Goal: Task Accomplishment & Management: Manage account settings

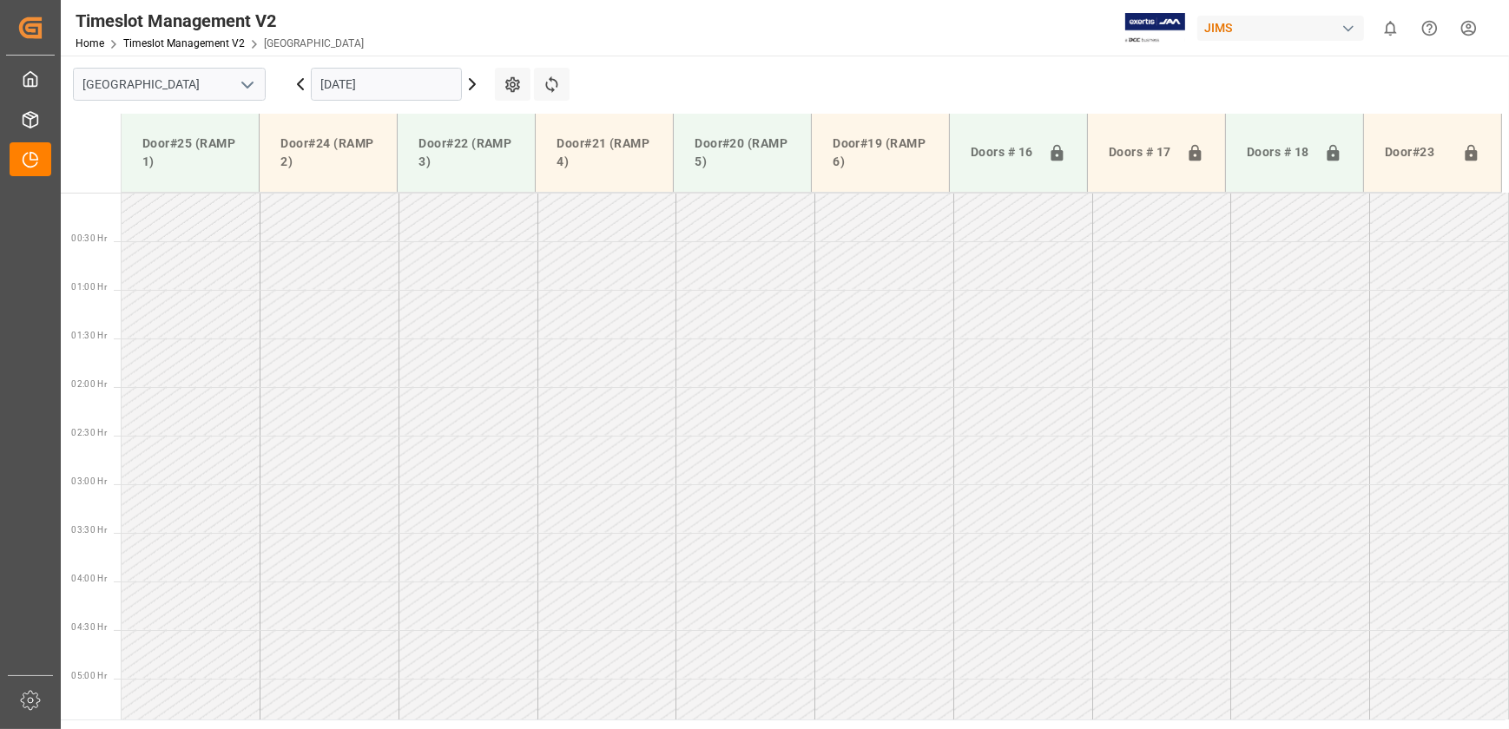
scroll to position [408, 0]
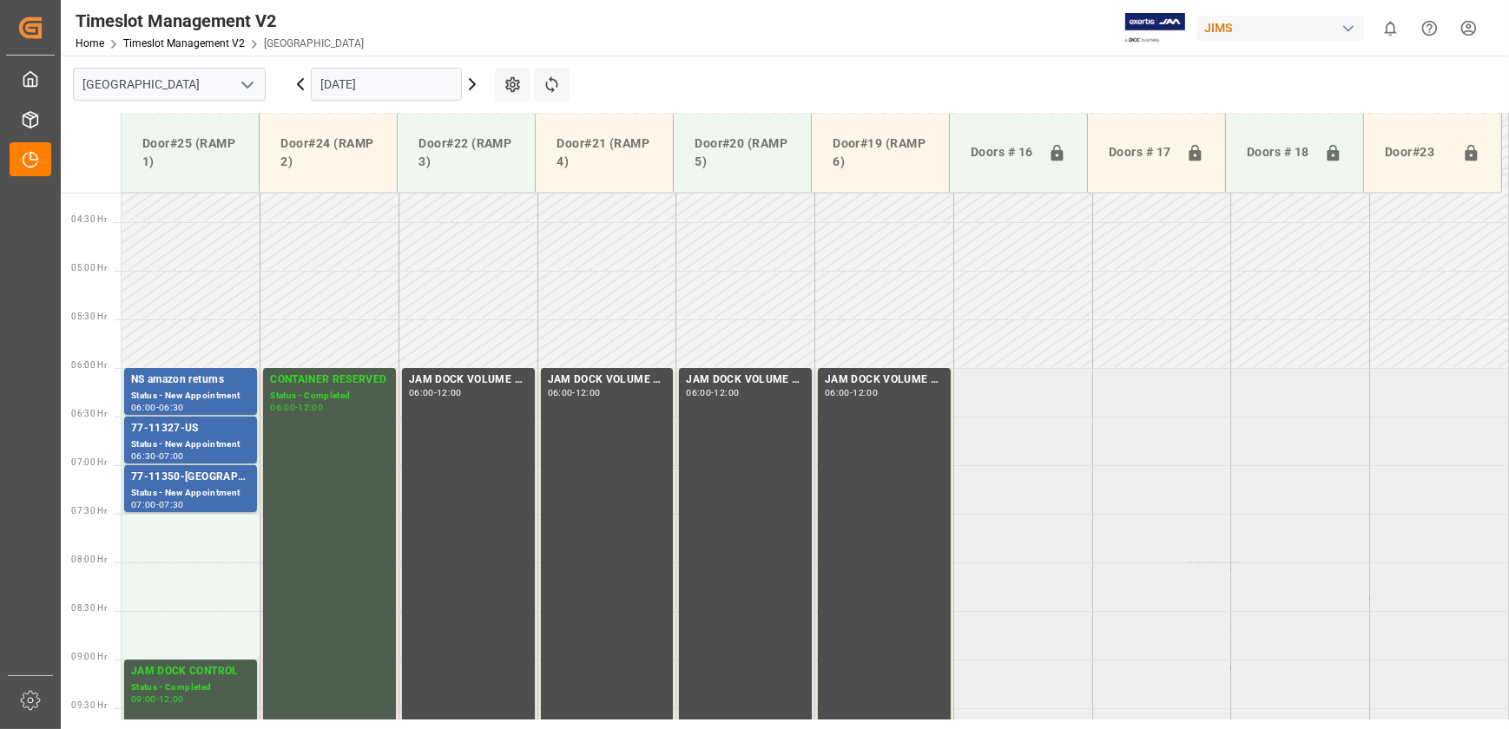
click at [300, 82] on icon at bounding box center [300, 84] width 5 height 10
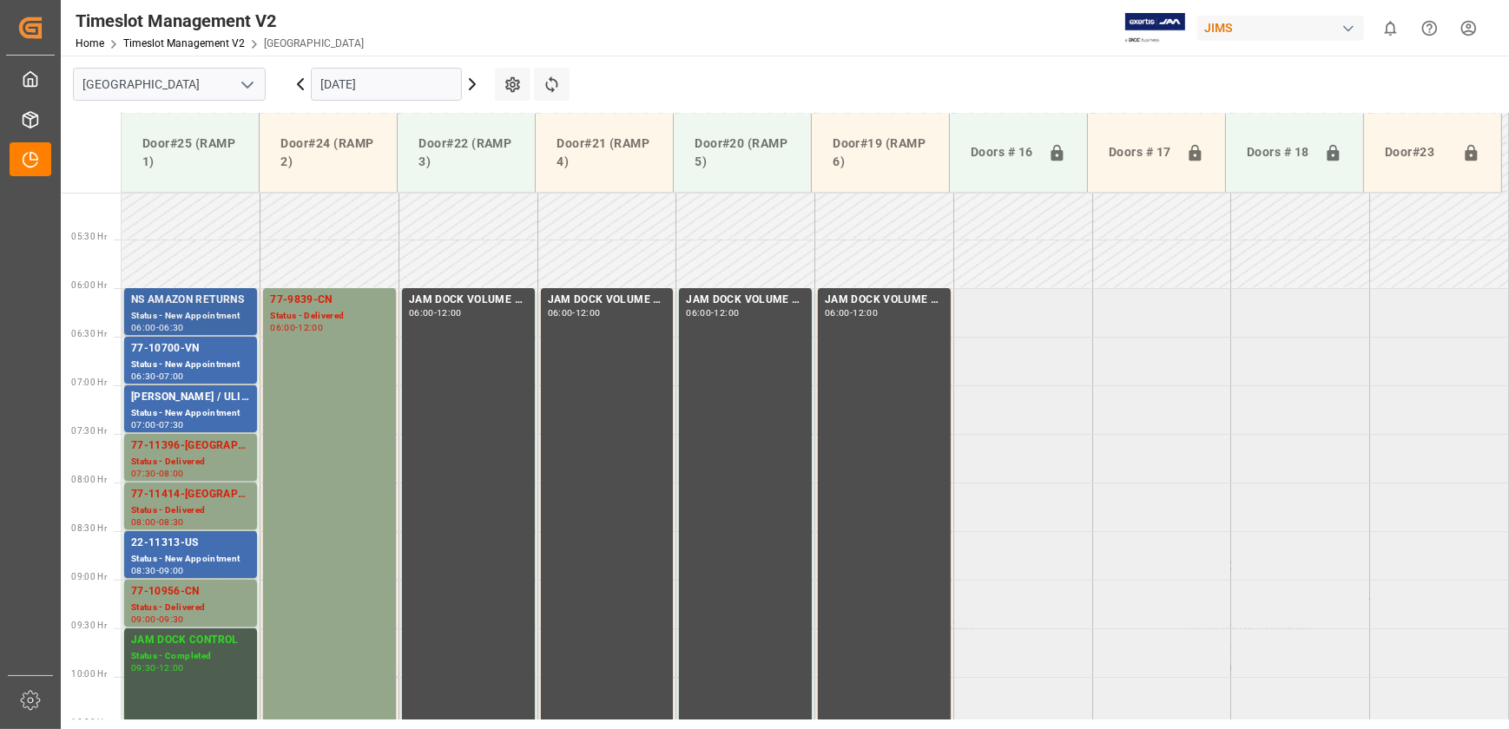
scroll to position [487, 0]
click at [188, 559] on div "Status - New Appointment" at bounding box center [190, 560] width 119 height 15
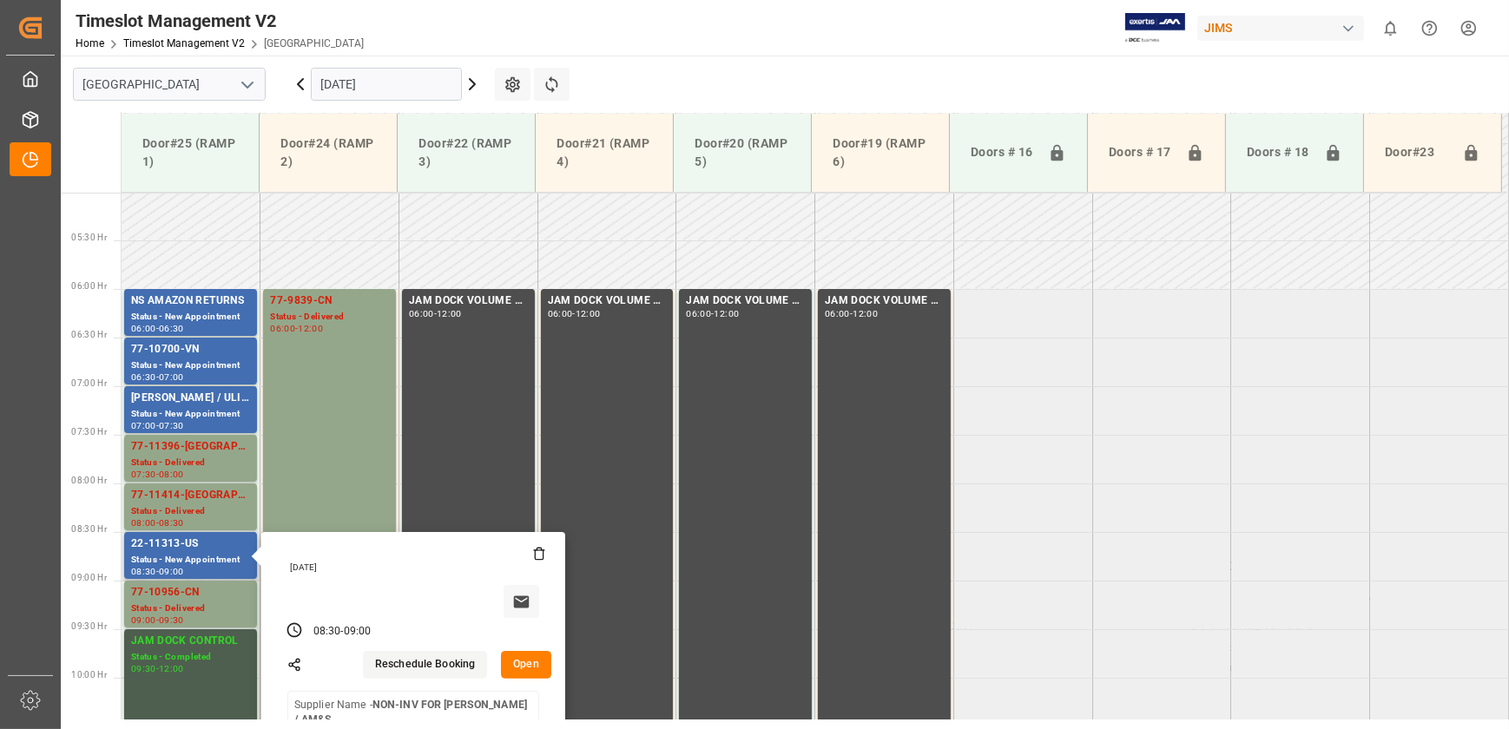
click at [530, 667] on button "Open" at bounding box center [526, 665] width 50 height 28
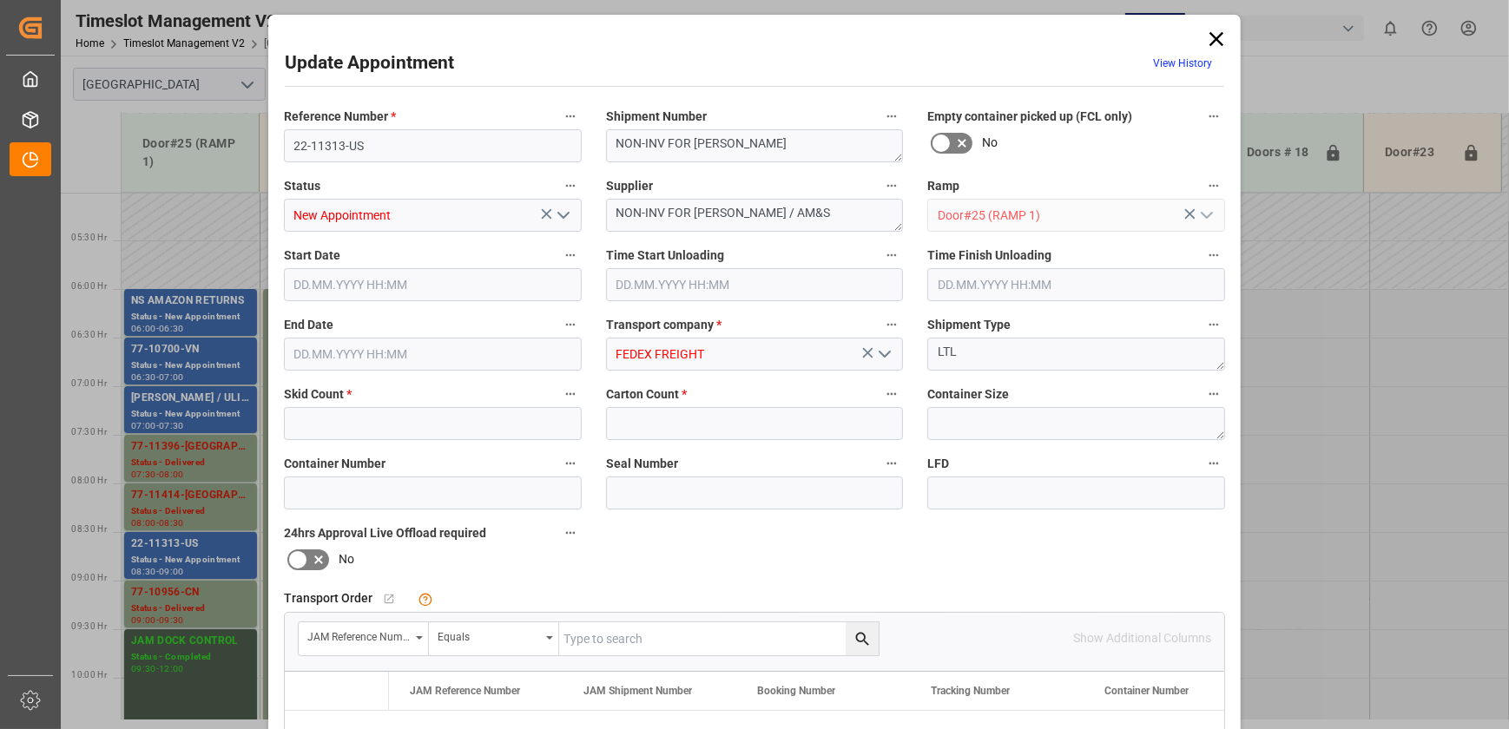
type input "2"
type input "[DATE] 08:30"
type input "[DATE] 09:00"
type input "[DATE] 15:43"
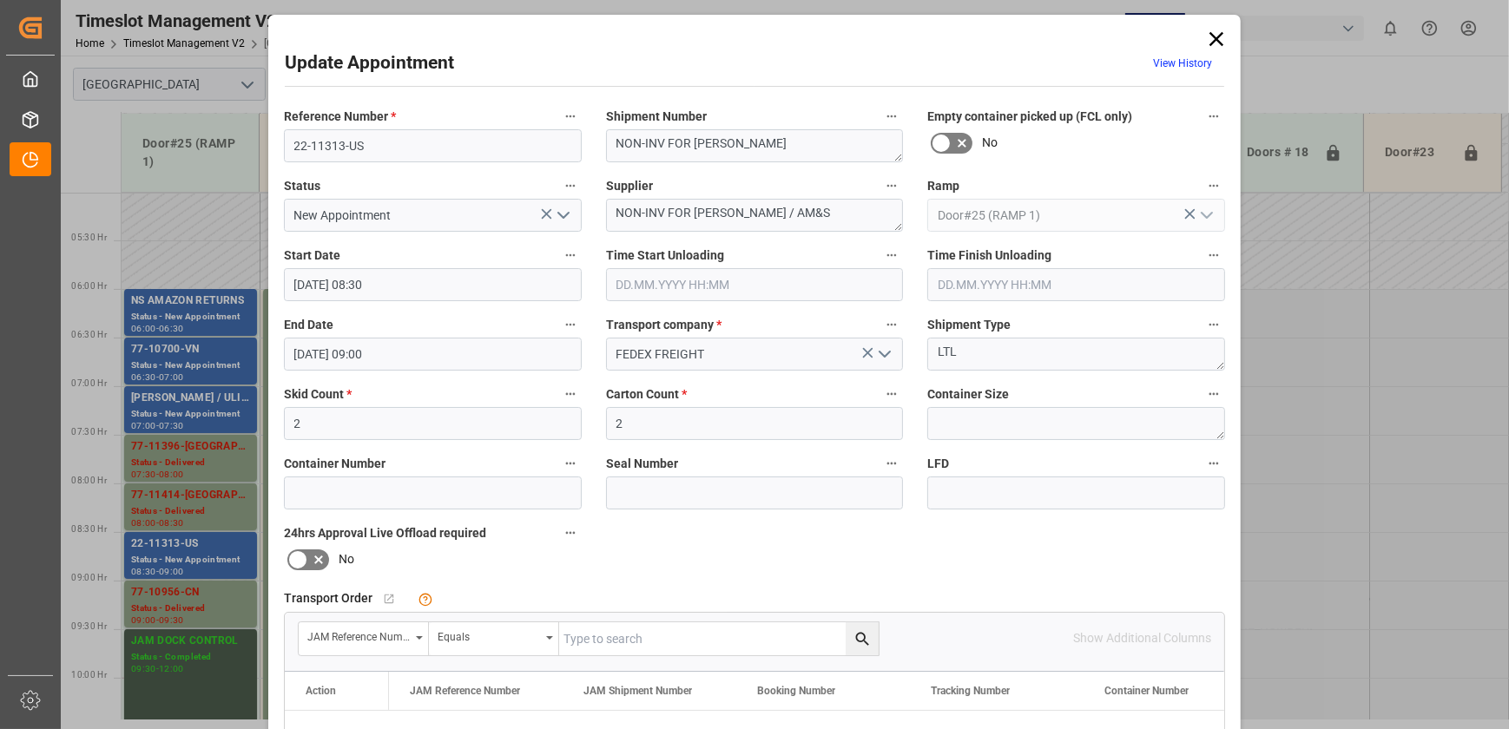
click at [189, 367] on div "Update Appointment View History Reference Number * 22-11313-US Shipment Number …" at bounding box center [754, 364] width 1509 height 729
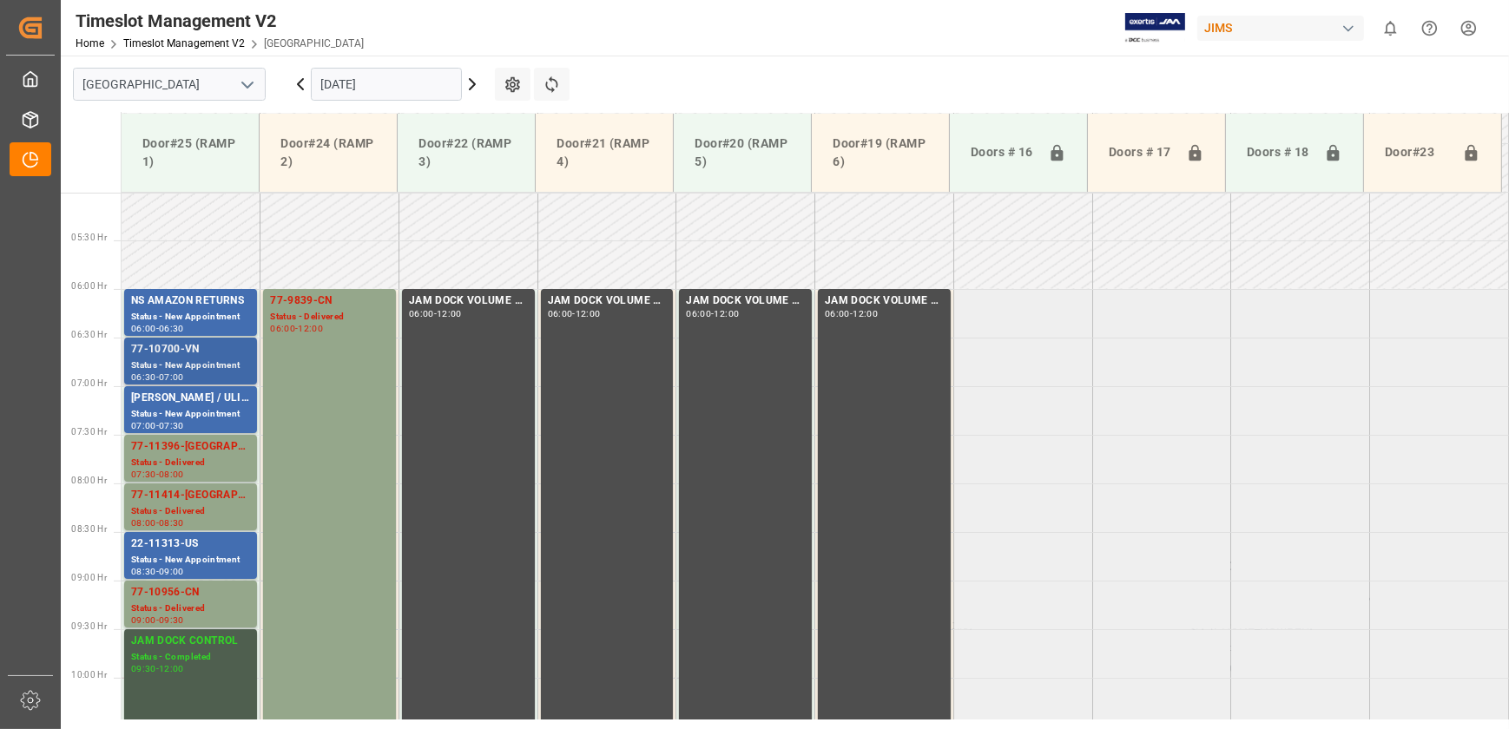
click at [190, 359] on div "Status - New Appointment" at bounding box center [190, 366] width 119 height 15
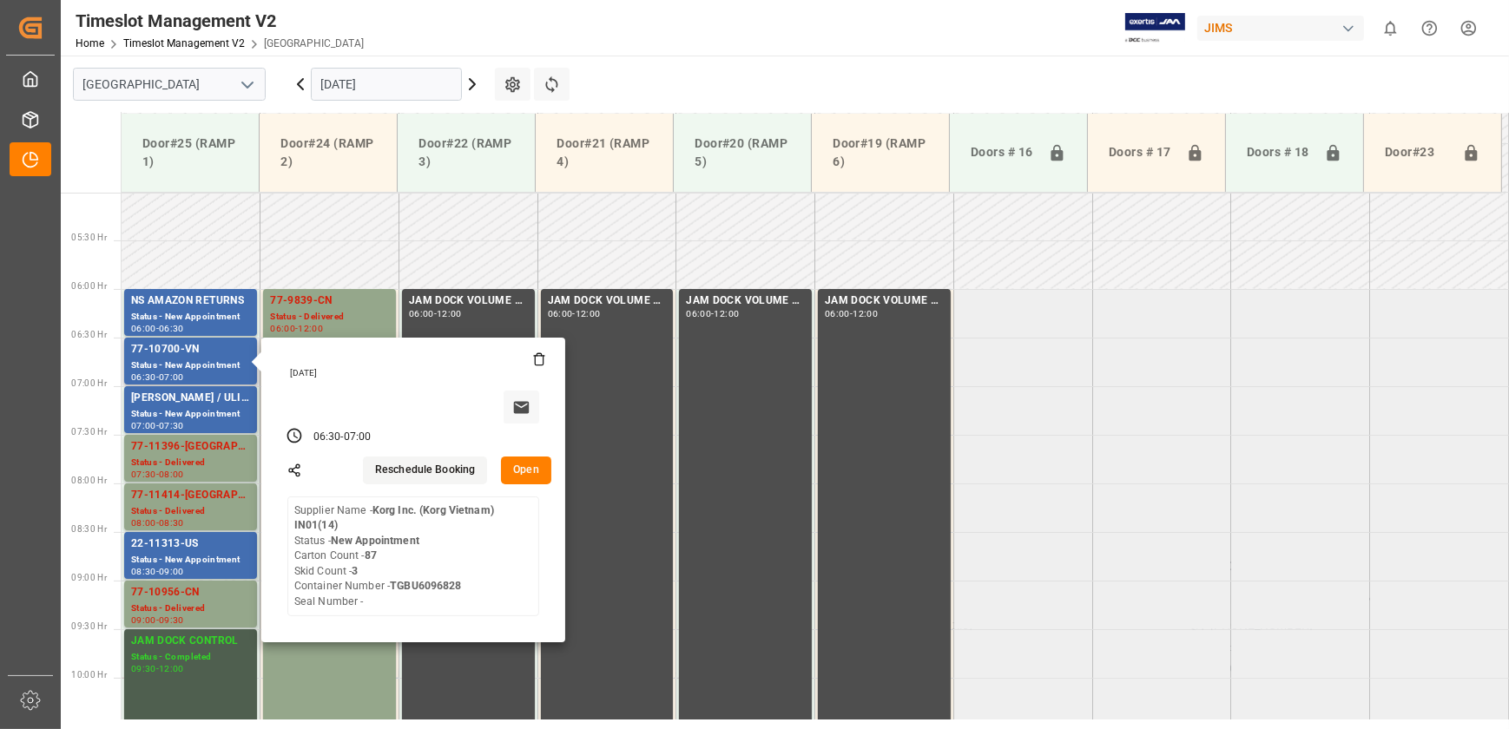
click at [528, 465] on button "Open" at bounding box center [526, 471] width 50 height 28
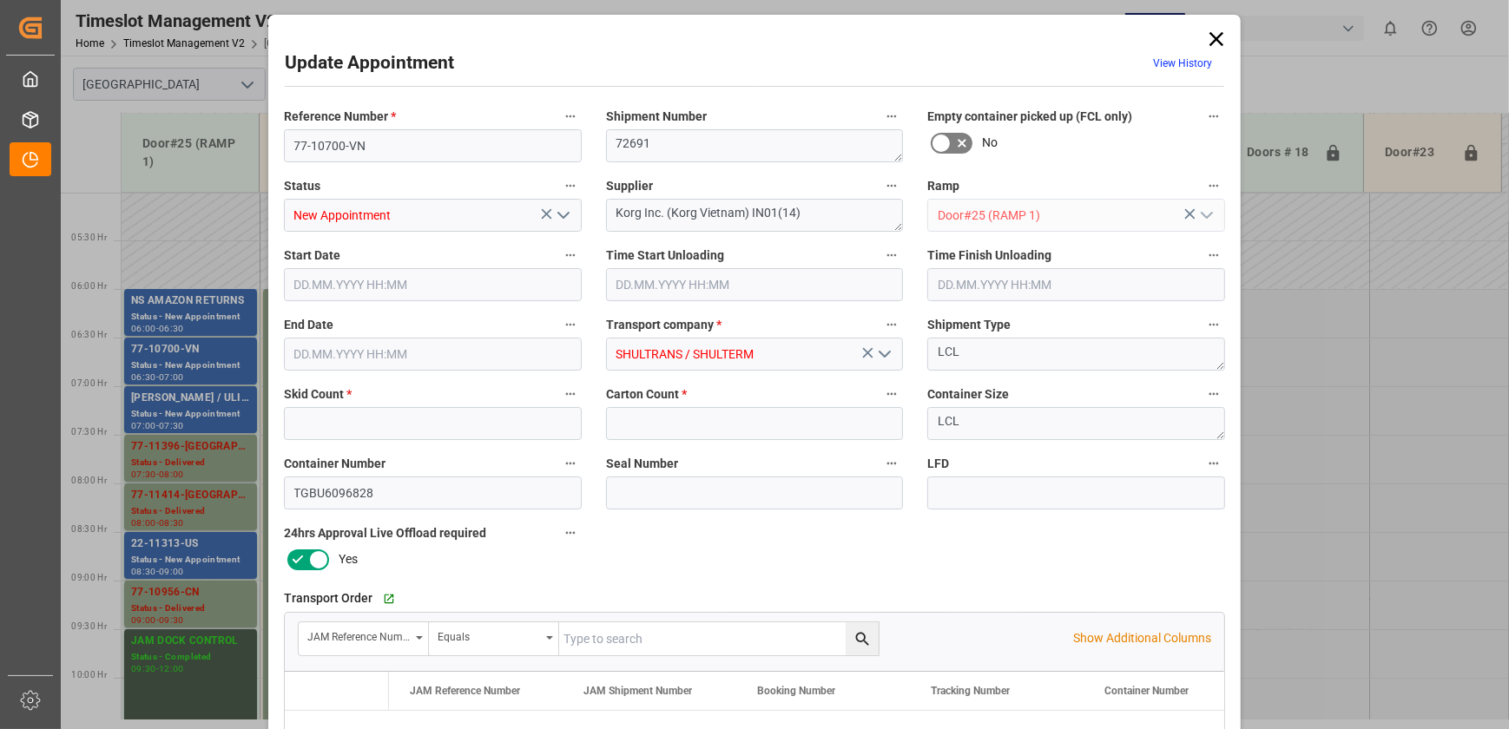
type input "3"
type input "87"
type input "[DATE] 06:30"
type input "[DATE] 07:00"
type input "[DATE] 12:33"
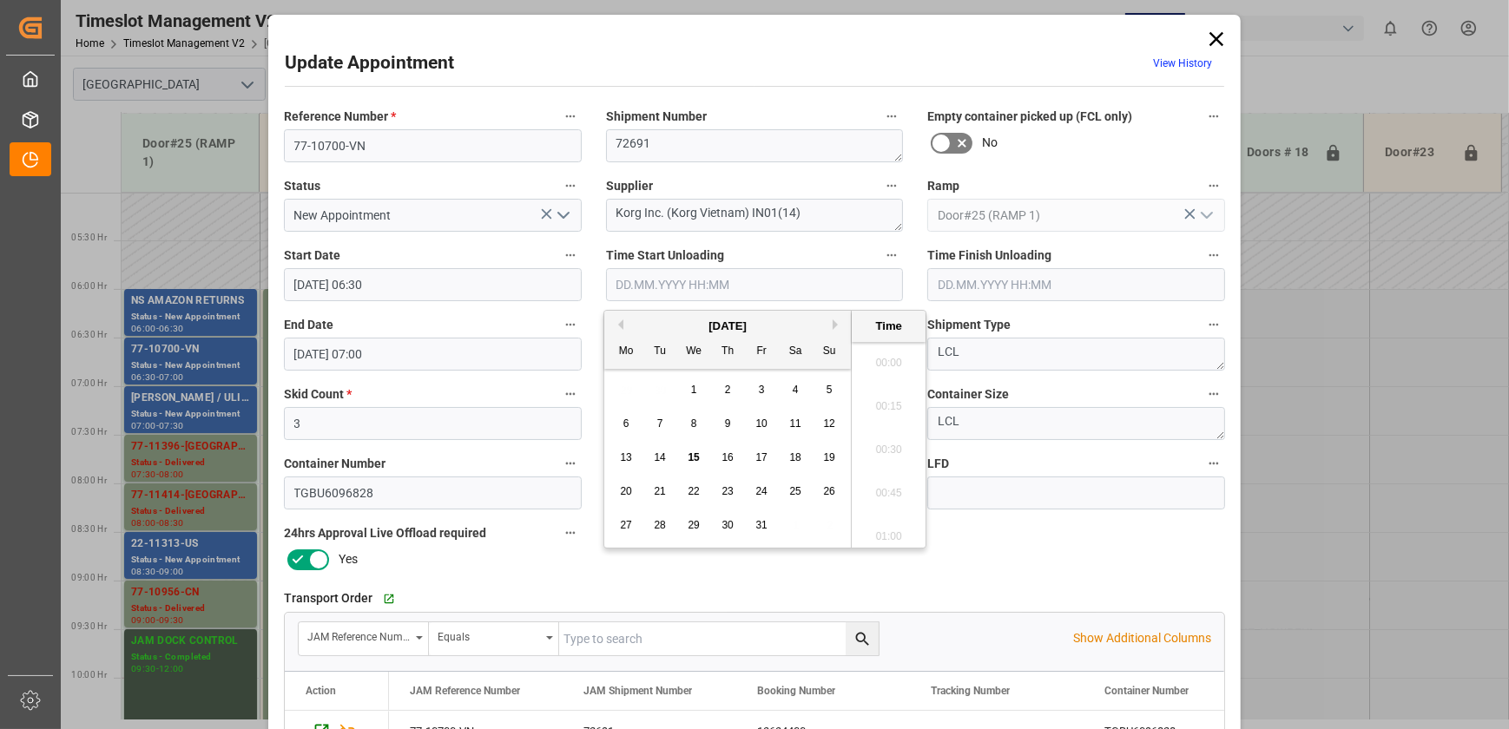
click at [836, 295] on input "text" at bounding box center [755, 284] width 298 height 33
click at [691, 458] on span "15" at bounding box center [693, 458] width 11 height 12
click at [894, 437] on li "10:15" at bounding box center [889, 445] width 74 height 43
type input "[DATE] 10:15"
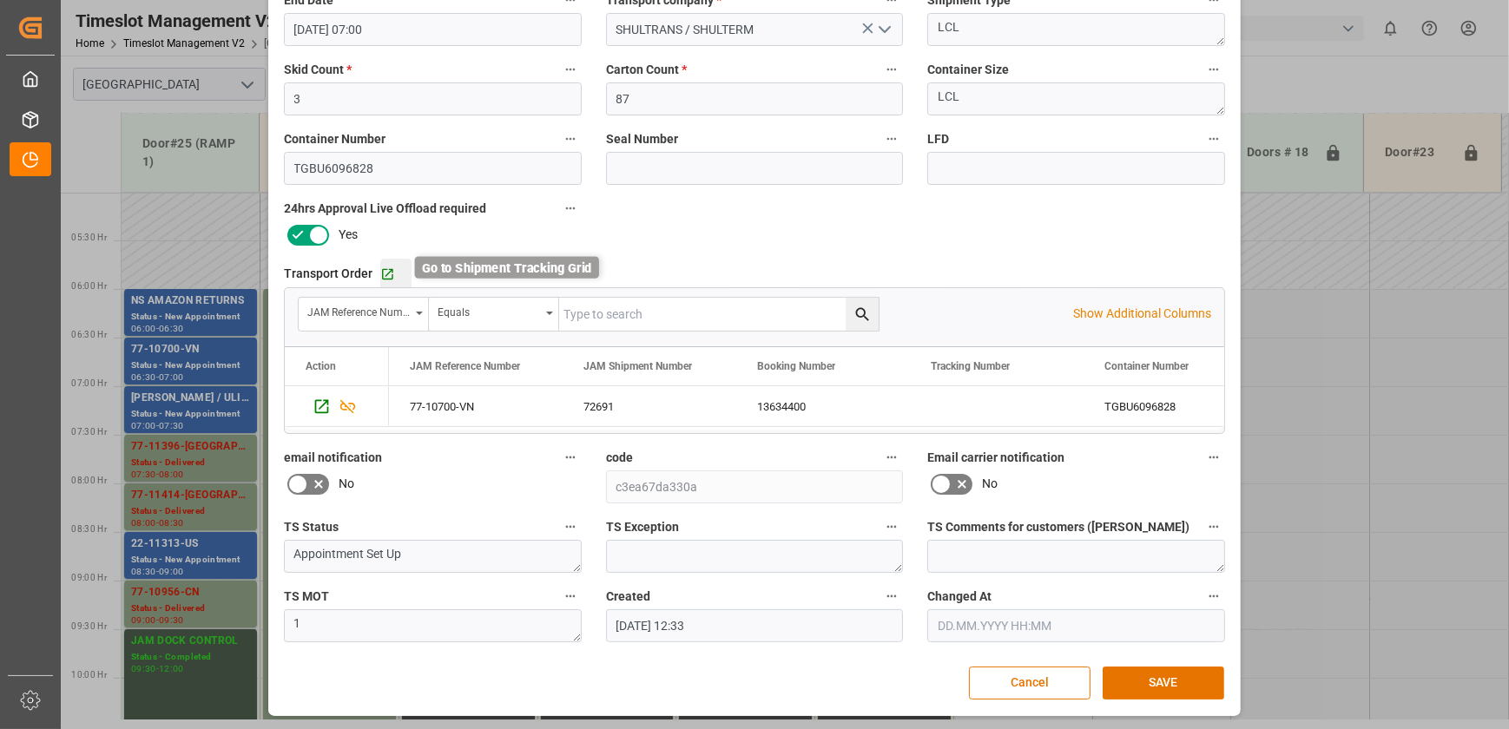
scroll to position [0, 0]
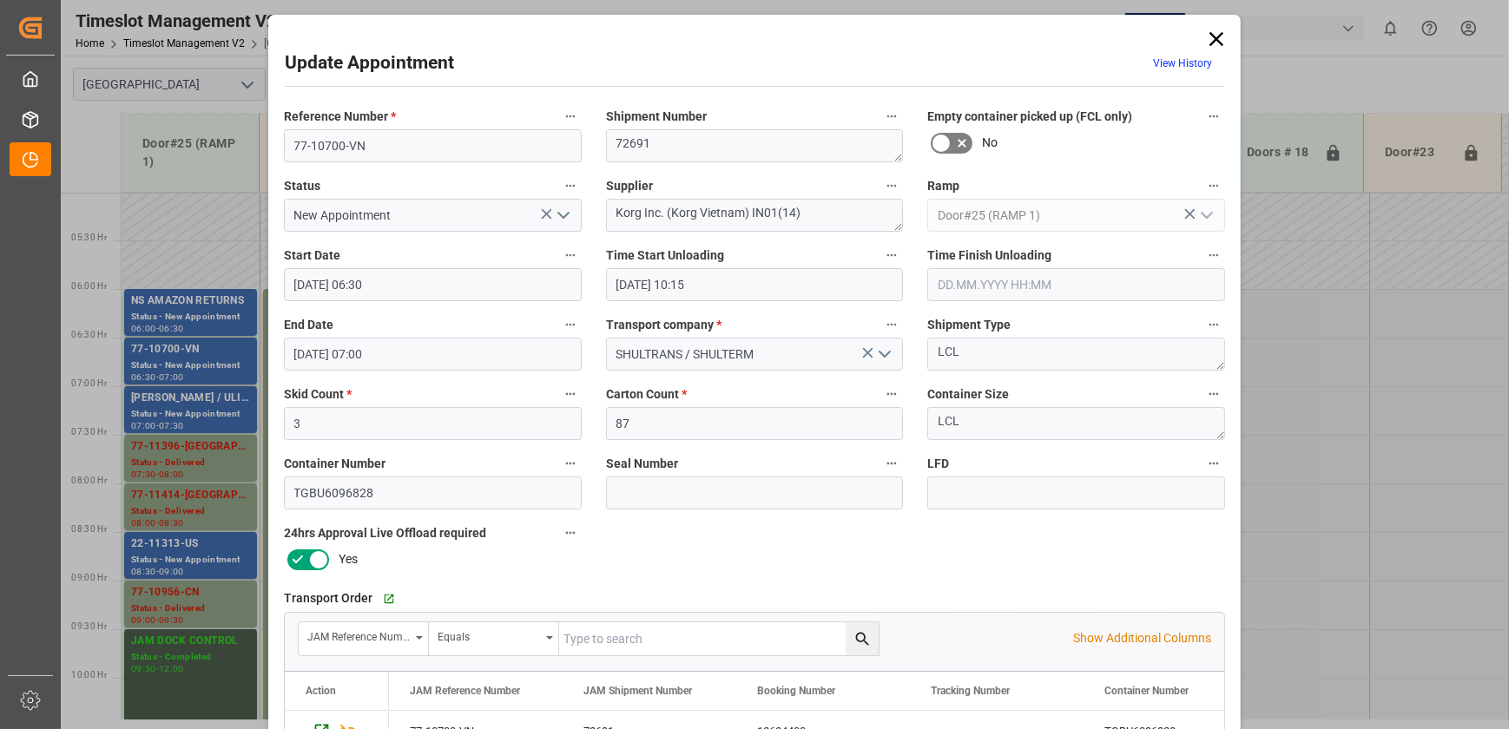
click at [566, 221] on icon "open menu" at bounding box center [563, 215] width 21 height 21
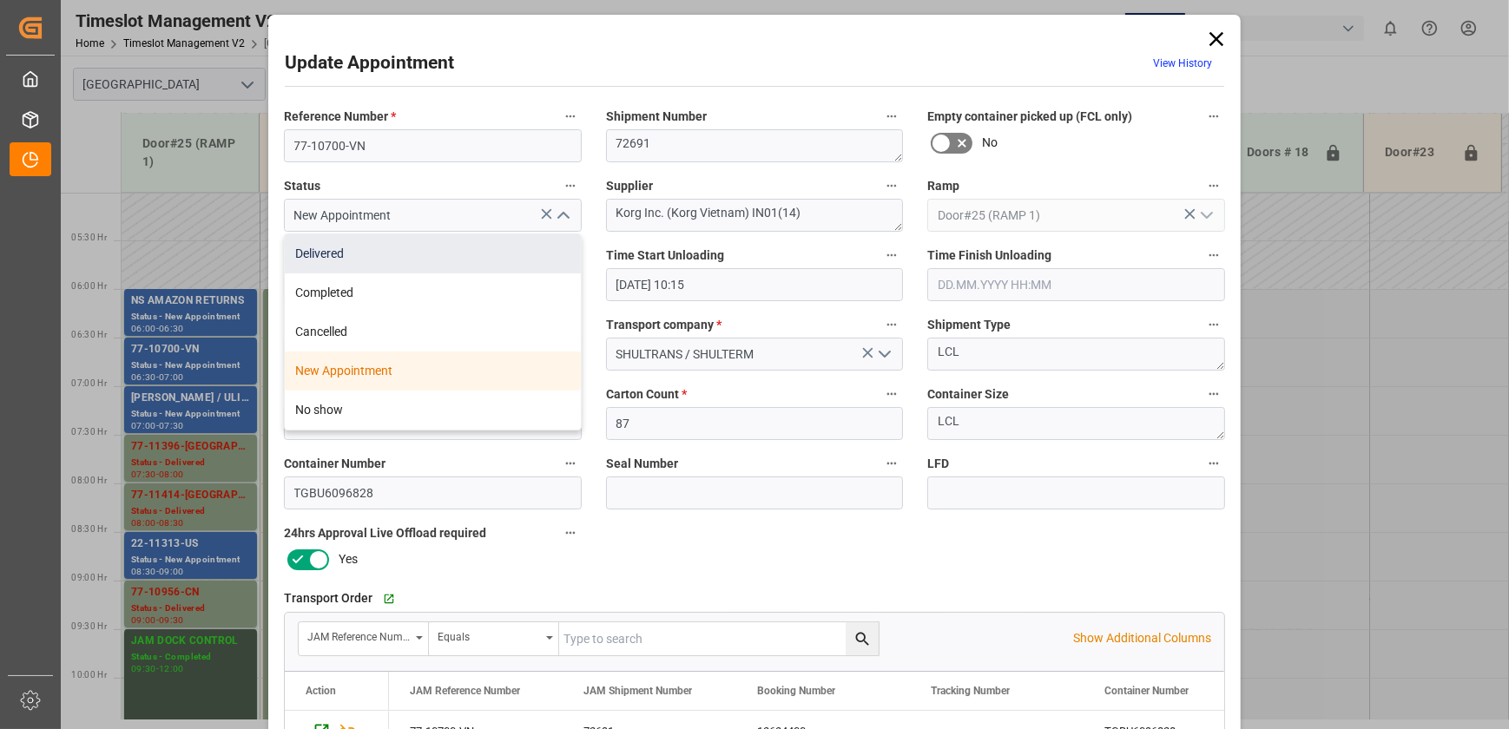
click at [483, 247] on div "Delivered" at bounding box center [433, 253] width 296 height 39
type input "Delivered"
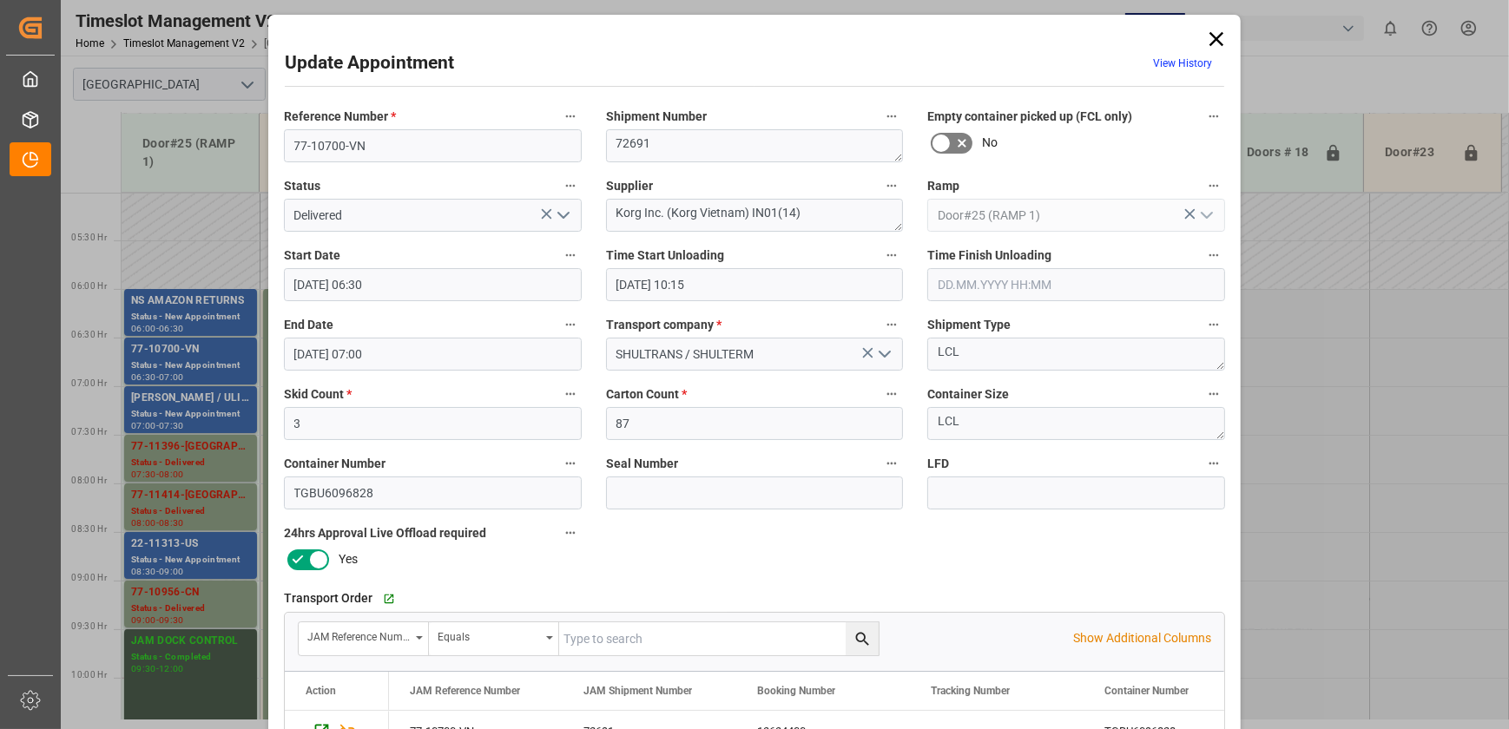
scroll to position [325, 0]
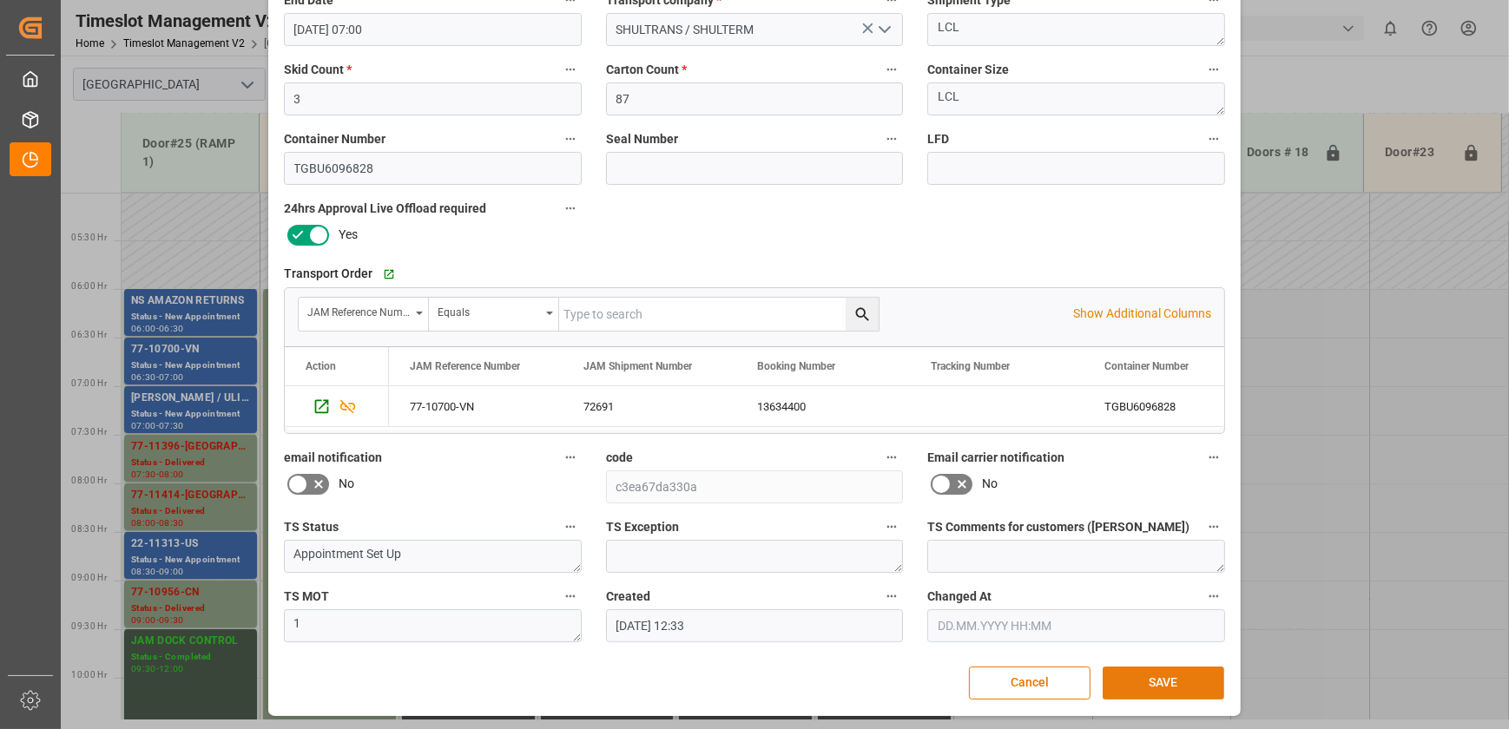
click at [1177, 678] on button "SAVE" at bounding box center [1164, 683] width 122 height 33
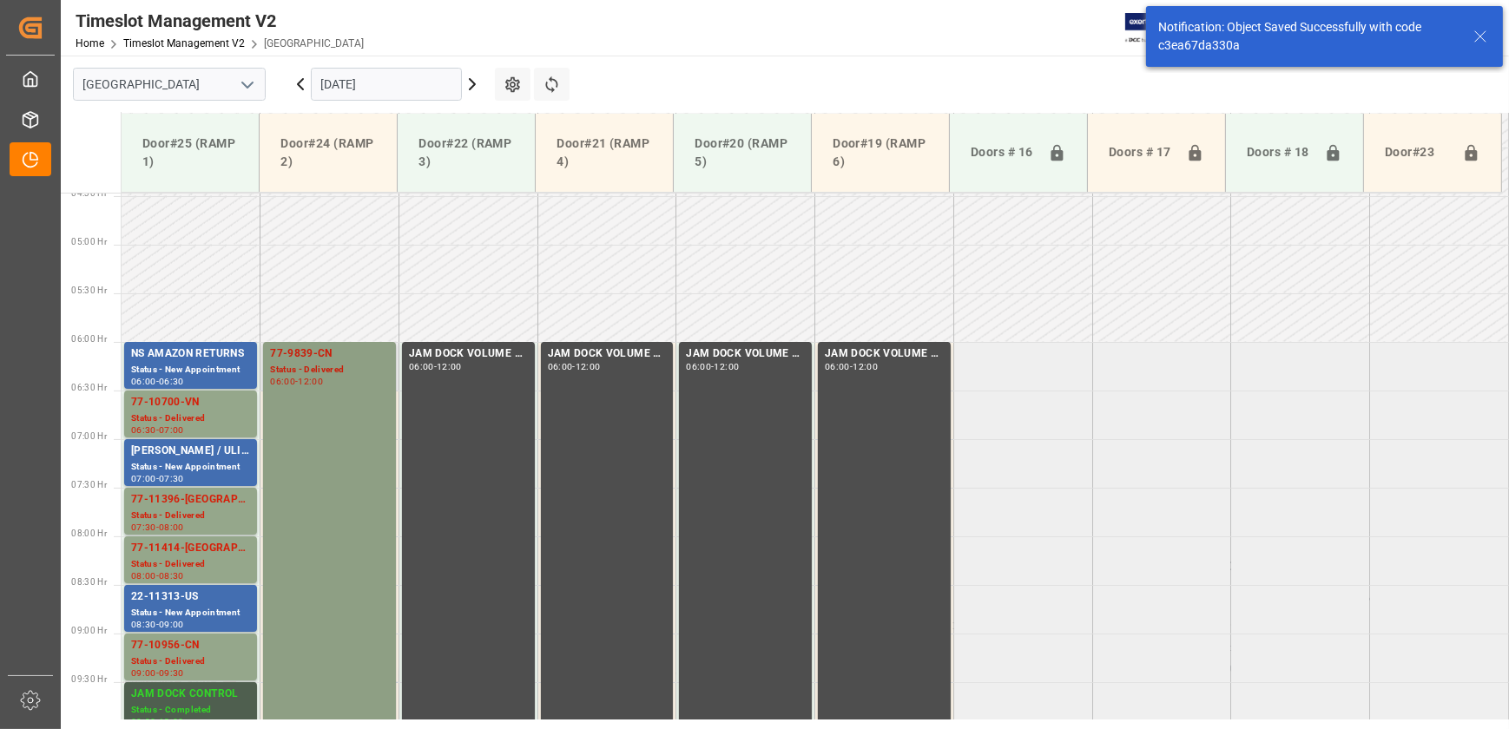
scroll to position [493, 0]
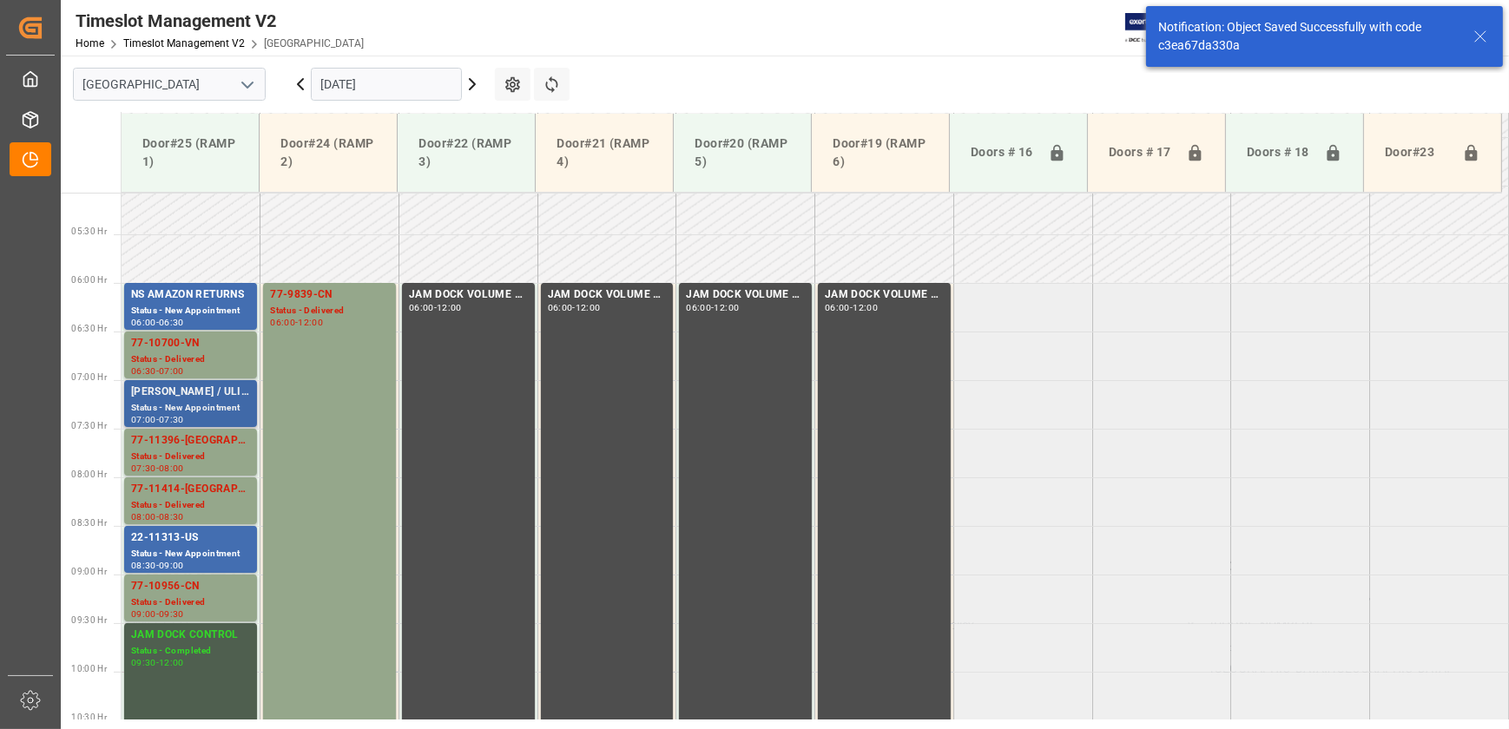
click at [210, 410] on div "Status - New Appointment" at bounding box center [190, 408] width 119 height 15
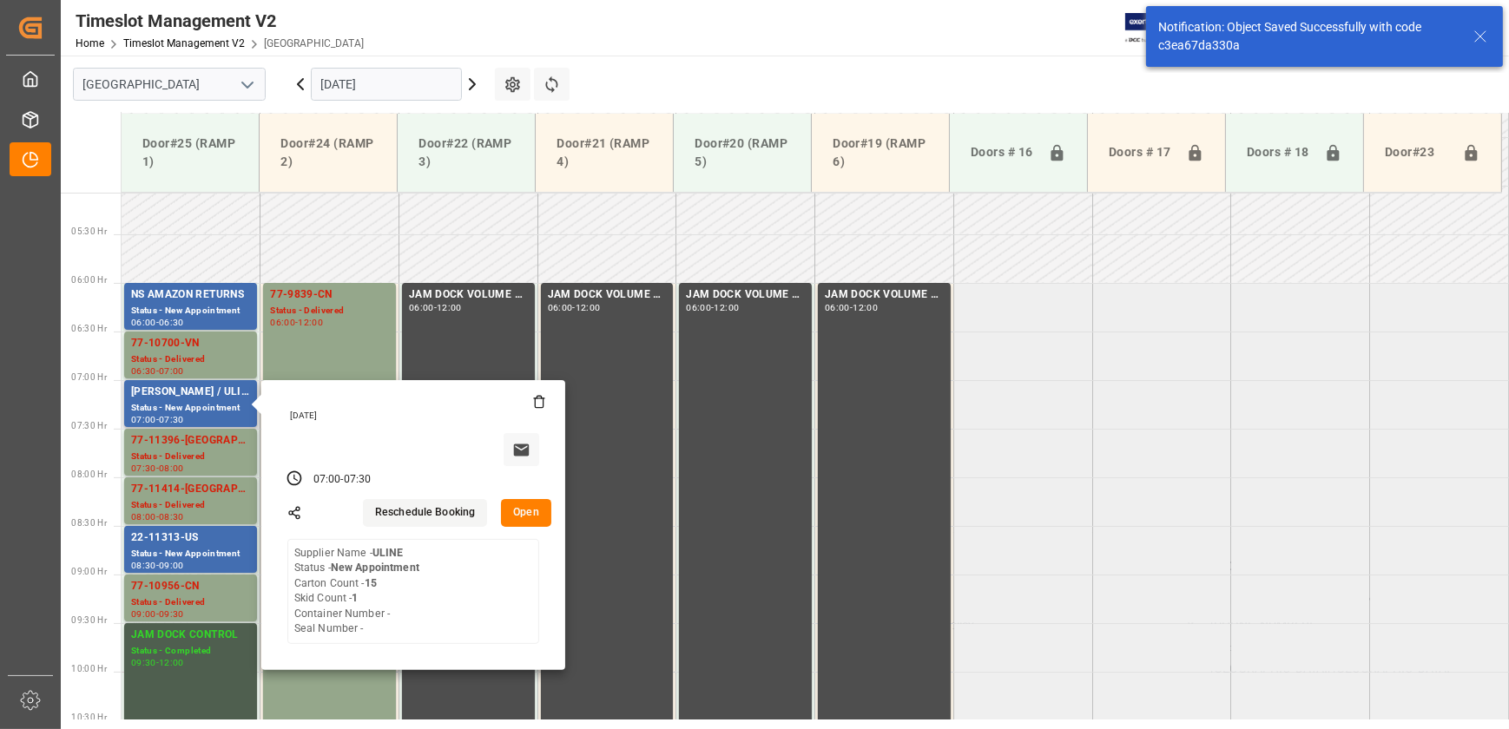
click at [514, 512] on button "Open" at bounding box center [526, 513] width 50 height 28
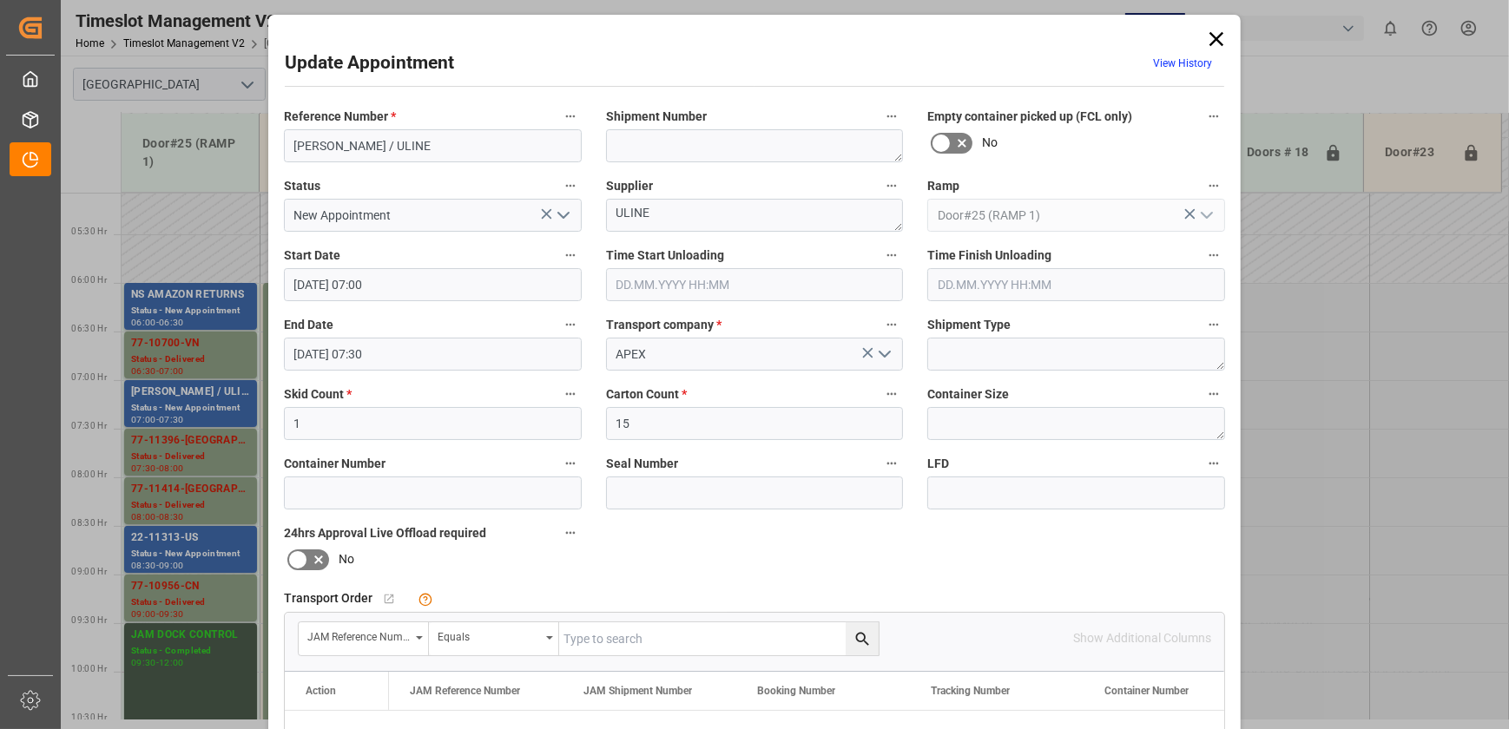
click at [564, 218] on icon "open menu" at bounding box center [563, 215] width 21 height 21
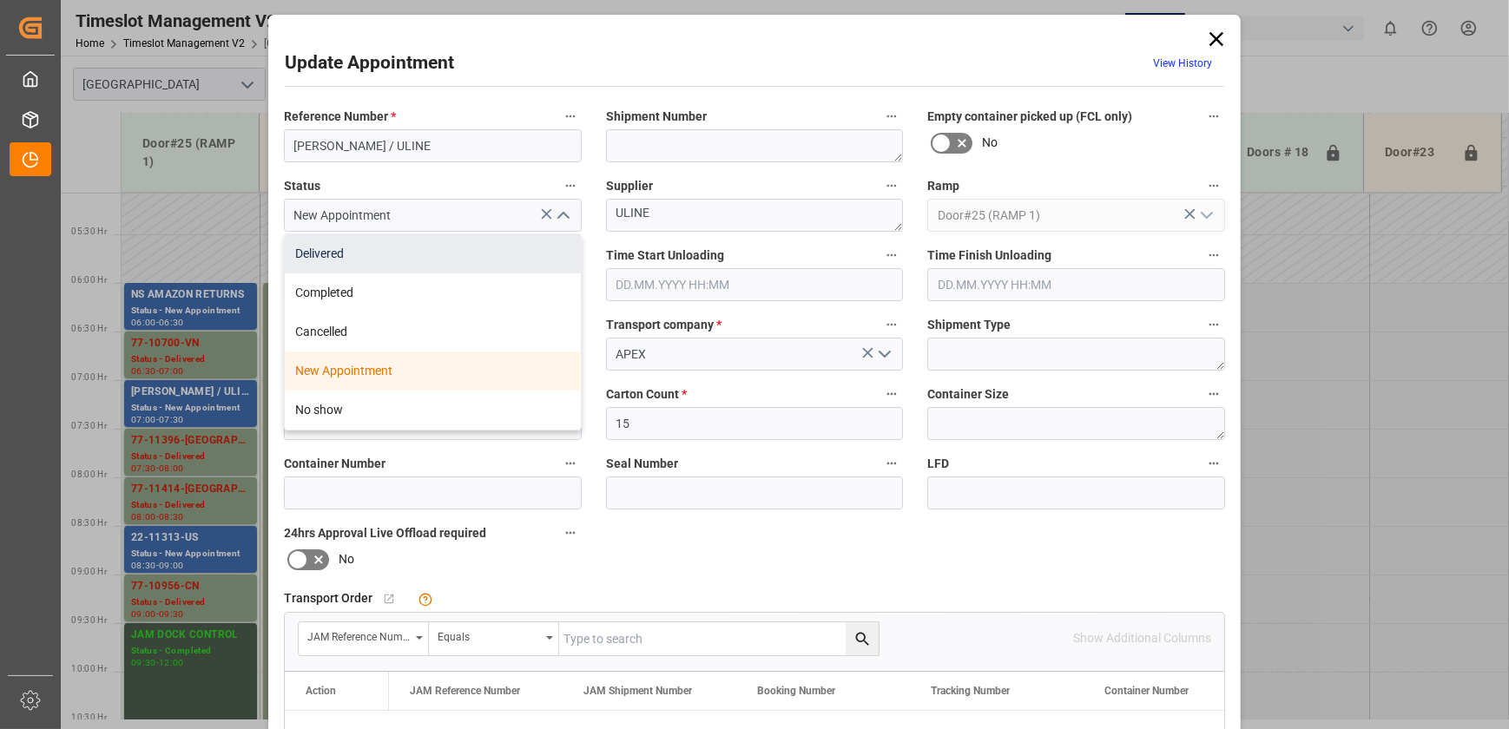
click at [425, 256] on div "Delivered" at bounding box center [433, 253] width 296 height 39
type input "Delivered"
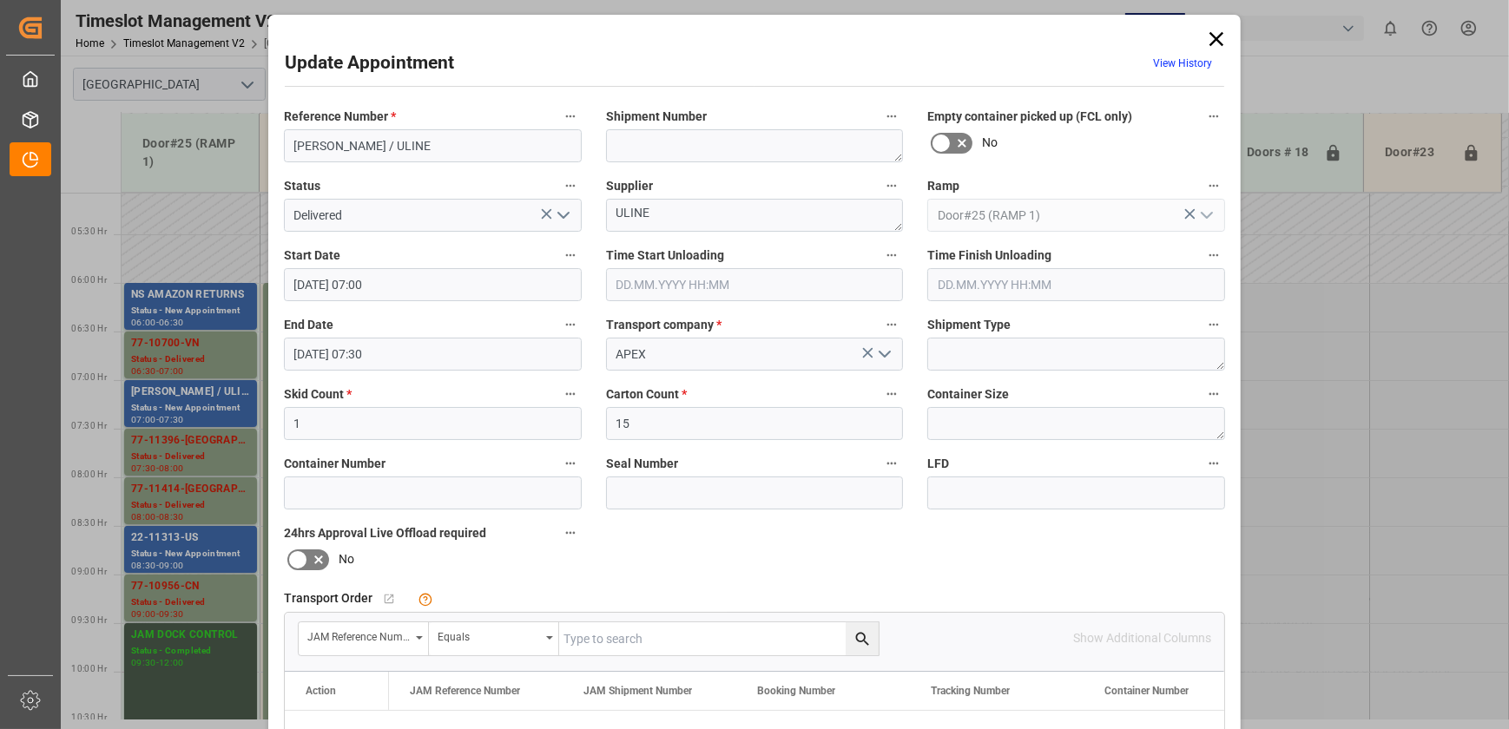
click at [695, 277] on input "text" at bounding box center [755, 284] width 298 height 33
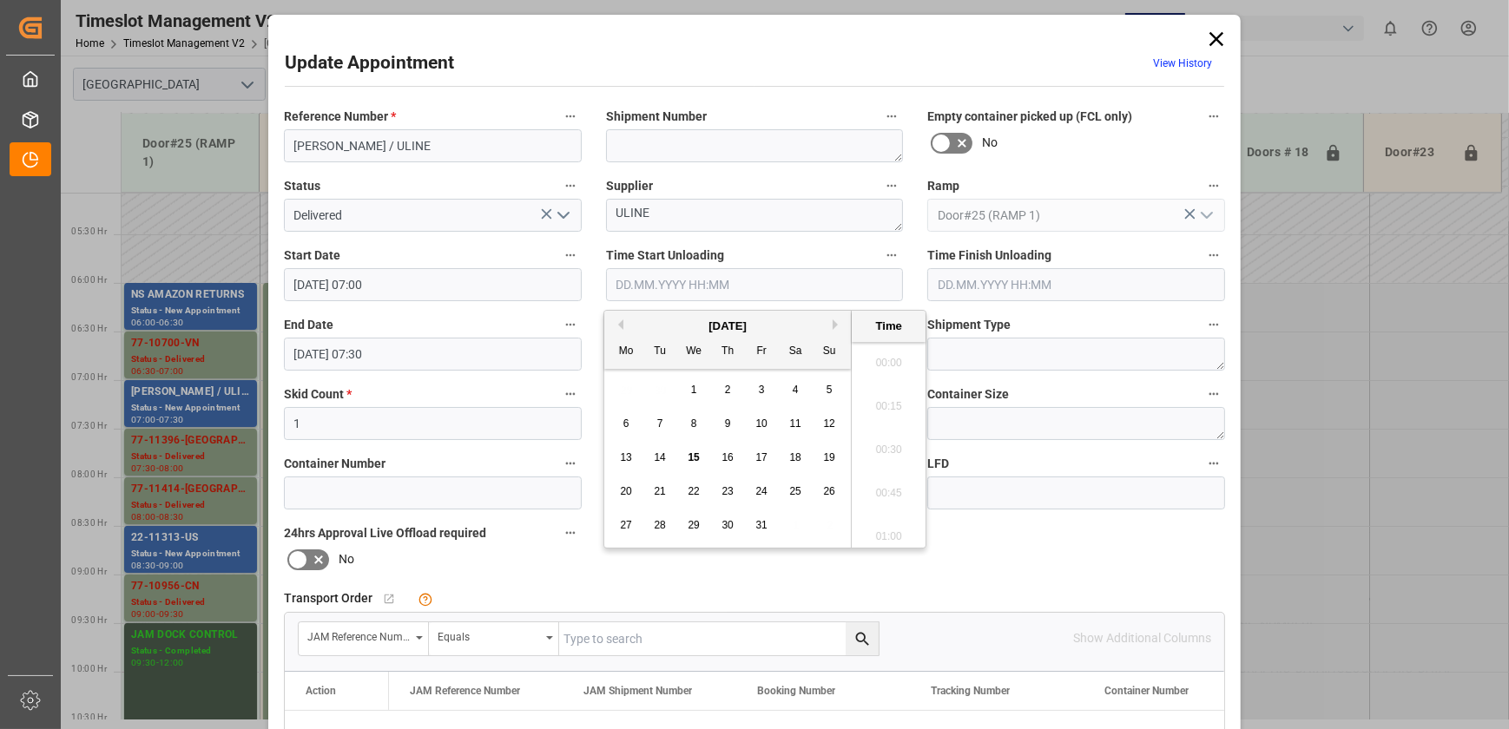
scroll to position [1698, 0]
click at [693, 453] on span "15" at bounding box center [693, 458] width 11 height 12
click at [887, 448] on li "10:15" at bounding box center [889, 445] width 74 height 43
type input "[DATE] 10:15"
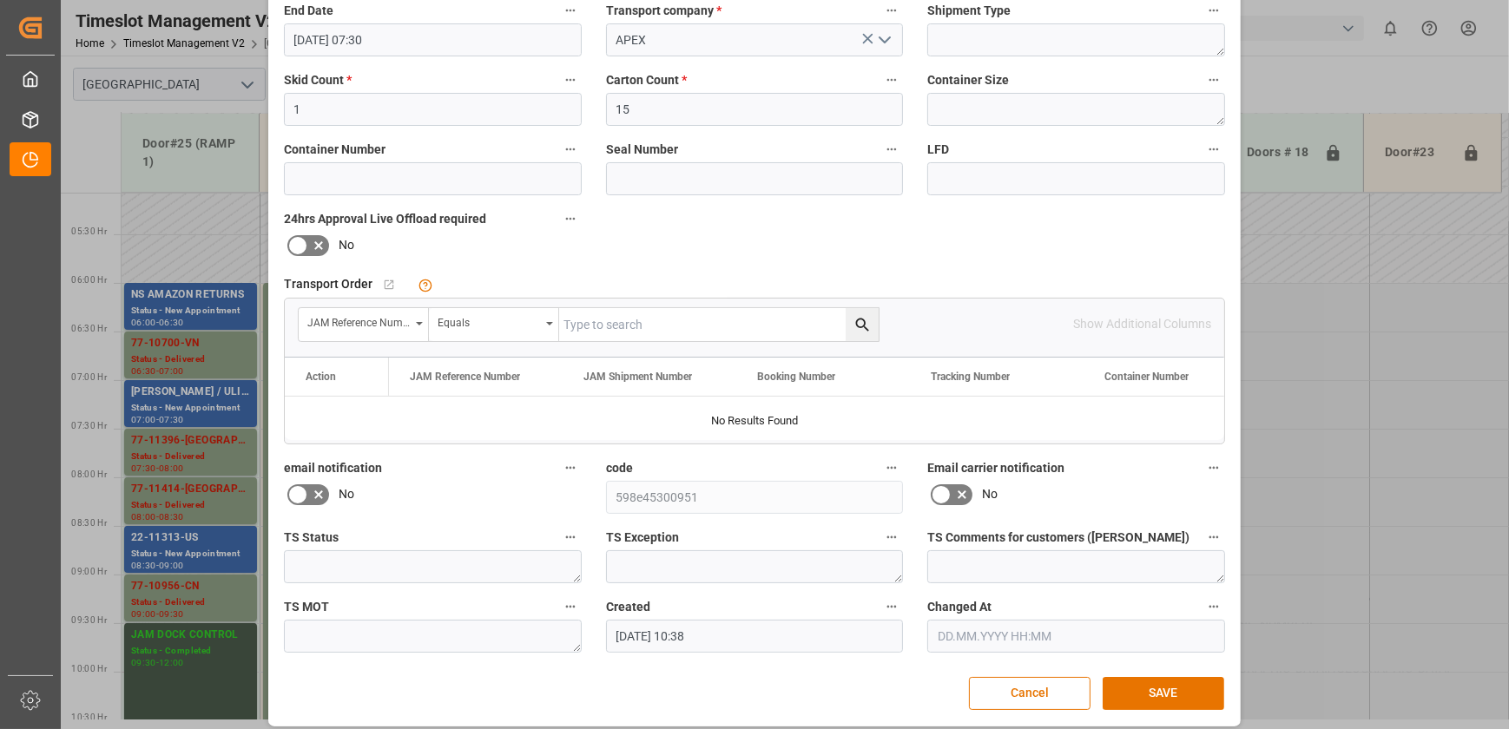
scroll to position [325, 0]
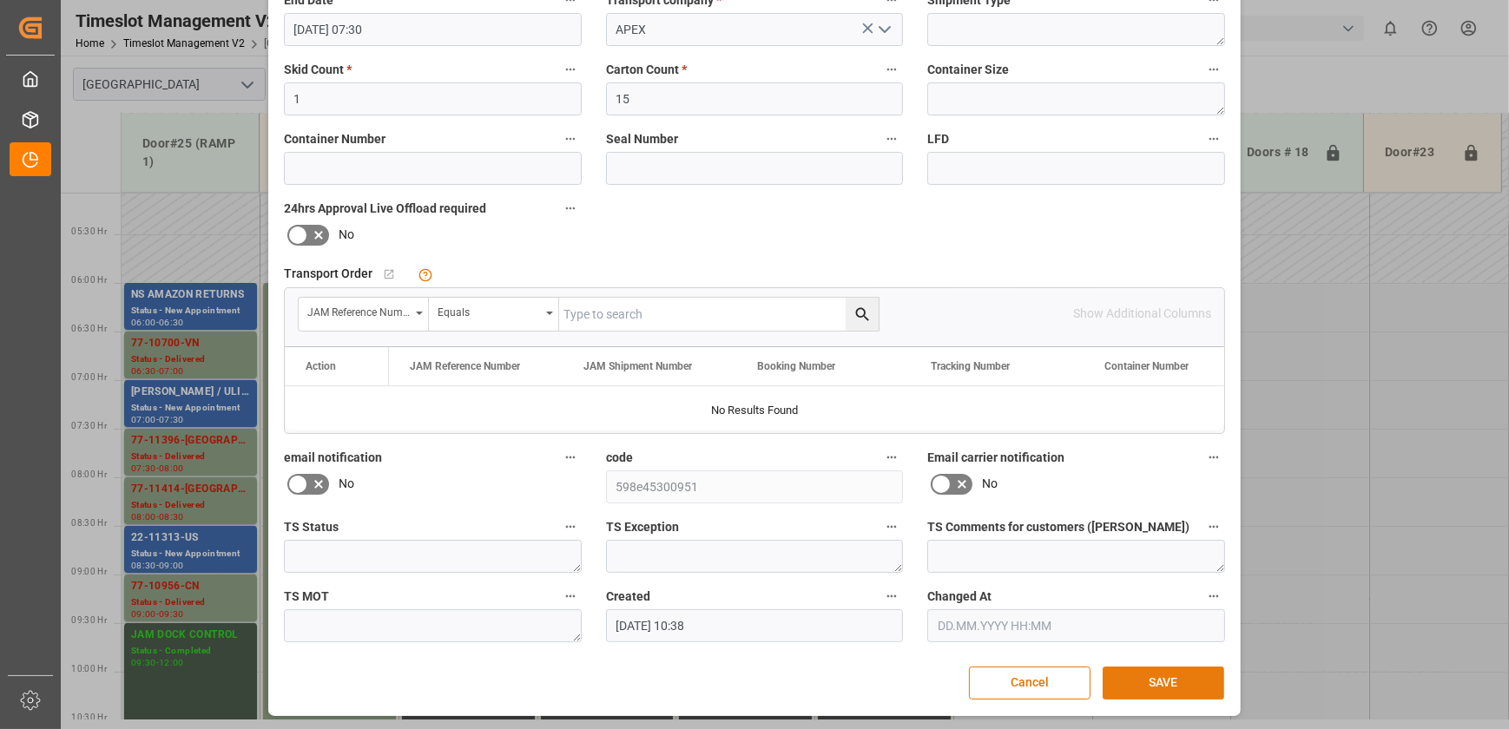
click at [1155, 682] on button "SAVE" at bounding box center [1164, 683] width 122 height 33
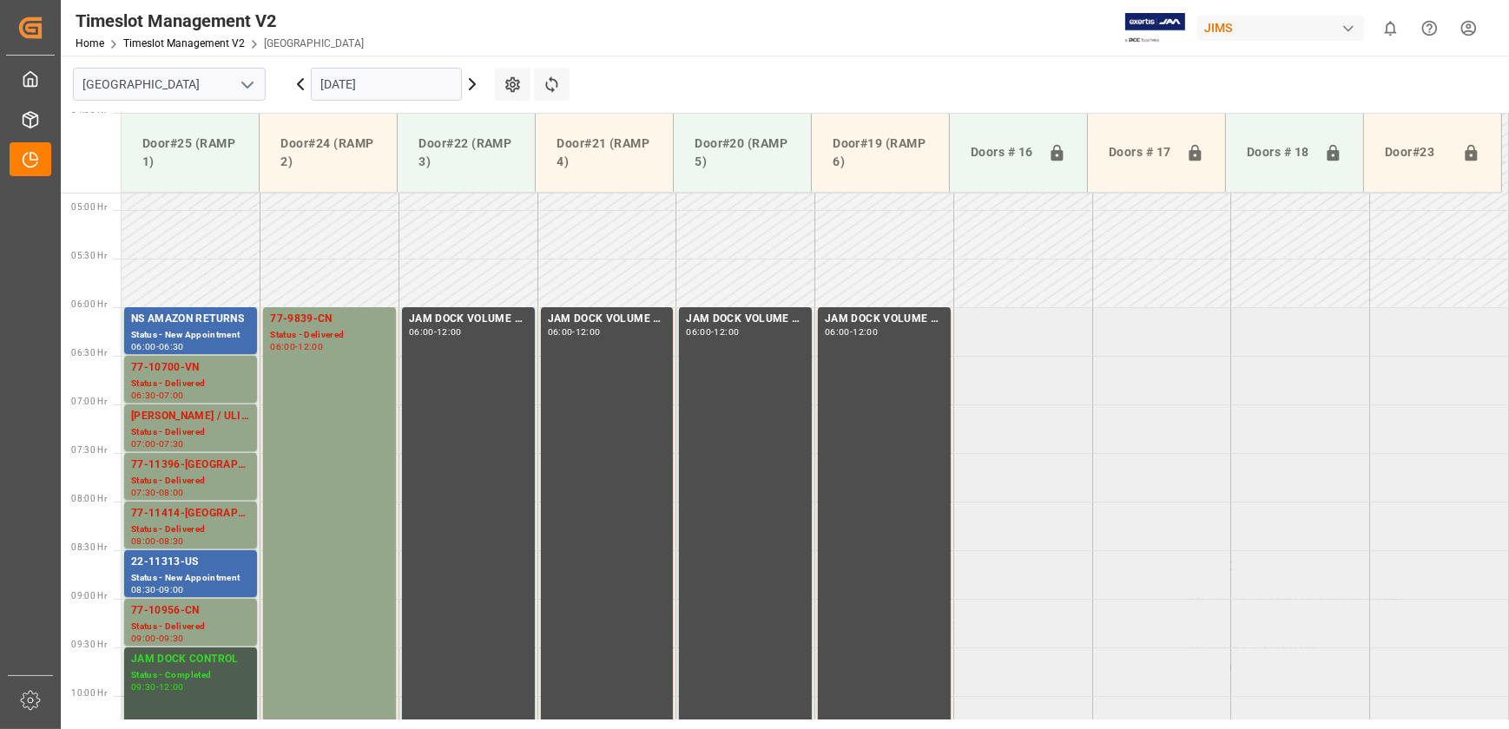
scroll to position [432, 0]
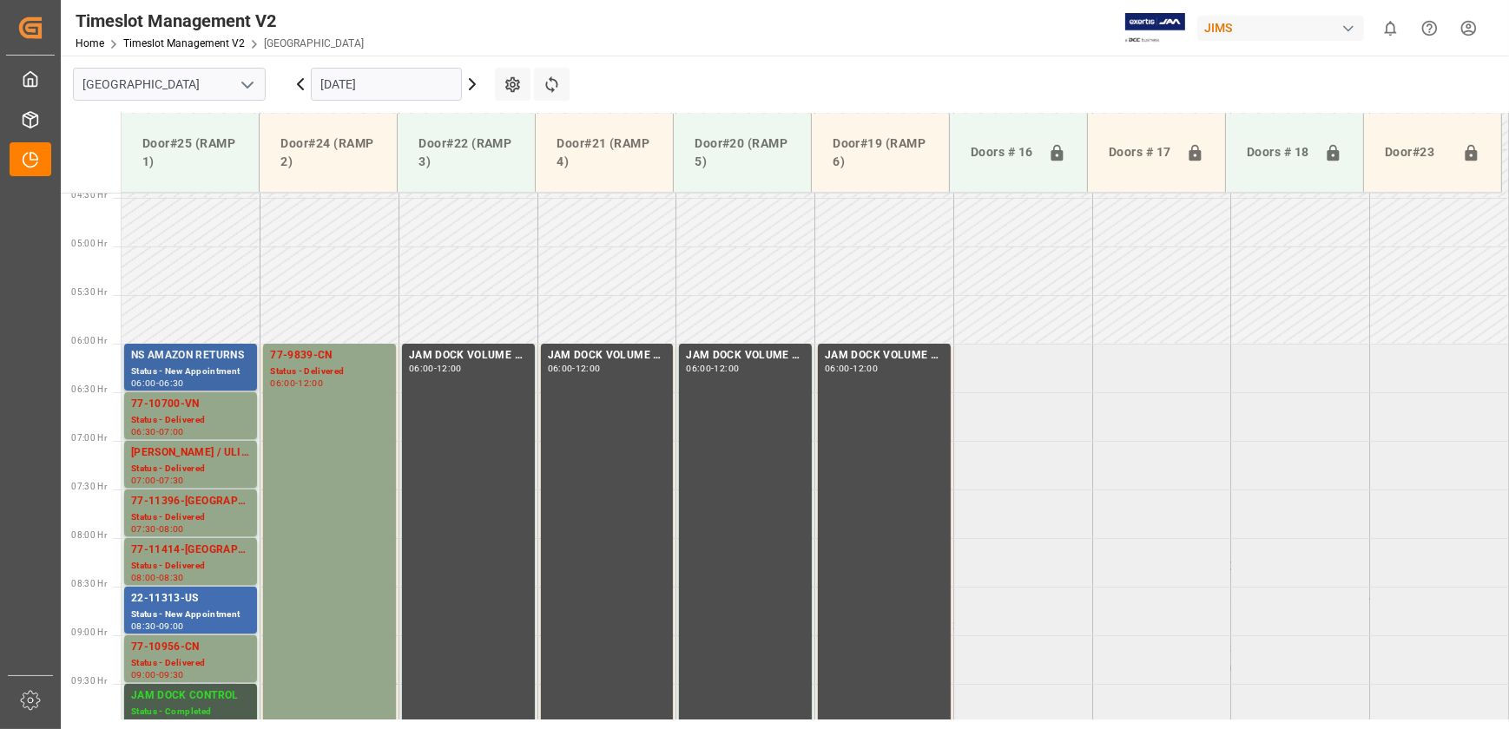
click at [201, 354] on div "NS AMAZON RETURNS" at bounding box center [190, 355] width 119 height 17
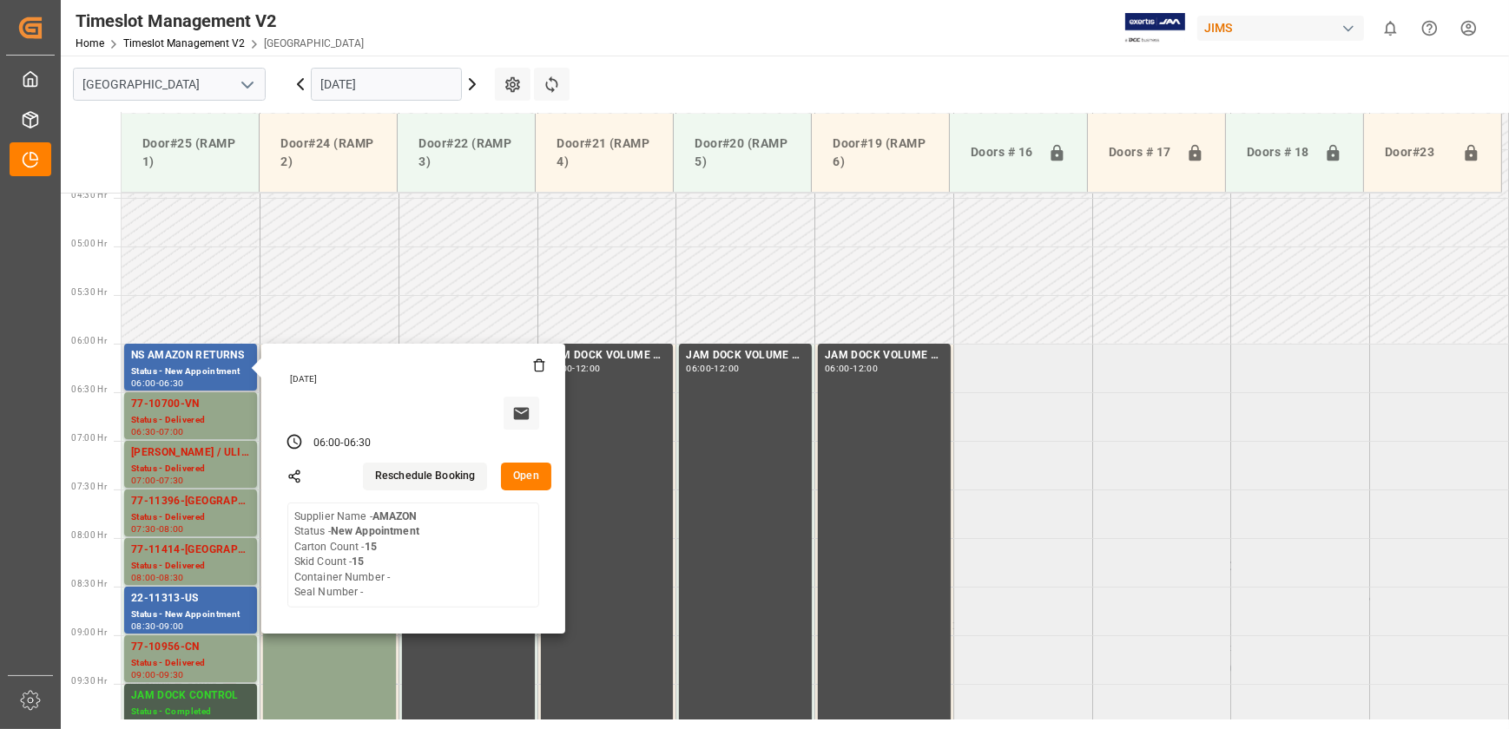
click at [522, 469] on button "Open" at bounding box center [526, 477] width 50 height 28
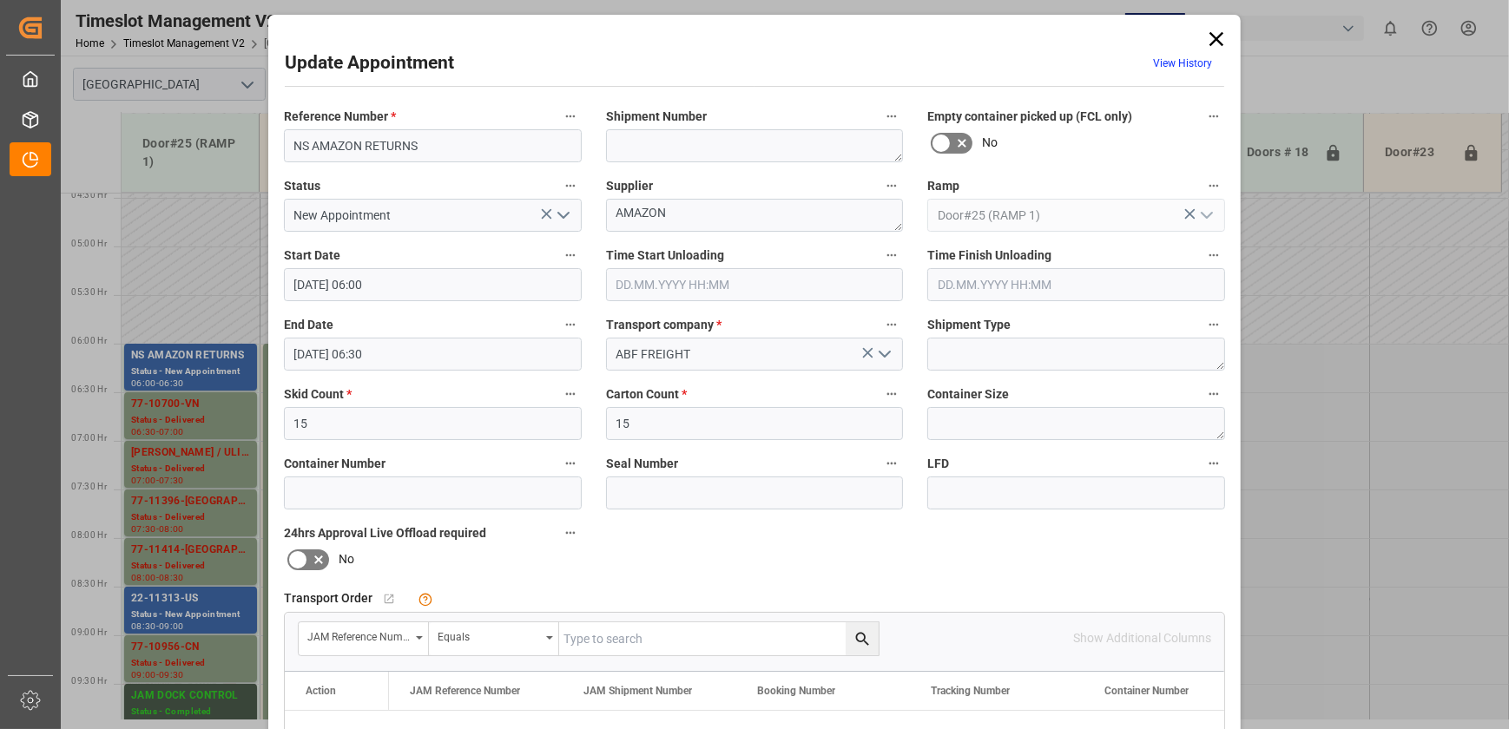
click at [1213, 28] on icon at bounding box center [1216, 39] width 24 height 24
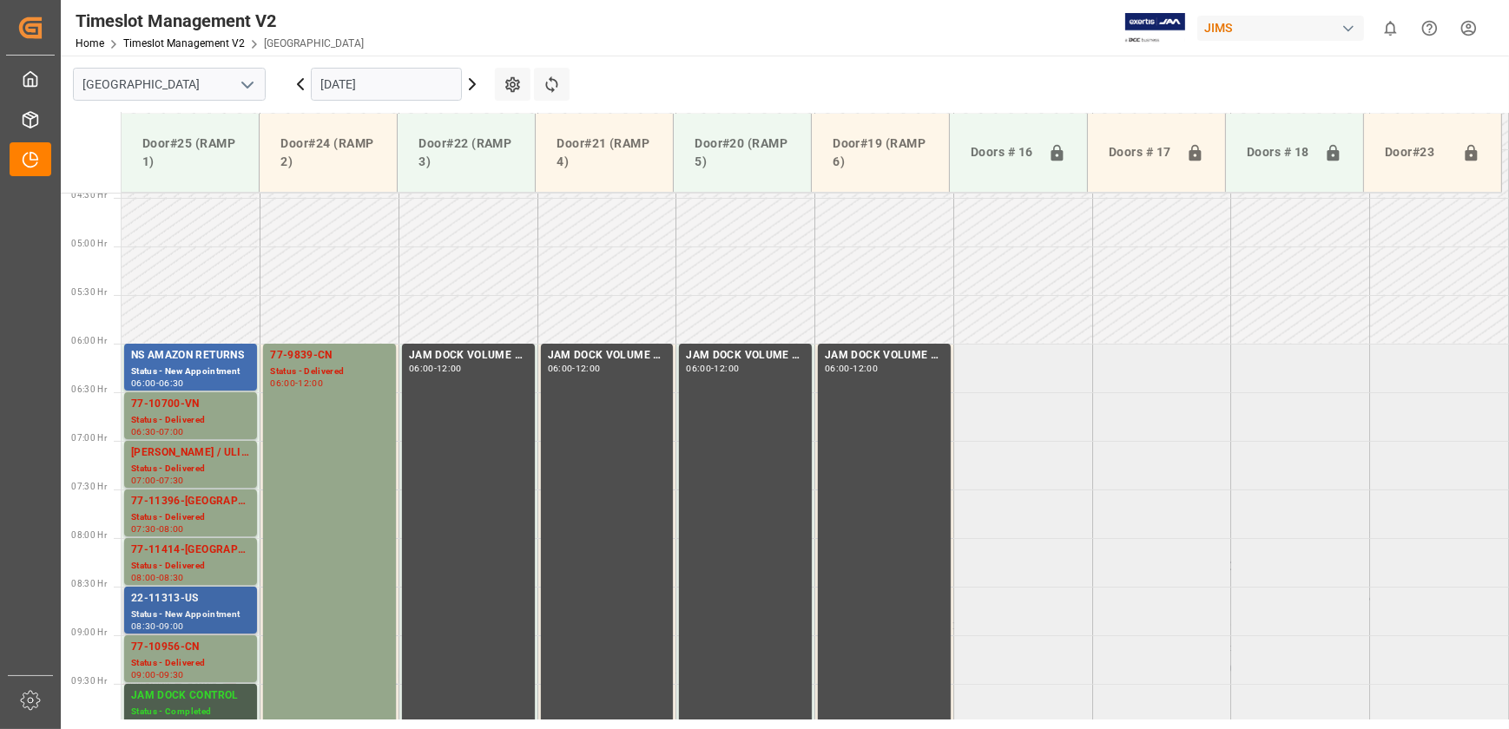
click at [215, 607] on div "22-11313-US" at bounding box center [190, 598] width 119 height 17
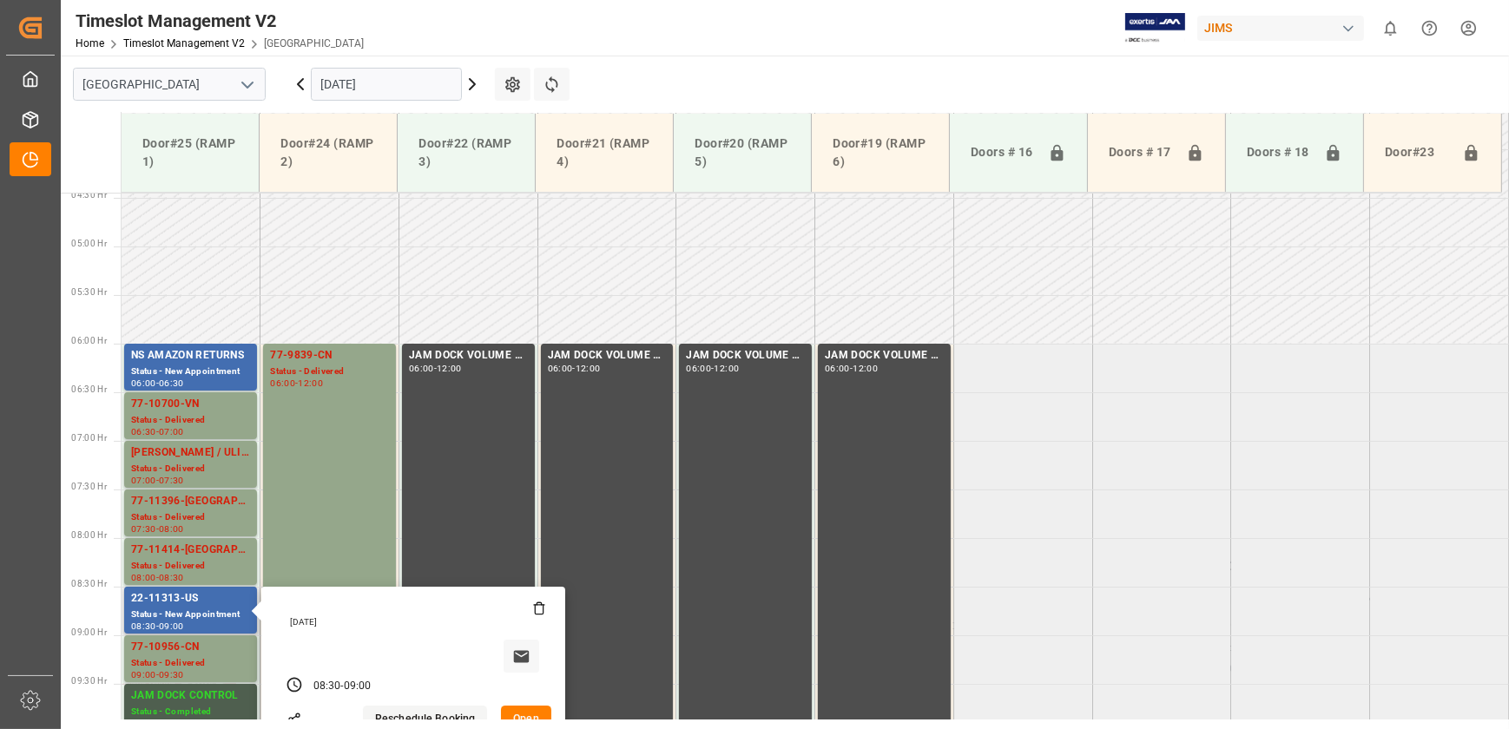
click at [535, 717] on button "Open" at bounding box center [526, 720] width 50 height 28
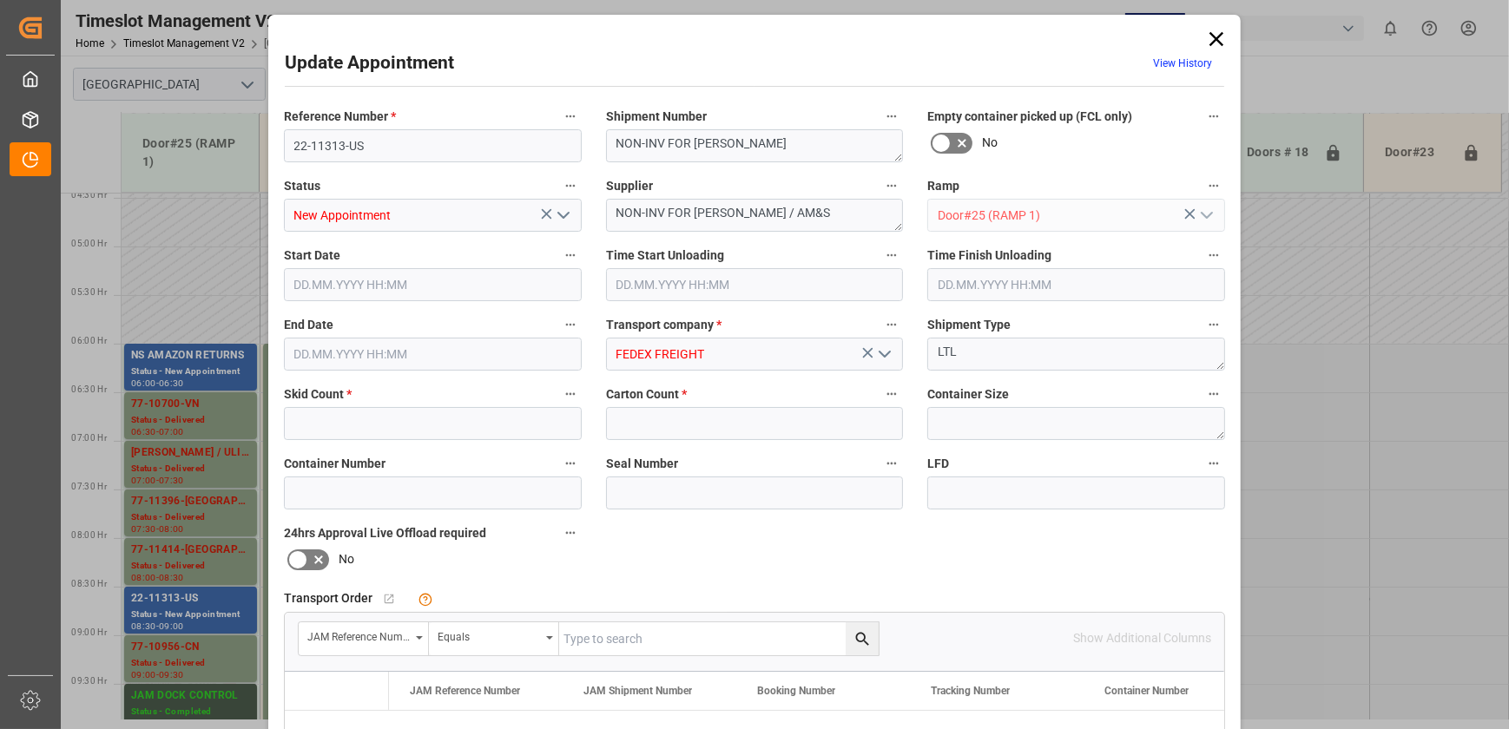
type input "2"
type input "[DATE] 08:30"
type input "[DATE] 09:00"
type input "[DATE] 15:43"
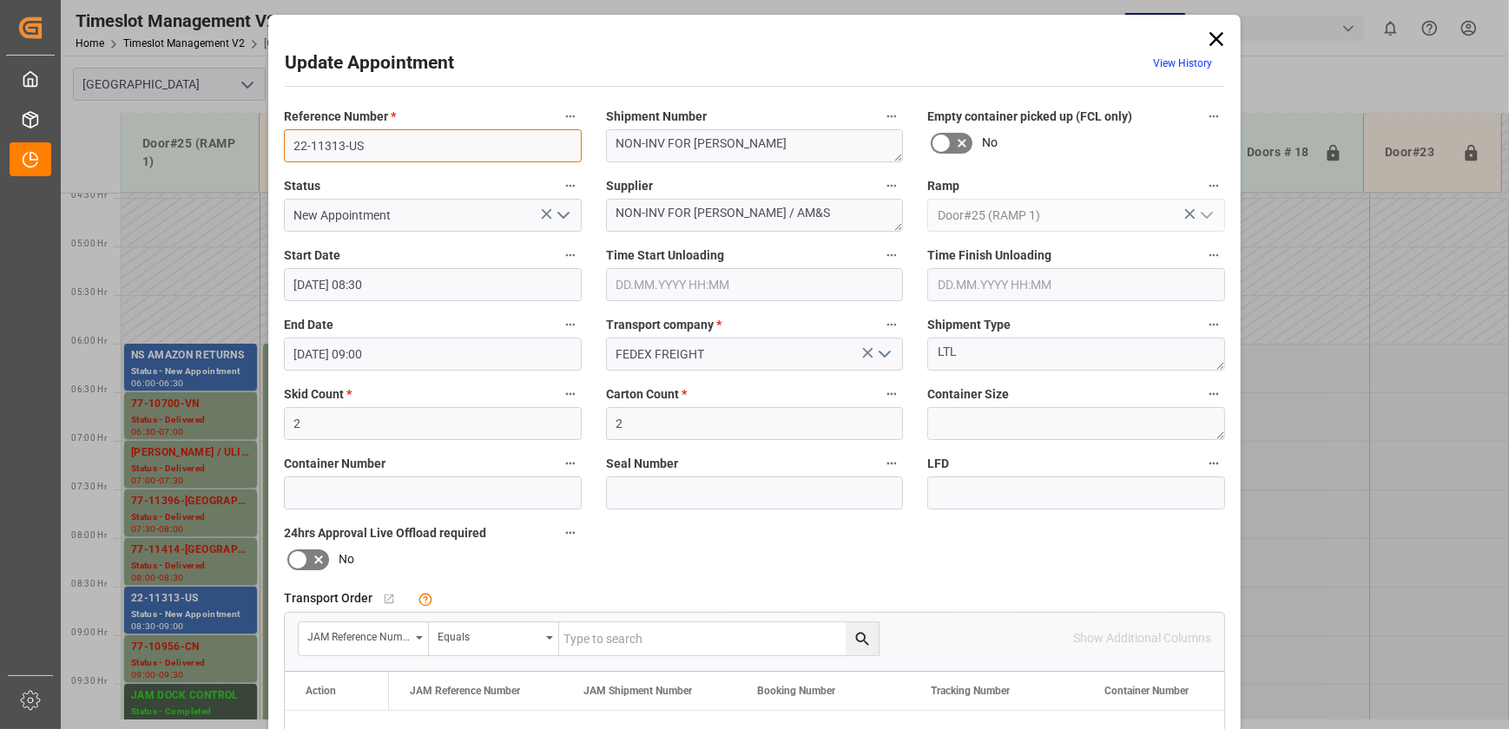
click at [460, 143] on input "22-11313-US" at bounding box center [433, 145] width 298 height 33
click at [564, 217] on icon "open menu" at bounding box center [563, 215] width 21 height 21
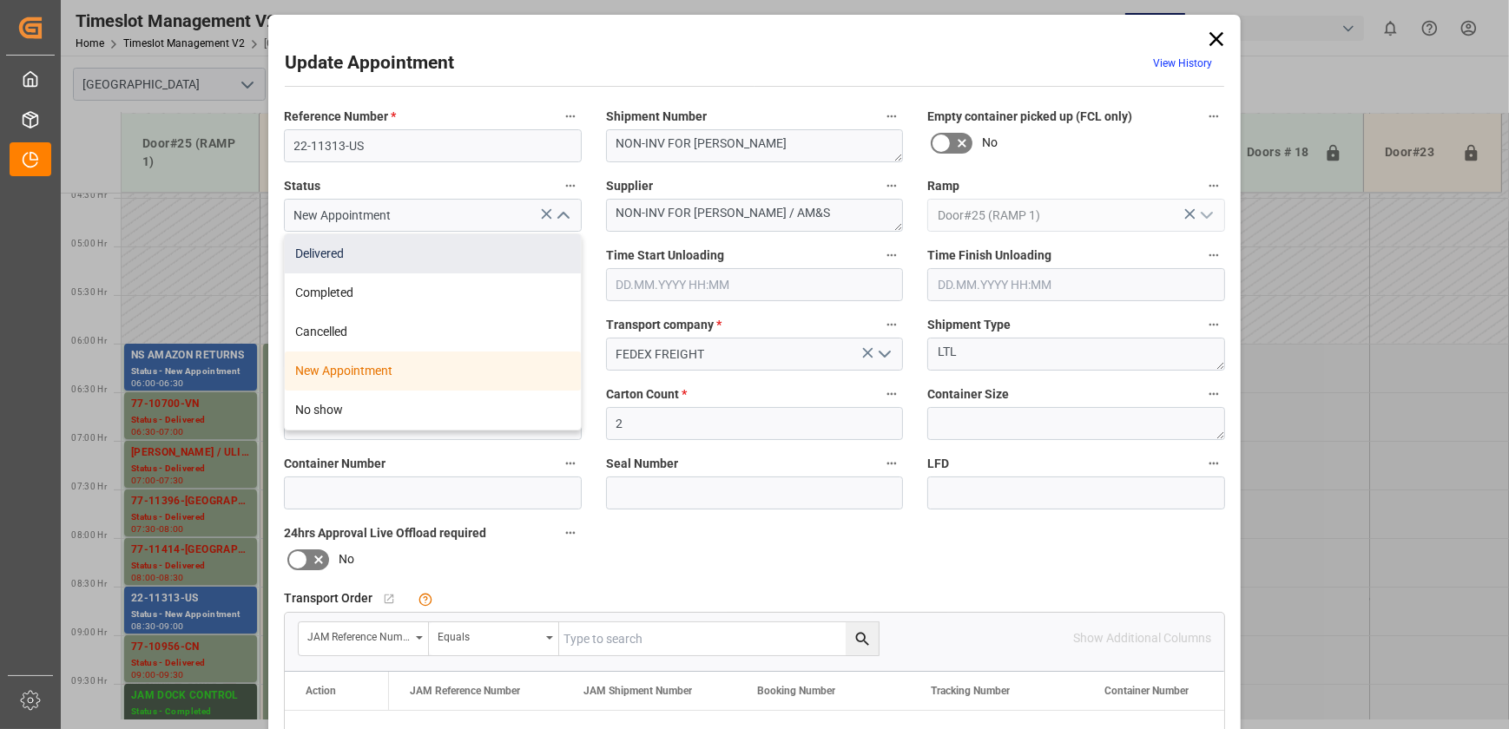
click at [534, 246] on div "Delivered" at bounding box center [433, 253] width 296 height 39
type input "Delivered"
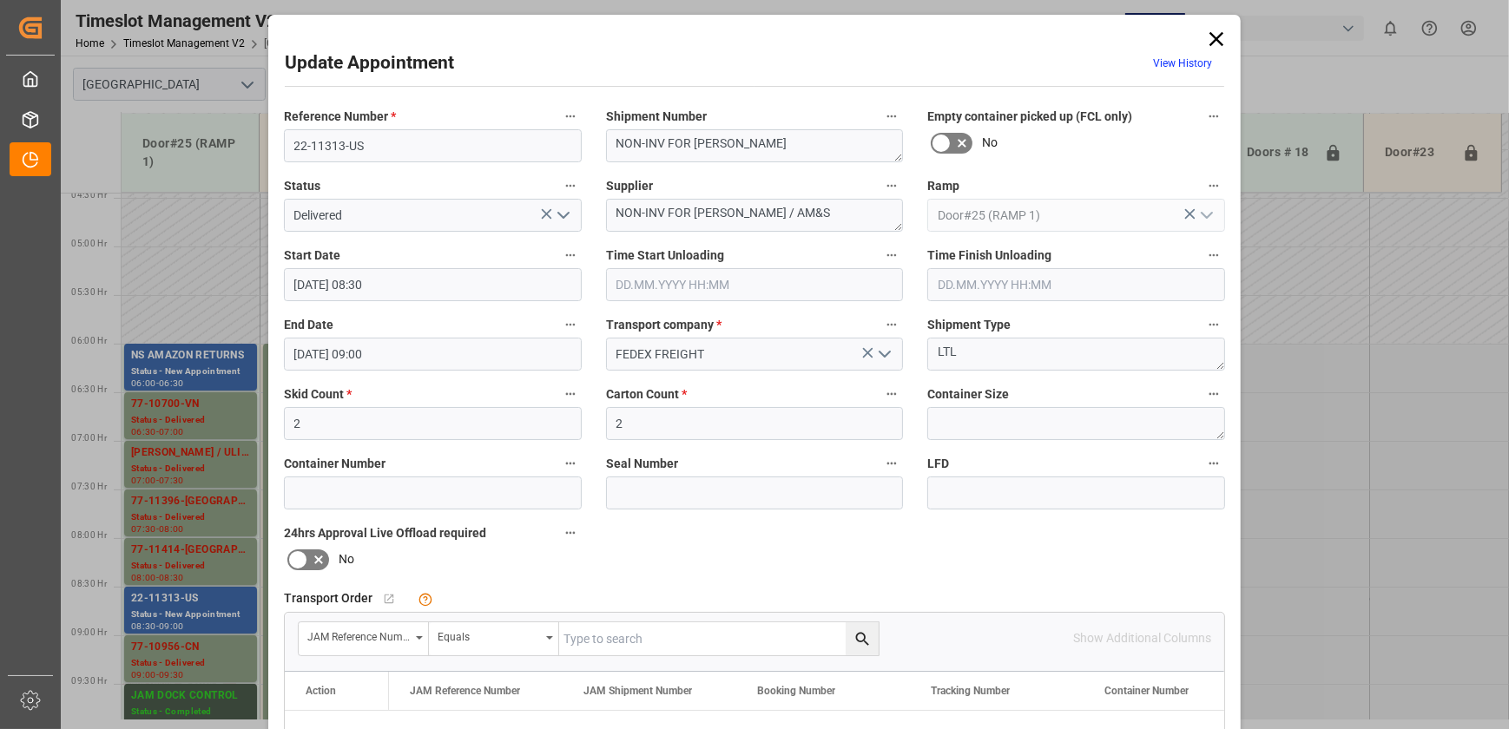
click at [759, 280] on input "text" at bounding box center [755, 284] width 298 height 33
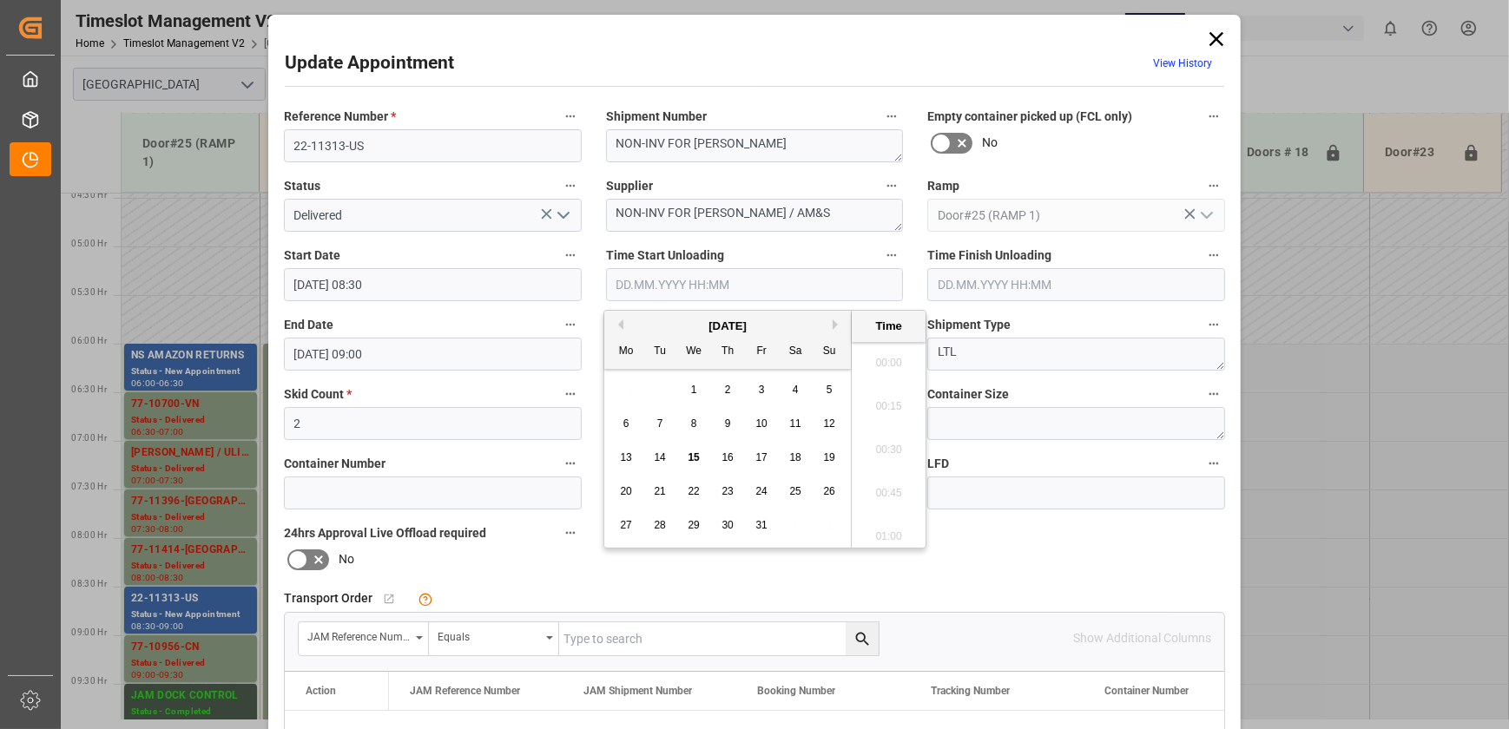
scroll to position [1785, 0]
click at [695, 453] on span "15" at bounding box center [693, 458] width 11 height 12
click at [895, 450] on li "10:45" at bounding box center [889, 445] width 74 height 43
type input "[DATE] 10:45"
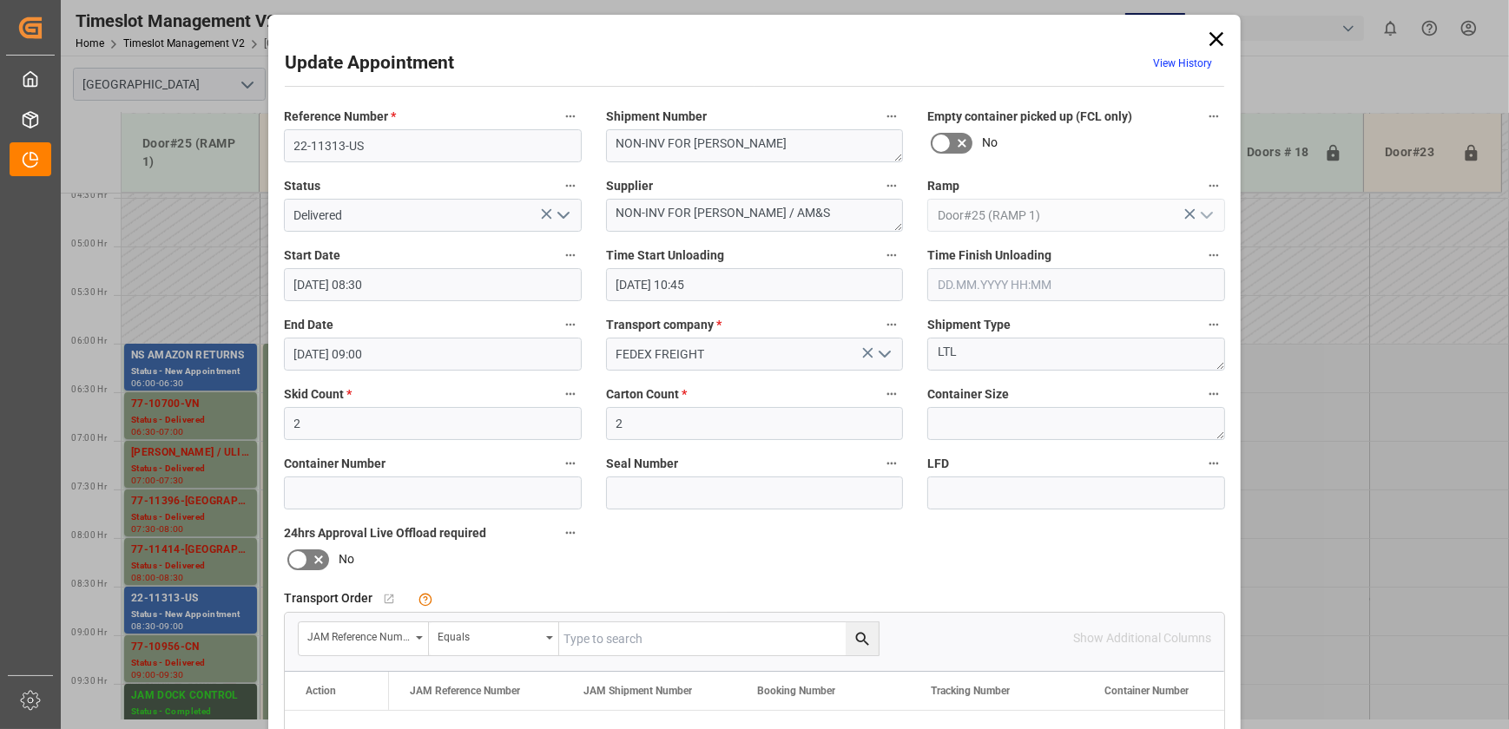
scroll to position [325, 0]
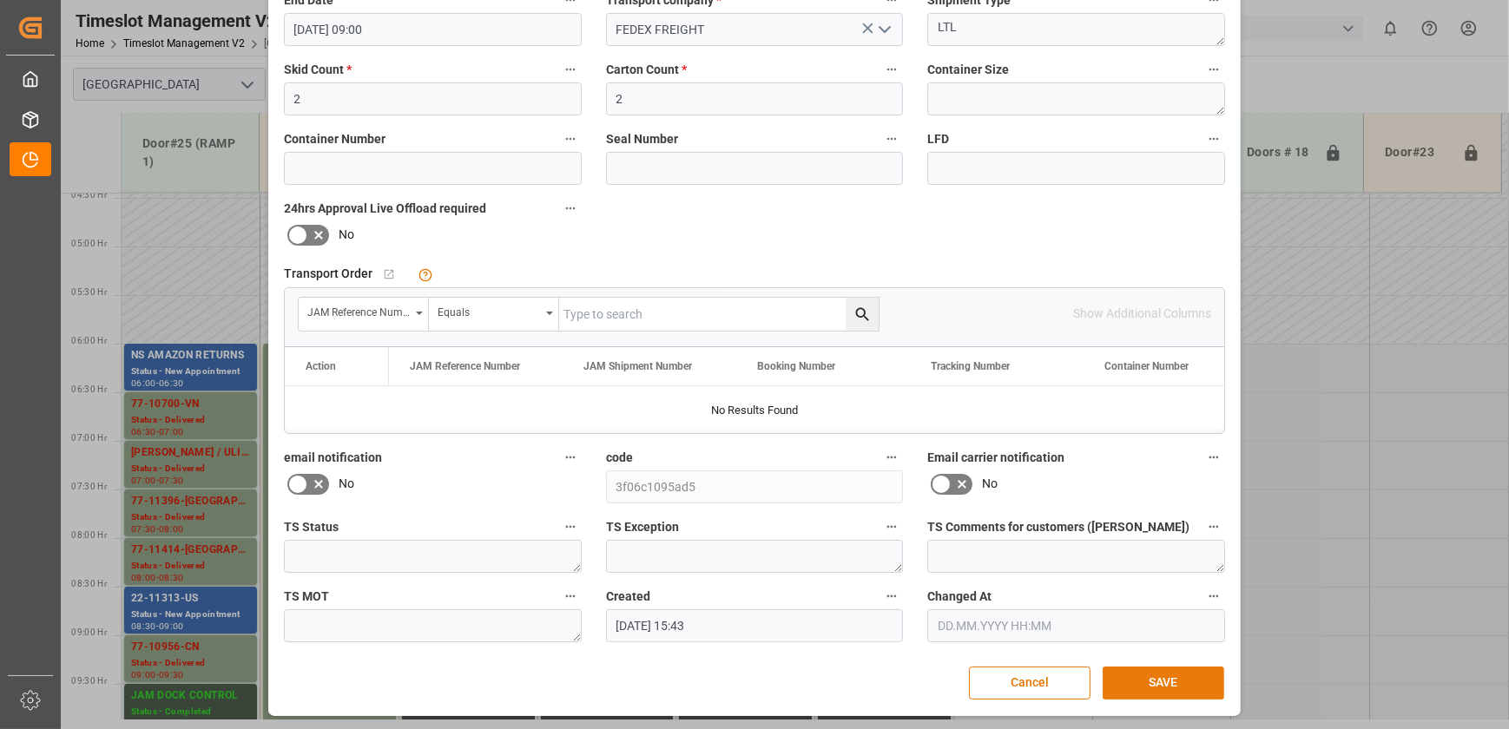
click at [1163, 686] on button "SAVE" at bounding box center [1164, 683] width 122 height 33
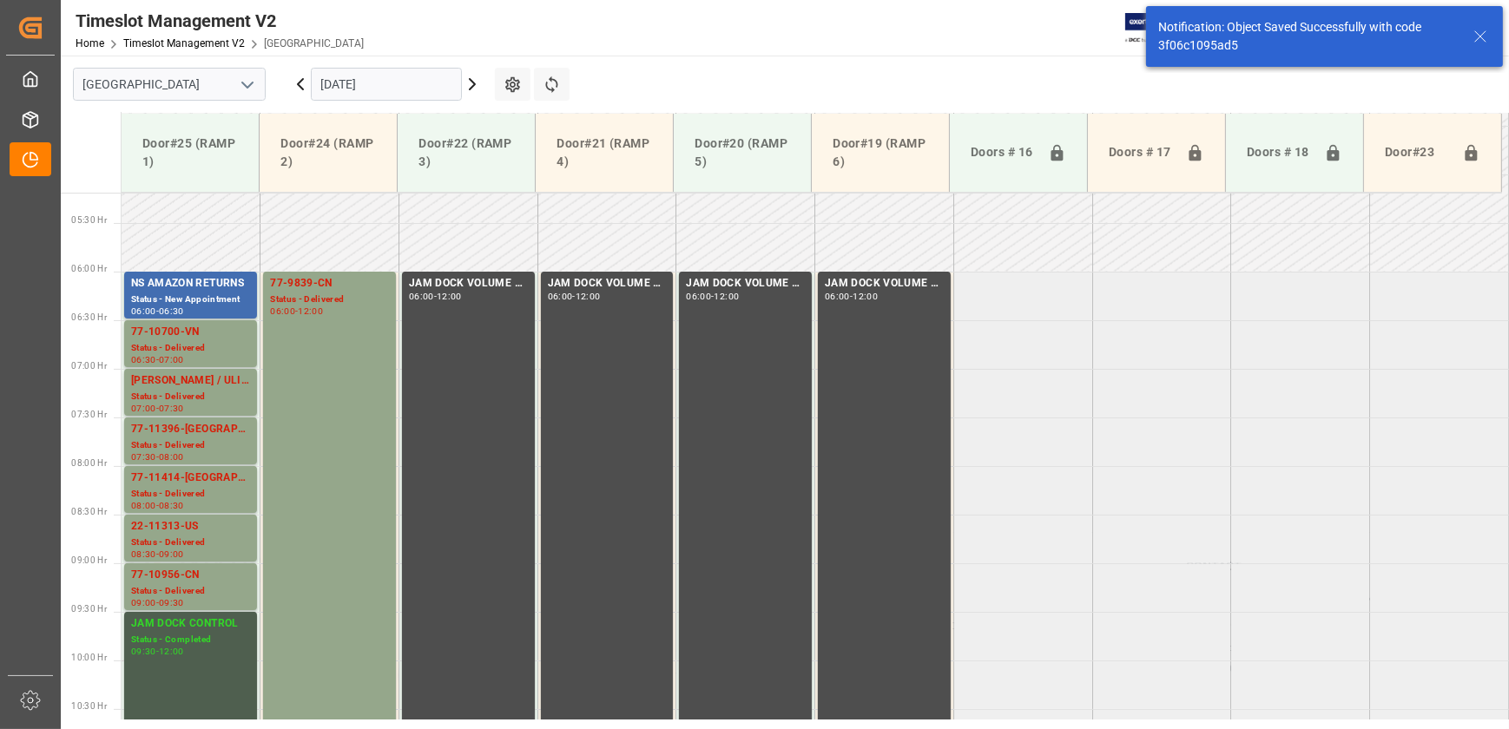
scroll to position [687, 0]
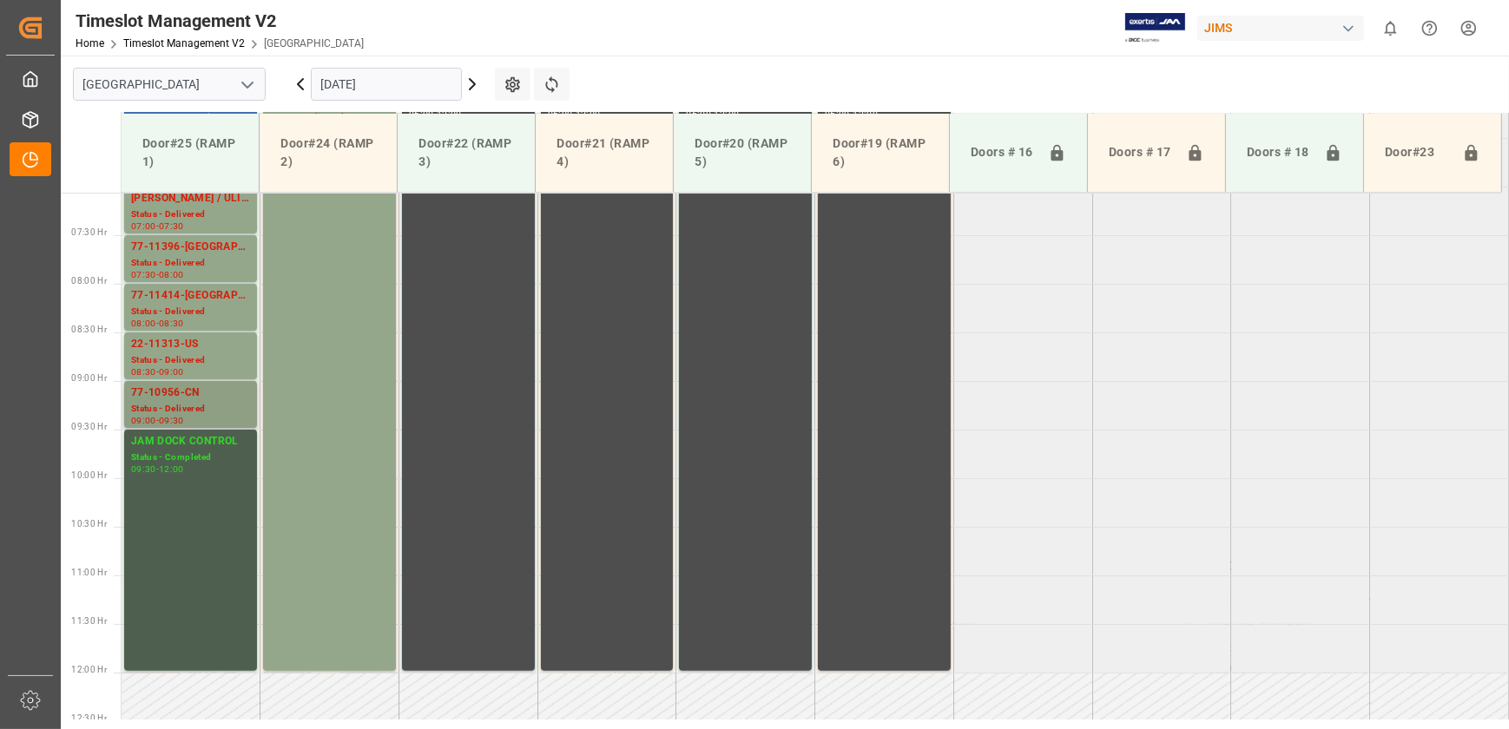
click at [175, 405] on div "Status - Delivered" at bounding box center [190, 409] width 119 height 15
click at [193, 343] on div "22-11313-US" at bounding box center [190, 344] width 119 height 17
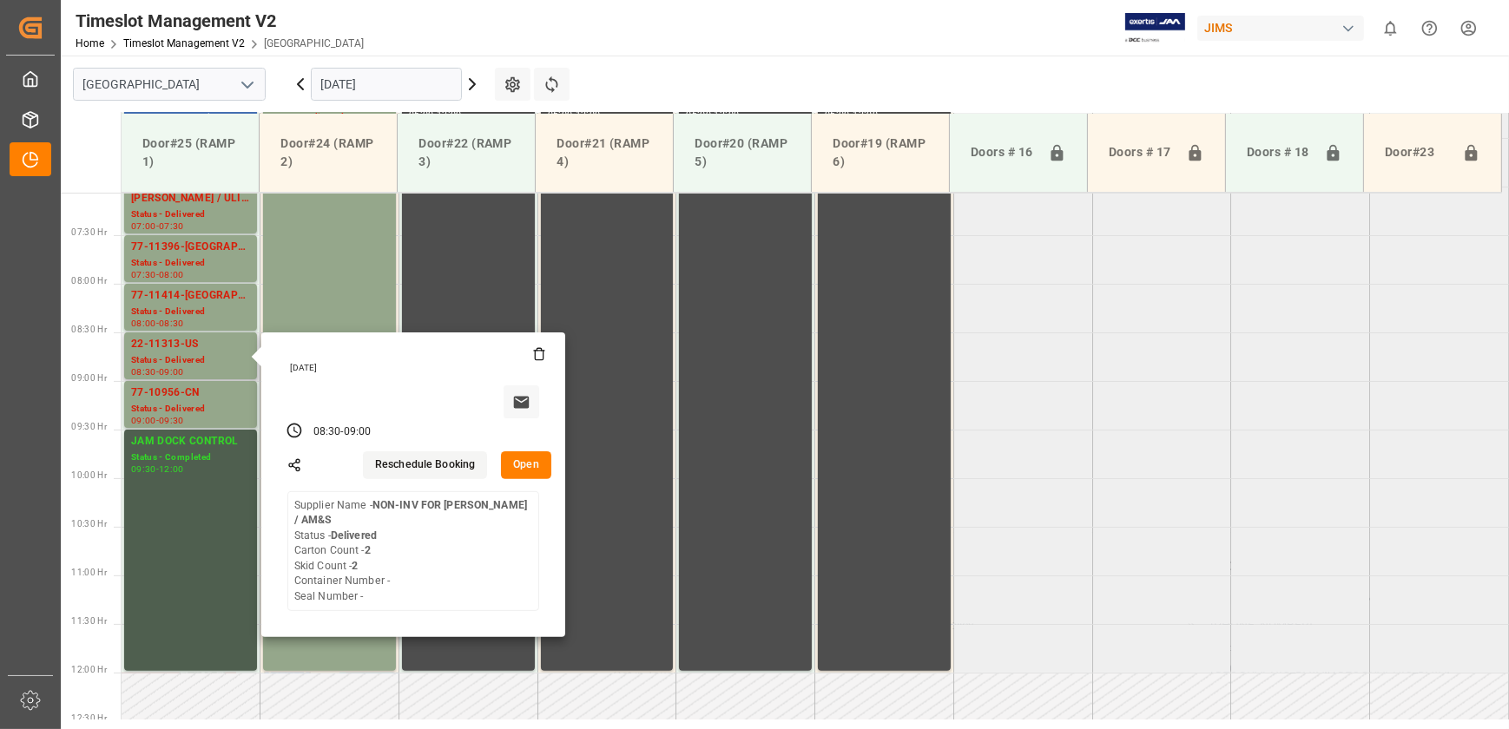
click at [533, 461] on button "Open" at bounding box center [526, 466] width 50 height 28
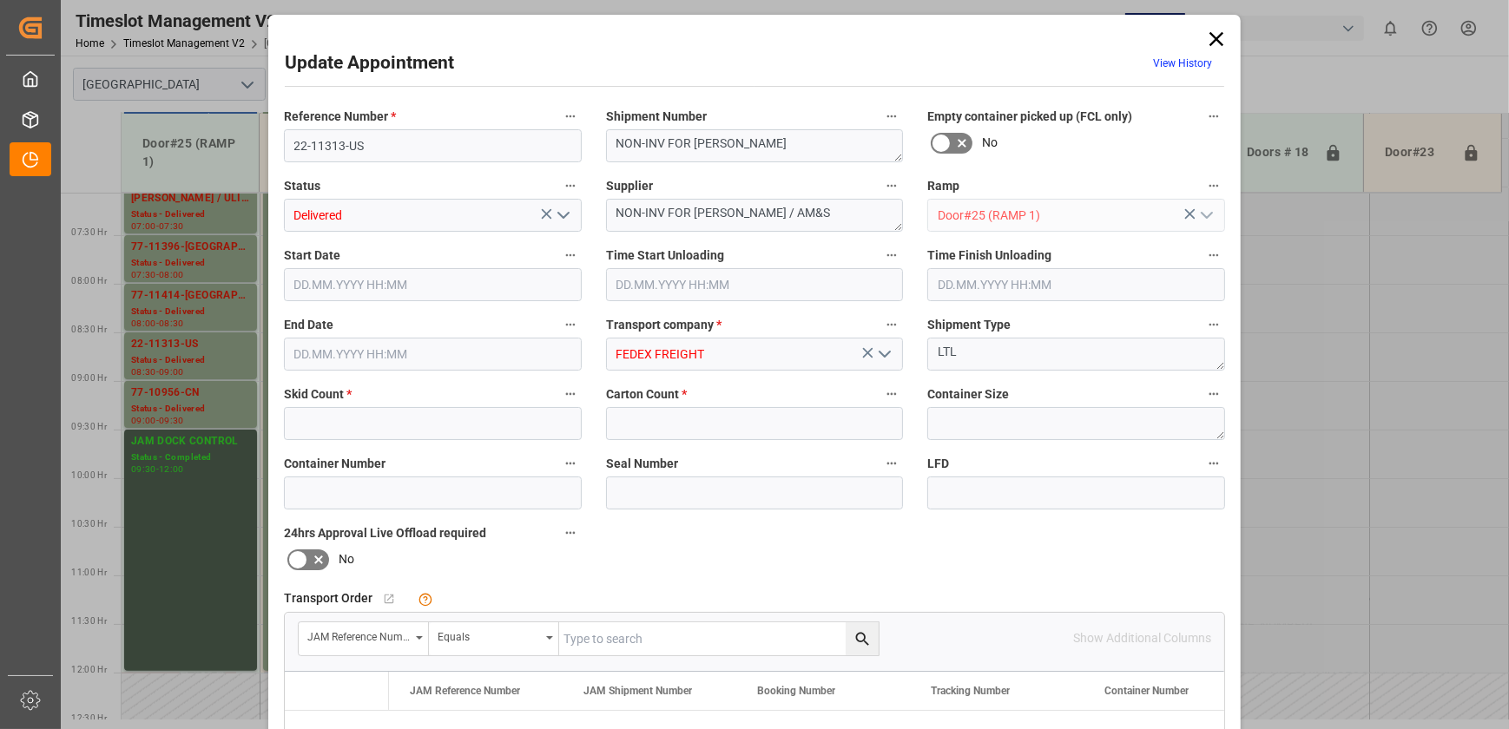
type input "2"
type input "[DATE] 08:30"
type input "[DATE] 10:45"
type input "[DATE] 09:00"
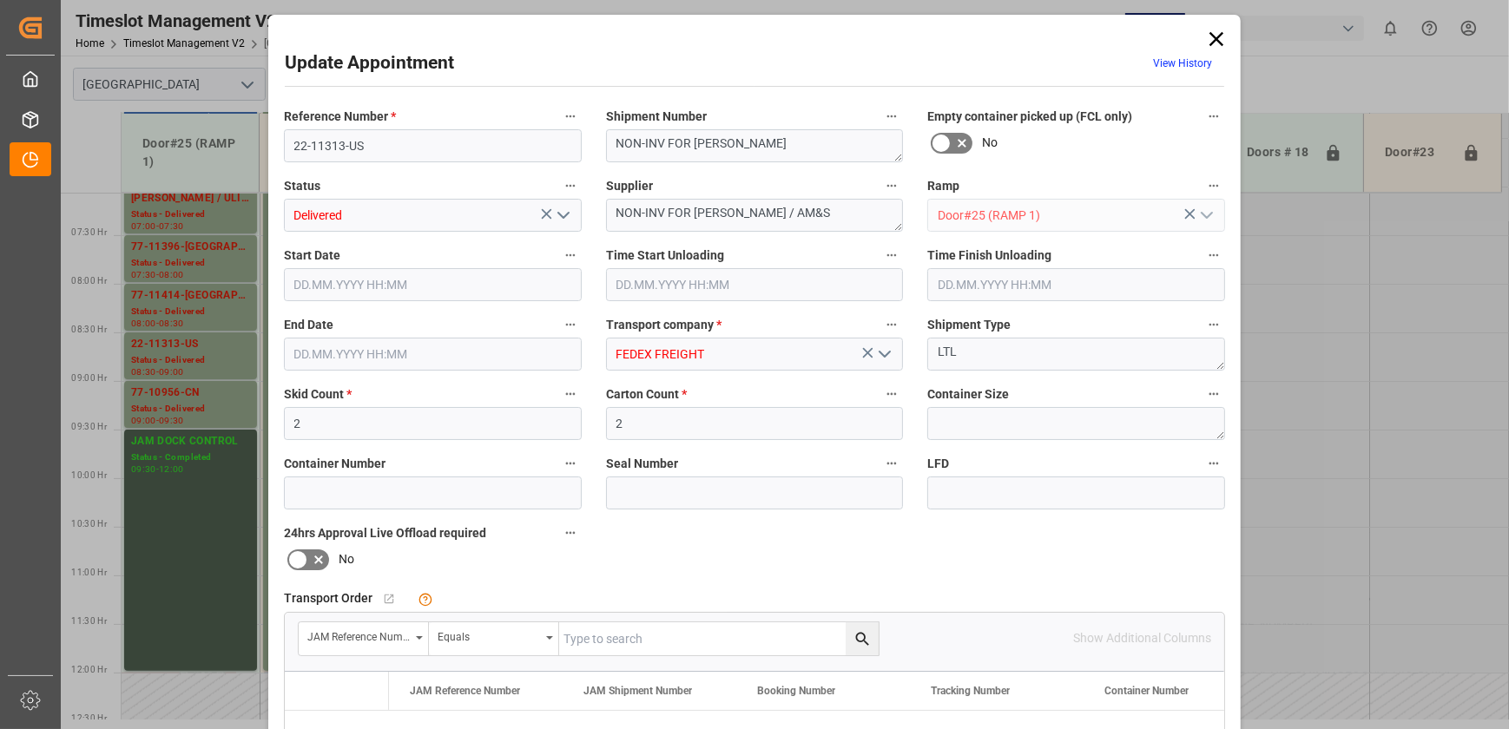
type input "[DATE] 15:43"
click at [407, 141] on input "22-11313-US" at bounding box center [433, 145] width 298 height 33
click at [384, 148] on input "22-11313-US" at bounding box center [433, 145] width 298 height 33
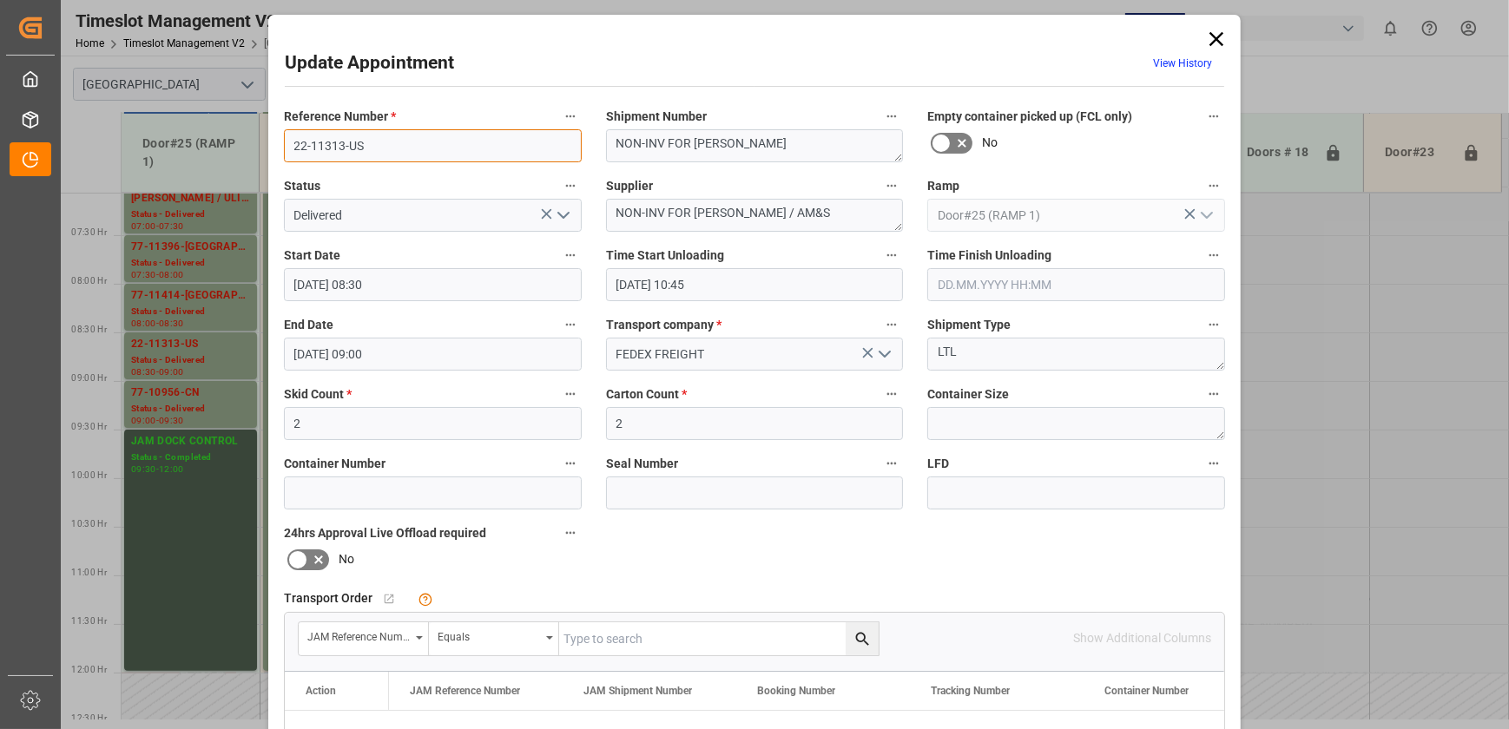
click at [384, 148] on input "22-11313-US" at bounding box center [433, 145] width 298 height 33
drag, startPoint x: 1216, startPoint y: 36, endPoint x: 1202, endPoint y: 46, distance: 18.1
click at [1216, 36] on icon at bounding box center [1217, 39] width 14 height 14
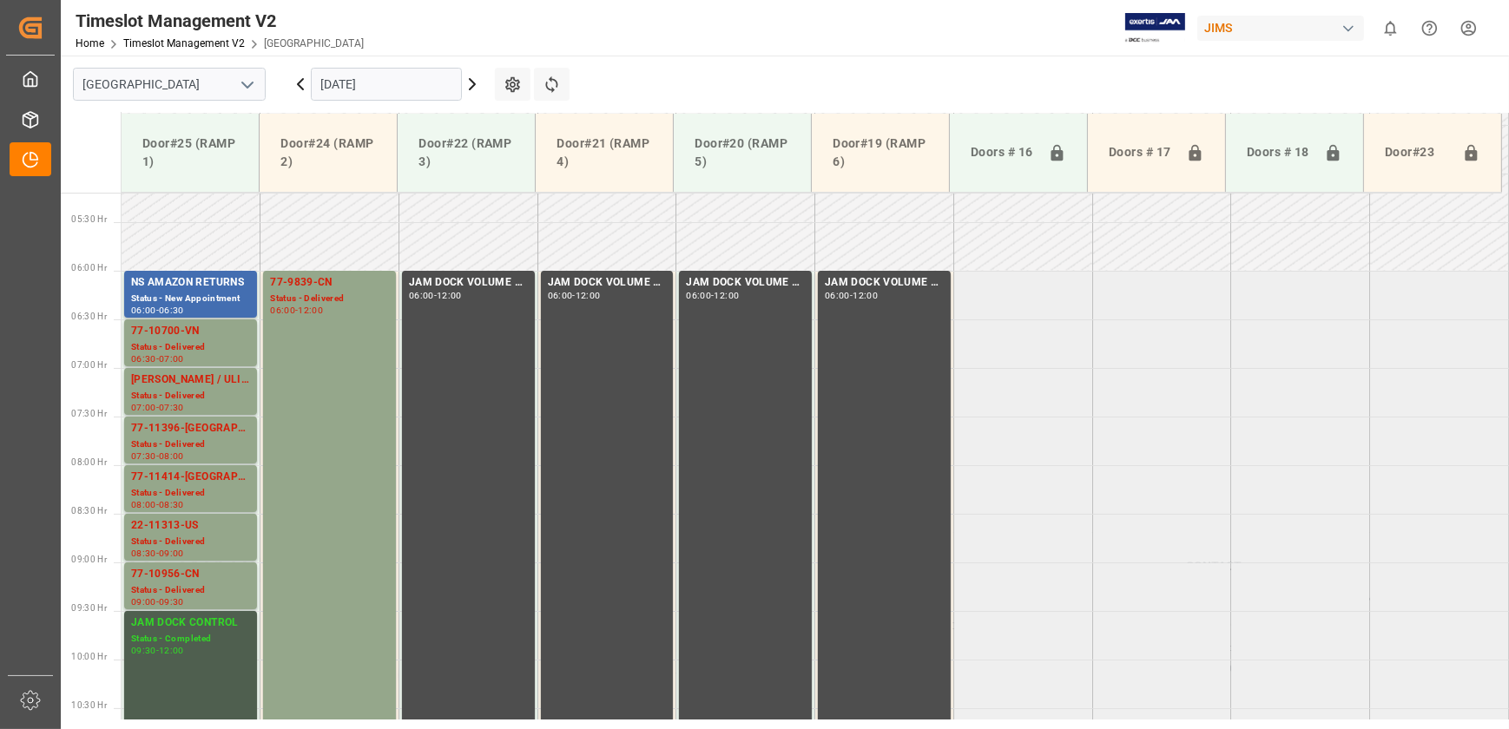
scroll to position [530, 0]
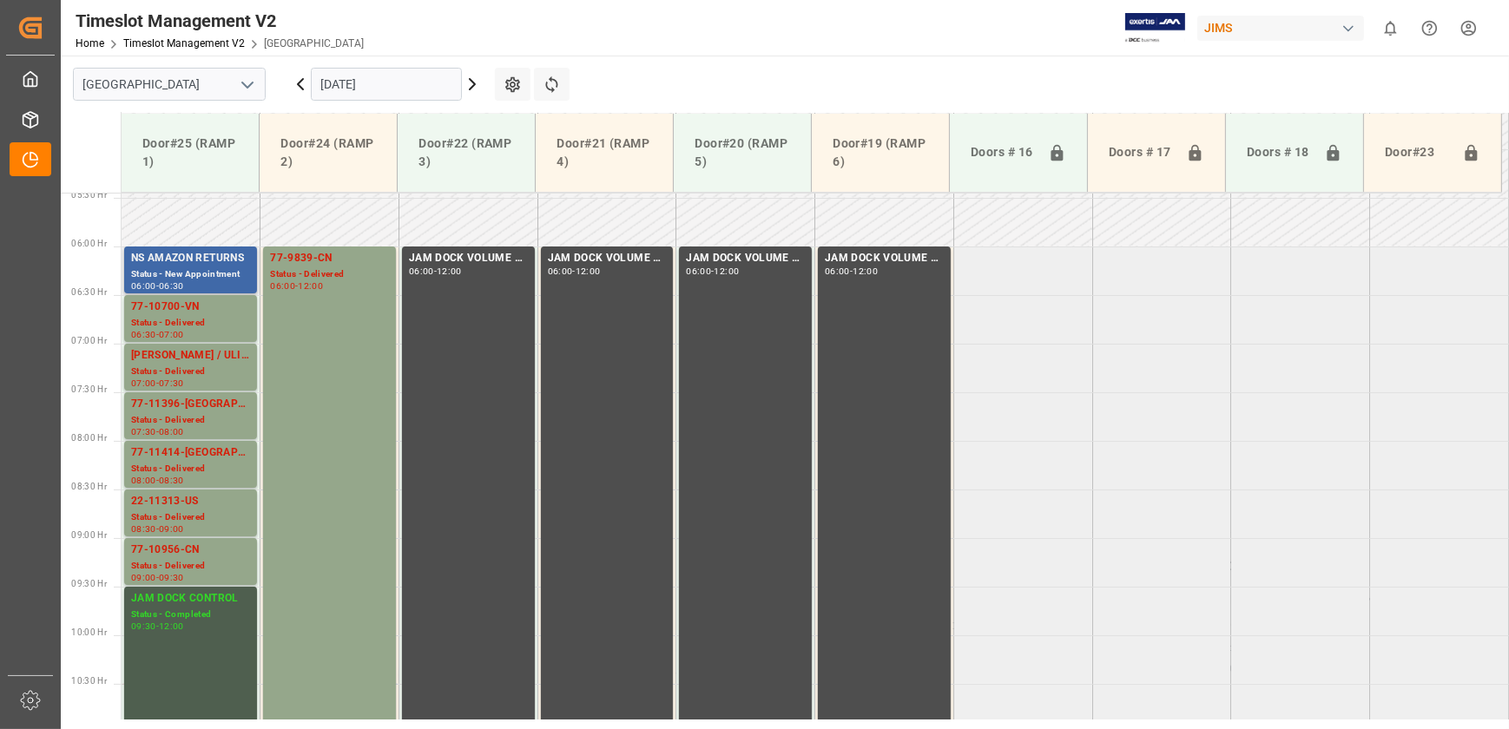
click at [167, 267] on div "Status - New Appointment" at bounding box center [190, 274] width 119 height 15
click at [383, 80] on input "[DATE]" at bounding box center [386, 84] width 151 height 33
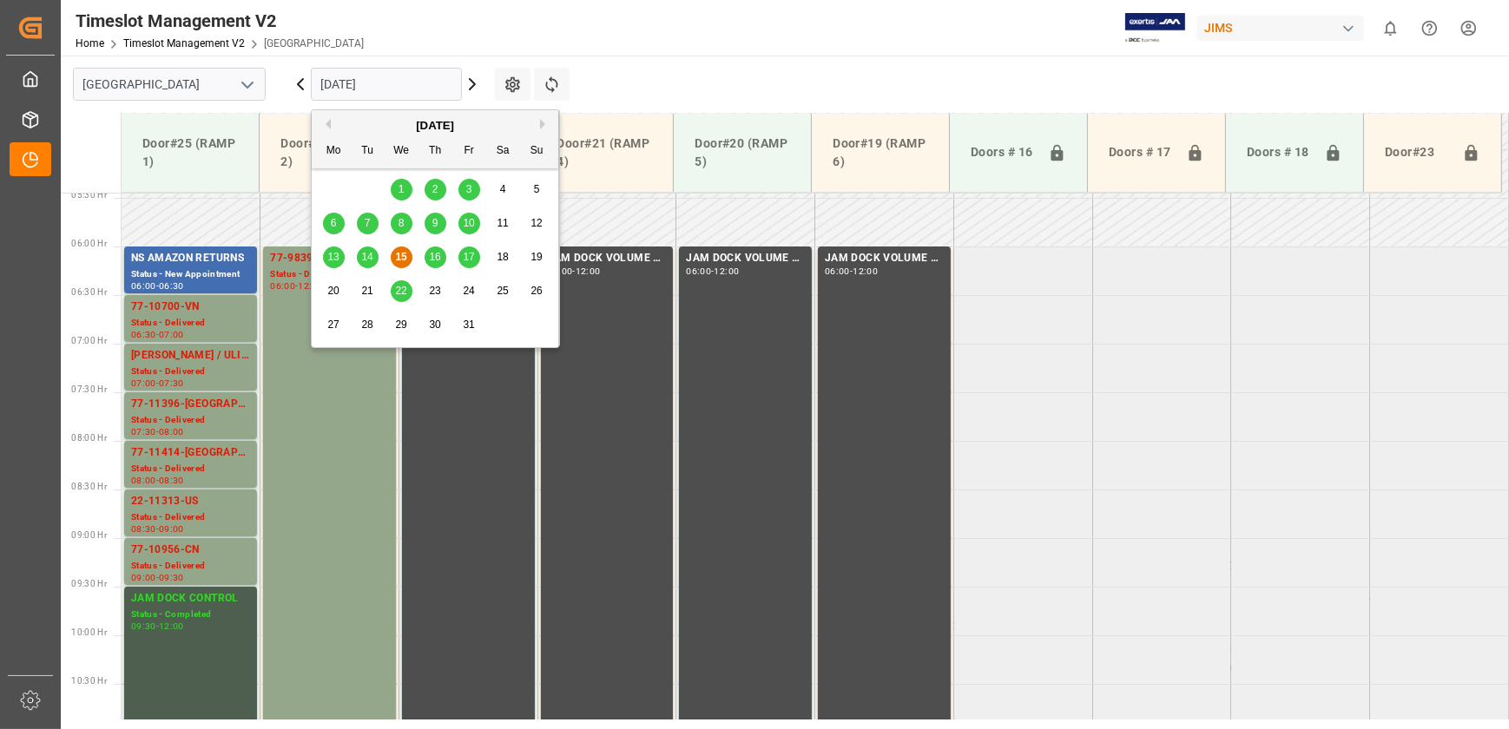
click at [427, 254] on div "16" at bounding box center [436, 257] width 22 height 21
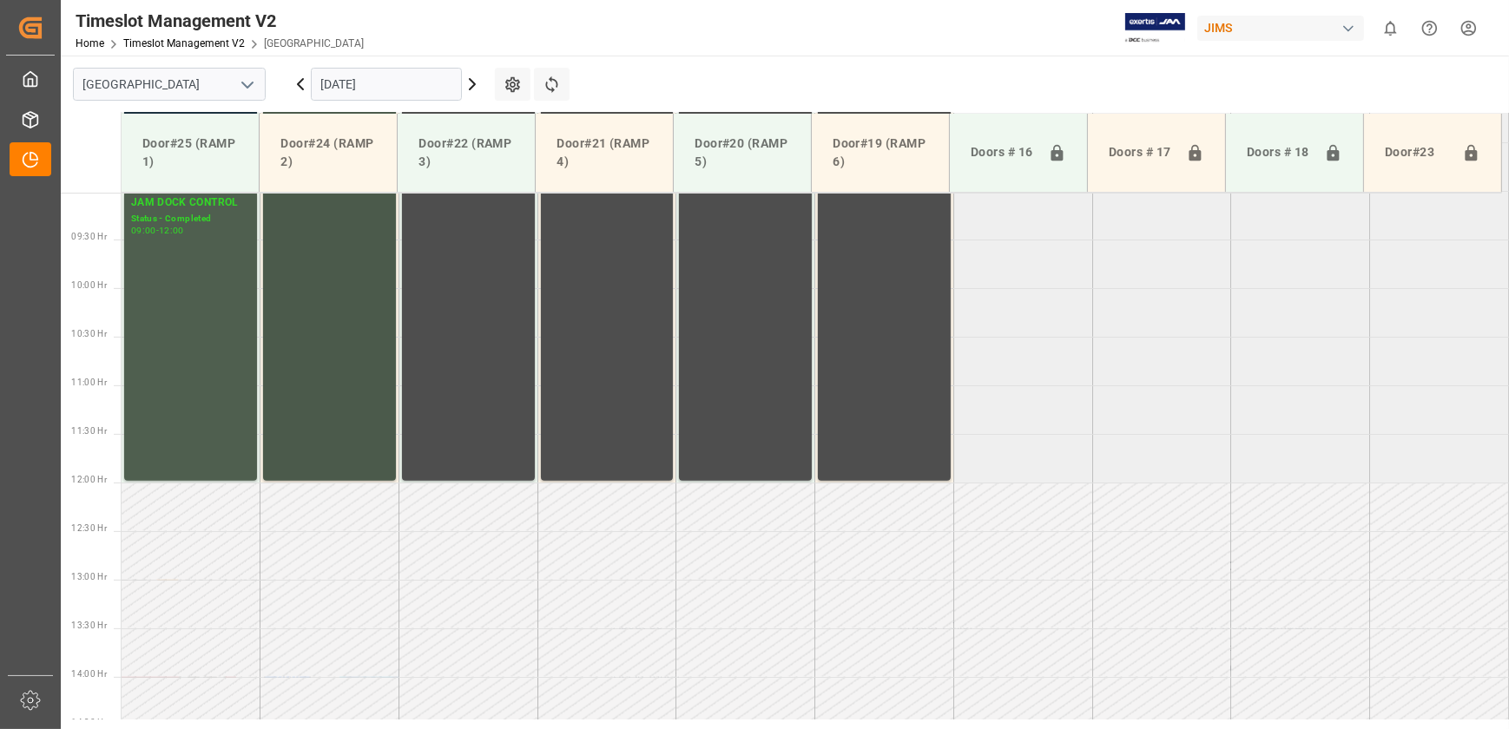
scroll to position [663, 0]
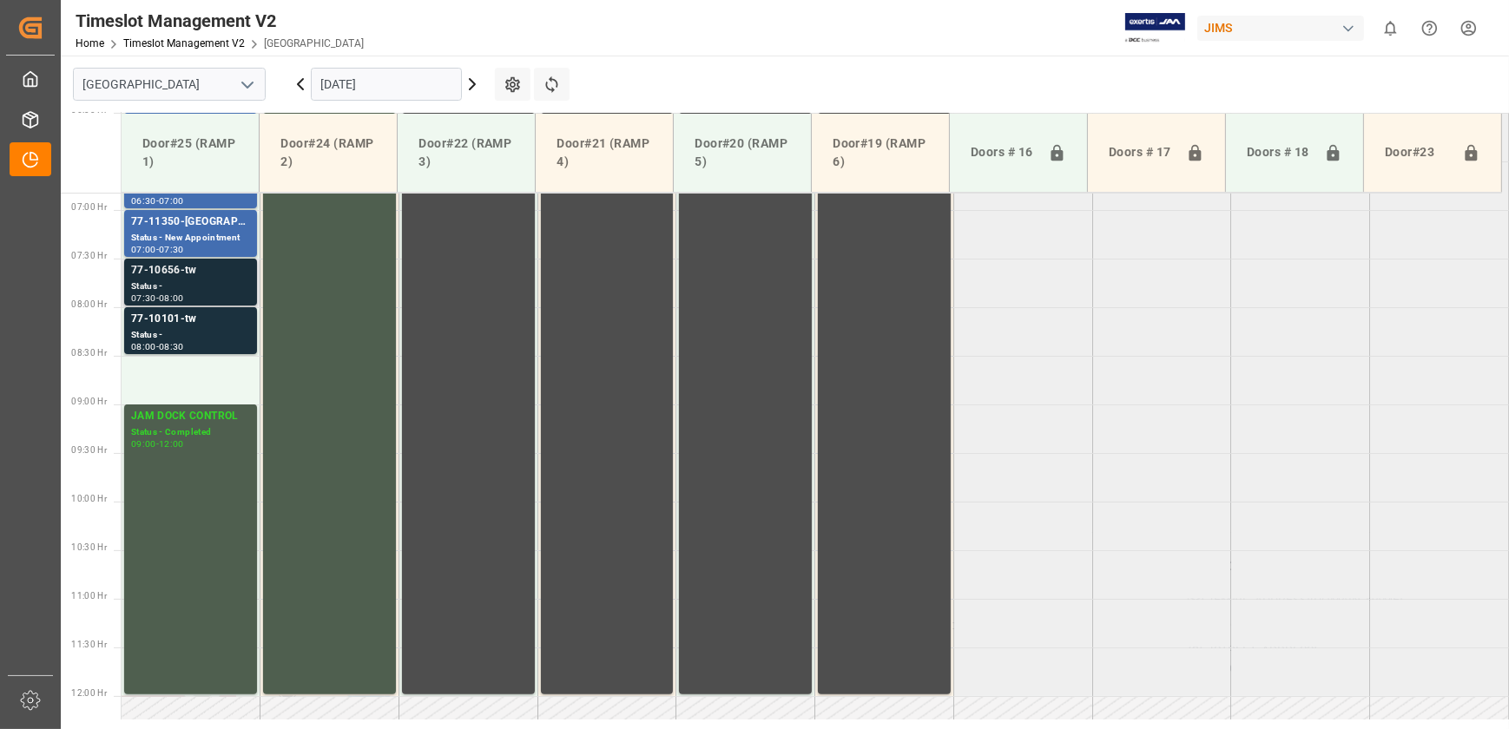
click at [226, 287] on div "Status -" at bounding box center [190, 287] width 119 height 15
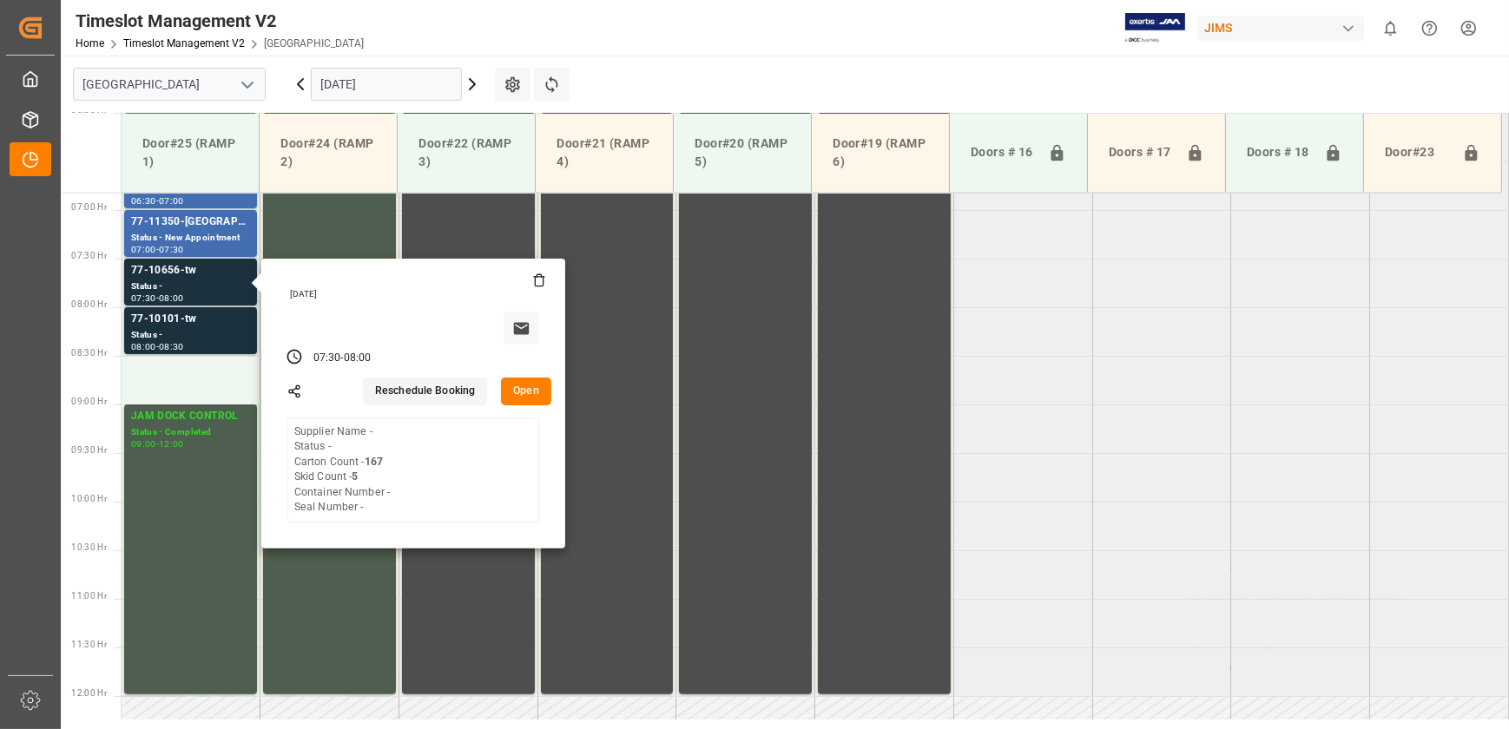
click at [533, 398] on button "Open" at bounding box center [526, 392] width 50 height 28
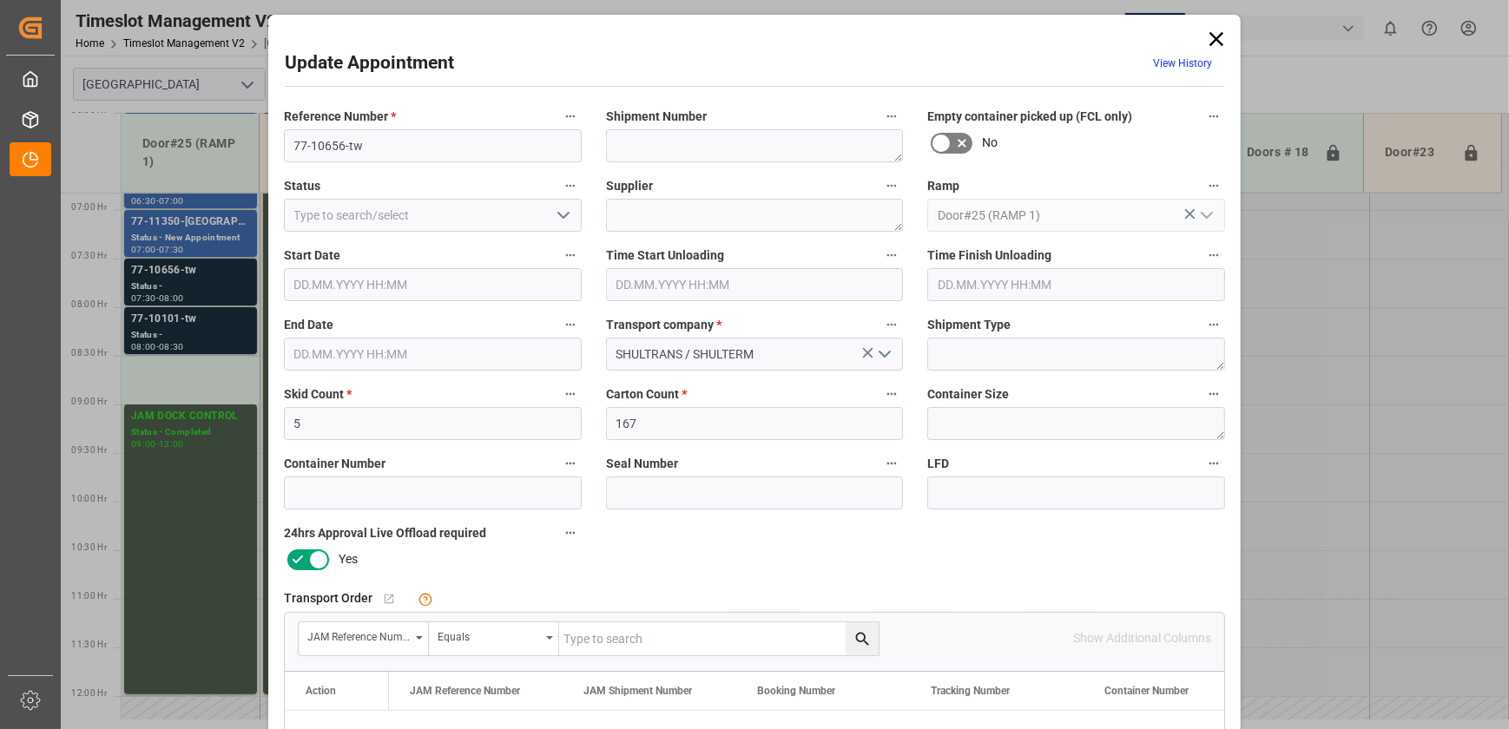
type input "[DATE] 07:30"
type input "[DATE] 08:00"
type input "[DATE] 15:13"
click at [389, 152] on input "77-10656-tw" at bounding box center [433, 145] width 298 height 33
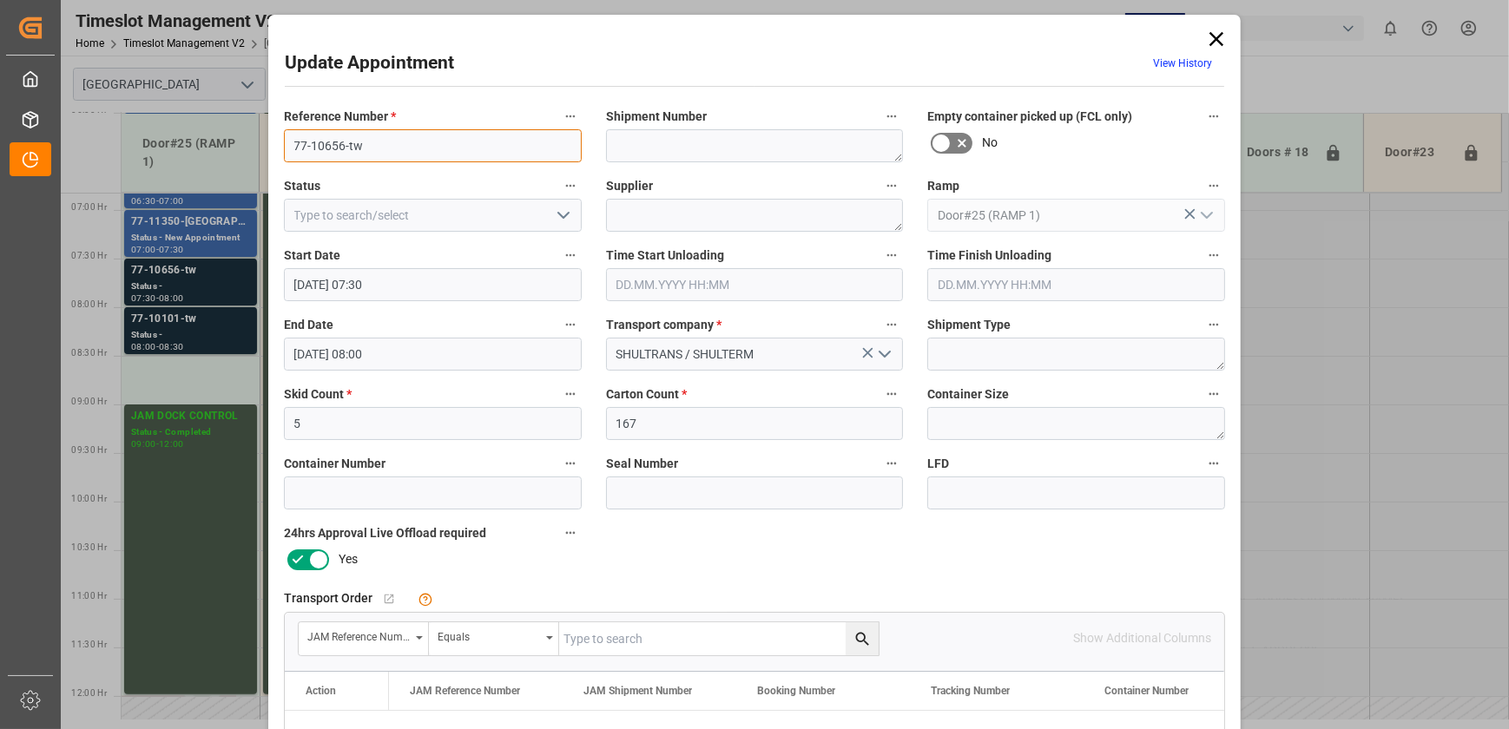
click at [389, 152] on input "77-10656-tw" at bounding box center [433, 145] width 298 height 33
click at [643, 641] on input "text" at bounding box center [719, 639] width 320 height 33
paste input "77-10656-tw"
type input "77-10656-tw"
click at [860, 643] on icon "search button" at bounding box center [863, 639] width 18 height 18
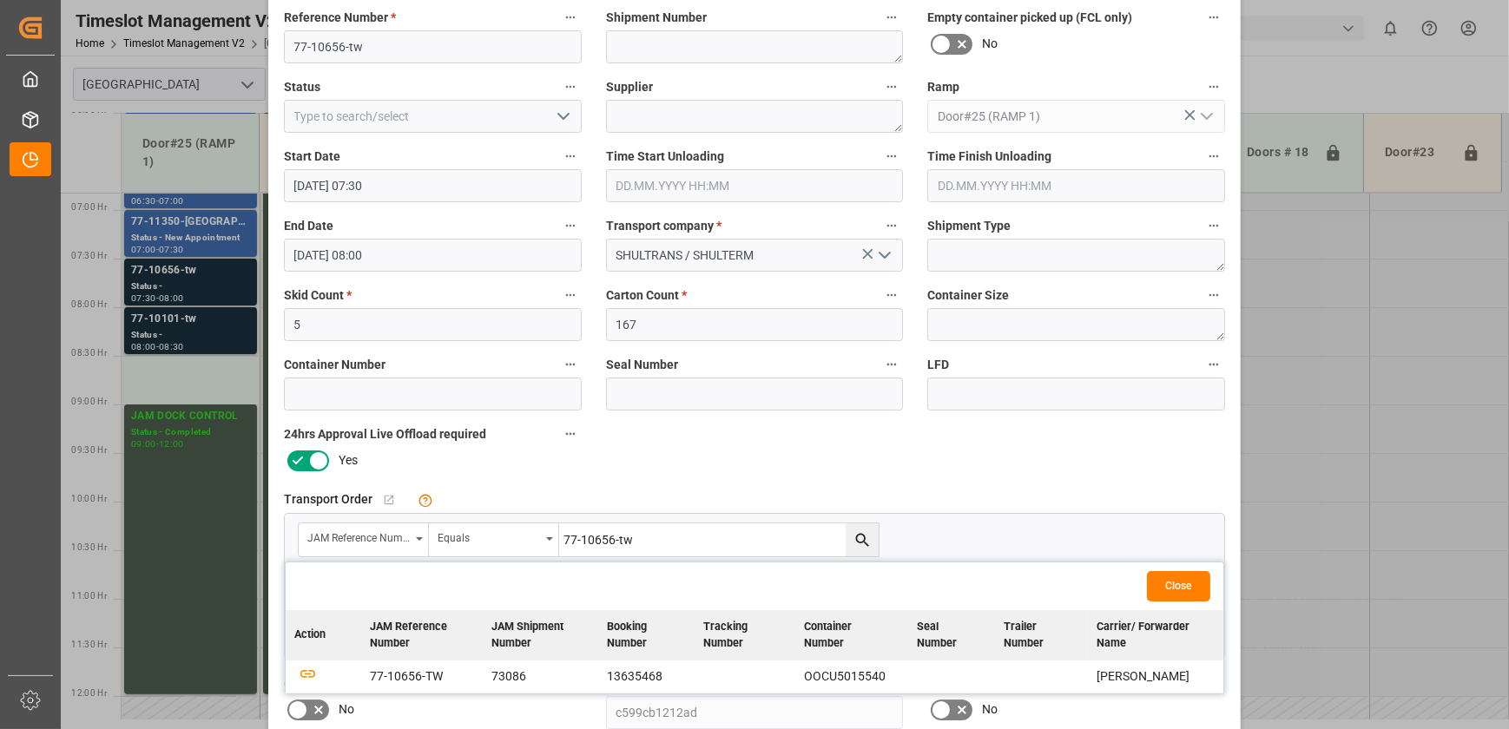
scroll to position [315, 0]
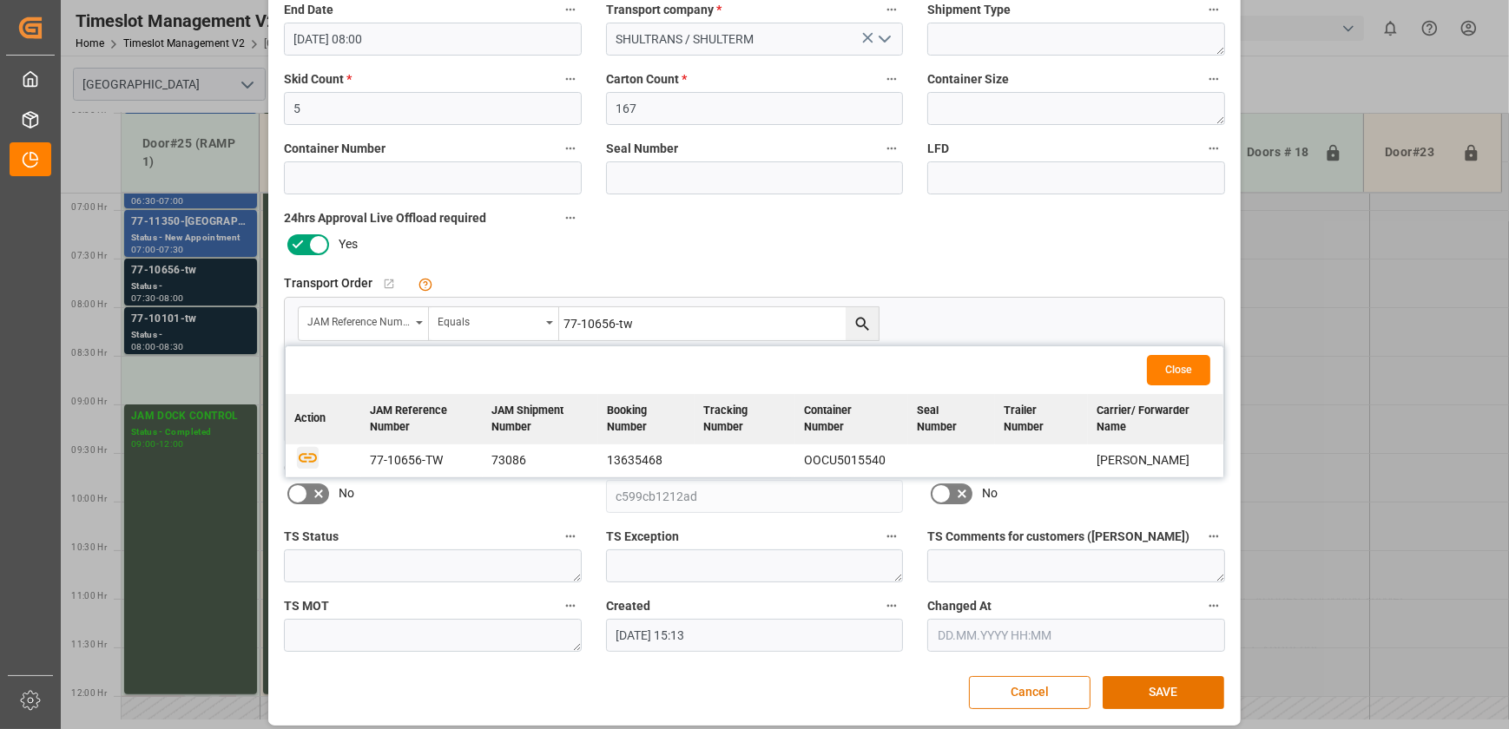
click at [304, 457] on icon "button" at bounding box center [308, 457] width 22 height 22
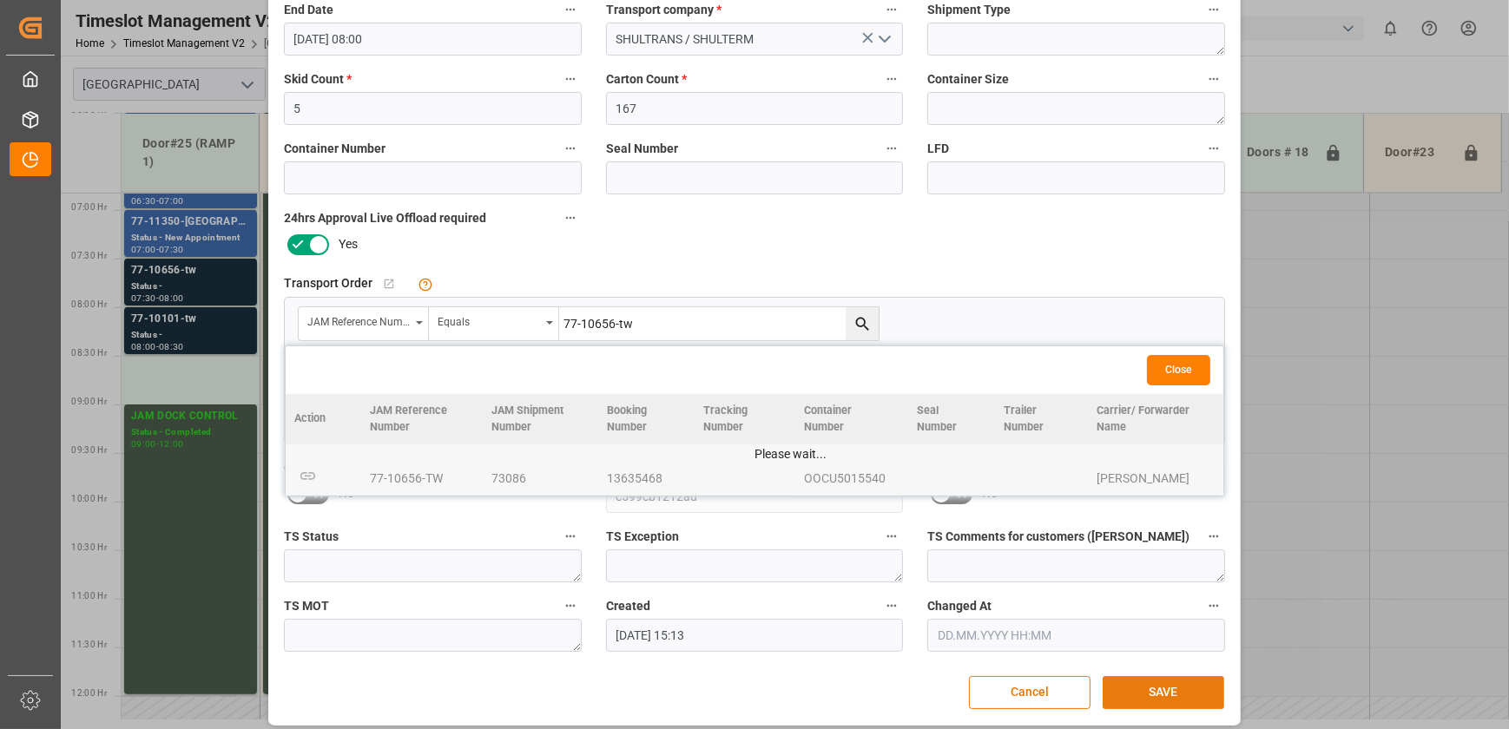
click at [1154, 690] on button "SAVE" at bounding box center [1164, 692] width 122 height 33
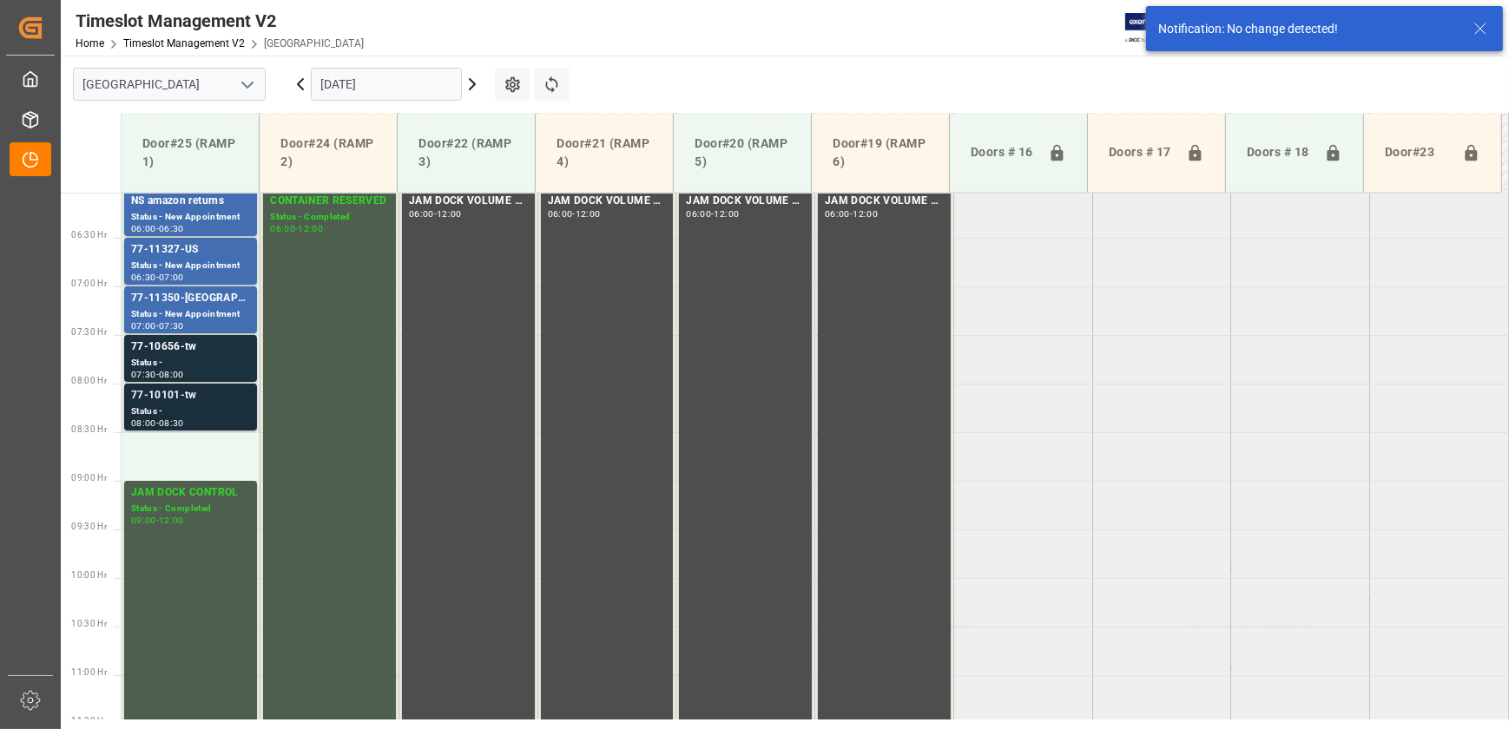
scroll to position [590, 0]
click at [201, 392] on div "77-10101-tw" at bounding box center [190, 392] width 119 height 17
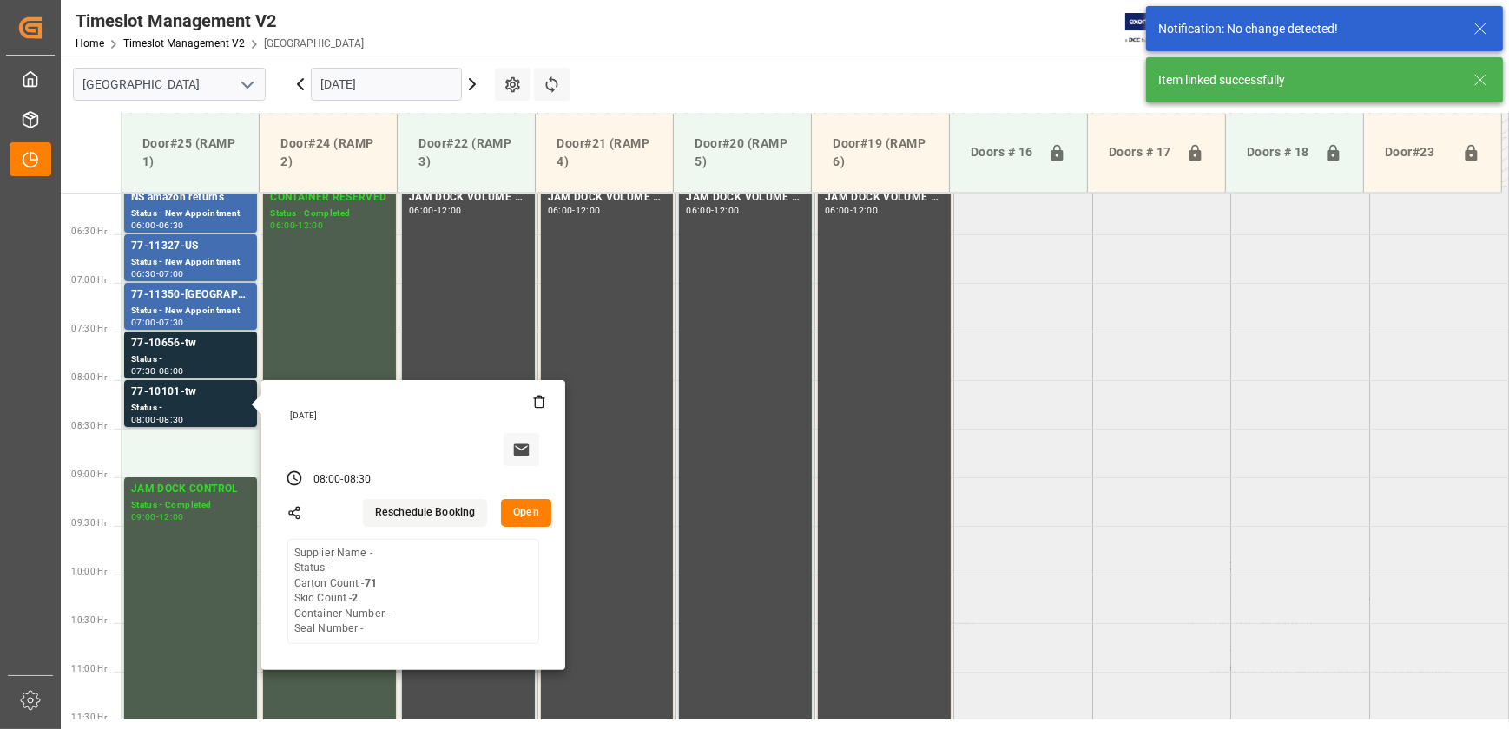
click at [524, 505] on button "Open" at bounding box center [526, 513] width 50 height 28
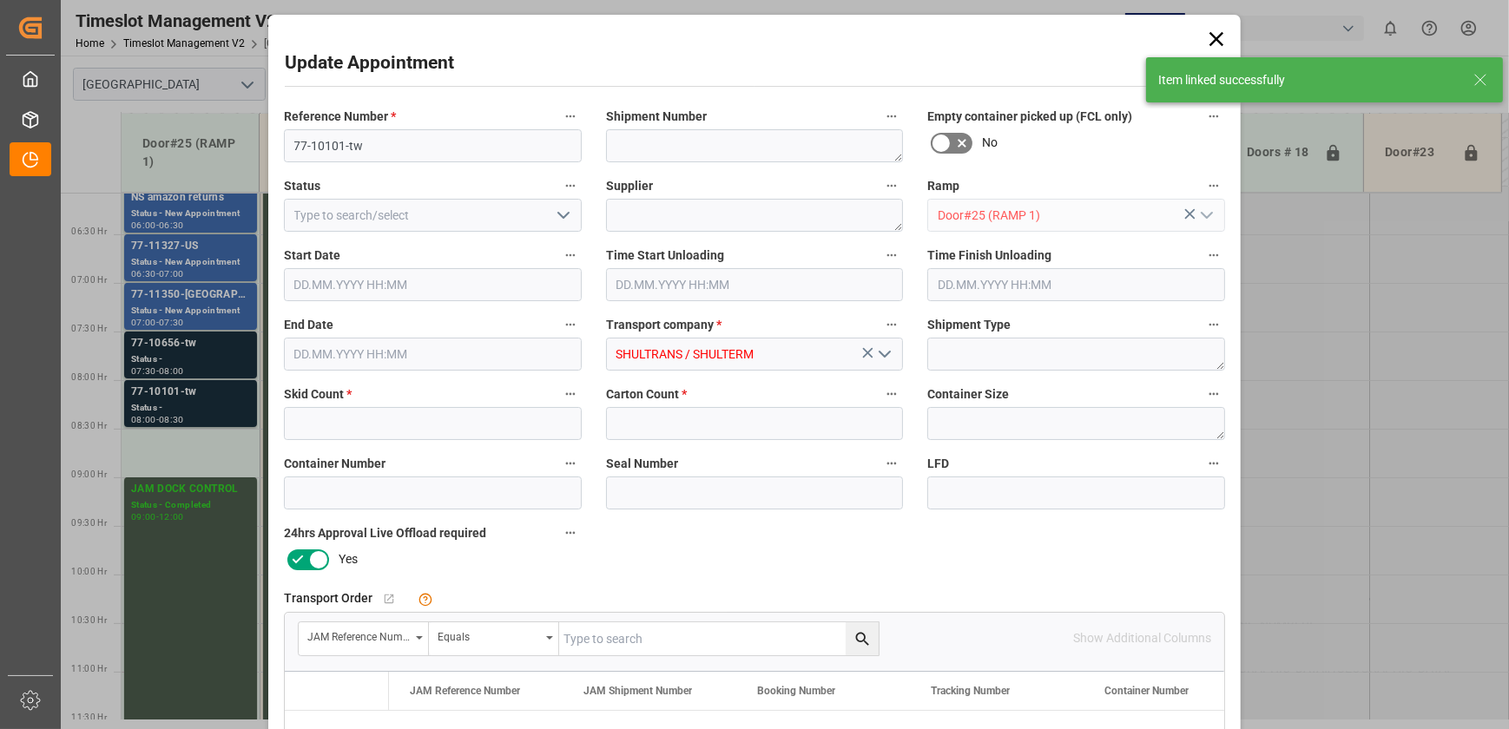
type input "2"
type input "71"
type input "[DATE] 08:00"
type input "[DATE] 08:30"
type input "[DATE] 15:13"
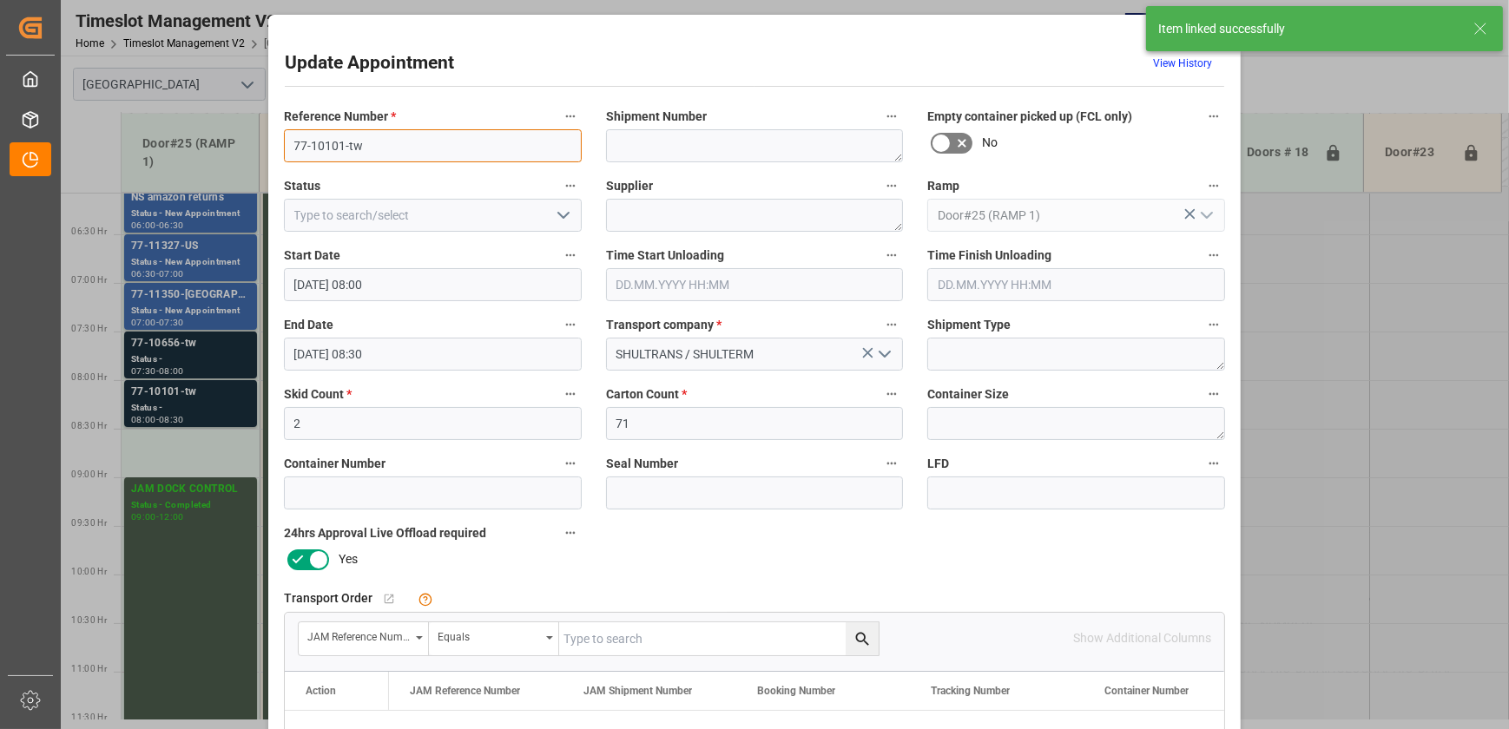
click at [366, 138] on input "77-10101-tw" at bounding box center [433, 145] width 298 height 33
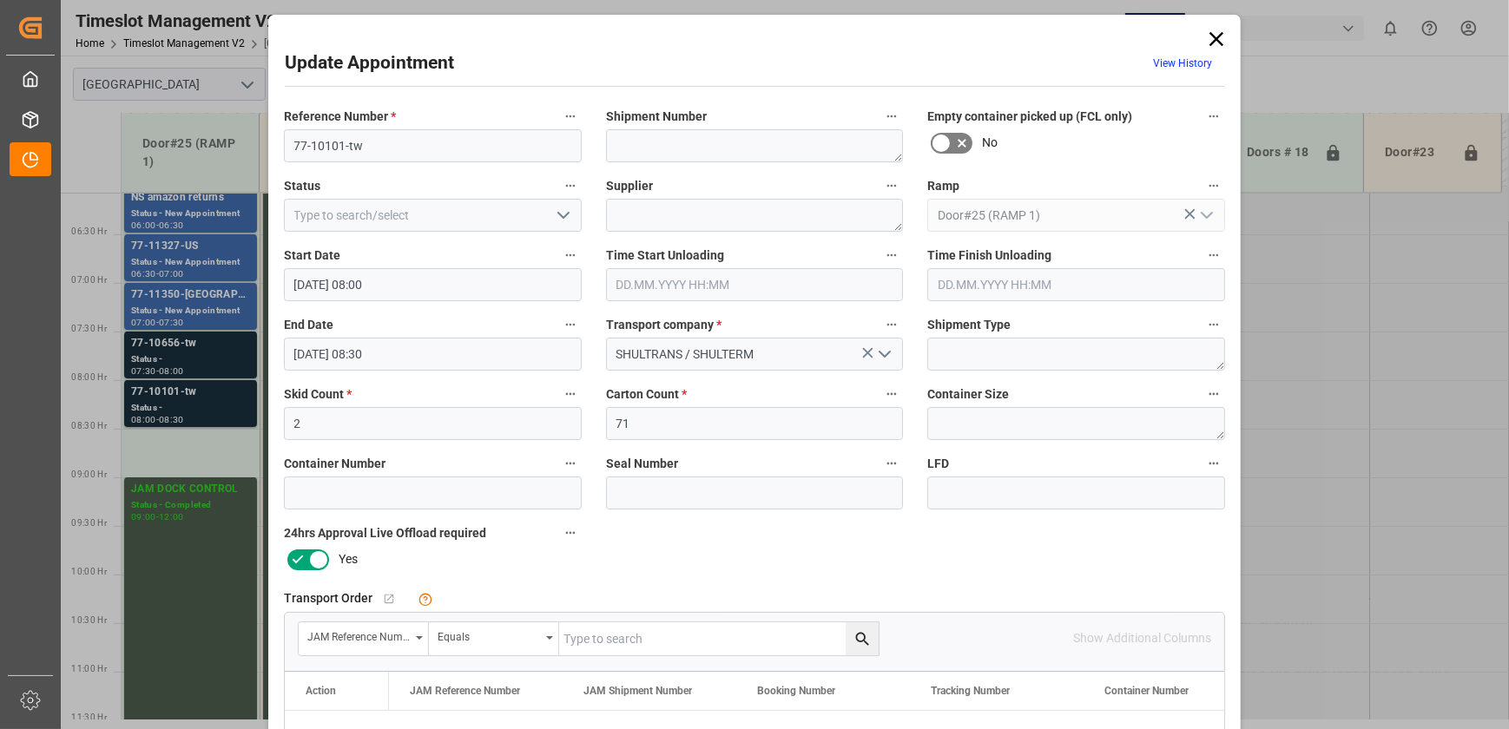
click at [625, 636] on input "text" at bounding box center [719, 639] width 320 height 33
paste input "77-10101-tw"
type input "77-10101-tw"
click at [856, 631] on icon "search button" at bounding box center [863, 639] width 18 height 18
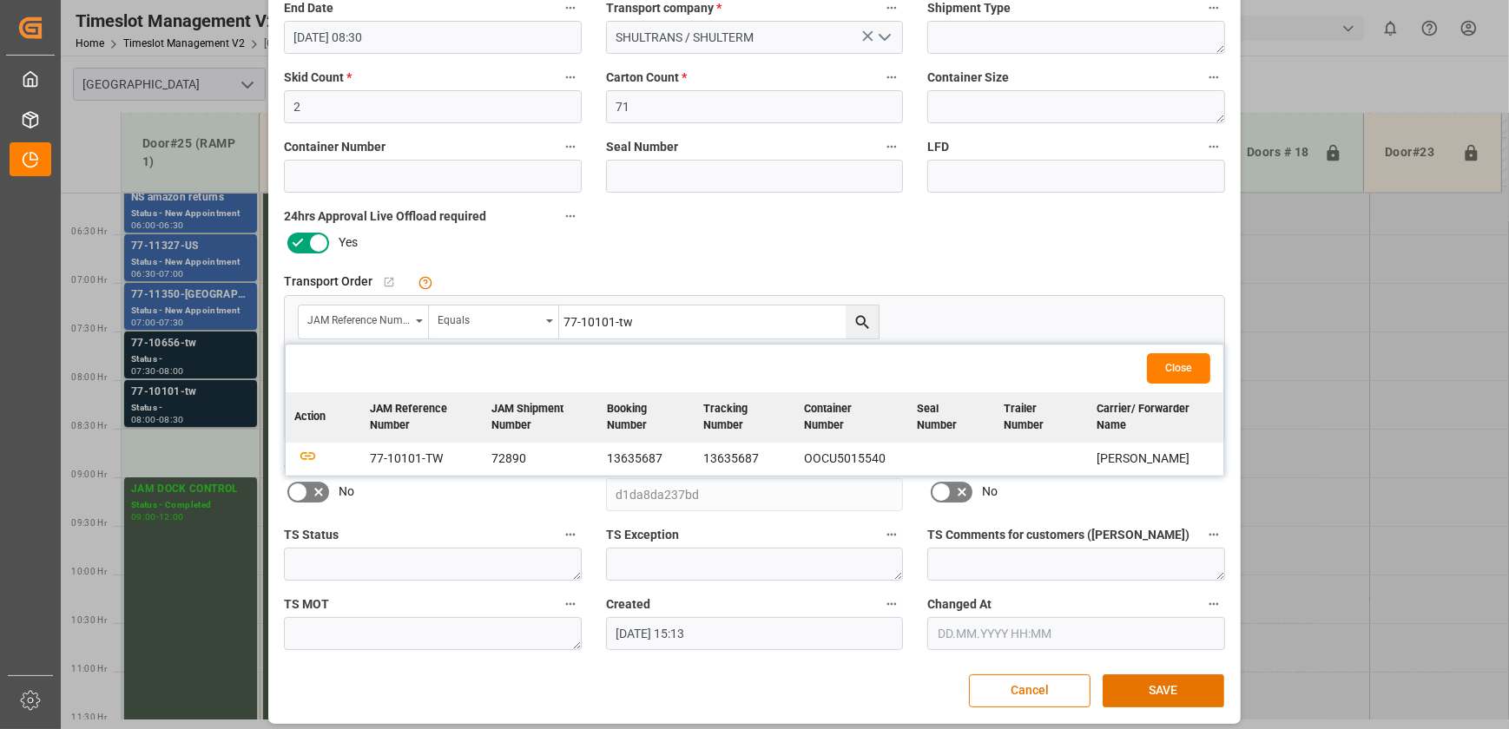
scroll to position [325, 0]
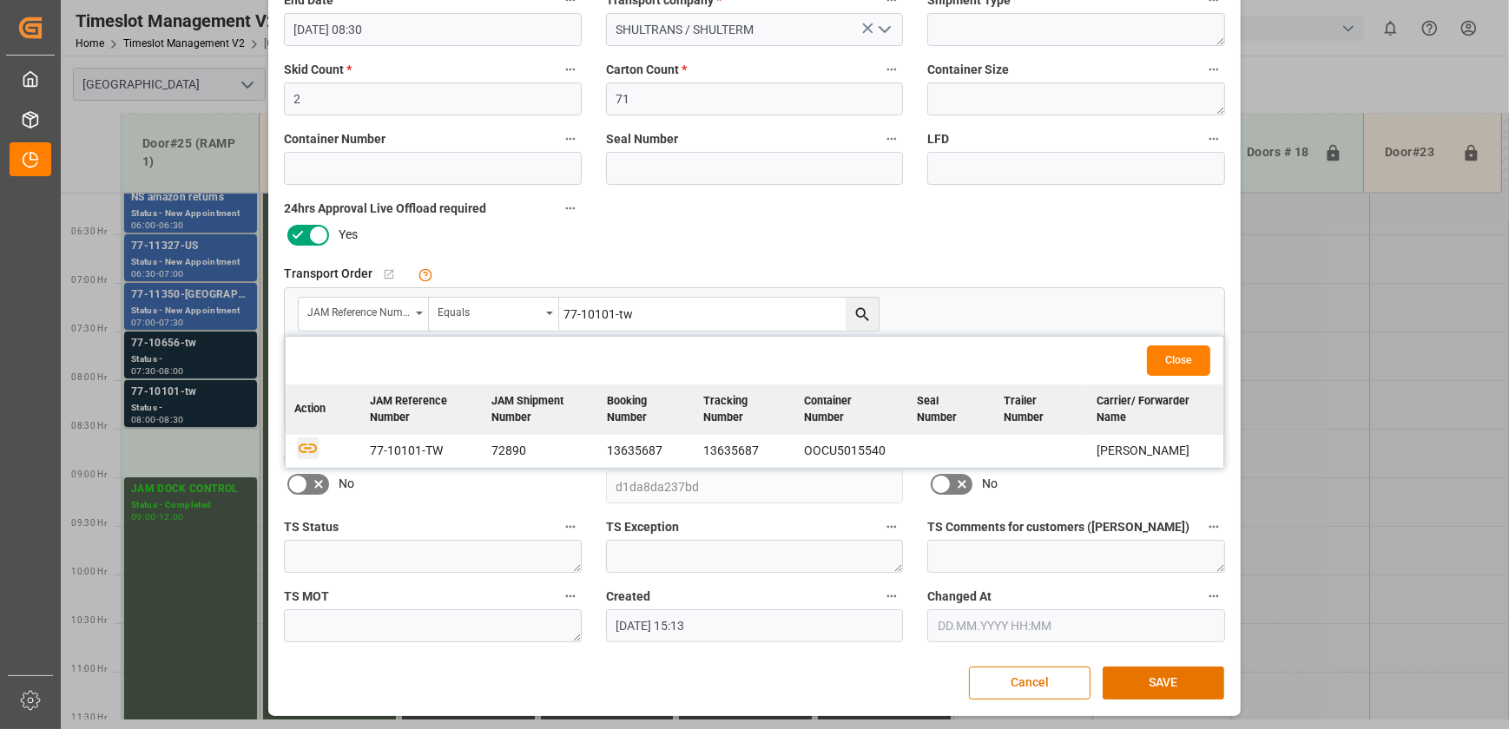
click at [304, 452] on icon "button" at bounding box center [308, 448] width 22 height 22
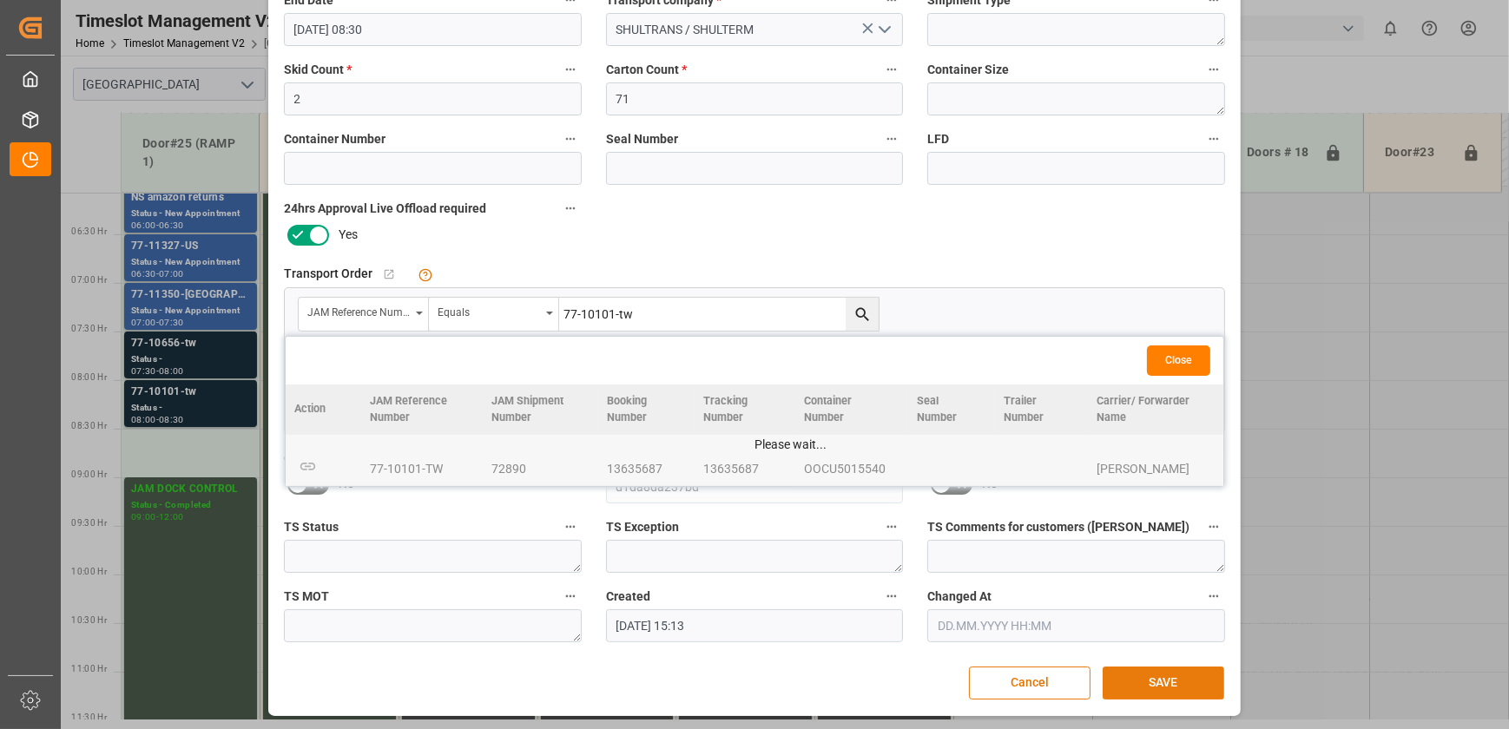
click at [1153, 677] on button "SAVE" at bounding box center [1164, 683] width 122 height 33
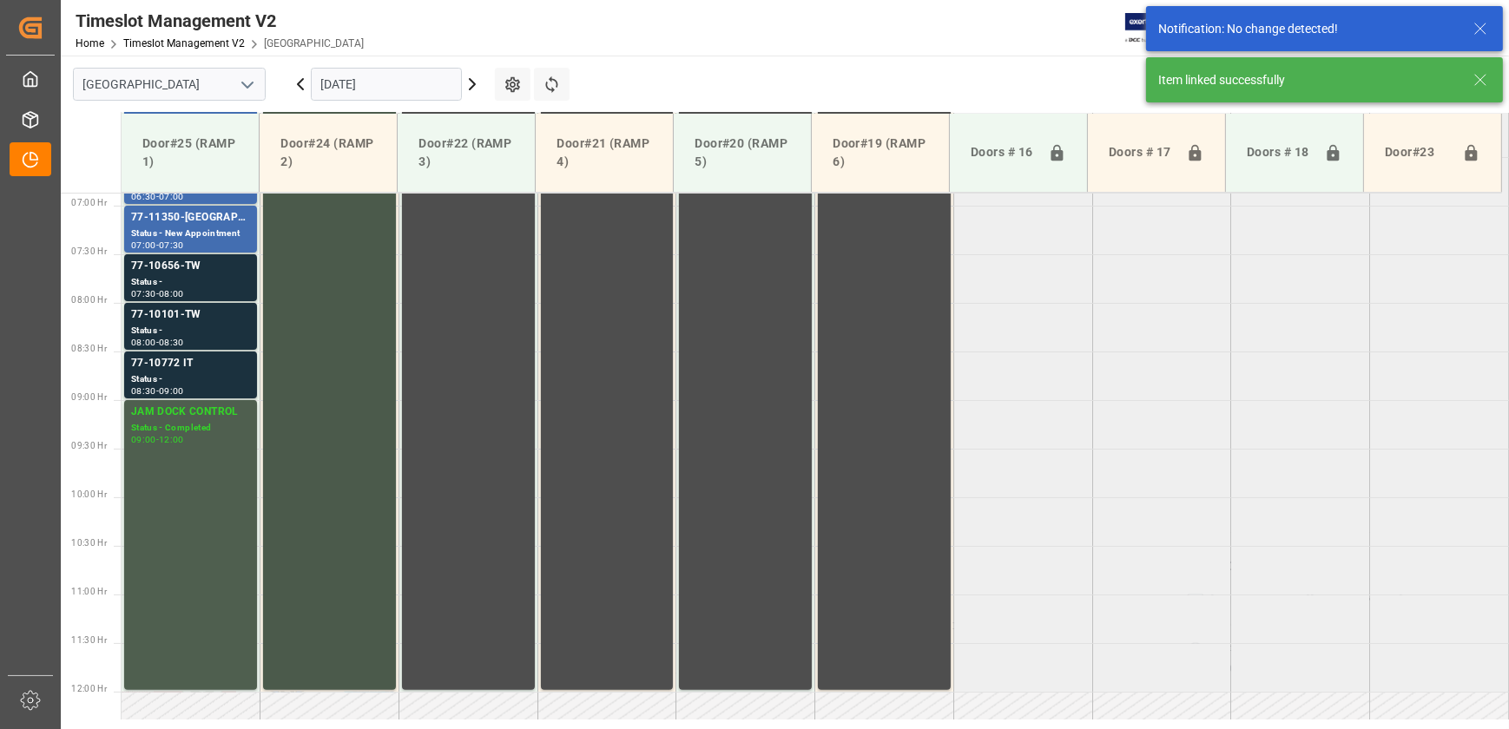
scroll to position [687, 0]
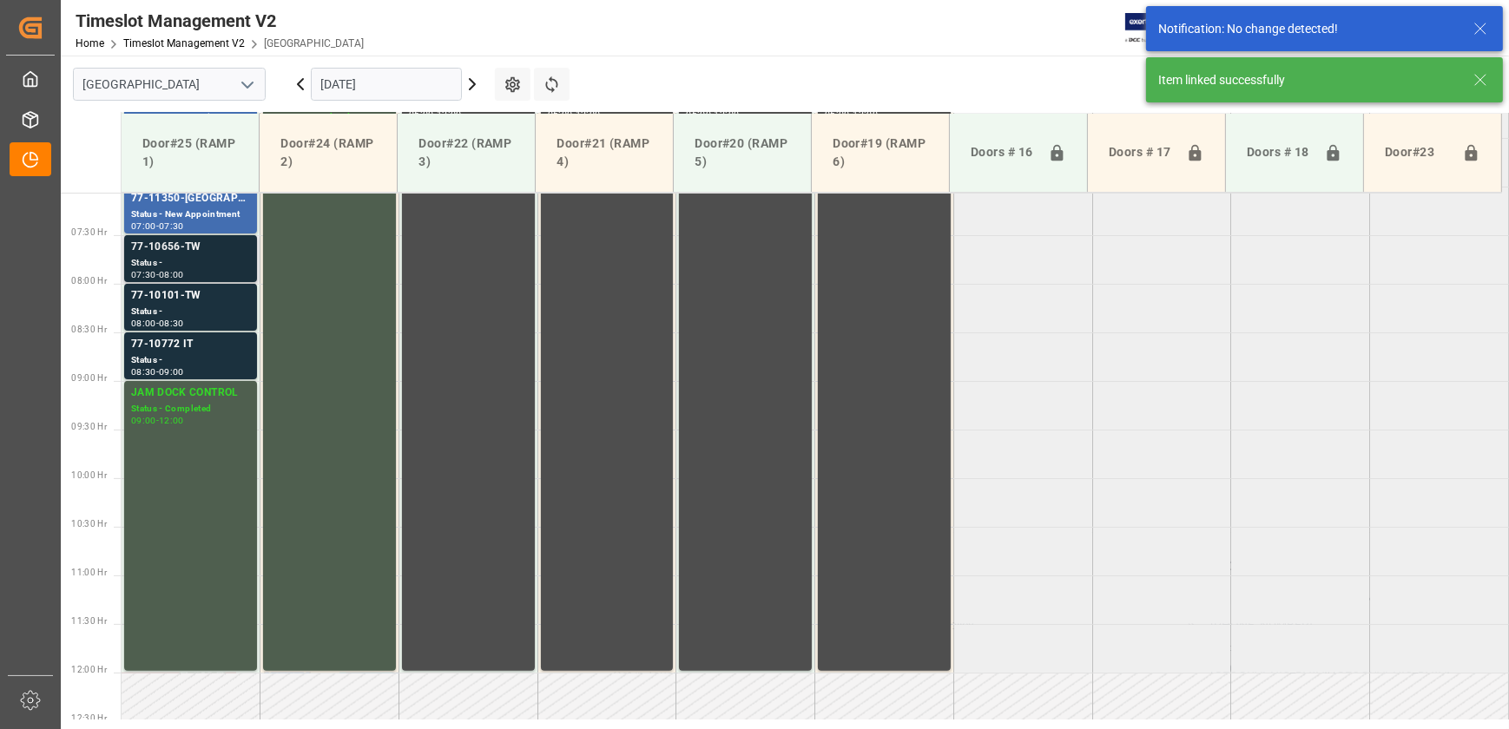
click at [191, 254] on div "77-10656-TW" at bounding box center [190, 247] width 119 height 17
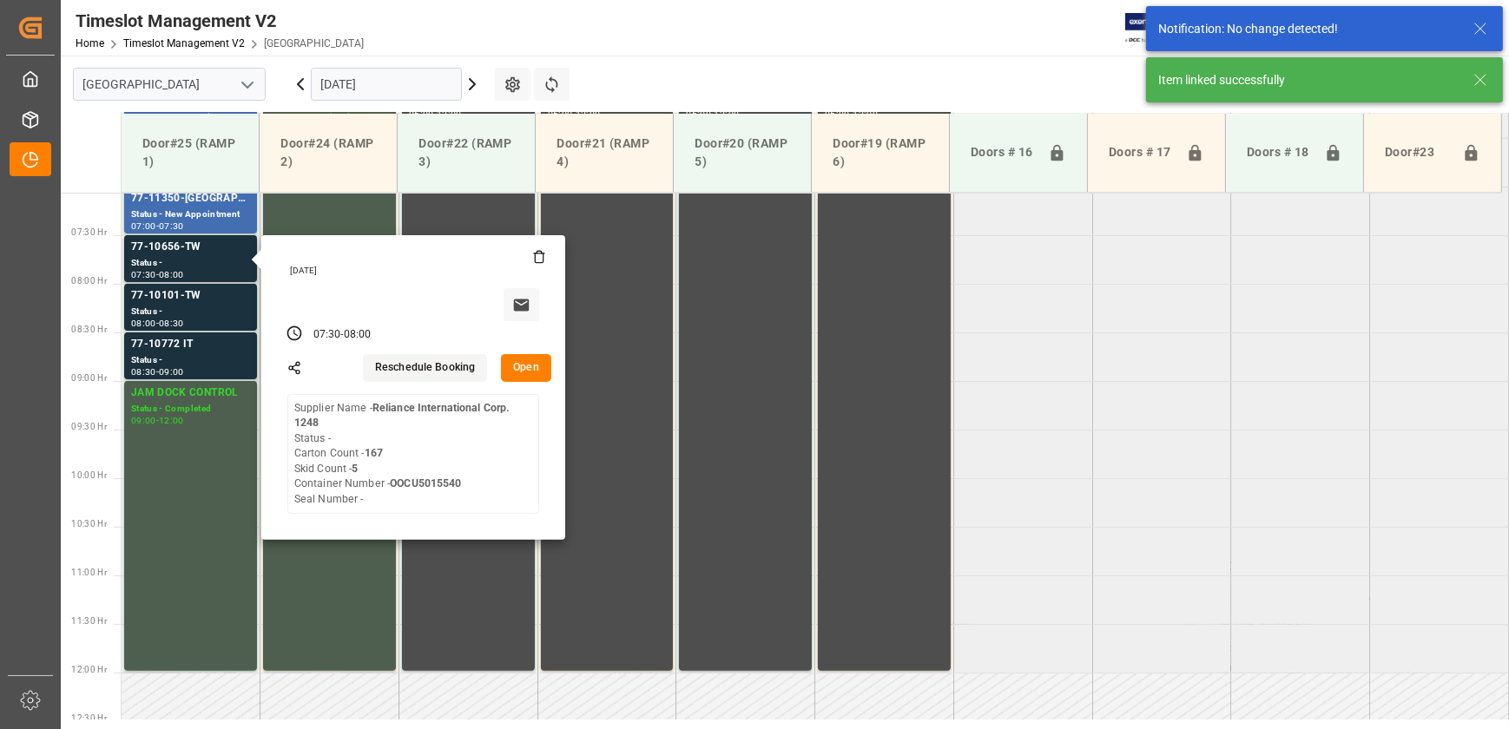
click at [525, 359] on button "Open" at bounding box center [526, 368] width 50 height 28
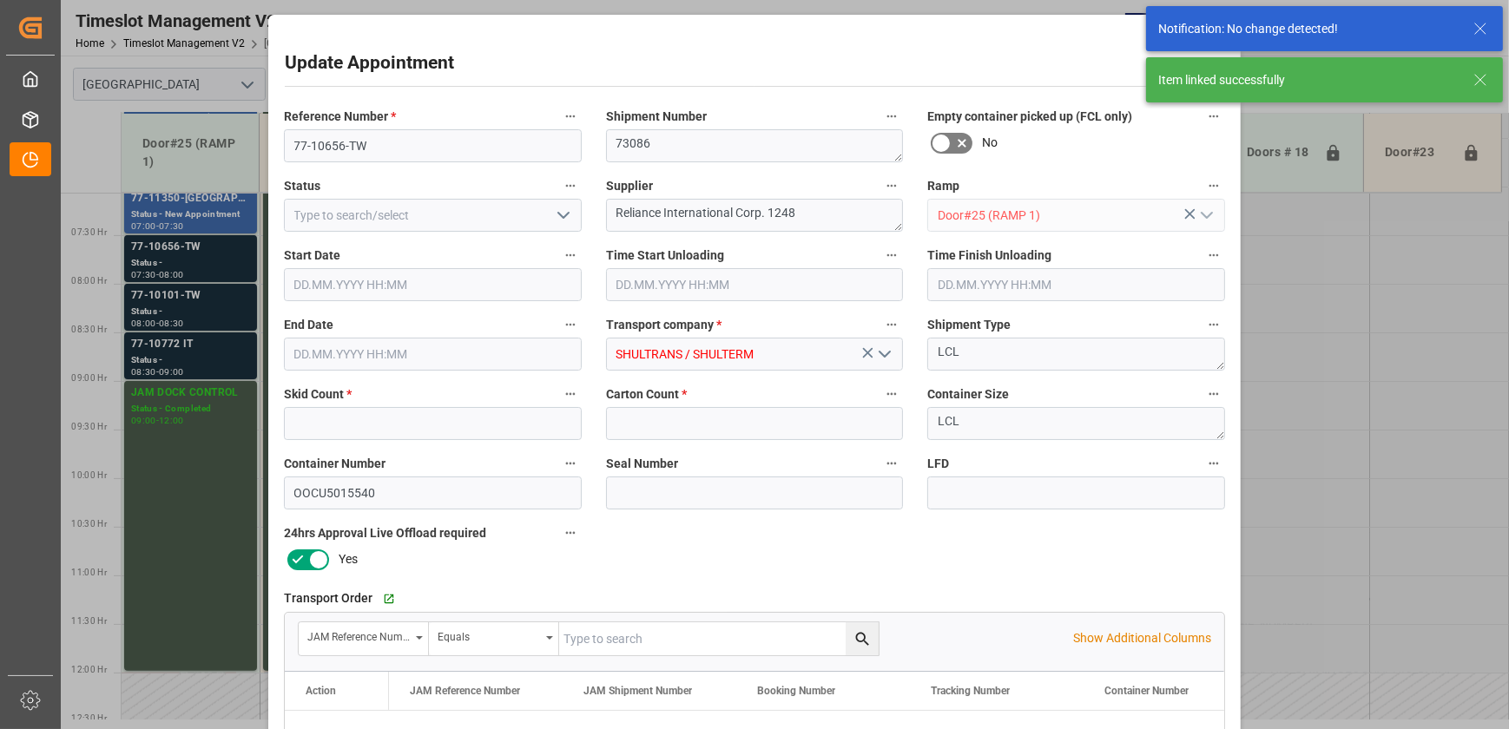
type input "5"
type input "167"
type input "[DATE] 07:30"
type input "[DATE] 08:00"
type input "[DATE] 15:13"
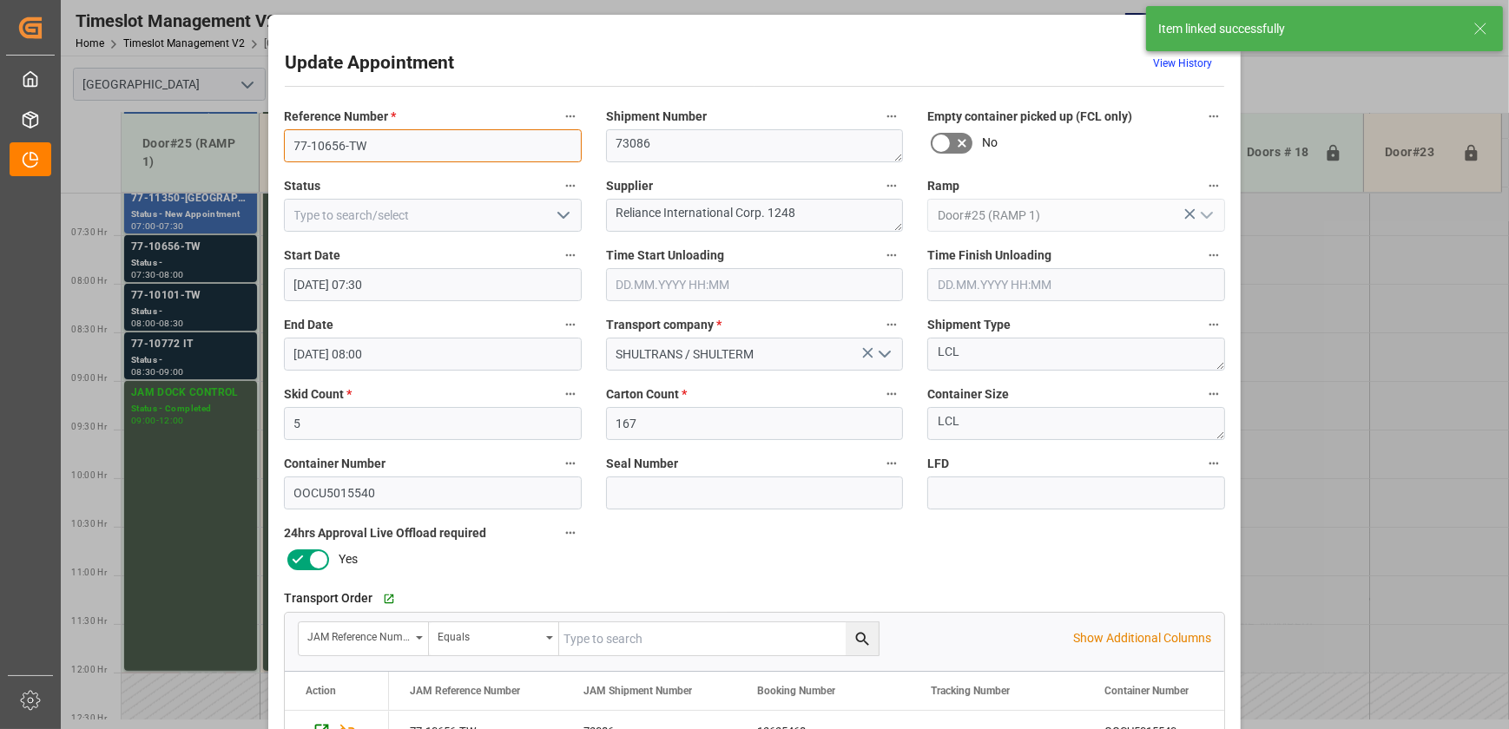
click at [400, 136] on input "77-10656-TW" at bounding box center [433, 145] width 298 height 33
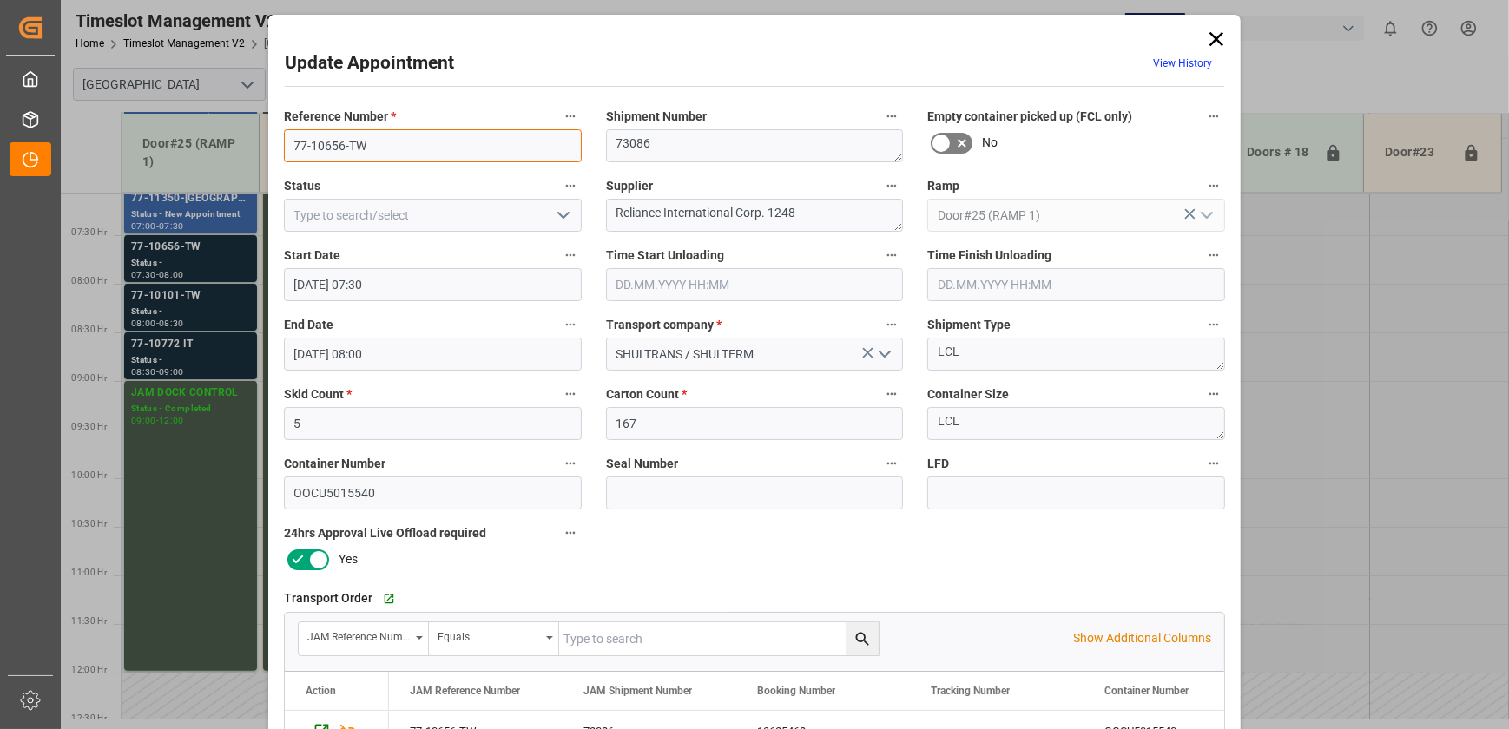
click at [400, 136] on input "77-10656-TW" at bounding box center [433, 145] width 298 height 33
click at [218, 363] on div "Update Appointment View History Reference Number * 77-10656-TW Shipment Number …" at bounding box center [754, 364] width 1509 height 729
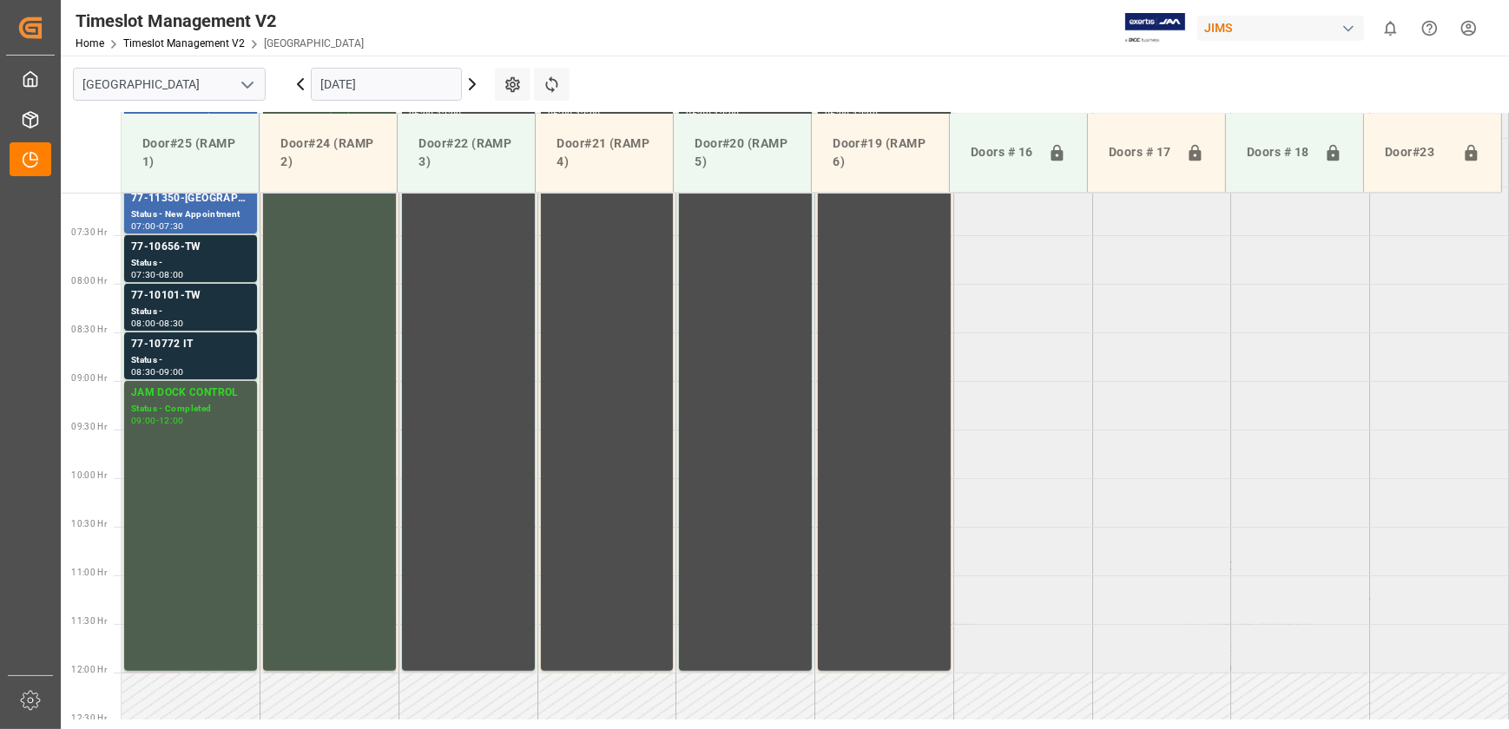
click at [218, 363] on div "Status -" at bounding box center [190, 360] width 119 height 15
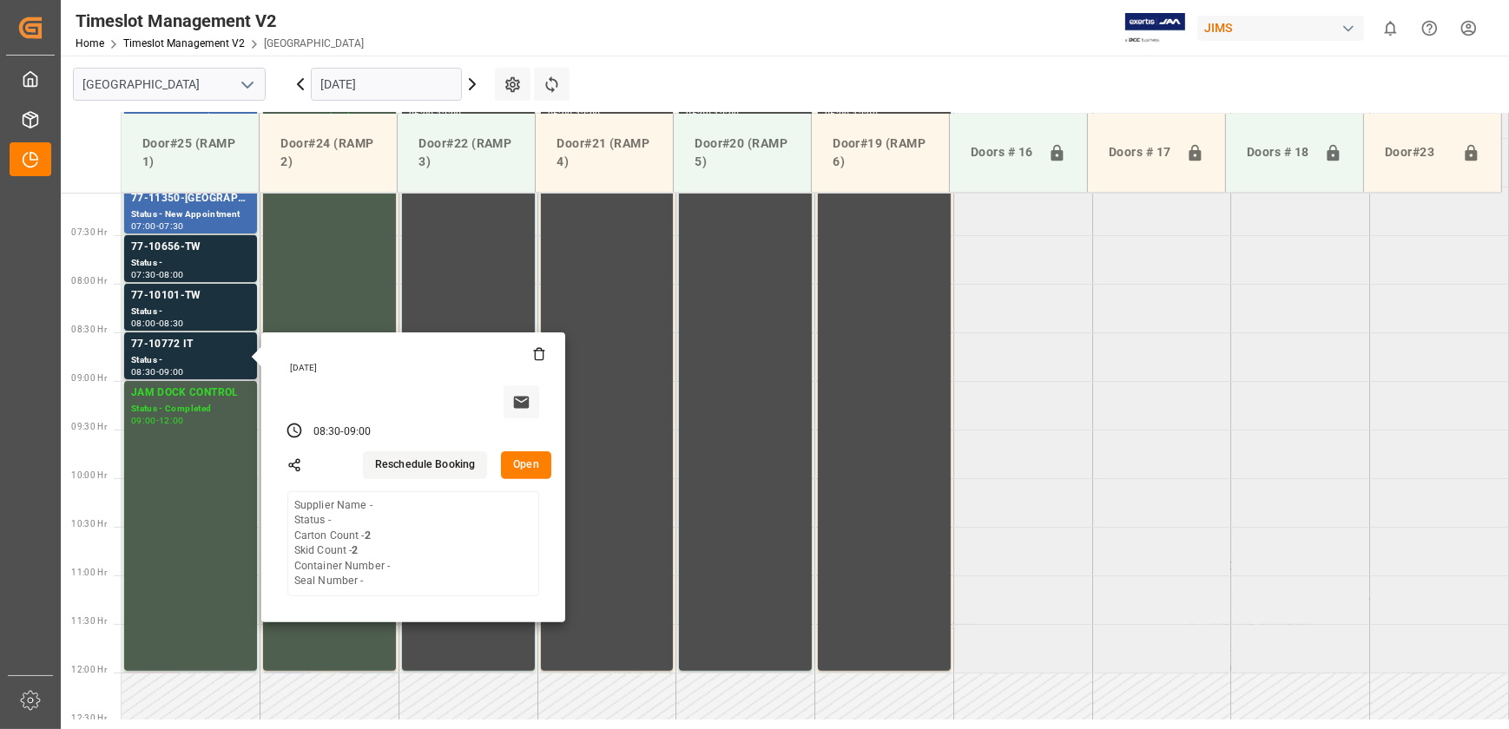
click at [537, 460] on button "Open" at bounding box center [526, 466] width 50 height 28
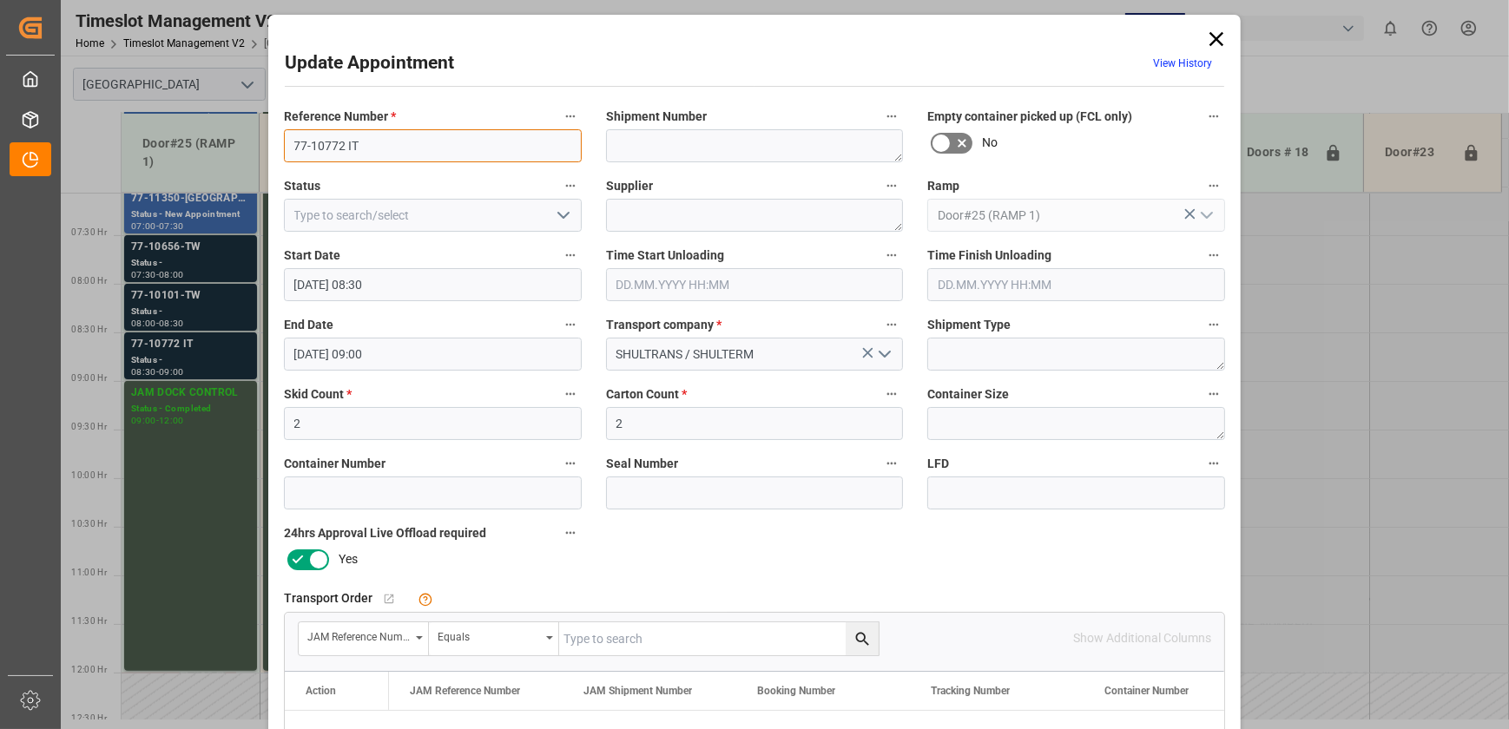
click at [360, 148] on input "77-10772 IT" at bounding box center [433, 145] width 298 height 33
click at [636, 634] on input "text" at bounding box center [719, 639] width 320 height 33
paste input "77-10772 IT"
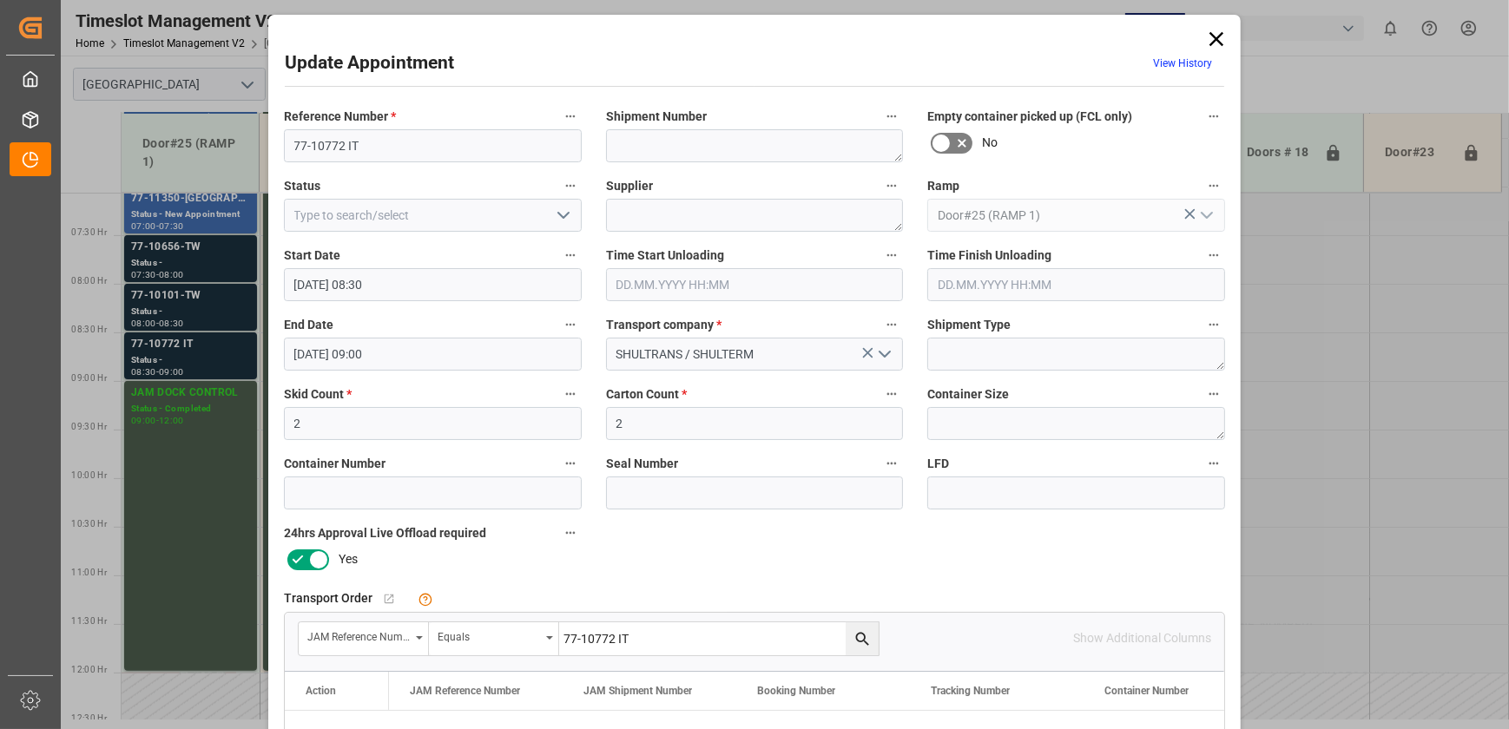
type input "77-10772 IT"
click at [861, 634] on icon "search button" at bounding box center [861, 638] width 13 height 13
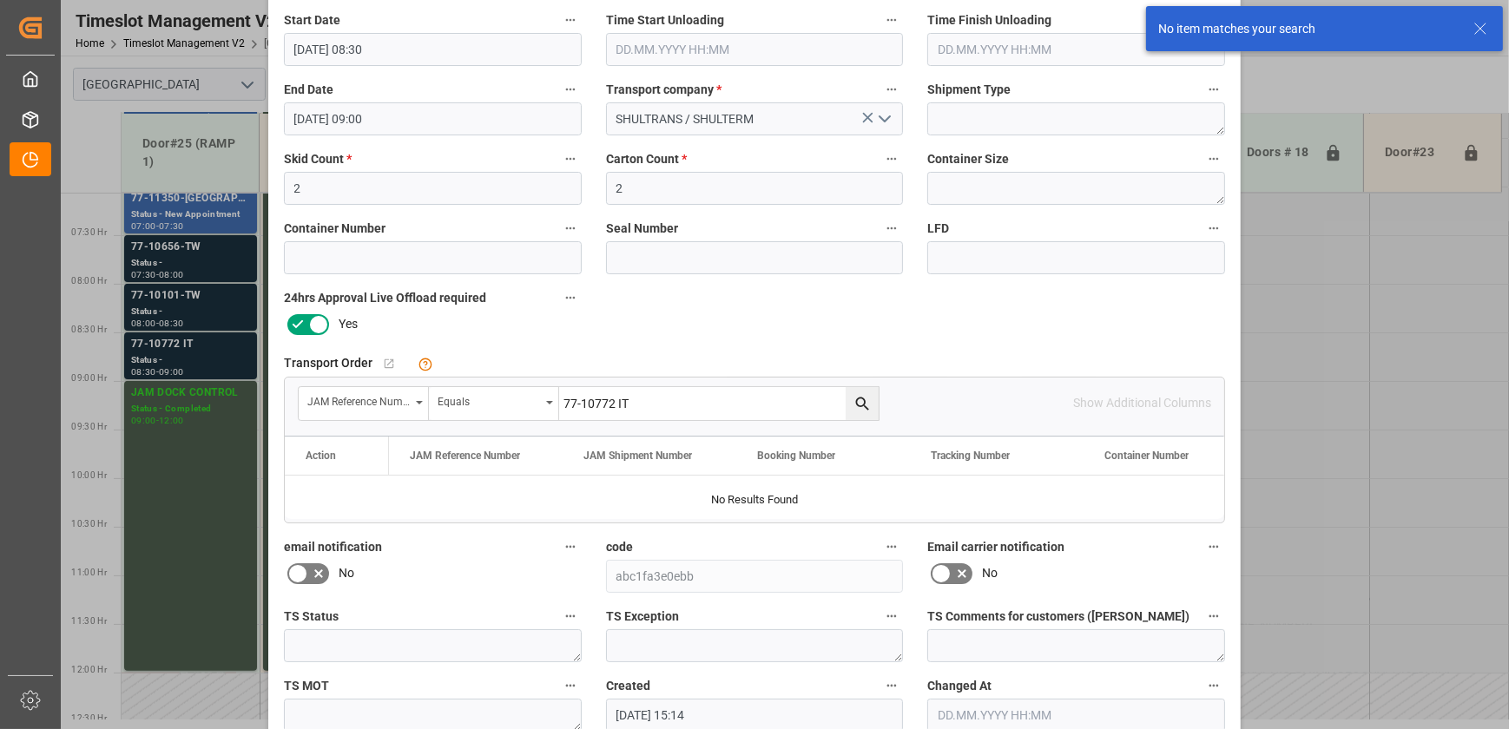
scroll to position [236, 0]
click at [655, 404] on input "77-10772 IT" at bounding box center [719, 402] width 320 height 33
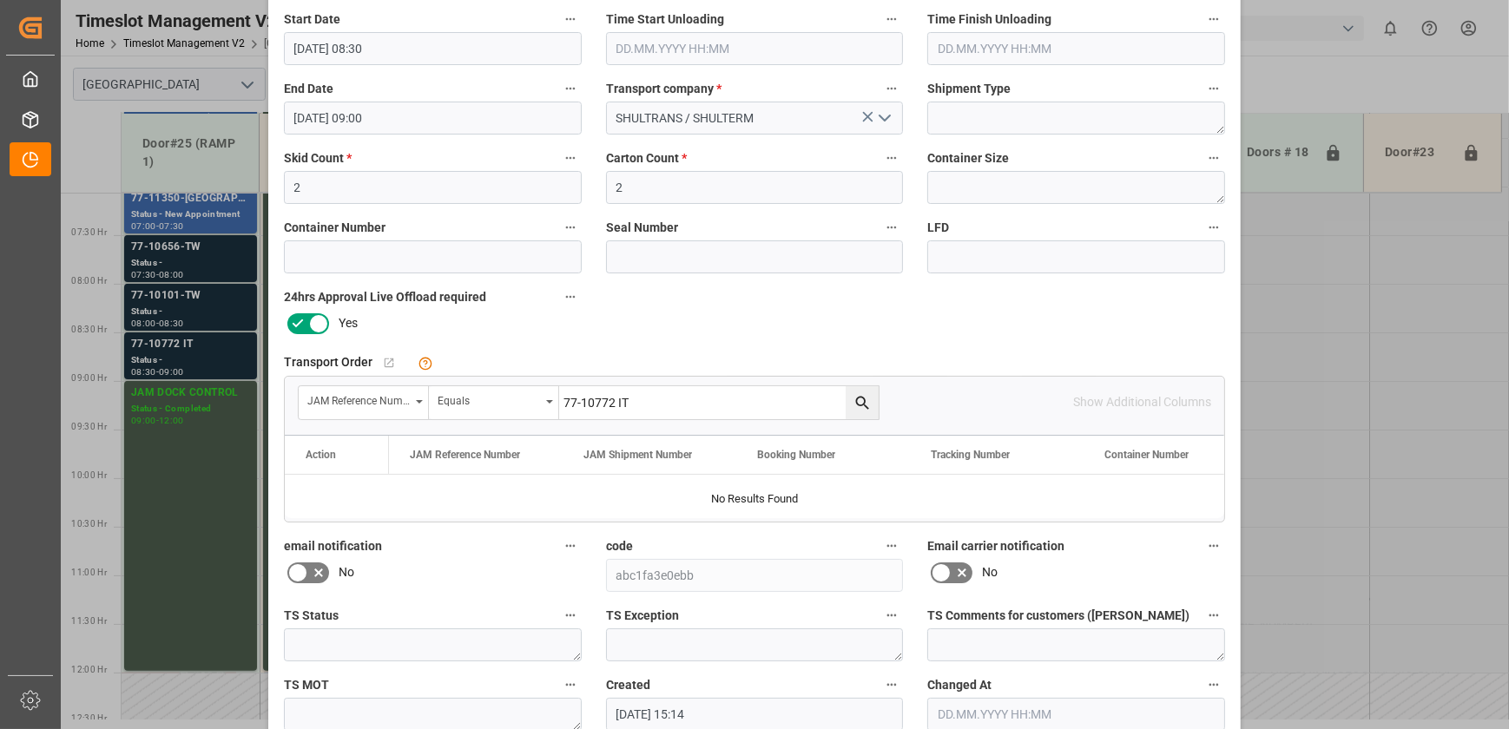
click at [208, 235] on div "Update Appointment View History Reference Number * 77-10772 IT Shipment Number …" at bounding box center [754, 364] width 1509 height 729
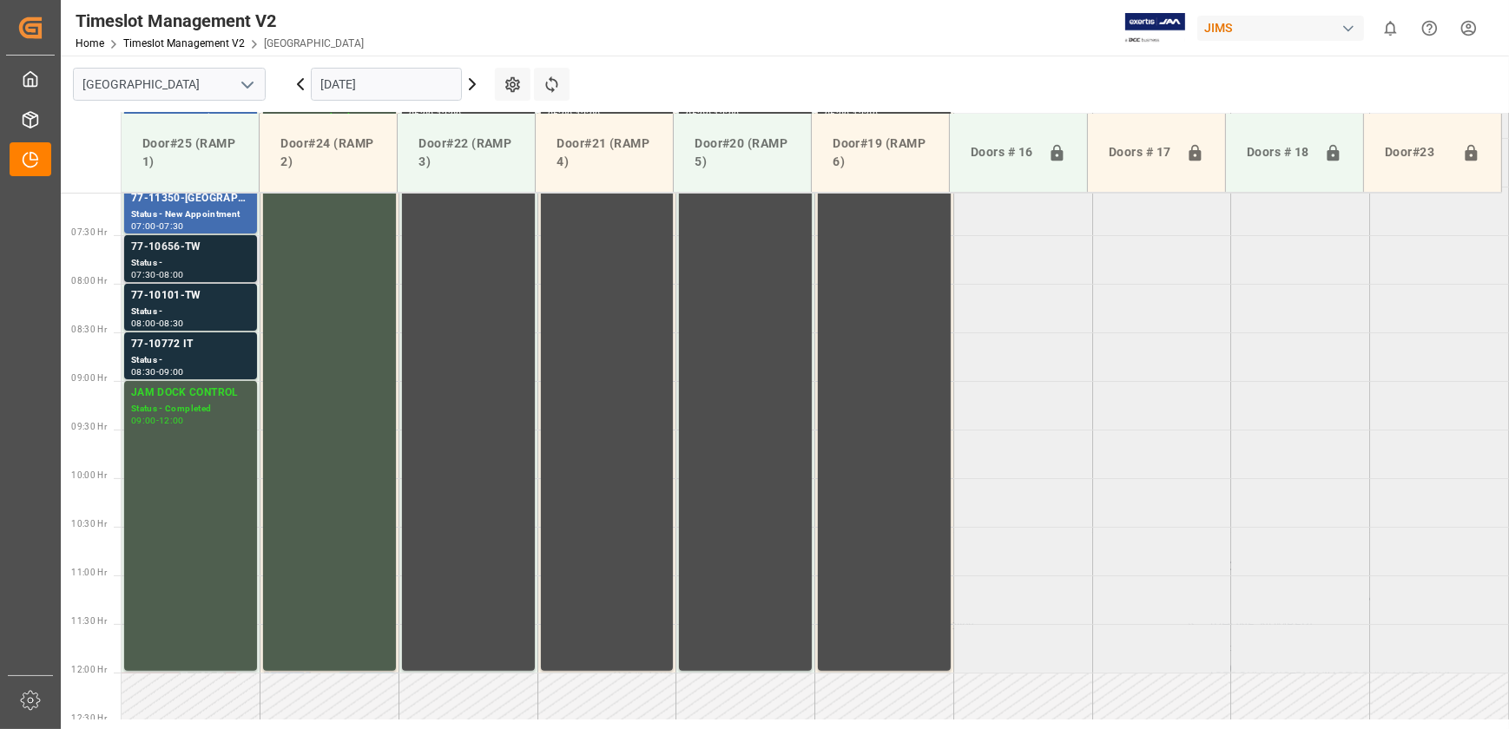
click at [213, 252] on div "77-10656-TW" at bounding box center [190, 247] width 119 height 17
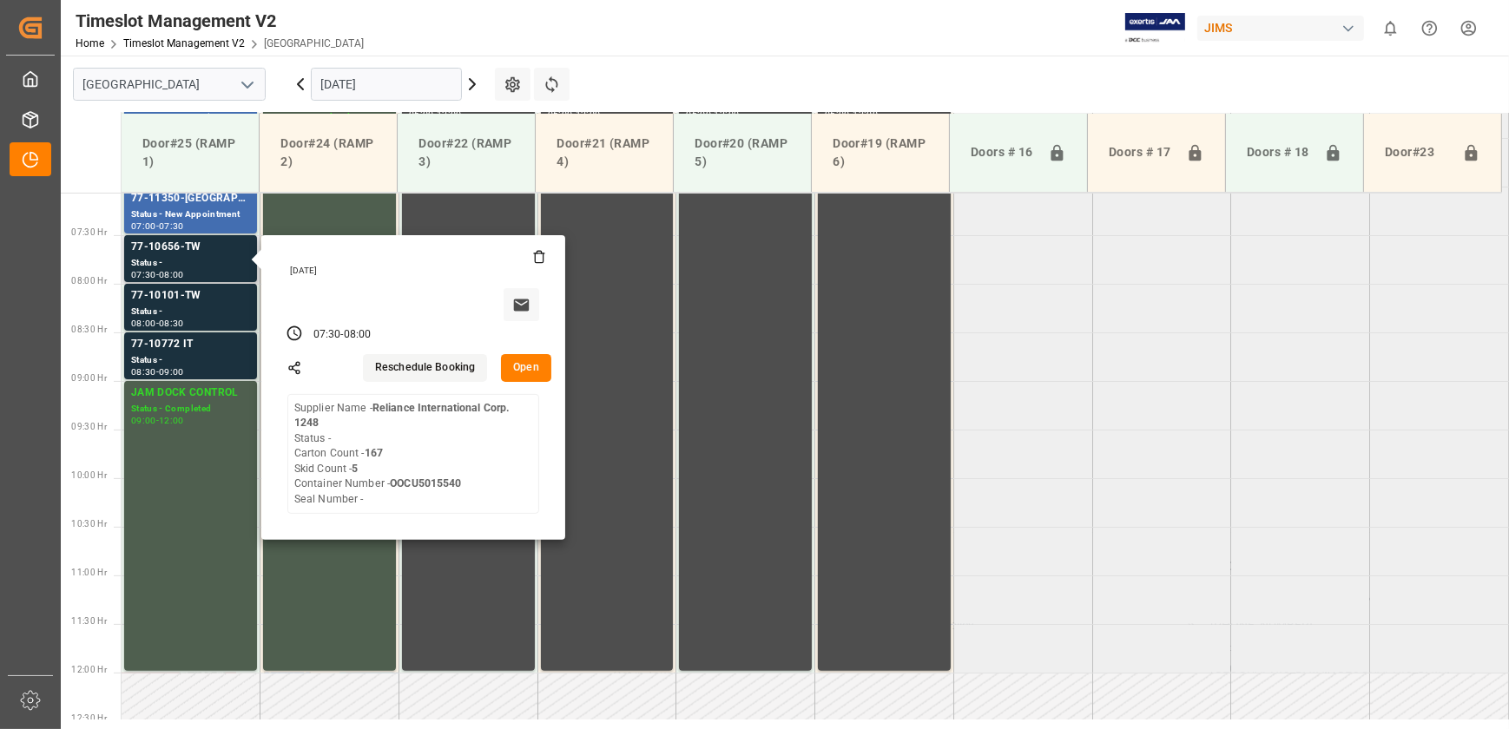
click at [523, 364] on button "Open" at bounding box center [526, 368] width 50 height 28
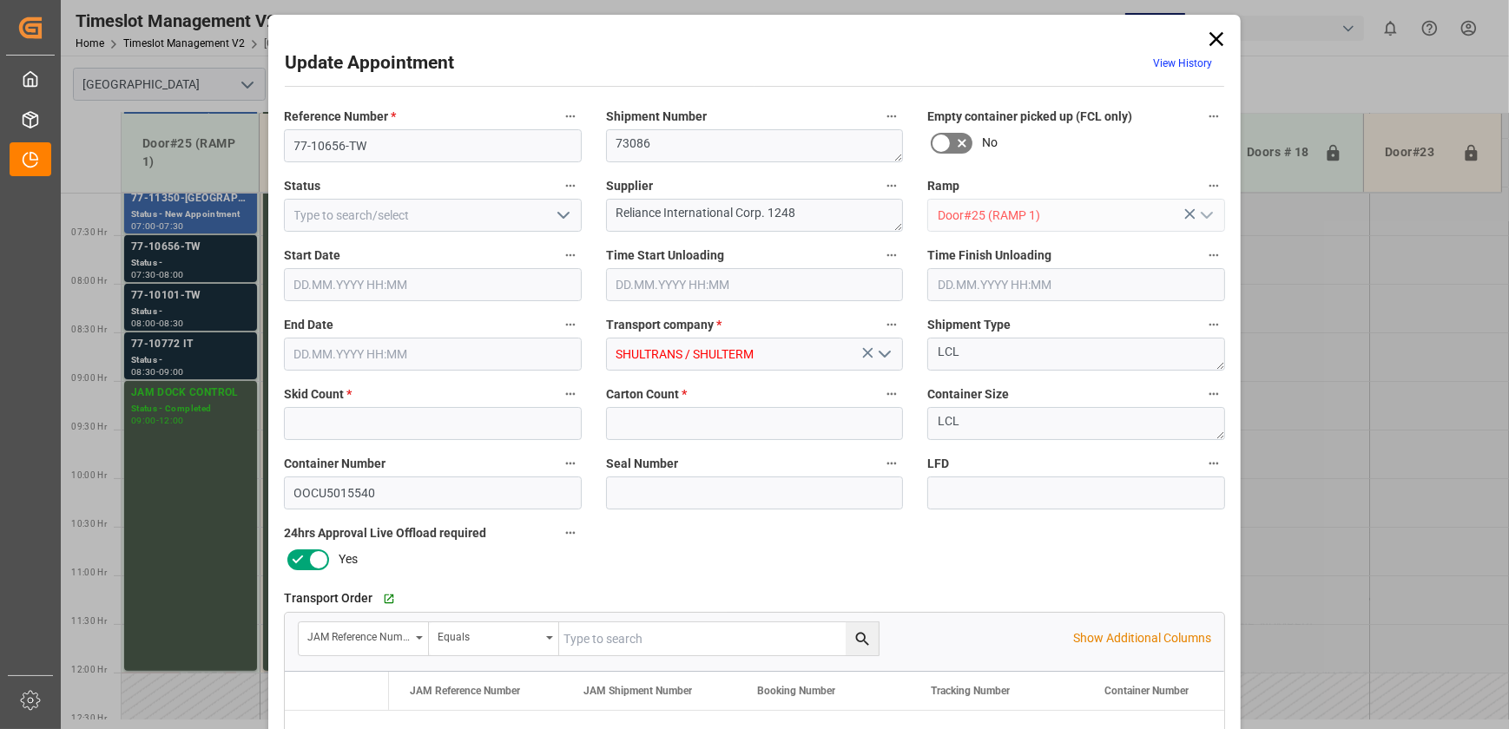
type input "5"
type input "167"
type input "[DATE] 07:30"
type input "[DATE] 08:00"
type input "[DATE] 15:13"
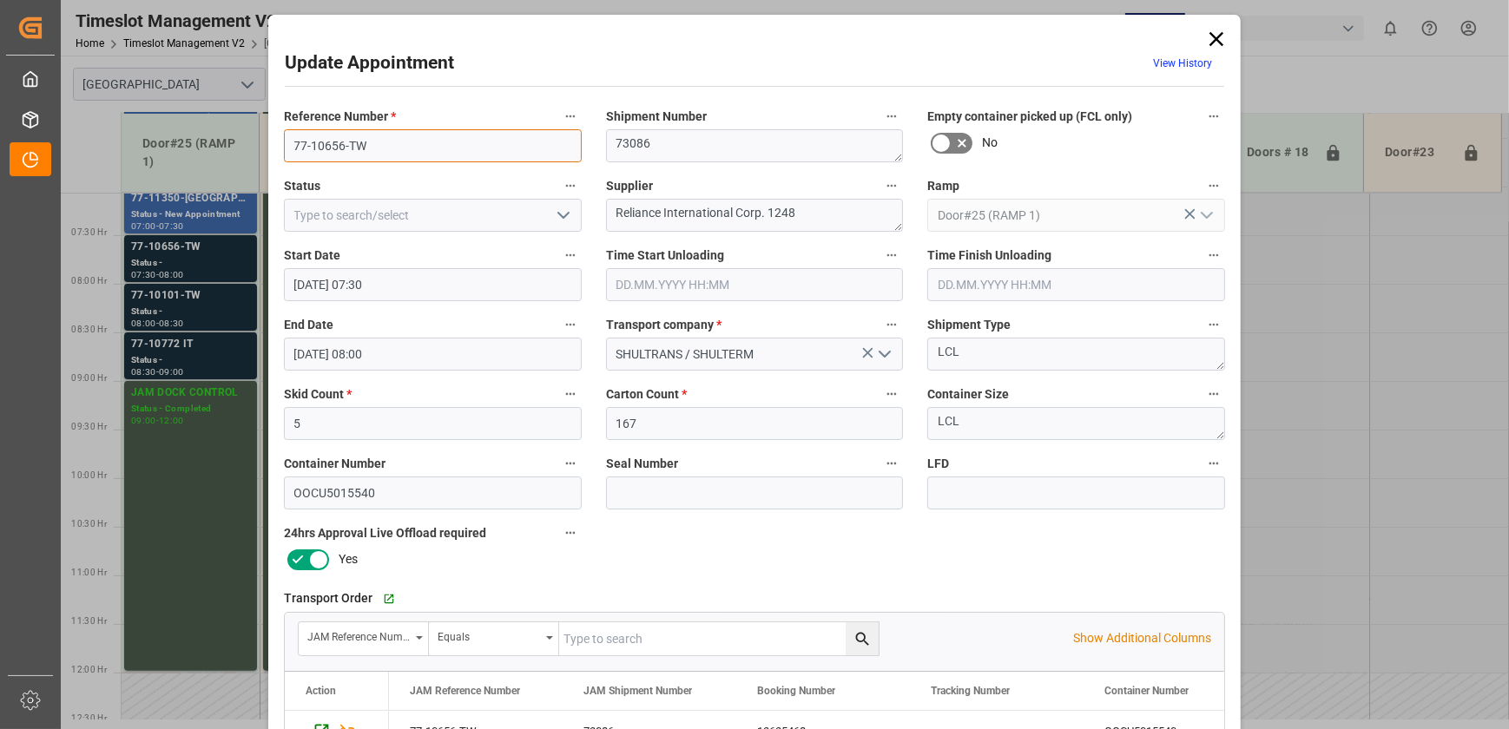
click at [379, 142] on input "77-10656-TW" at bounding box center [433, 145] width 298 height 33
drag, startPoint x: 774, startPoint y: 215, endPoint x: 733, endPoint y: 219, distance: 41.0
click at [733, 219] on textarea "Reliance International Corp. 1248" at bounding box center [755, 215] width 298 height 33
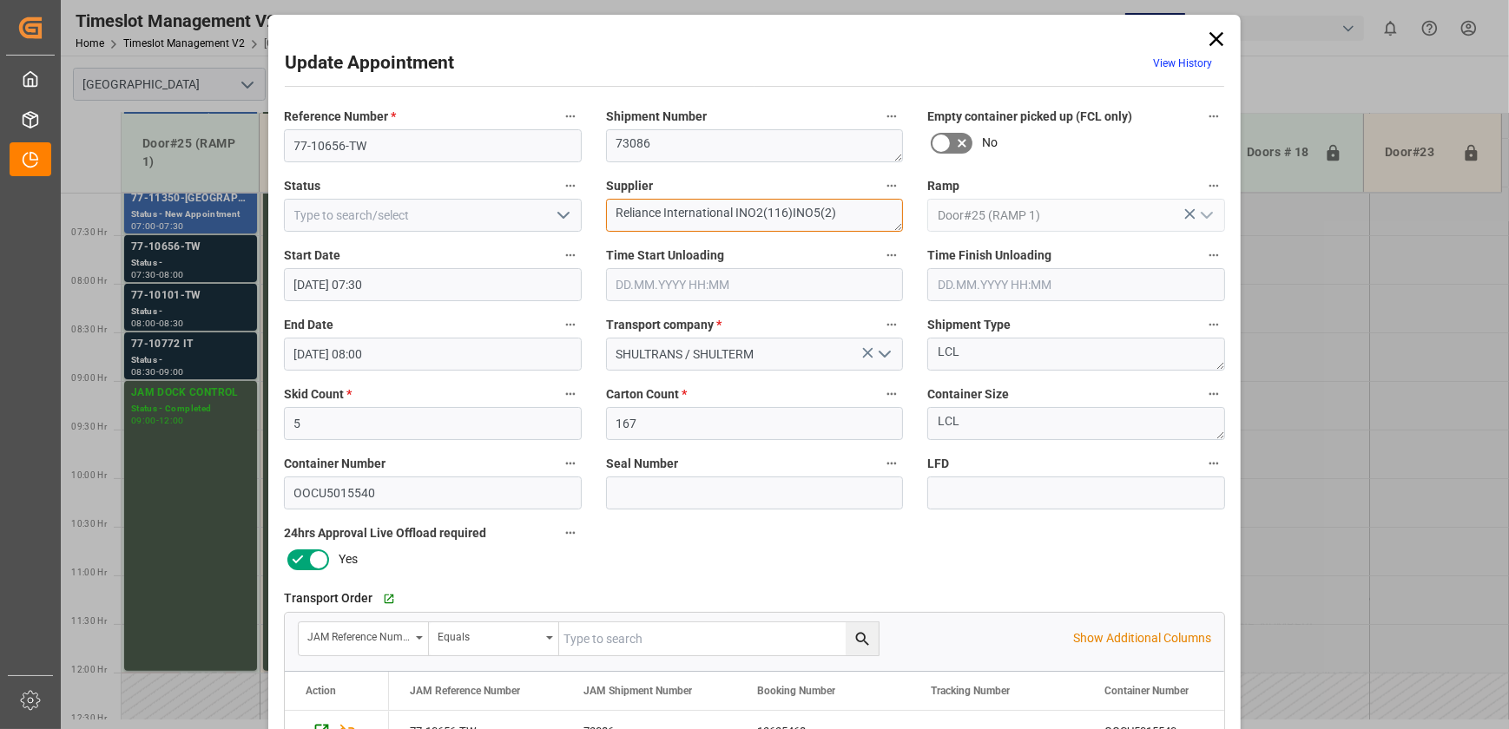
type textarea "Reliance International INO2(116)INO5(2)"
click at [562, 216] on polyline "open menu" at bounding box center [563, 215] width 10 height 5
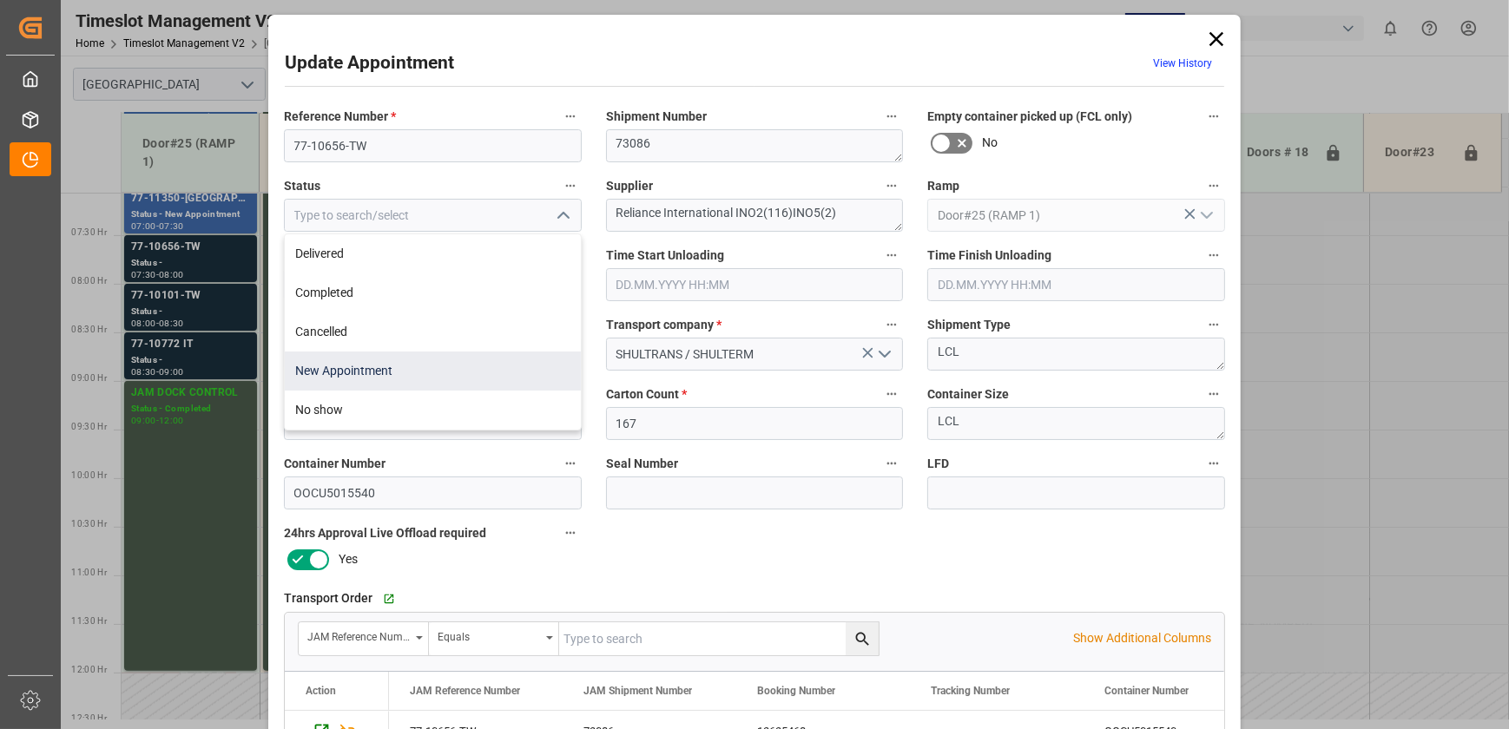
click at [441, 369] on div "New Appointment" at bounding box center [433, 371] width 296 height 39
type input "New Appointment"
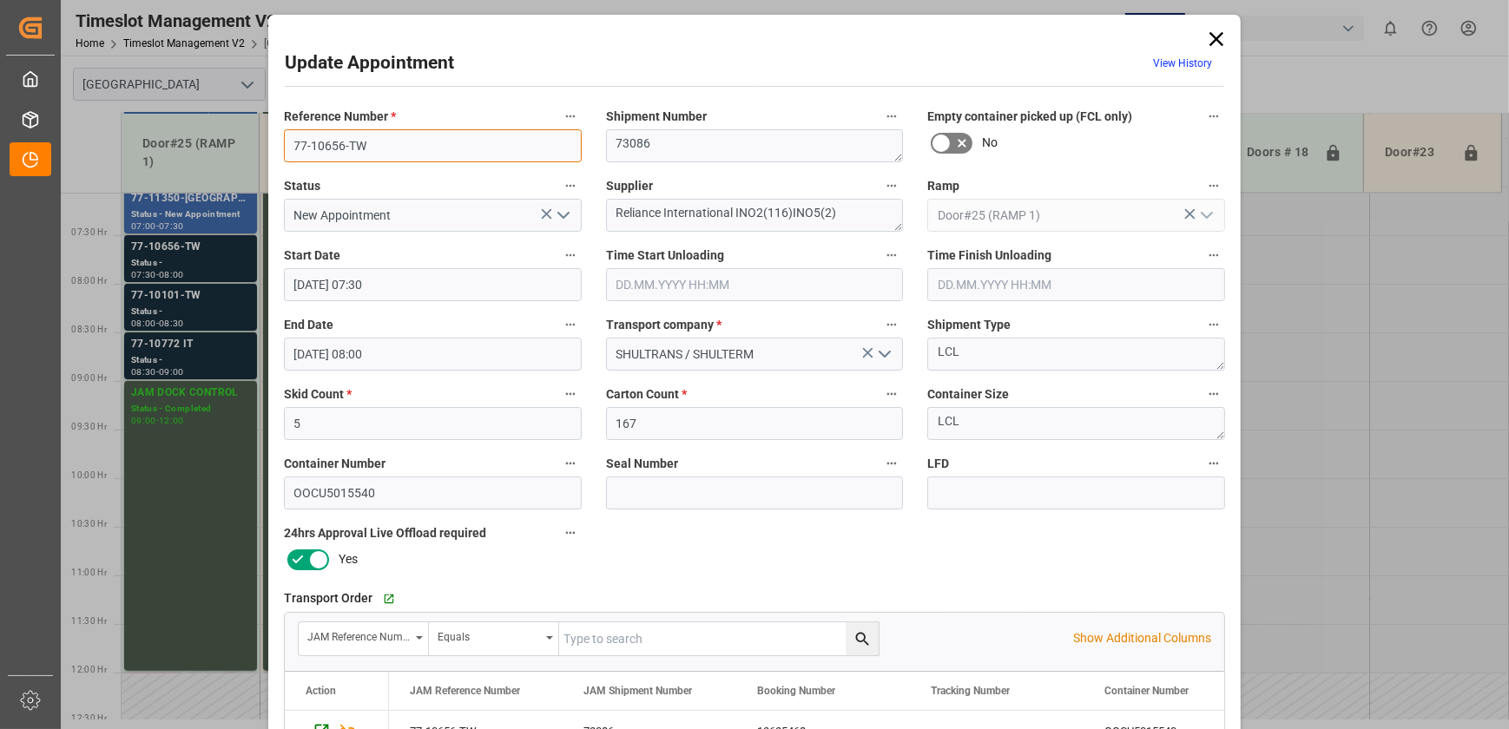
click at [360, 147] on input "77-10656-TW" at bounding box center [433, 145] width 298 height 33
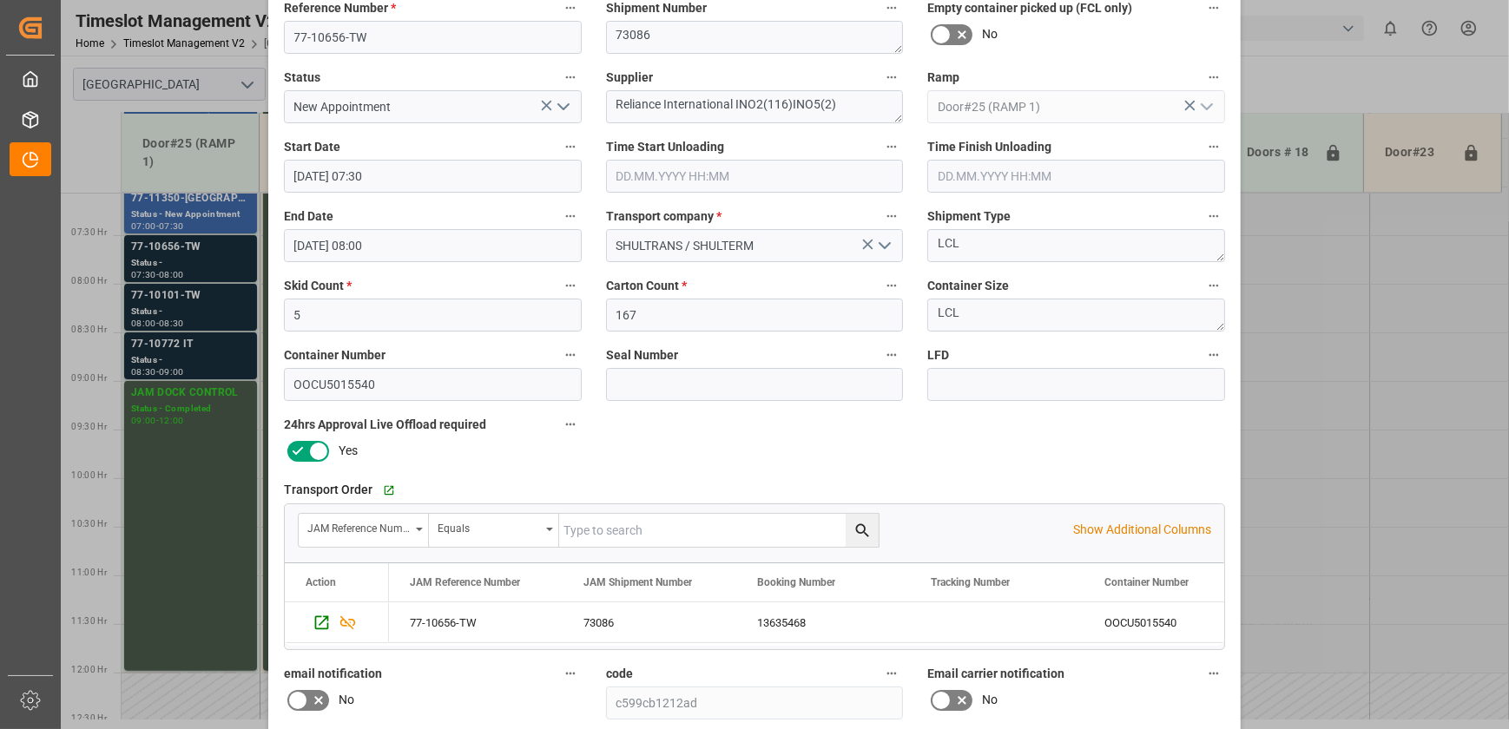
scroll to position [325, 0]
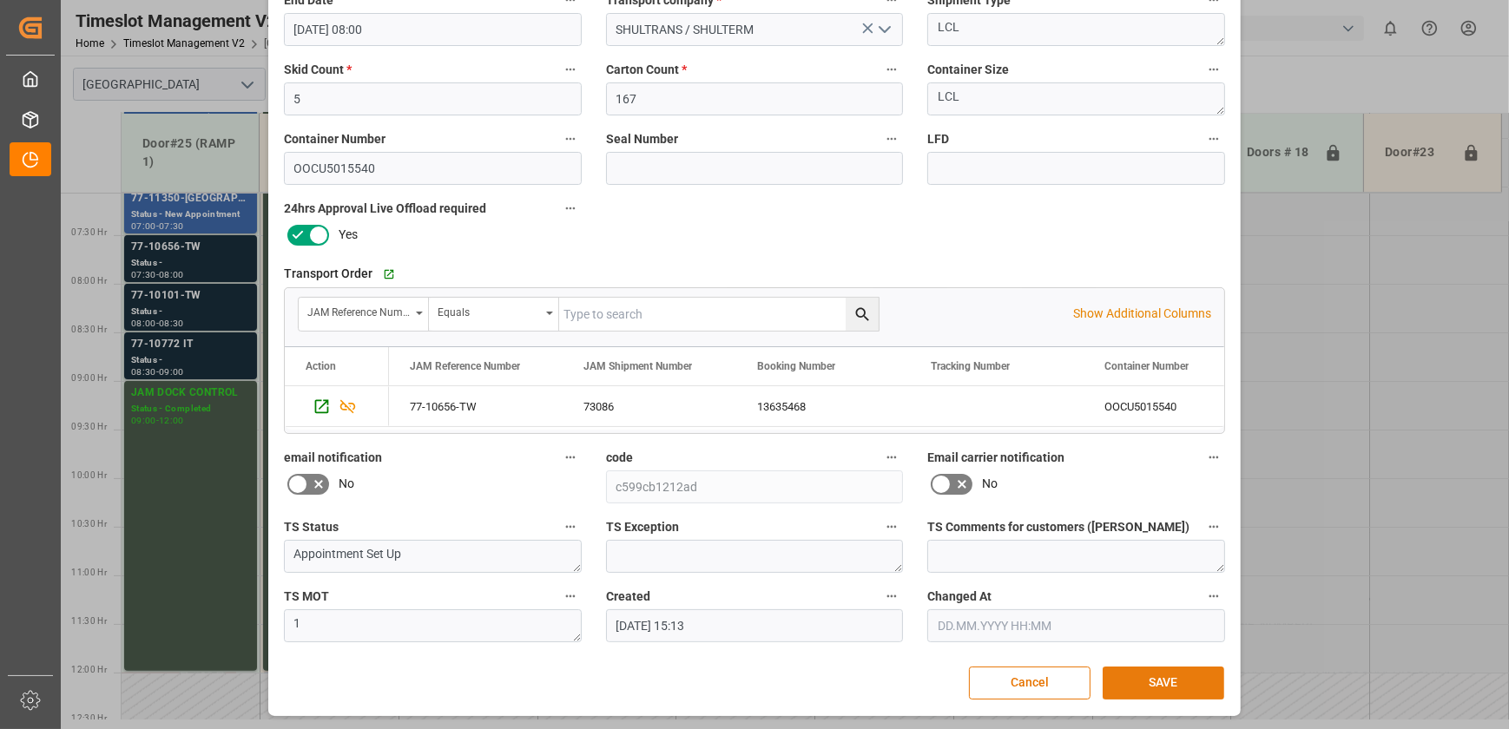
click at [1180, 682] on button "SAVE" at bounding box center [1164, 683] width 122 height 33
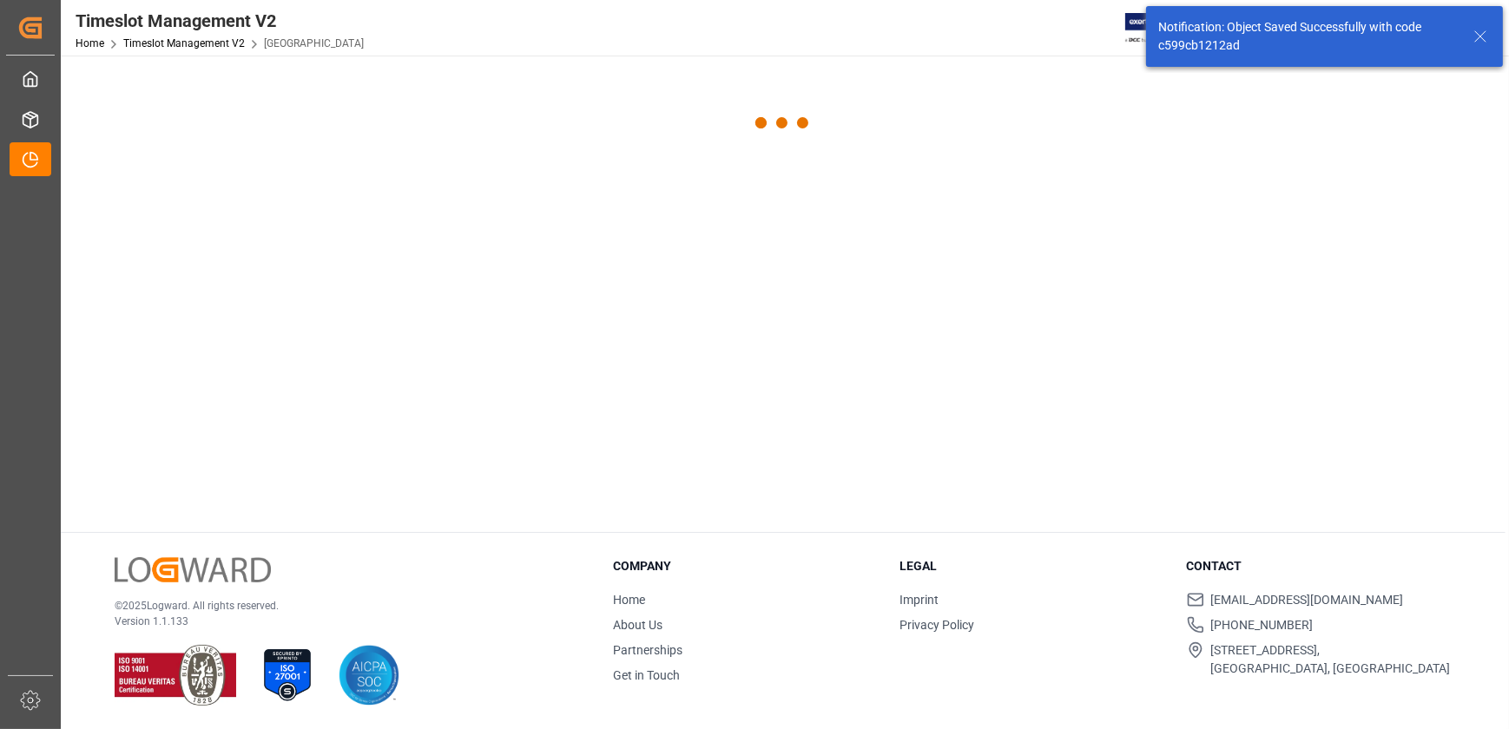
click at [1147, 682] on div "Legal Imprint Privacy Policy" at bounding box center [1032, 621] width 265 height 128
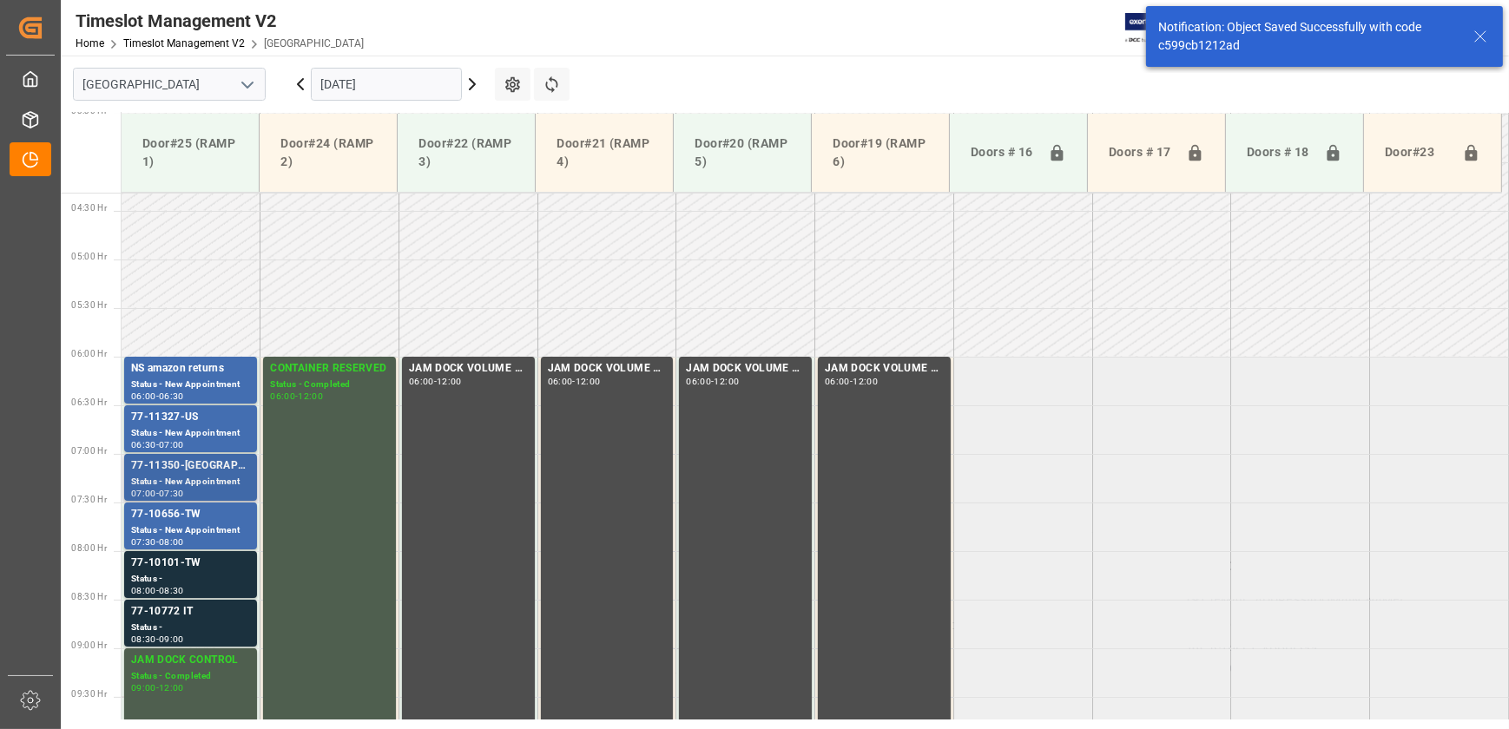
scroll to position [511, 0]
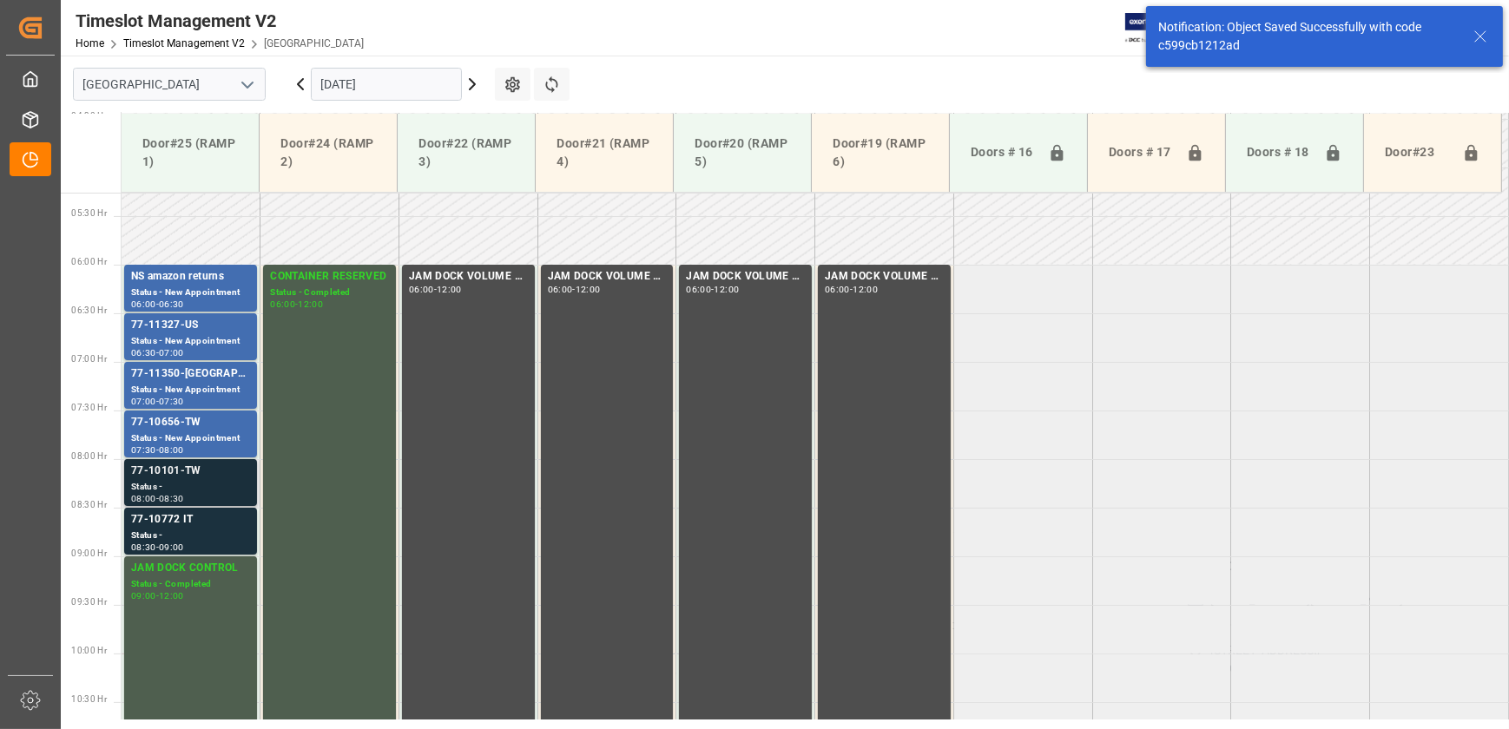
click at [176, 478] on div "77-10101-TW" at bounding box center [190, 471] width 119 height 17
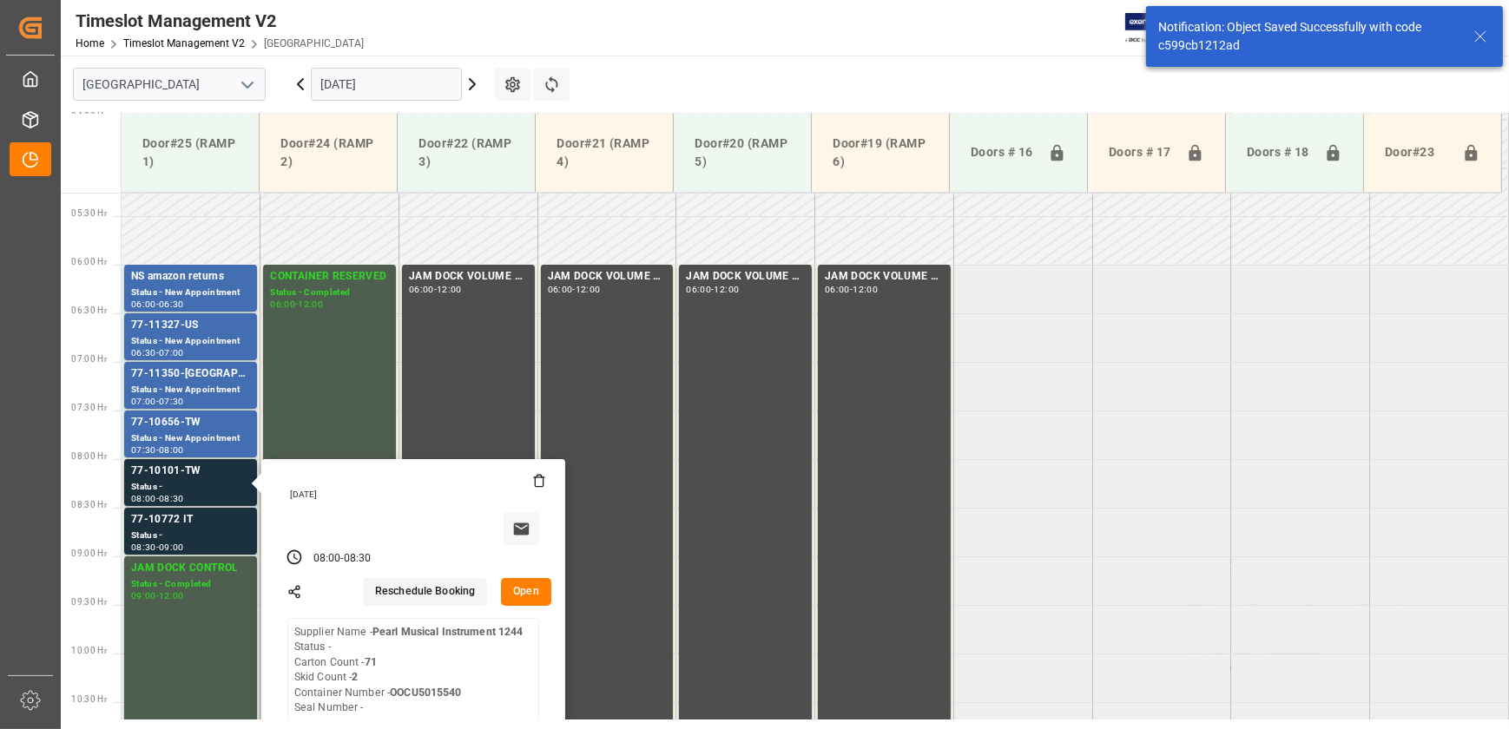
click at [521, 584] on button "Open" at bounding box center [526, 592] width 50 height 28
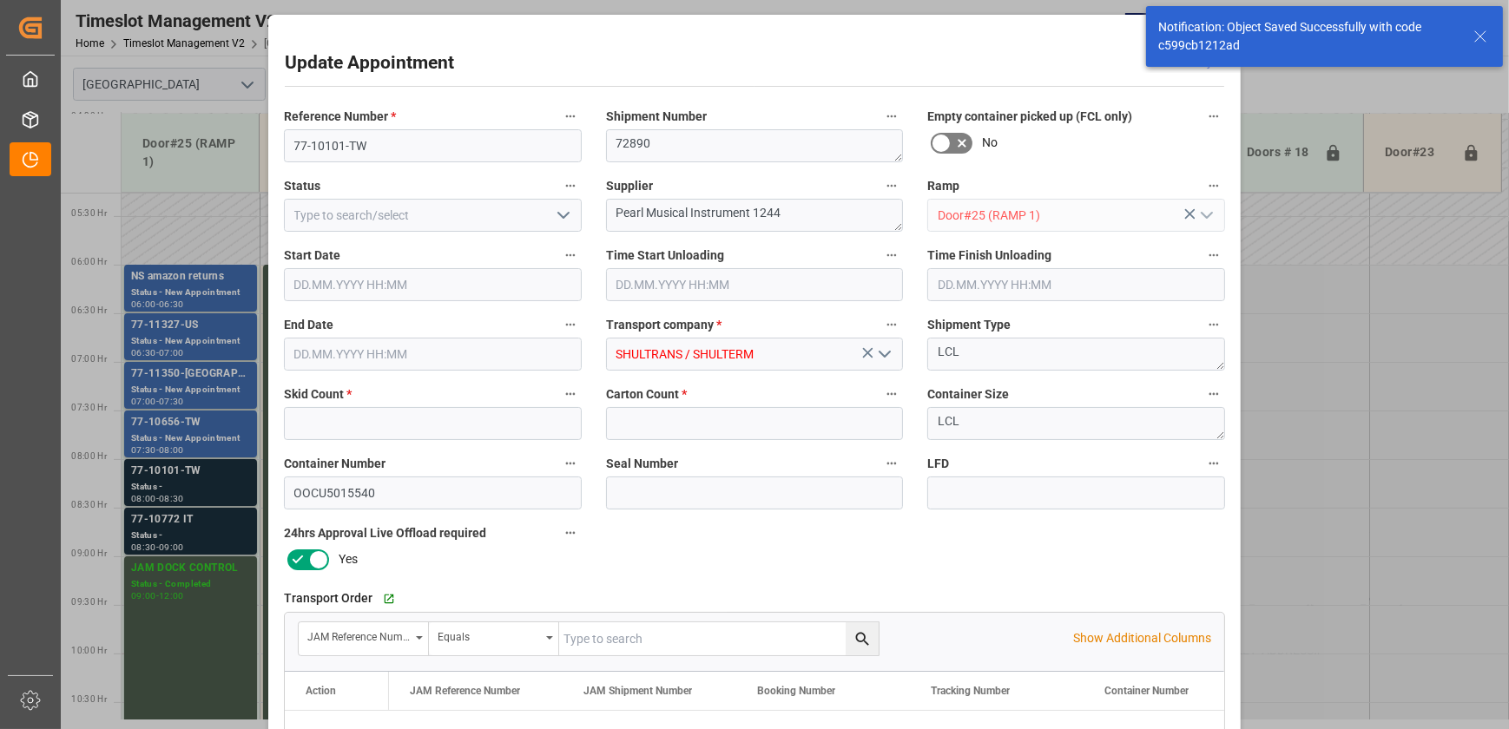
type input "2"
type input "71"
type input "[DATE] 08:00"
type input "[DATE] 08:30"
type input "[DATE] 15:13"
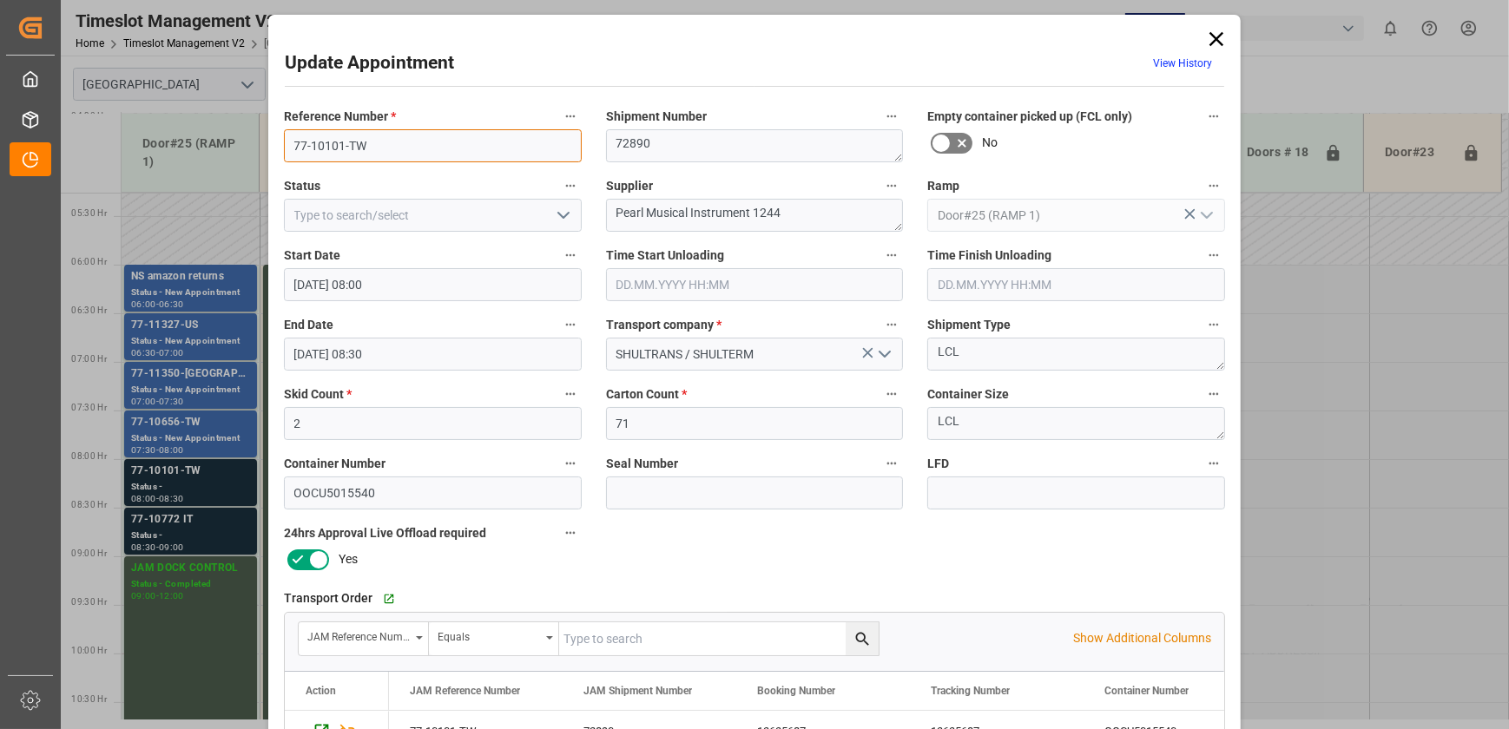
click at [389, 153] on input "77-10101-TW" at bounding box center [433, 145] width 298 height 33
drag, startPoint x: 811, startPoint y: 214, endPoint x: 515, endPoint y: 214, distance: 296.1
click at [517, 214] on div "Reference Number * 77-10101-TW Shipment Number 72890 Empty container picked up …" at bounding box center [755, 536] width 966 height 874
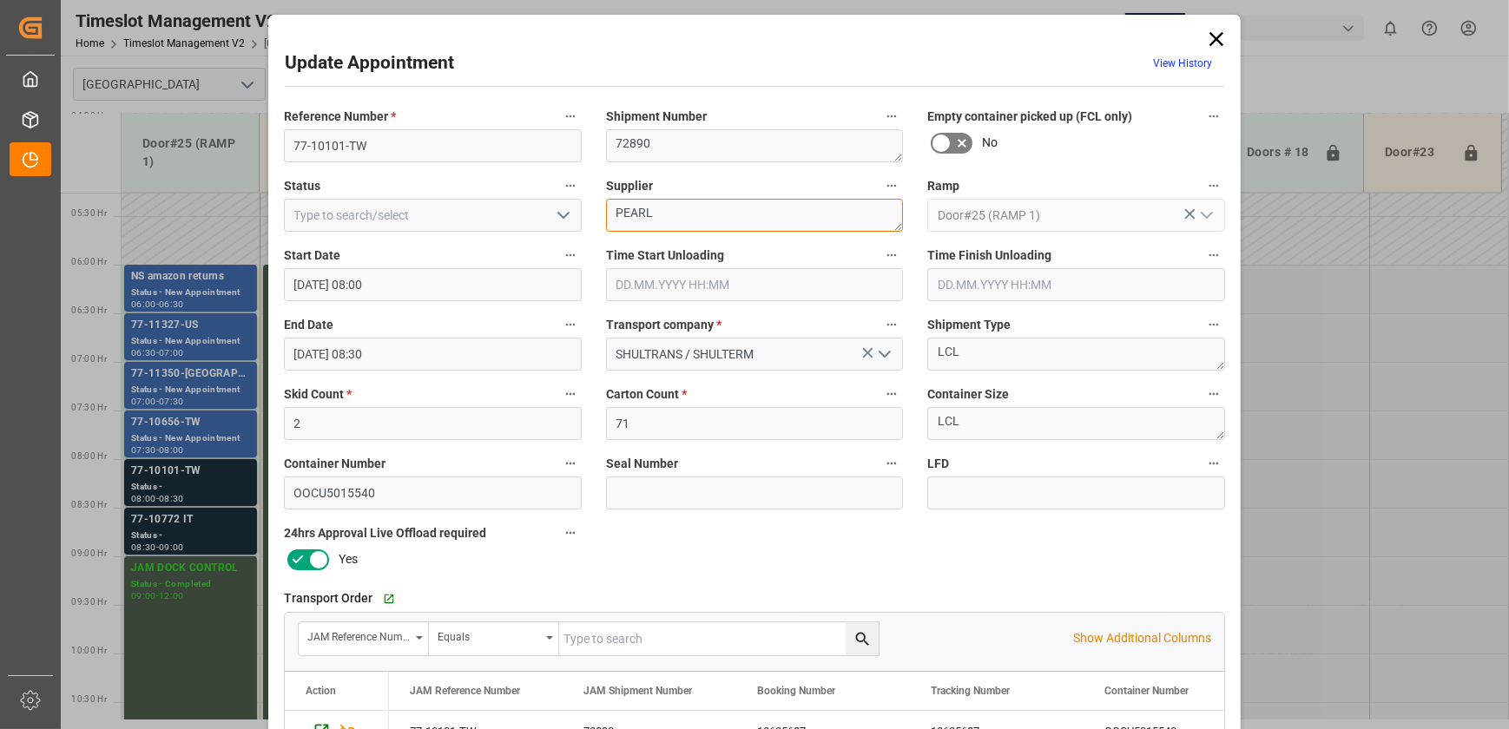
click at [742, 212] on textarea "PEARL" at bounding box center [755, 215] width 298 height 33
type textarea "PEARL INO1(49)"
click at [555, 216] on icon "open menu" at bounding box center [563, 215] width 21 height 21
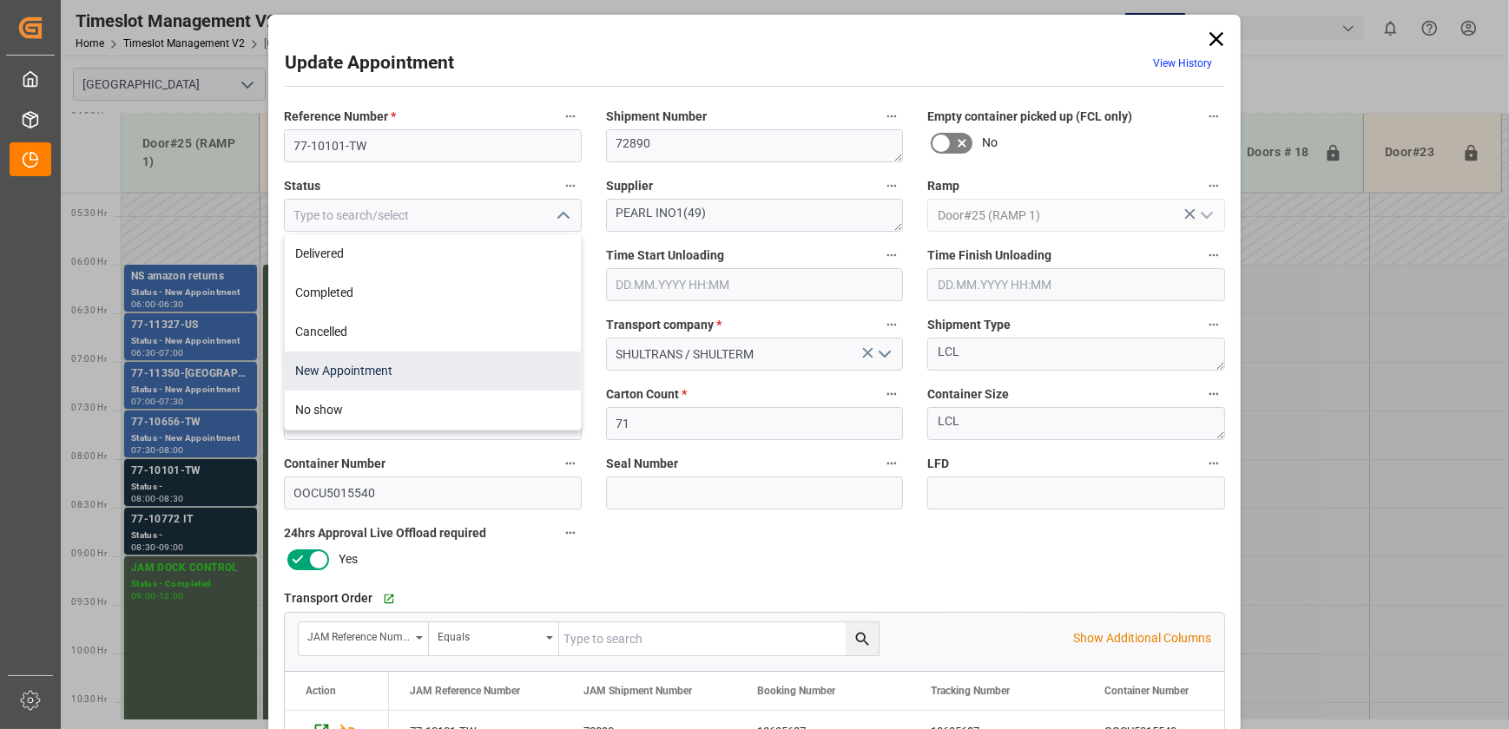
drag, startPoint x: 452, startPoint y: 254, endPoint x: 452, endPoint y: 360, distance: 106.8
click at [452, 360] on div "Delivered Completed Cancelled New Appointment No show" at bounding box center [433, 331] width 296 height 195
click at [452, 360] on div "New Appointment" at bounding box center [433, 371] width 296 height 39
type input "New Appointment"
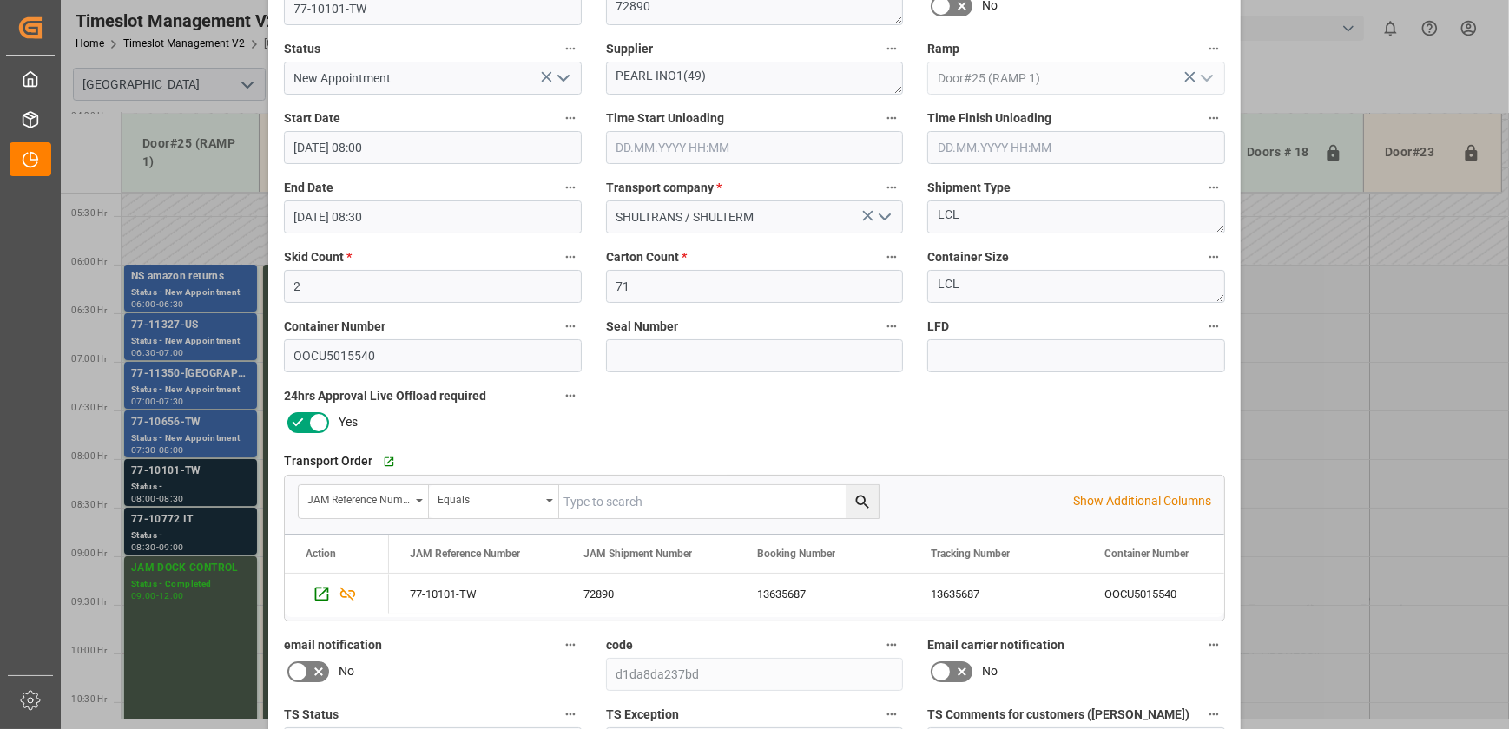
scroll to position [325, 0]
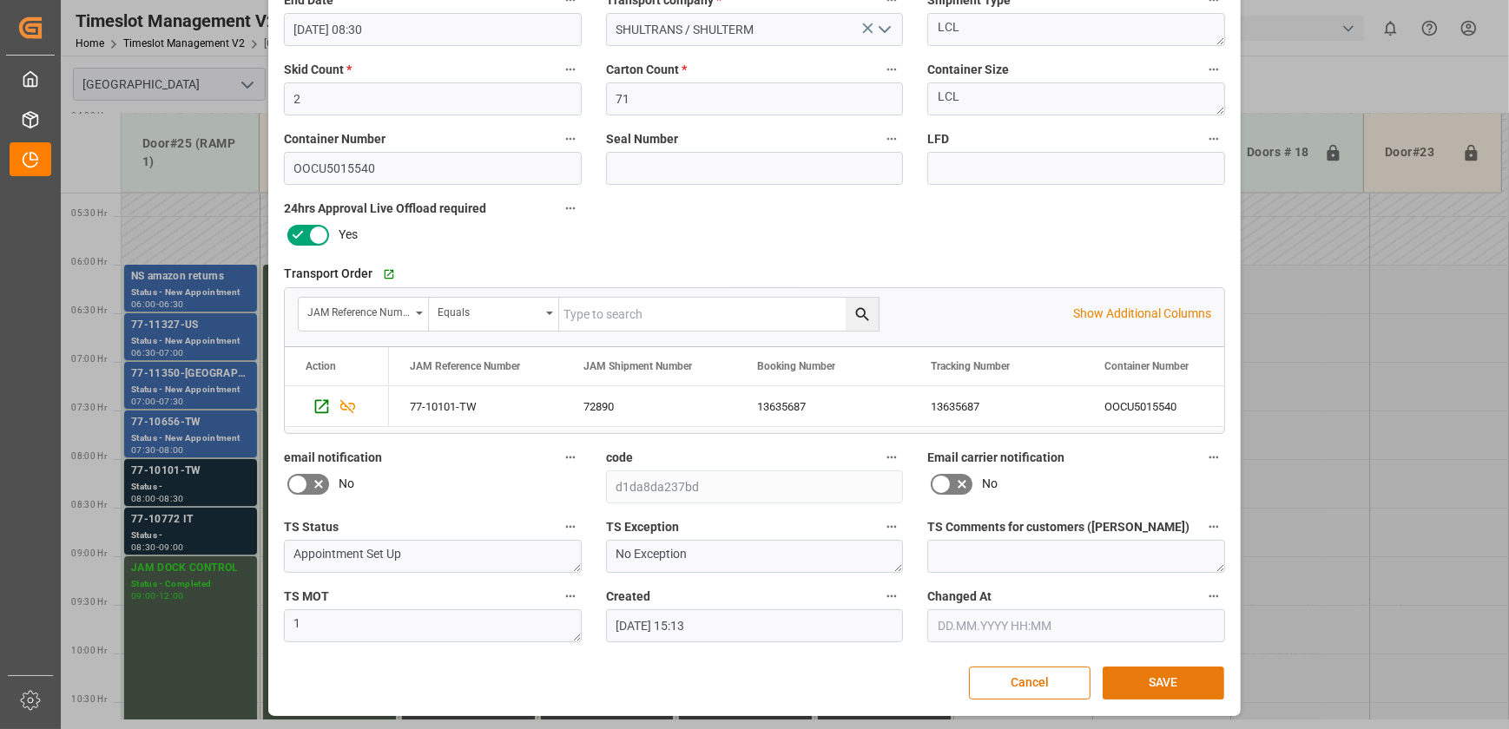
click at [1174, 682] on button "SAVE" at bounding box center [1164, 683] width 122 height 33
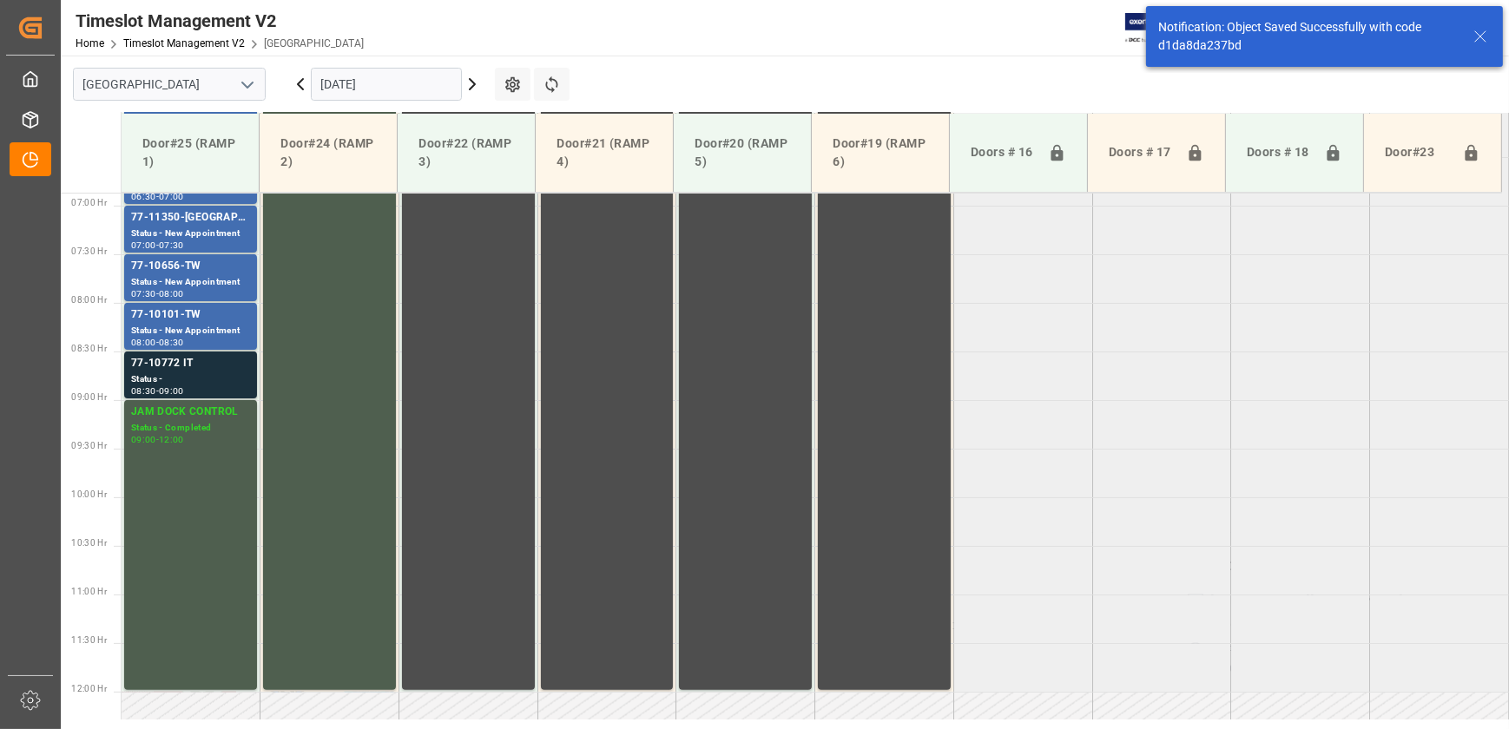
scroll to position [687, 0]
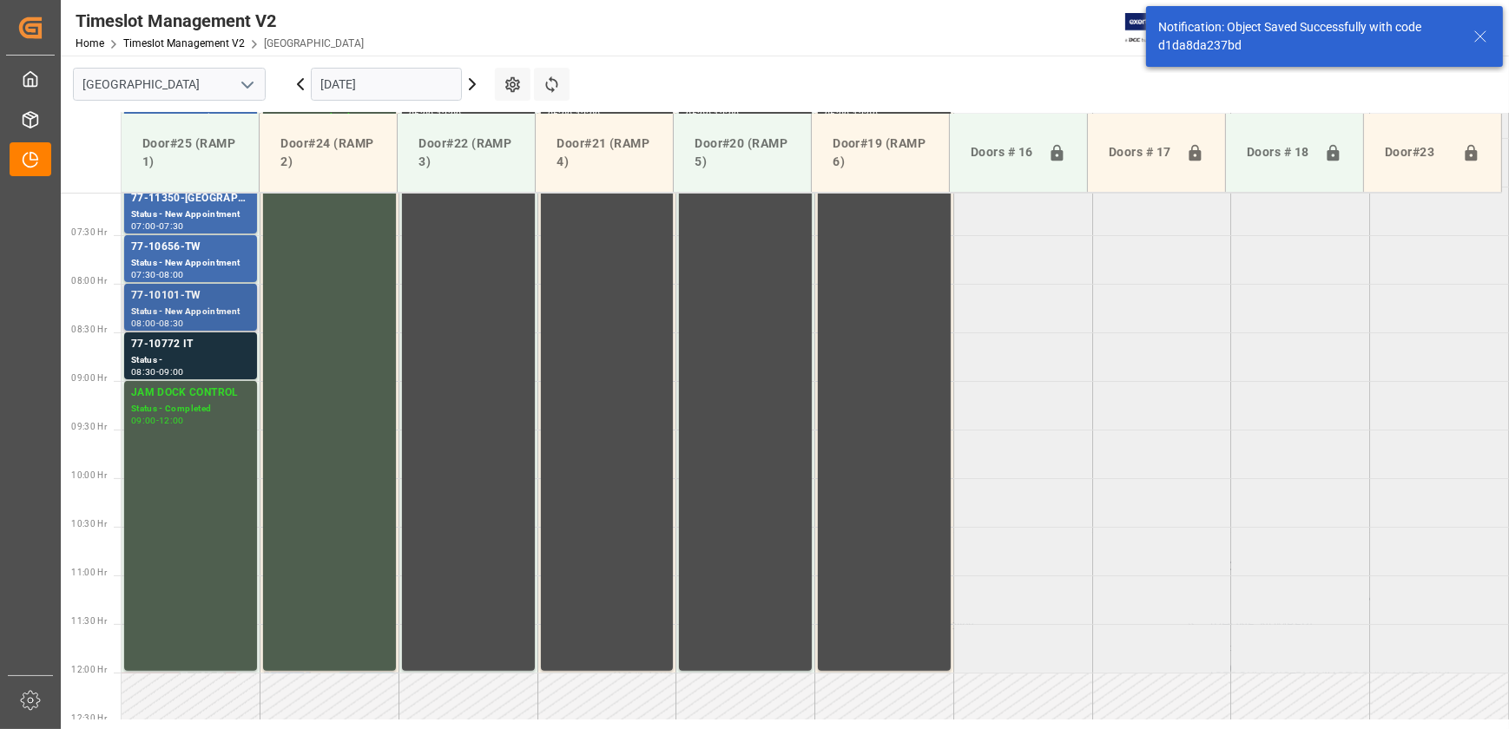
click at [226, 293] on div "77-10101-TW" at bounding box center [190, 295] width 119 height 17
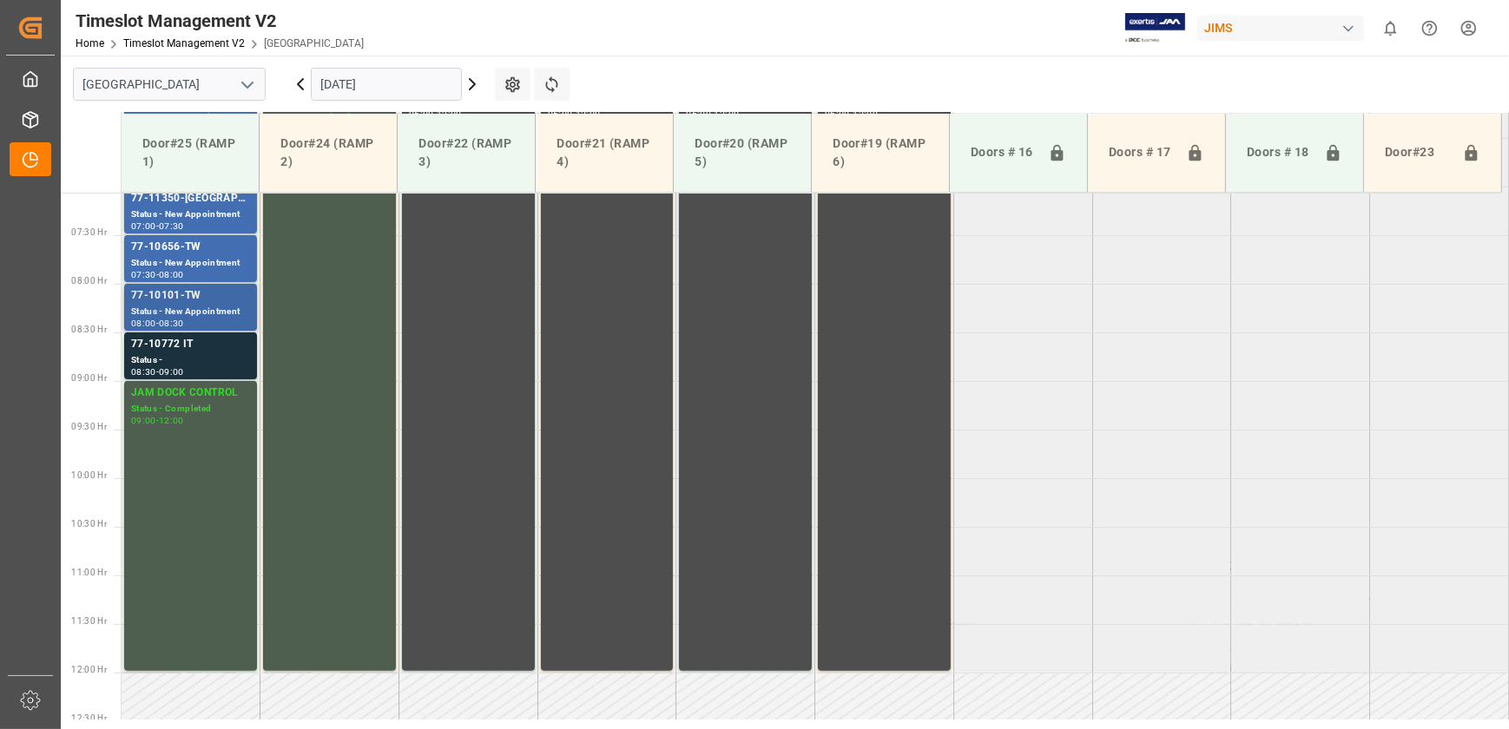
click at [222, 305] on div "Status - New Appointment" at bounding box center [190, 312] width 119 height 15
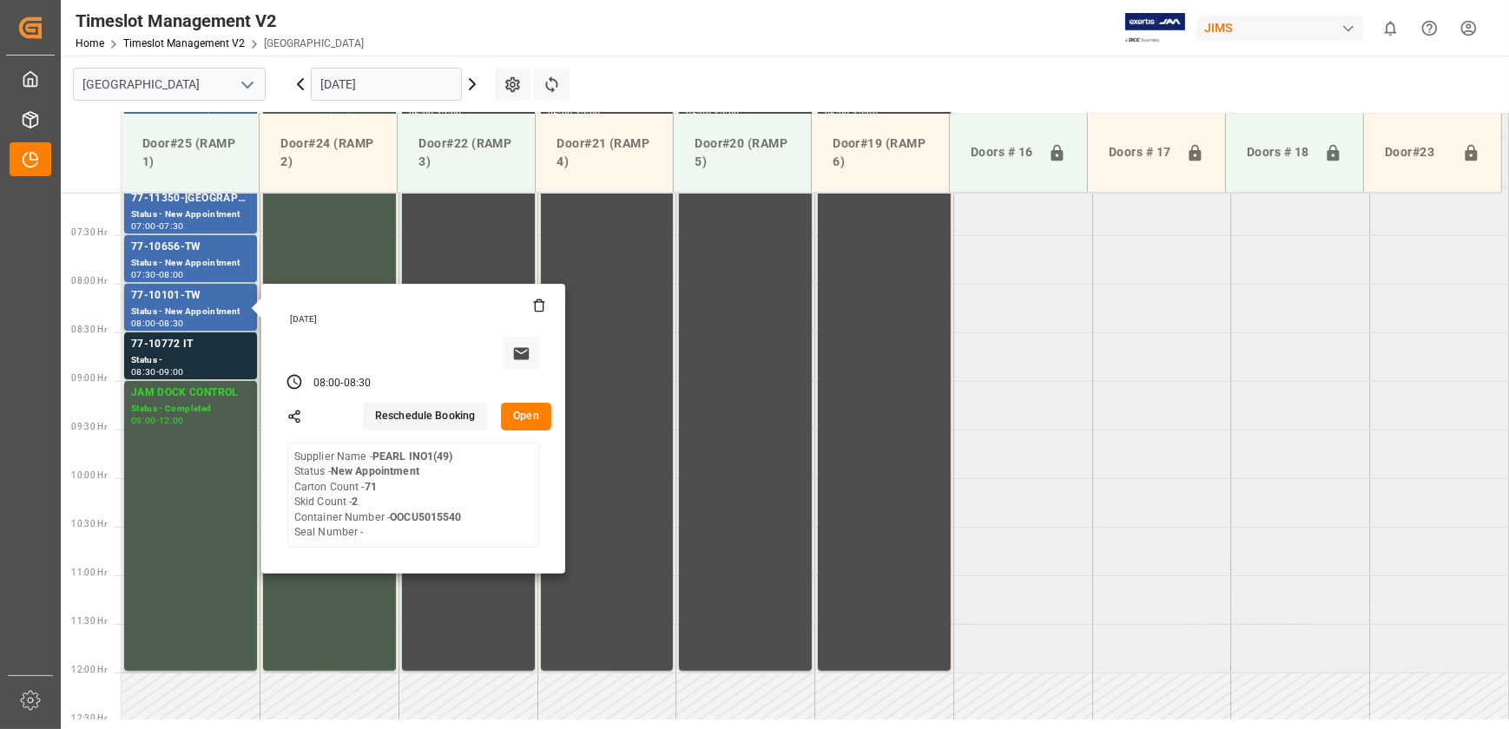
click at [537, 410] on button "Open" at bounding box center [526, 417] width 50 height 28
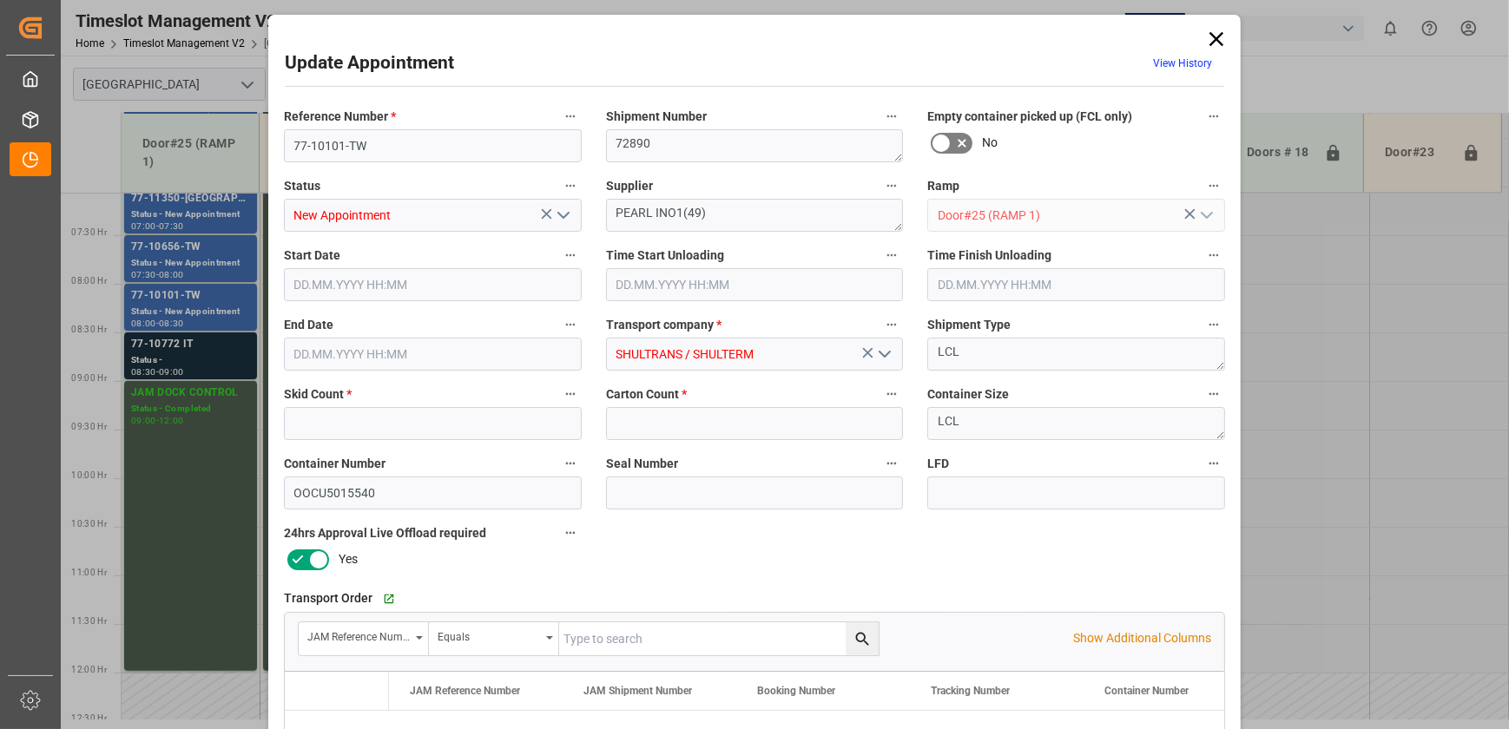
type input "2"
type input "71"
type input "[DATE] 08:00"
type input "[DATE] 08:30"
type input "[DATE] 15:13"
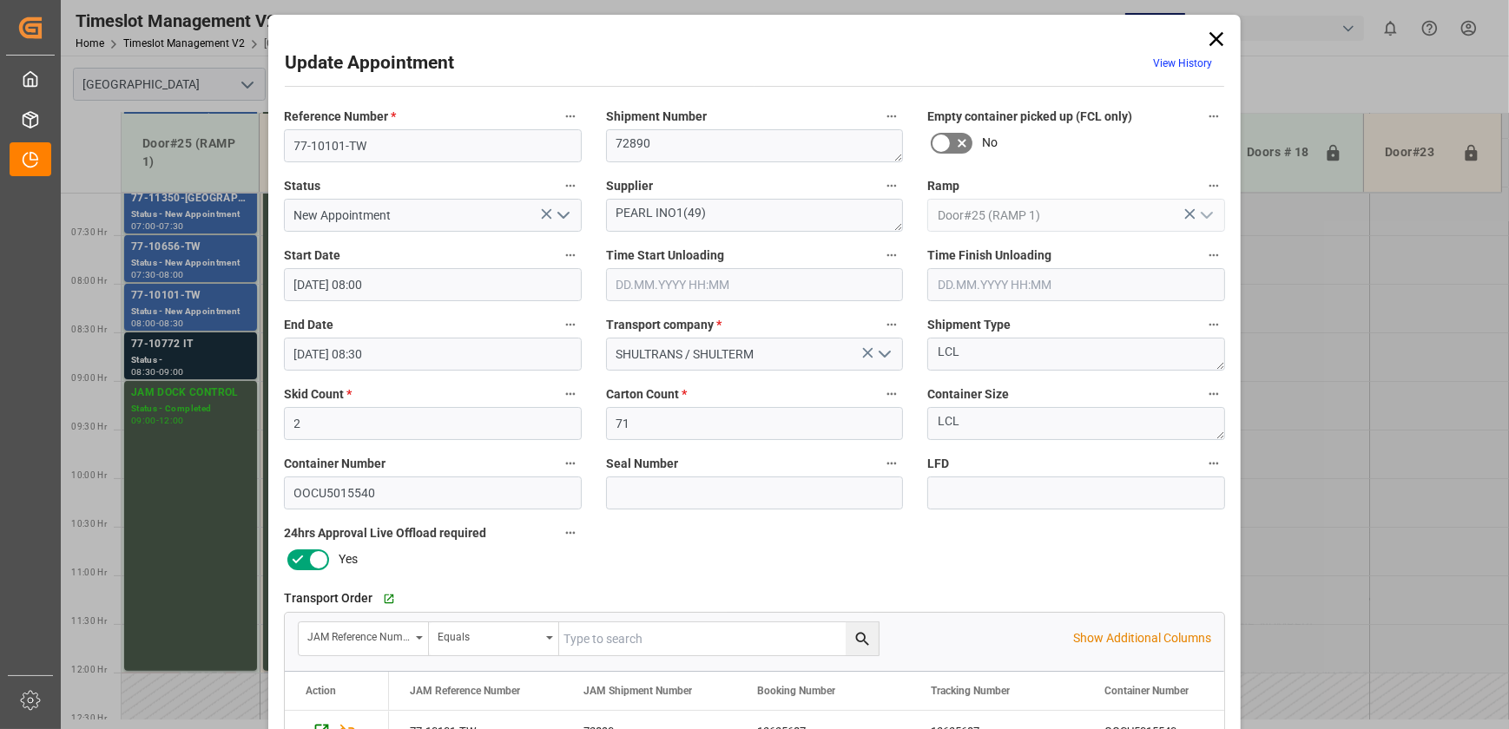
click at [212, 344] on div "Update Appointment View History Reference Number * 77-10101-TW Shipment Number …" at bounding box center [754, 364] width 1509 height 729
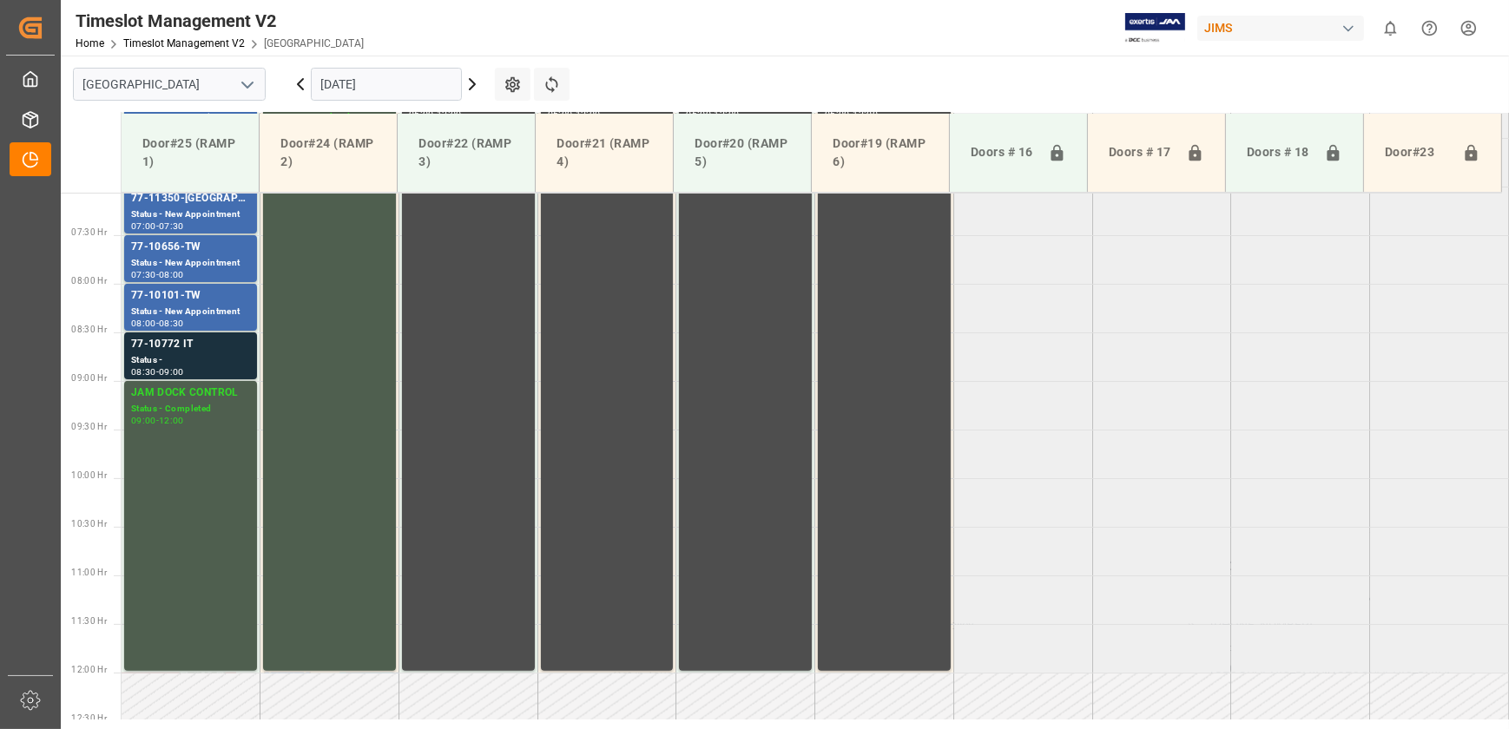
click at [212, 344] on div "77-10772 IT" at bounding box center [190, 344] width 119 height 17
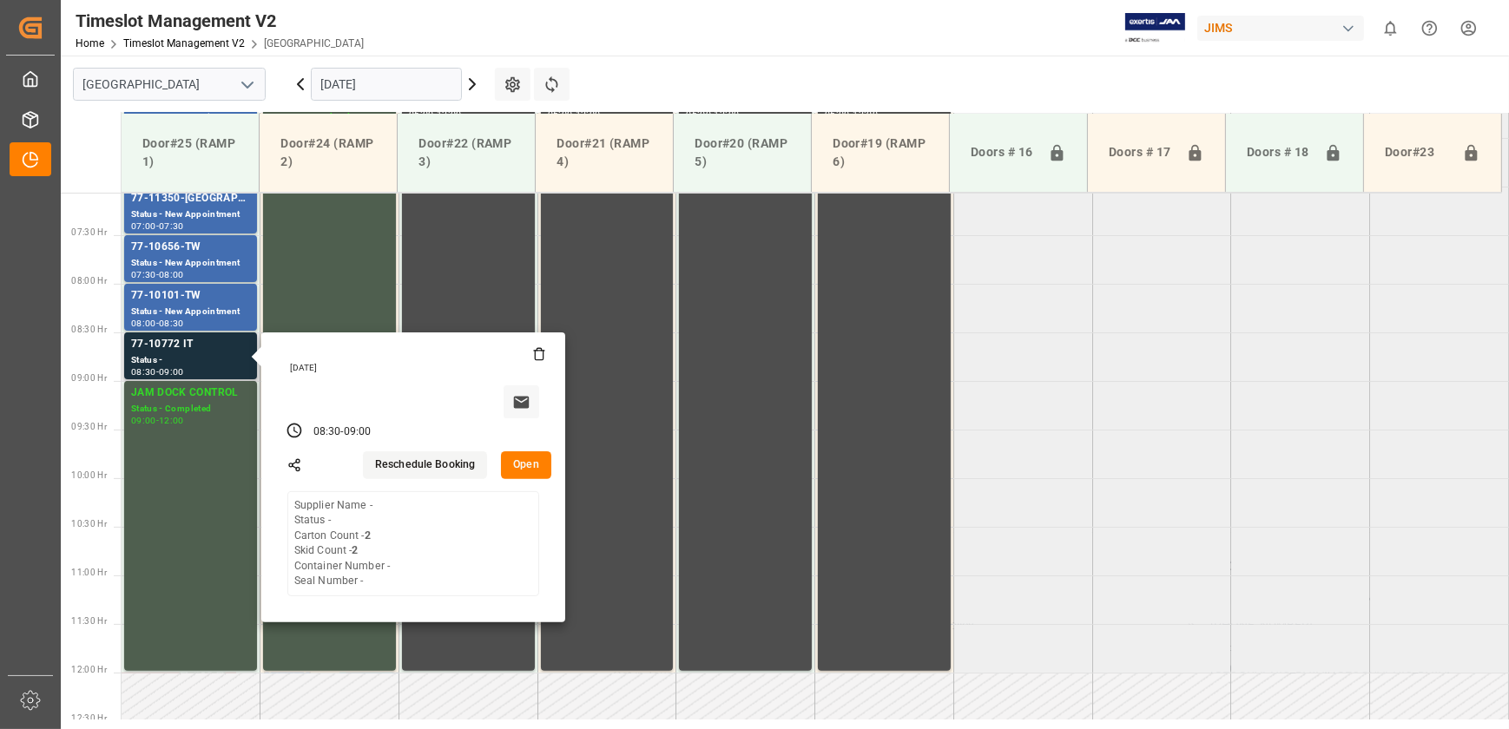
click at [519, 455] on button "Open" at bounding box center [526, 466] width 50 height 28
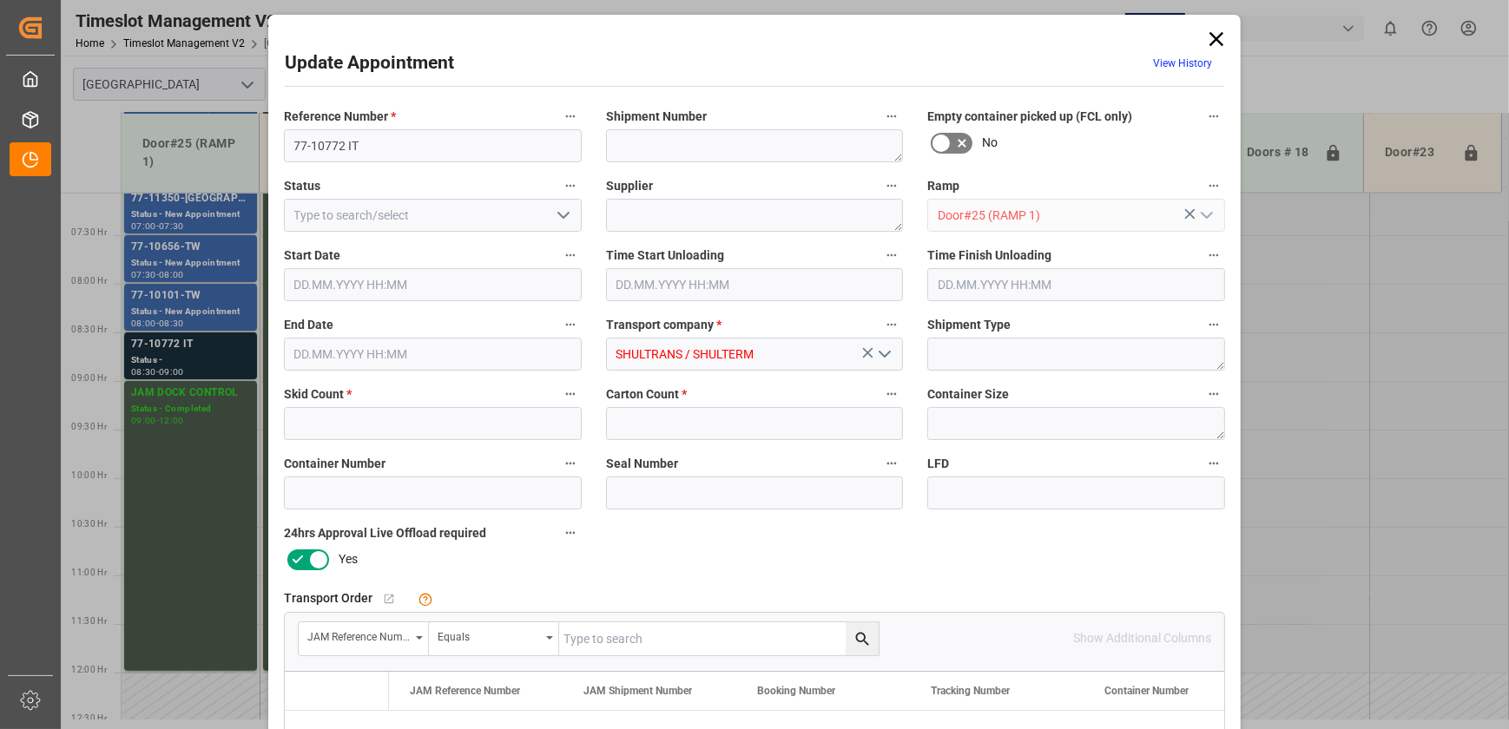
type input "2"
type input "[DATE] 08:30"
type input "[DATE] 09:00"
type input "[DATE] 15:14"
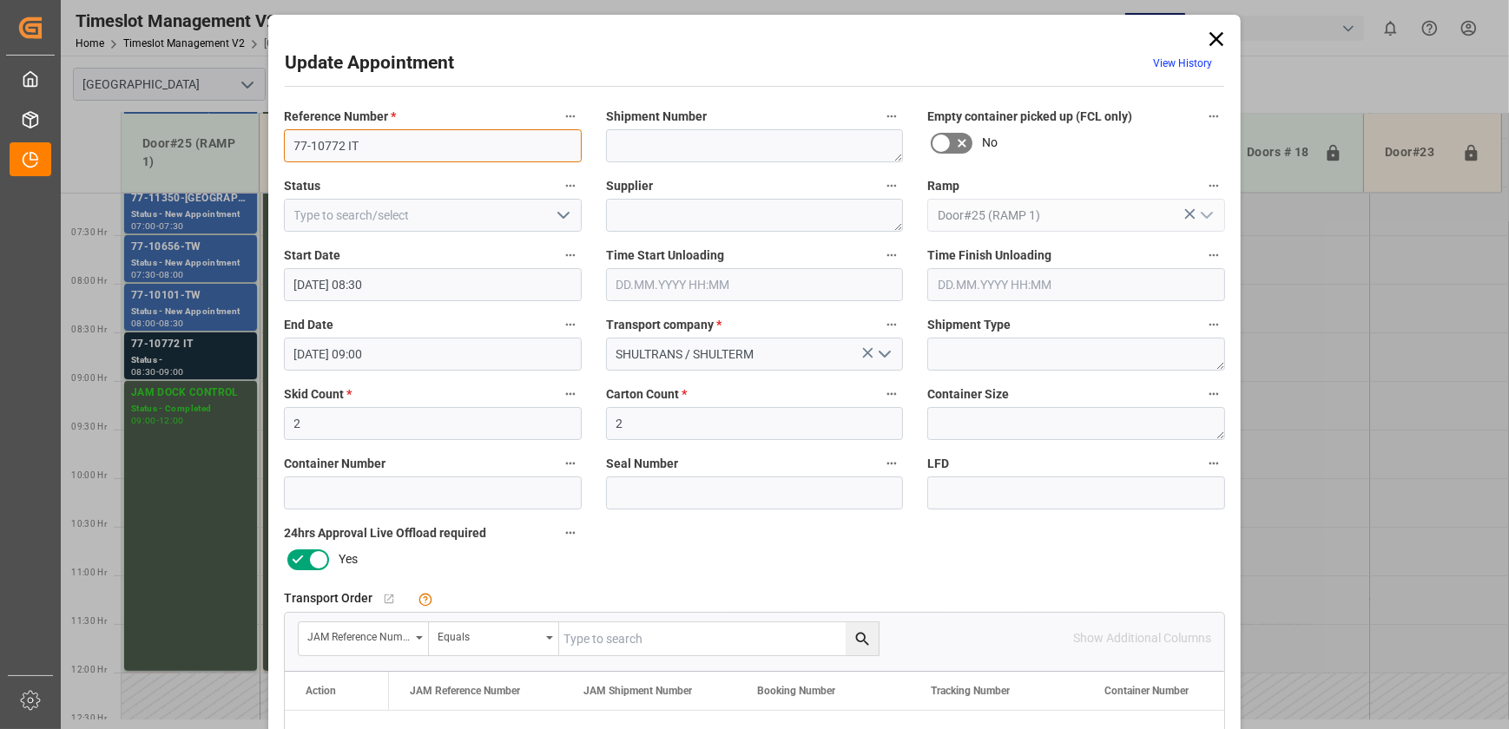
click at [345, 148] on input "77-10772 IT" at bounding box center [433, 145] width 298 height 33
click at [438, 146] on input "77-10772-IT" at bounding box center [433, 145] width 298 height 33
type input "77-10772-IT"
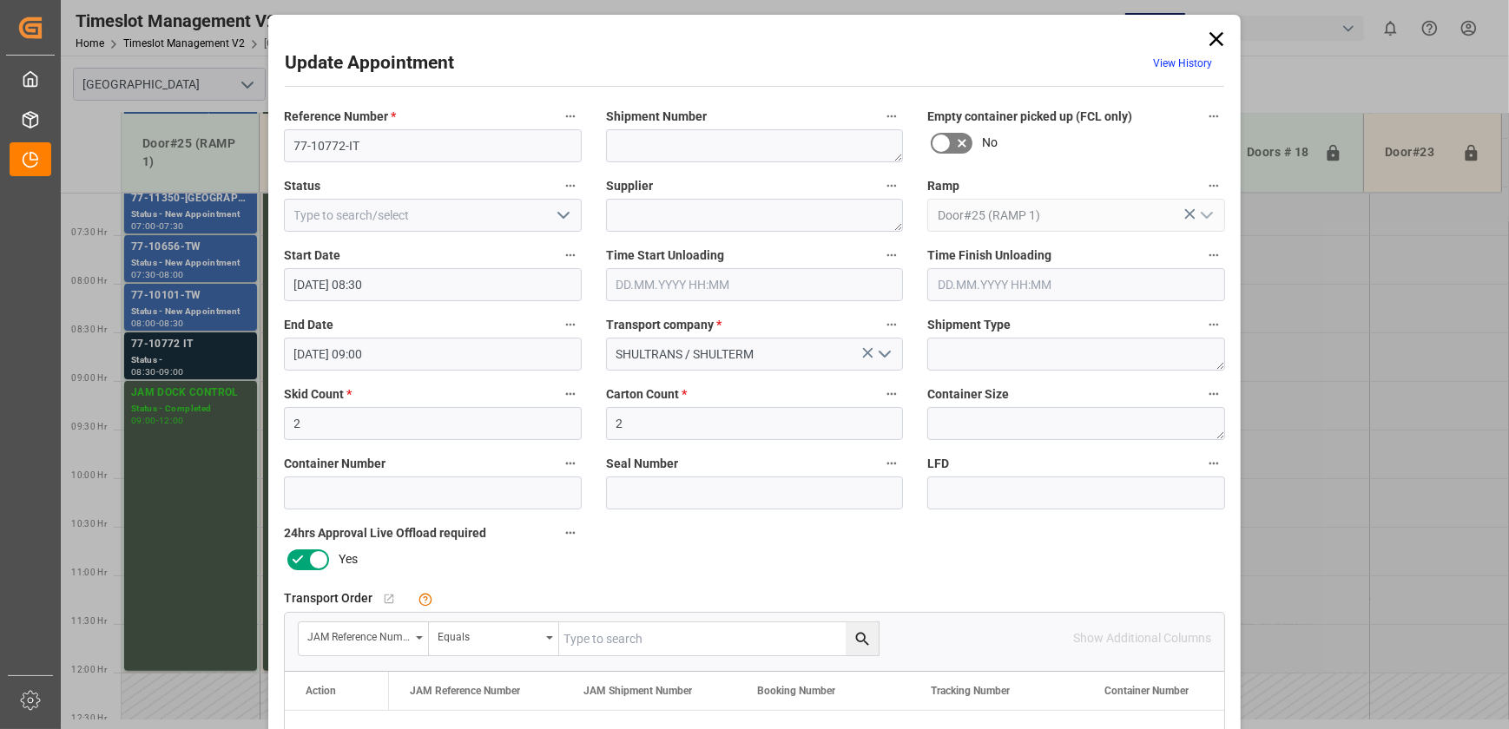
click at [652, 635] on input "text" at bounding box center [719, 639] width 320 height 33
paste input "77-10772-IT"
type input "77-10772-IT"
click at [856, 637] on icon "search button" at bounding box center [863, 639] width 18 height 18
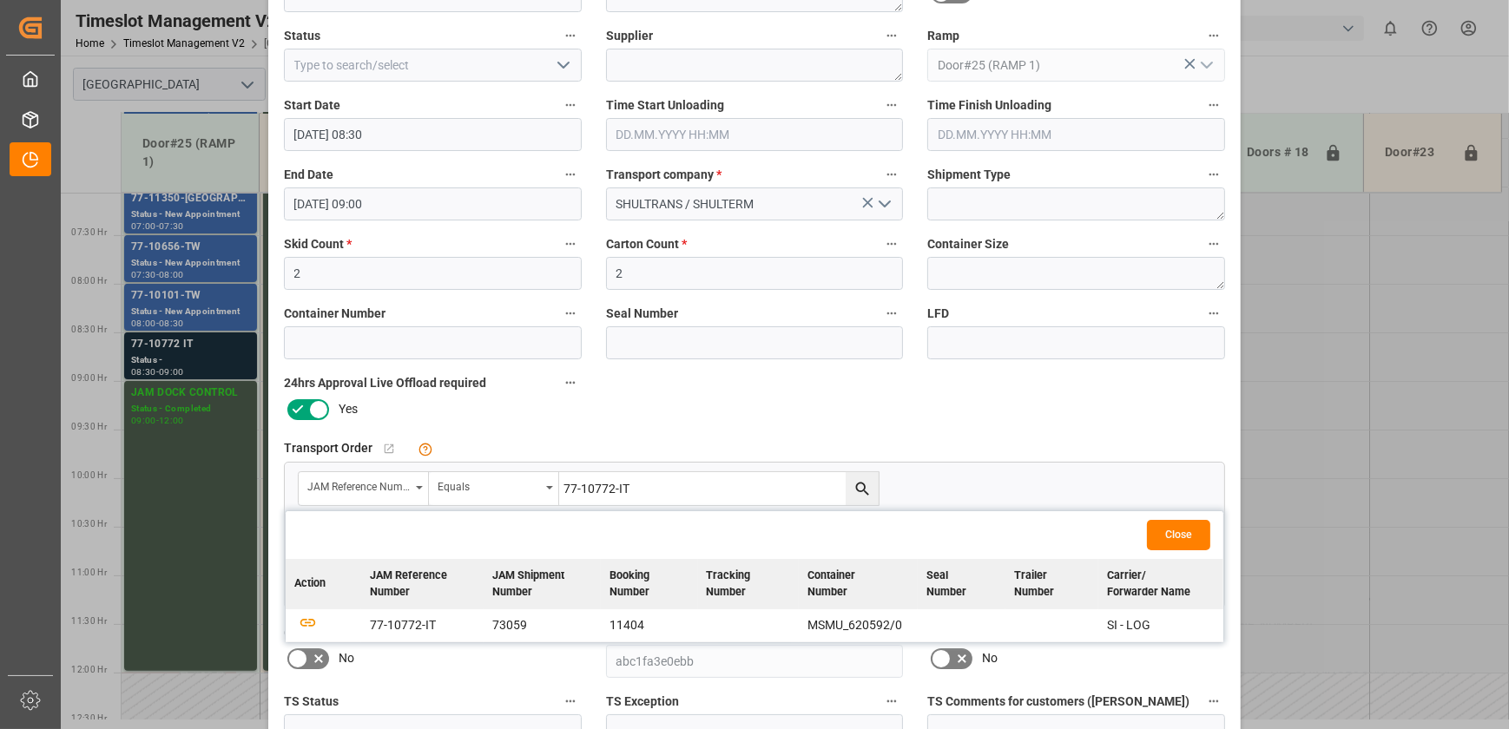
scroll to position [157, 0]
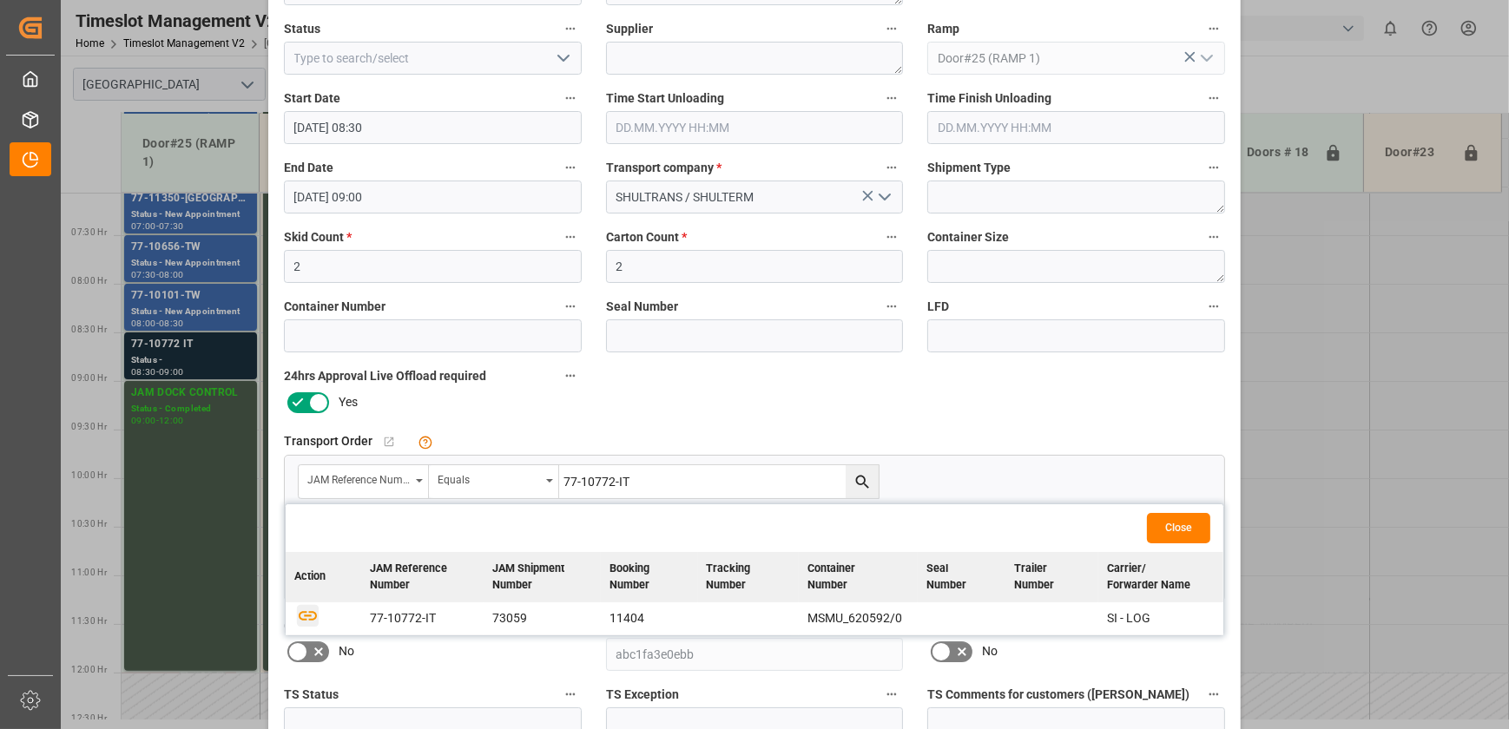
click at [304, 616] on icon "button" at bounding box center [308, 615] width 22 height 22
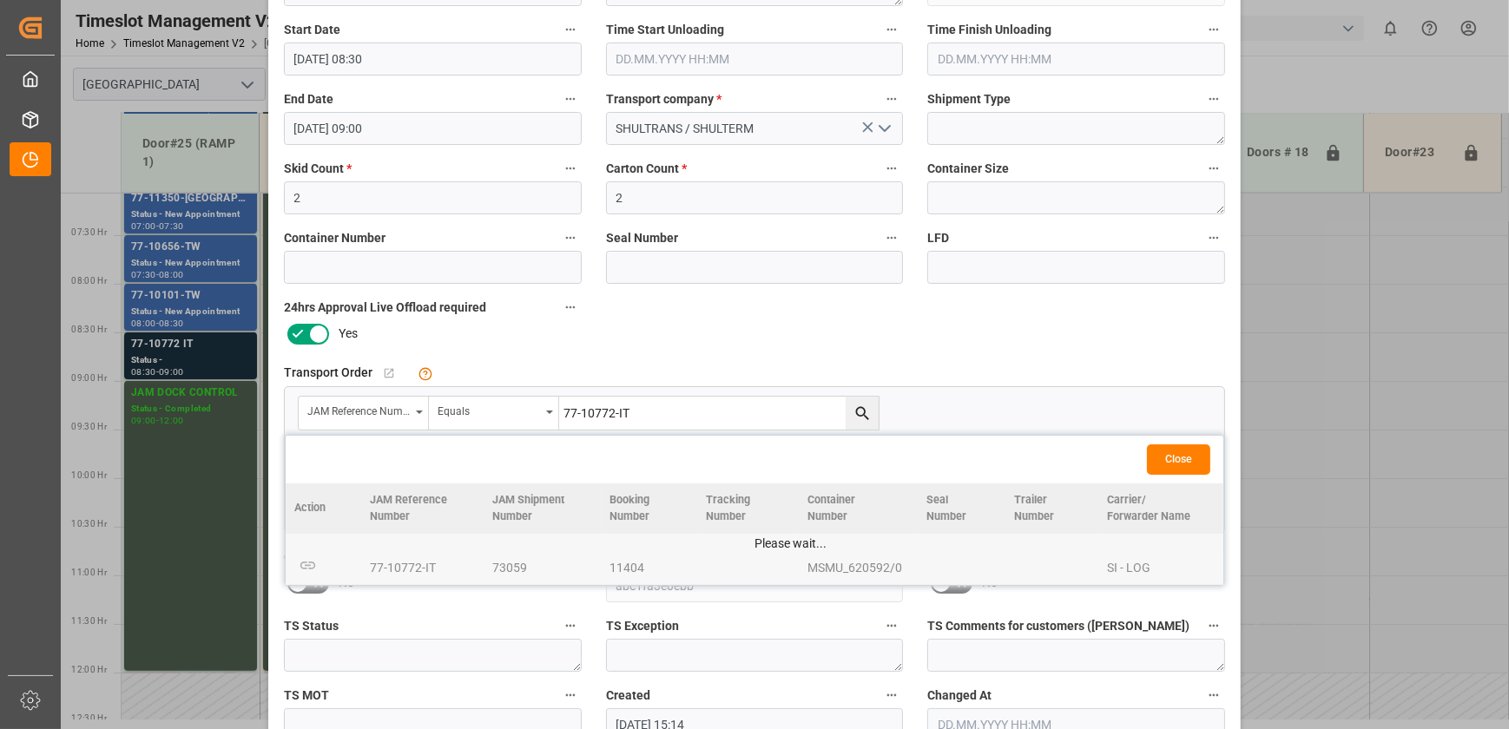
scroll to position [325, 0]
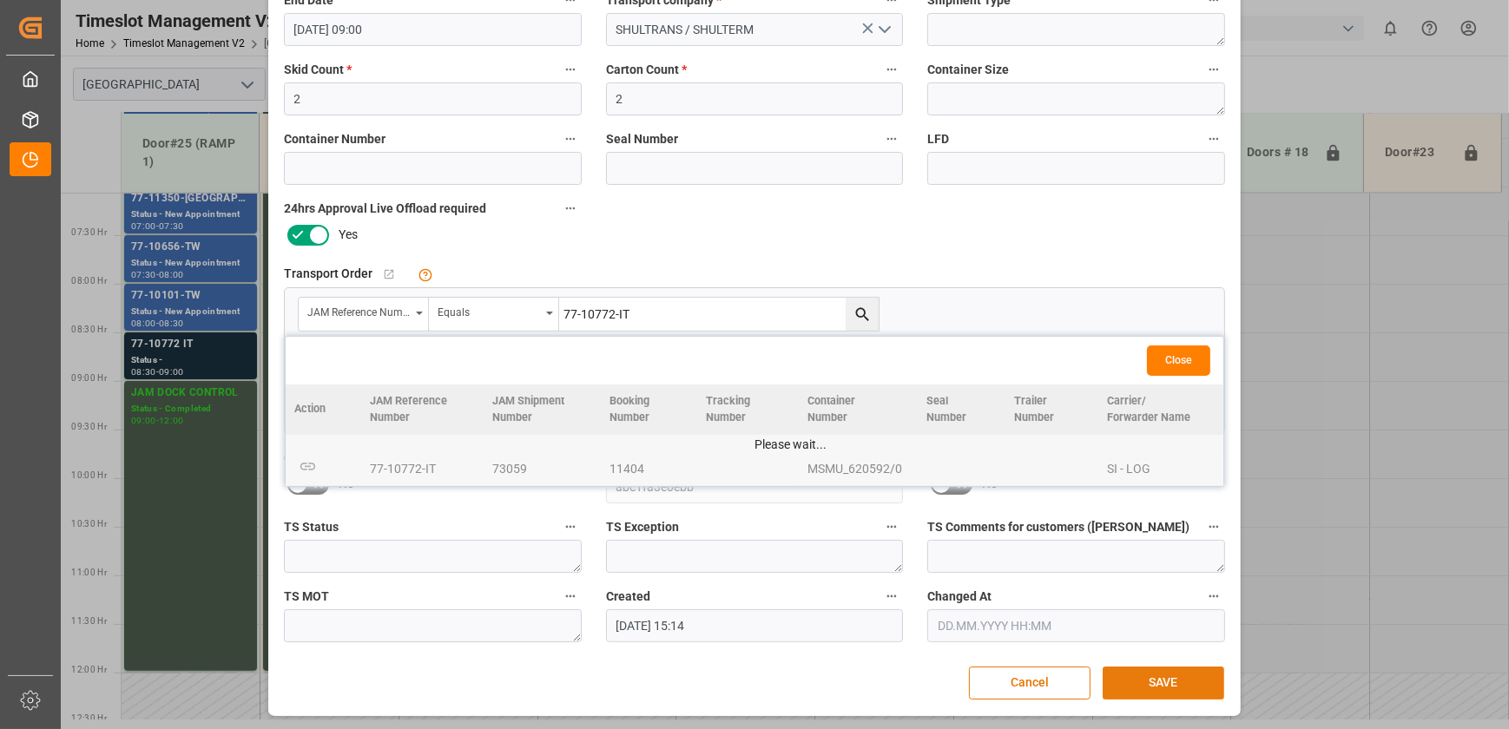
click at [1179, 685] on button "SAVE" at bounding box center [1164, 683] width 122 height 33
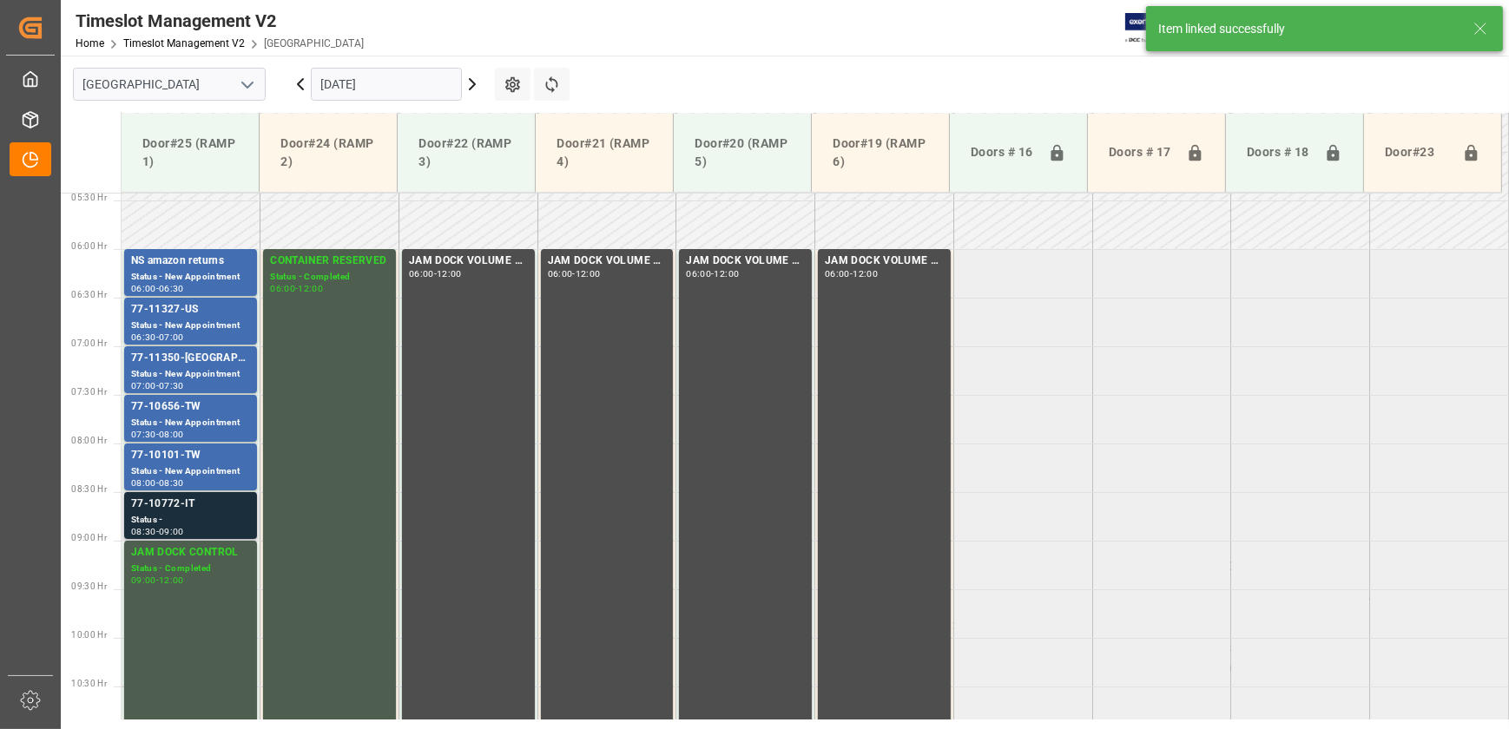
scroll to position [530, 0]
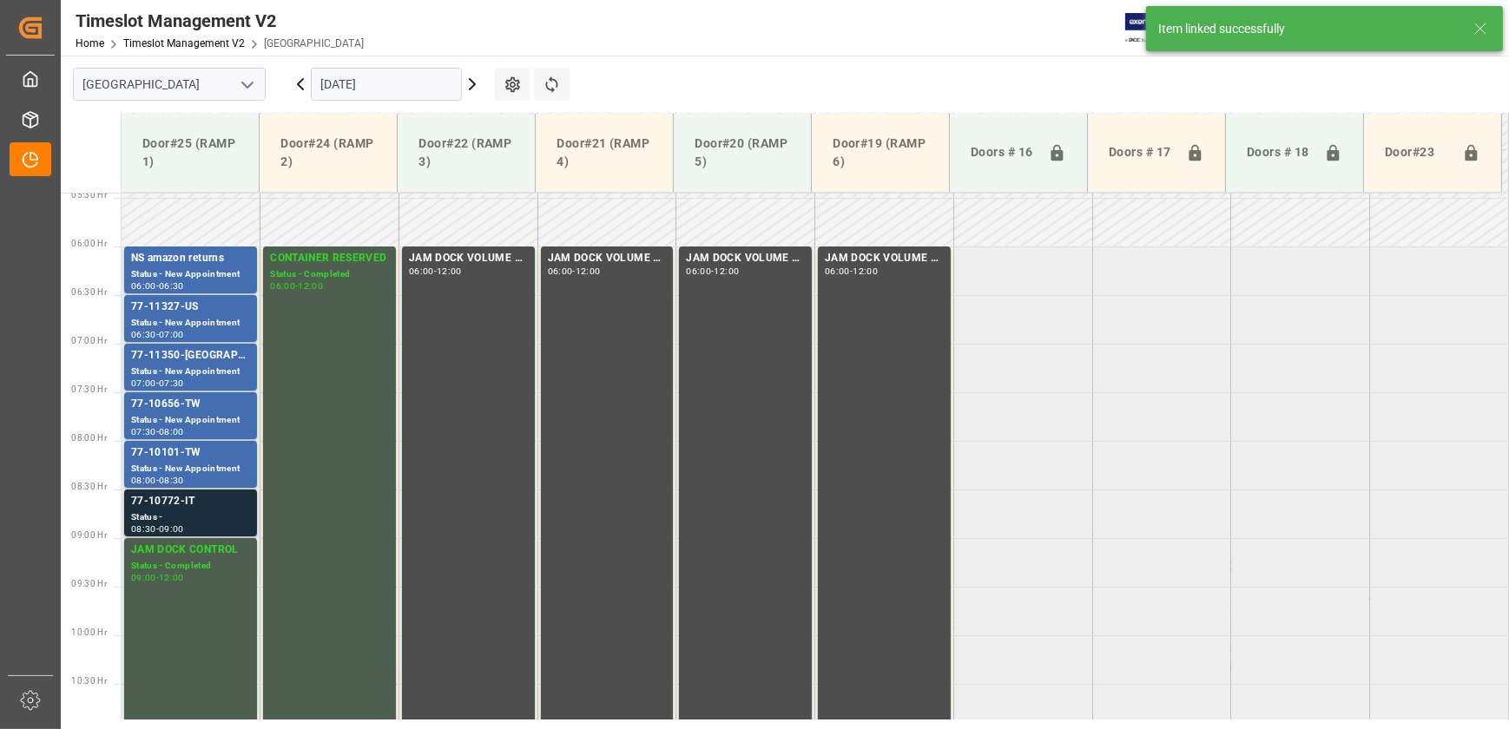
click at [185, 499] on div "77-10772-IT" at bounding box center [190, 501] width 119 height 17
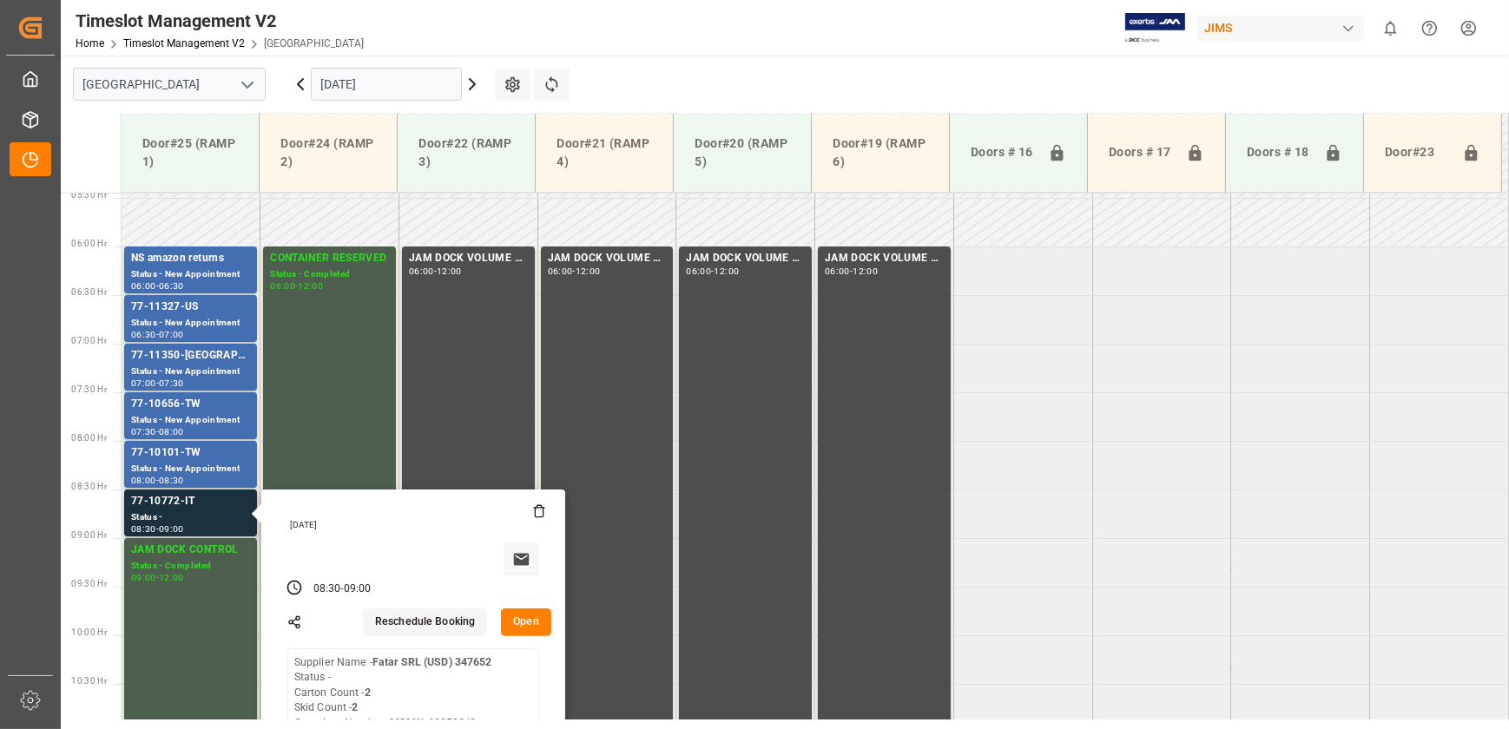
click at [527, 621] on button "Open" at bounding box center [526, 623] width 50 height 28
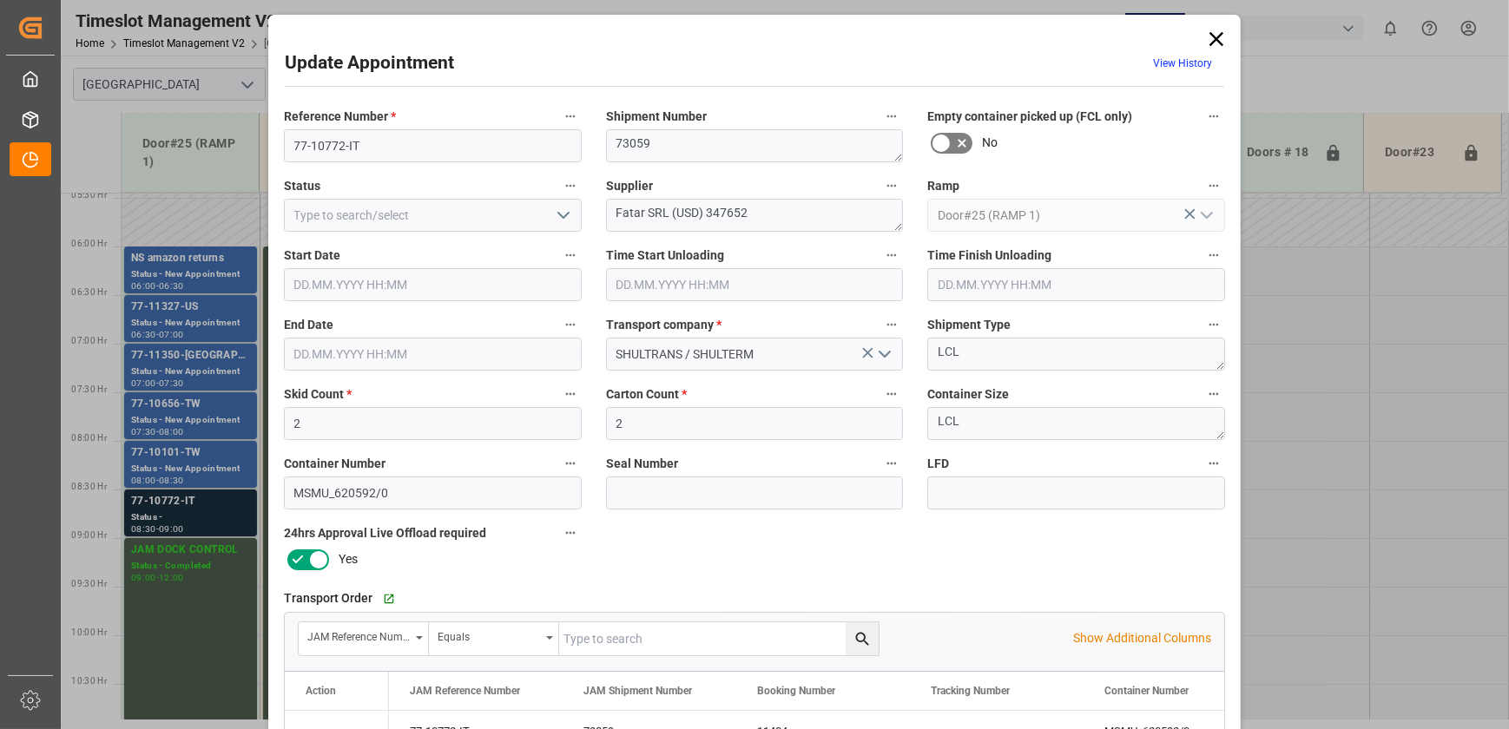
type input "[DATE] 08:30"
type input "[DATE] 09:00"
type input "[DATE] 15:14"
drag, startPoint x: 740, startPoint y: 212, endPoint x: 667, endPoint y: 226, distance: 74.2
click at [667, 226] on textarea "Fatar SRL (USD) 347652" at bounding box center [755, 215] width 298 height 33
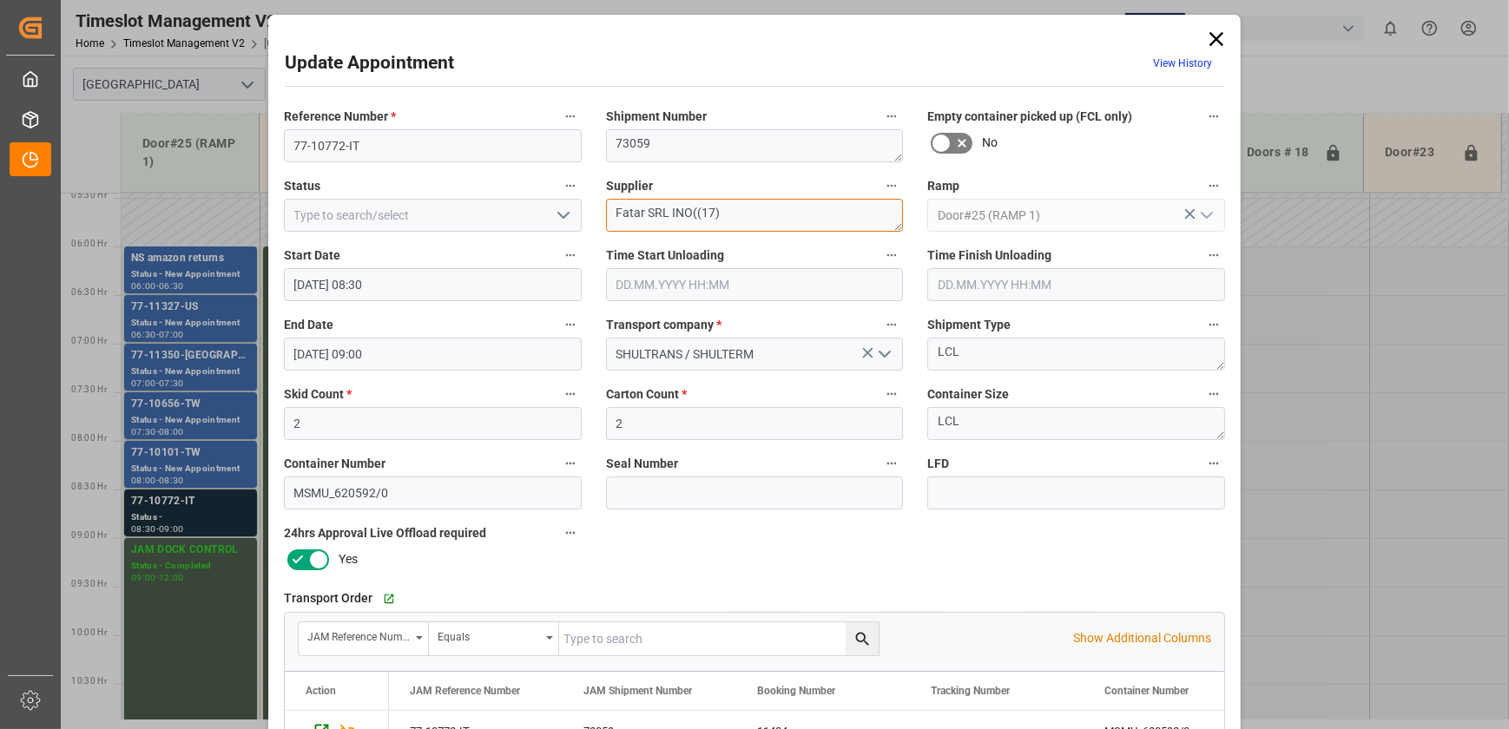
click at [695, 210] on textarea "Fatar SRL INO((17)" at bounding box center [755, 215] width 298 height 33
click at [655, 215] on textarea "Fatar SRL INO9(17)" at bounding box center [755, 215] width 298 height 33
drag, startPoint x: 655, startPoint y: 215, endPoint x: 590, endPoint y: 214, distance: 65.1
click at [590, 214] on div "Reference Number * 77-10772-IT Shipment Number 73059 Empty container picked up …" at bounding box center [755, 536] width 966 height 874
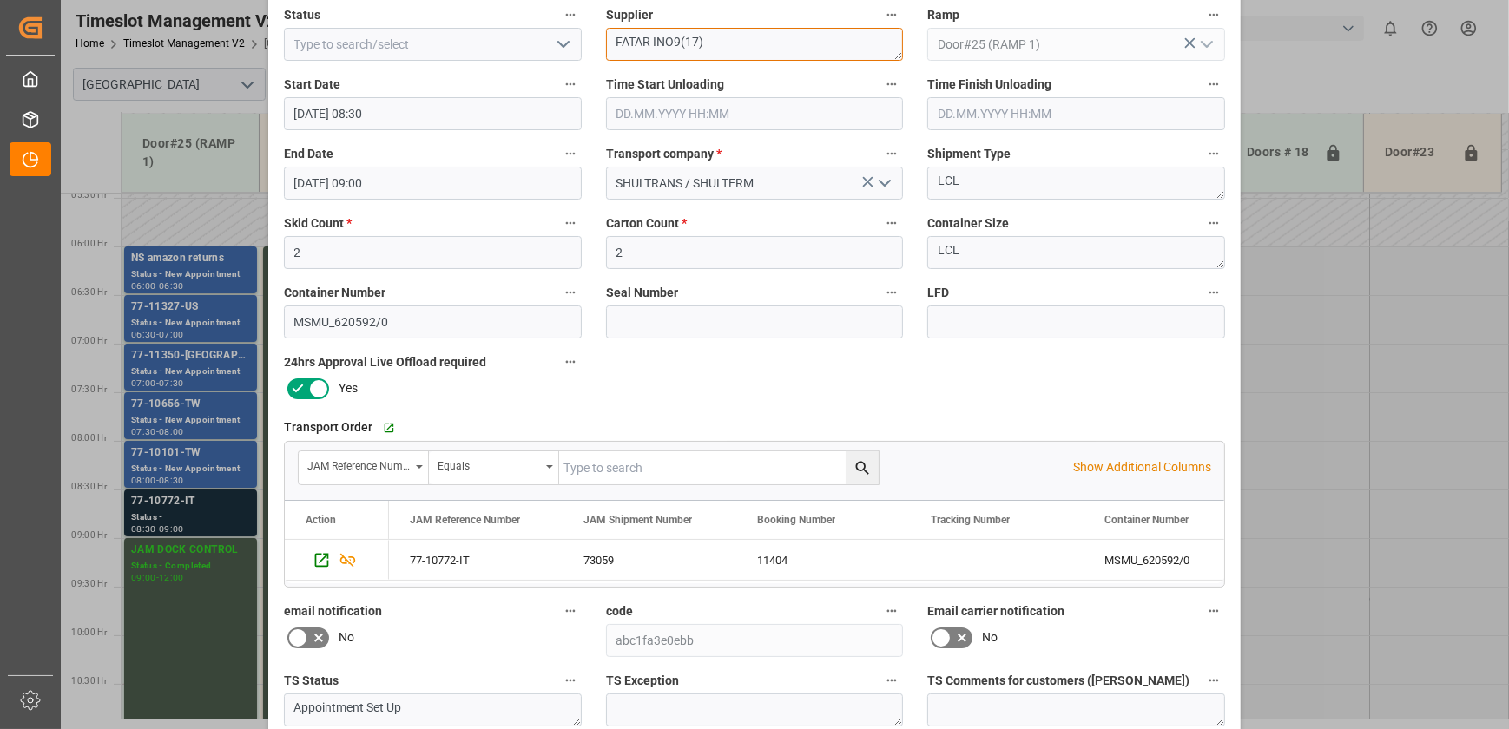
scroll to position [325, 0]
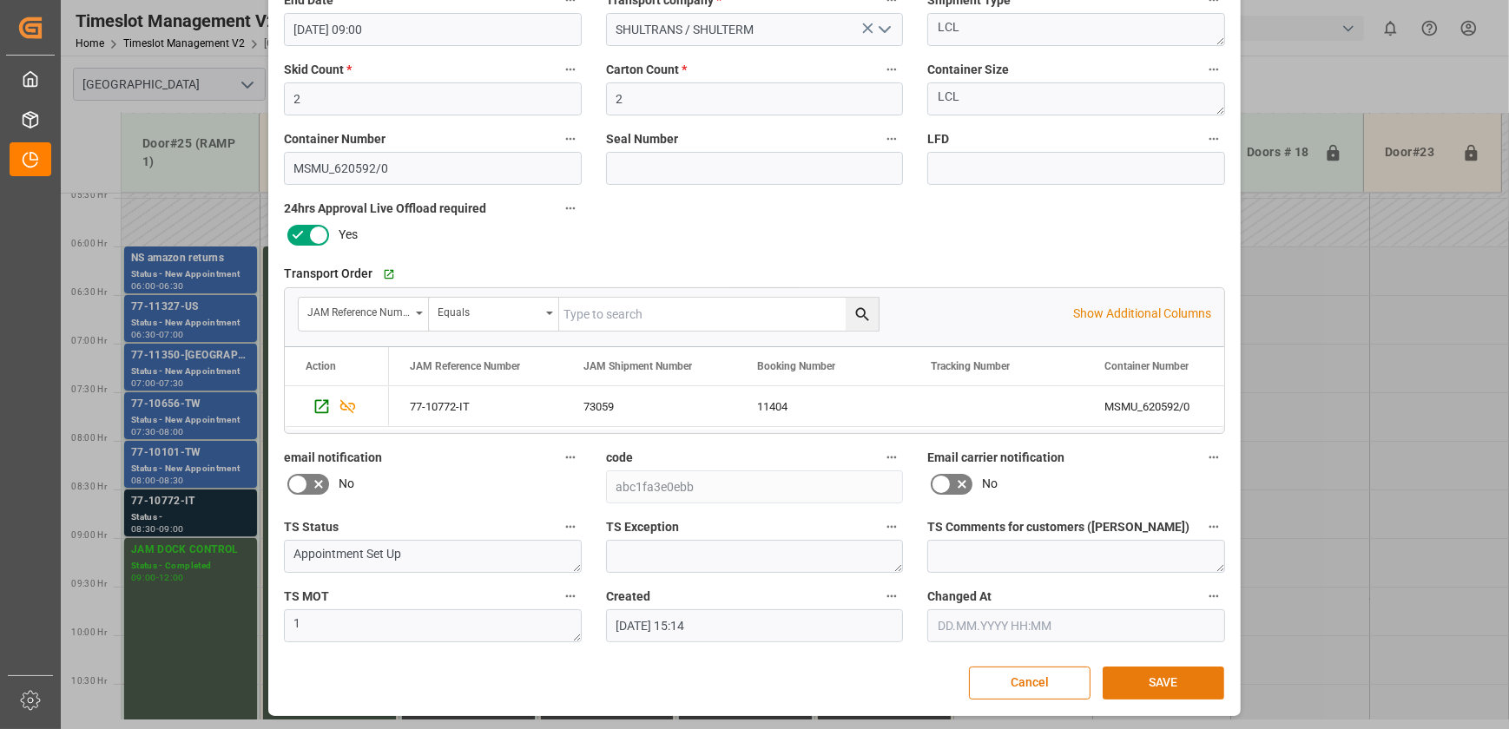
type textarea "FATAR INO9(17)"
click at [1158, 670] on button "SAVE" at bounding box center [1164, 683] width 122 height 33
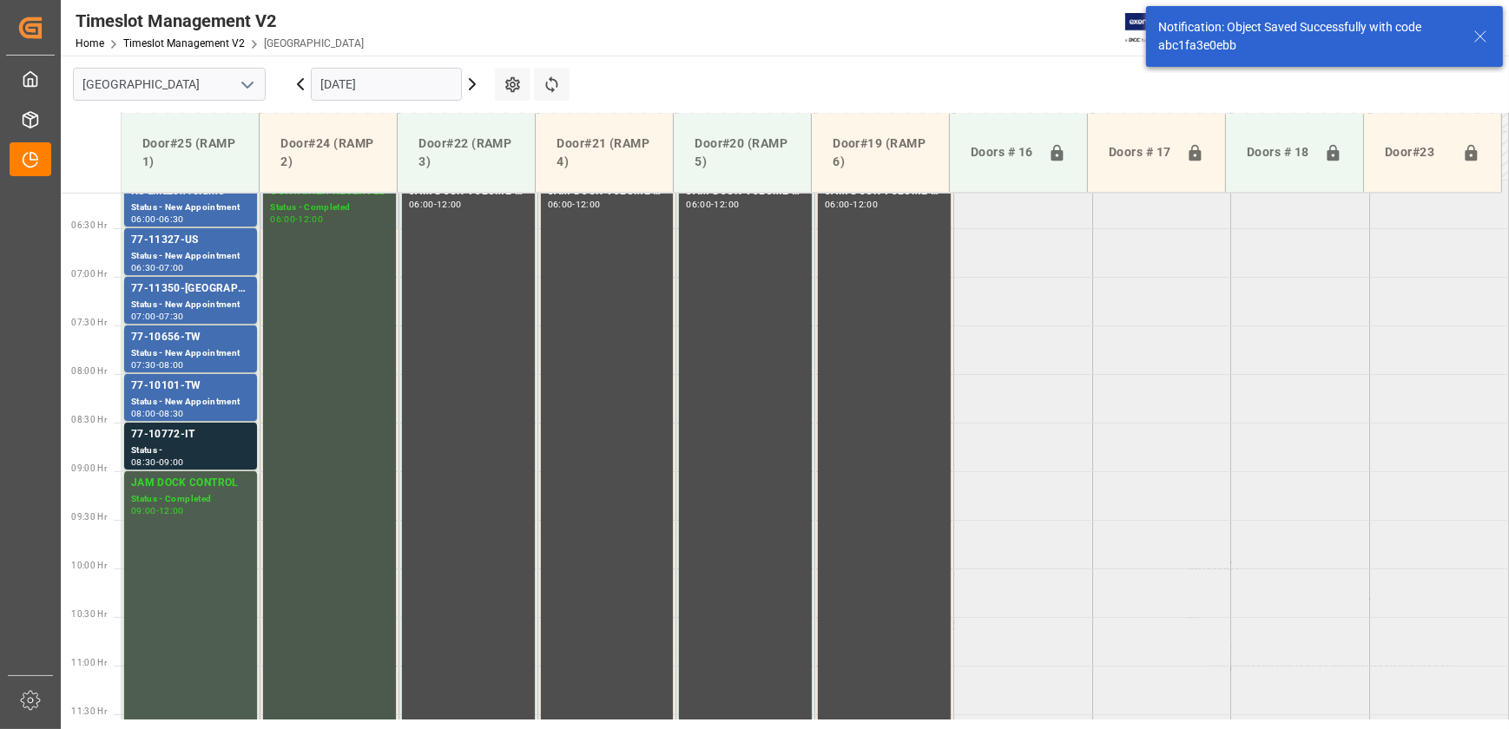
scroll to position [608, 0]
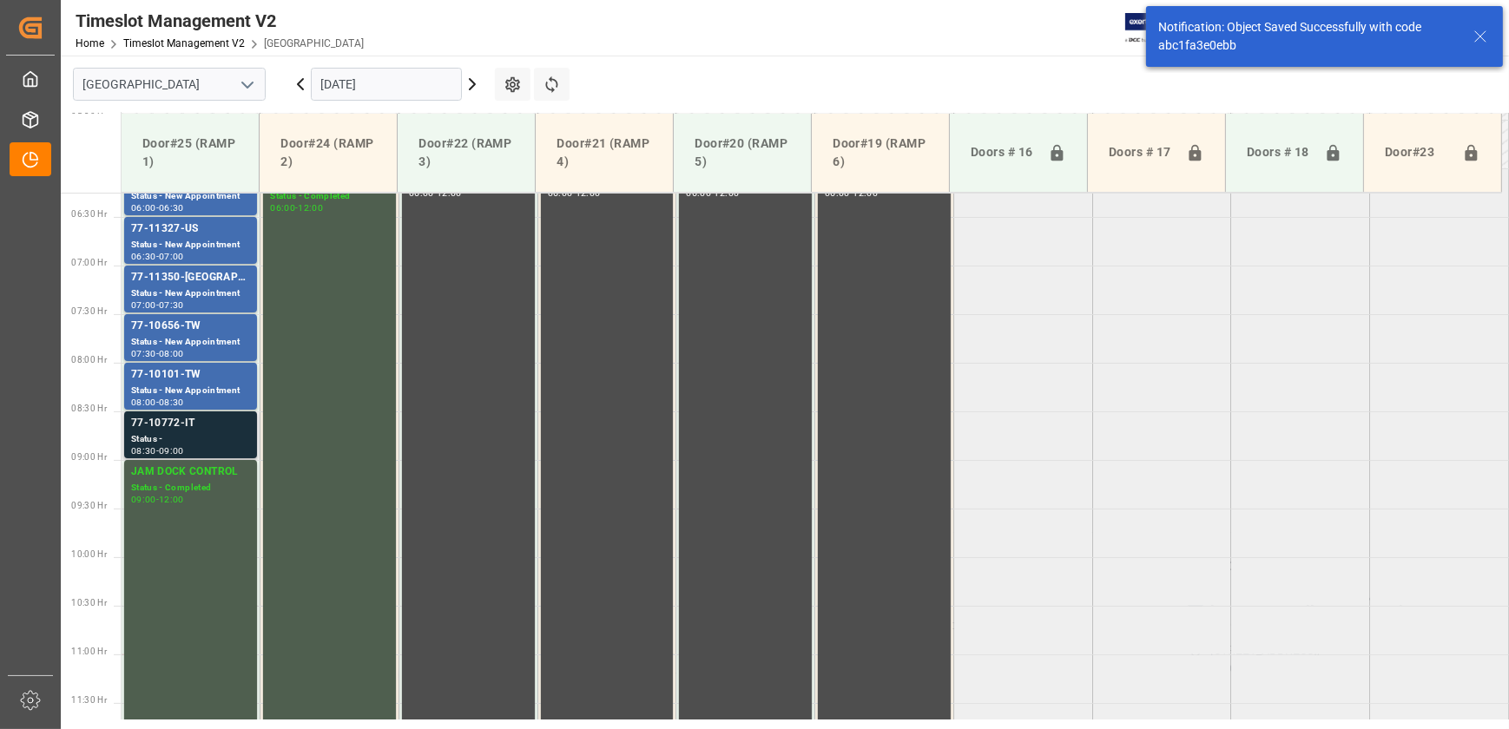
click at [226, 422] on div "77-10772-IT" at bounding box center [190, 423] width 119 height 17
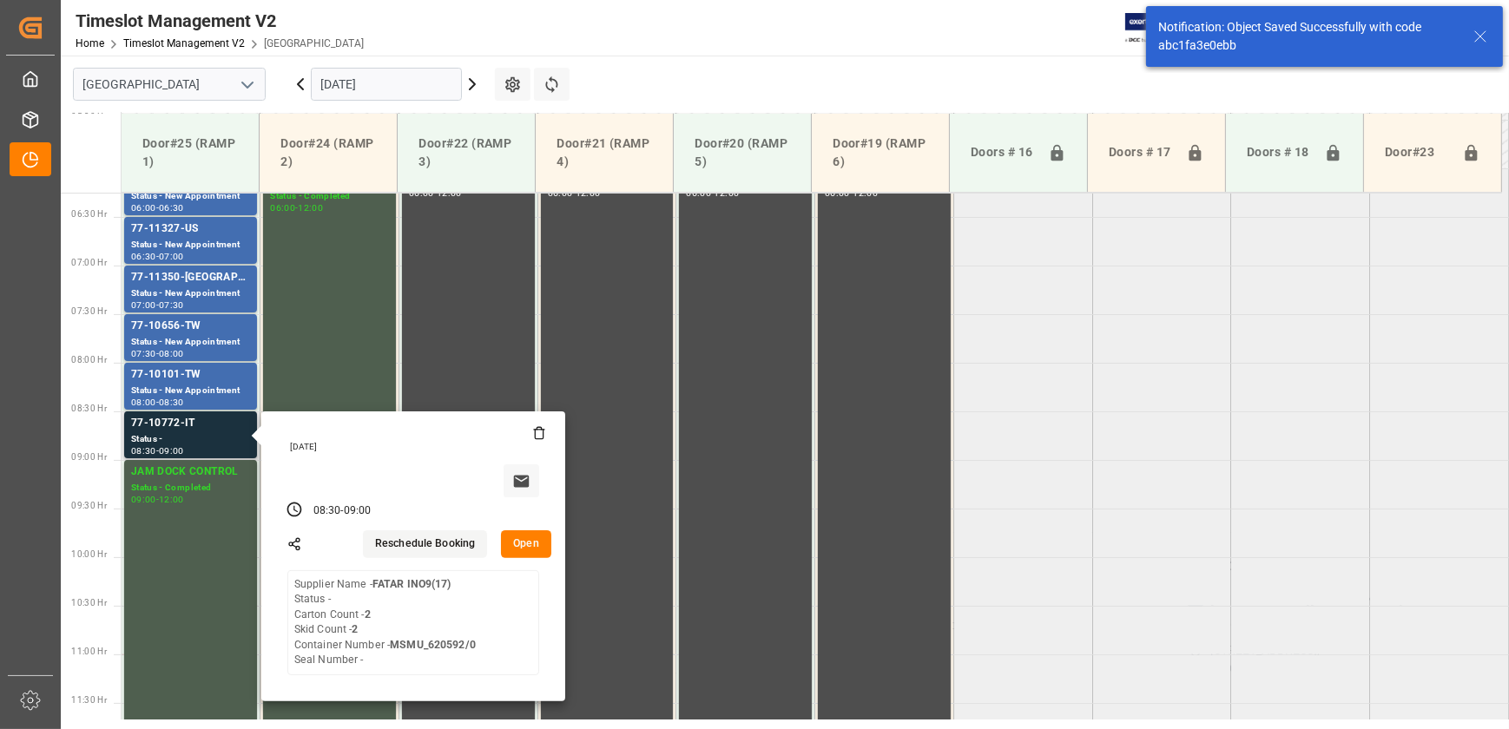
click at [526, 539] on button "Open" at bounding box center [526, 545] width 50 height 28
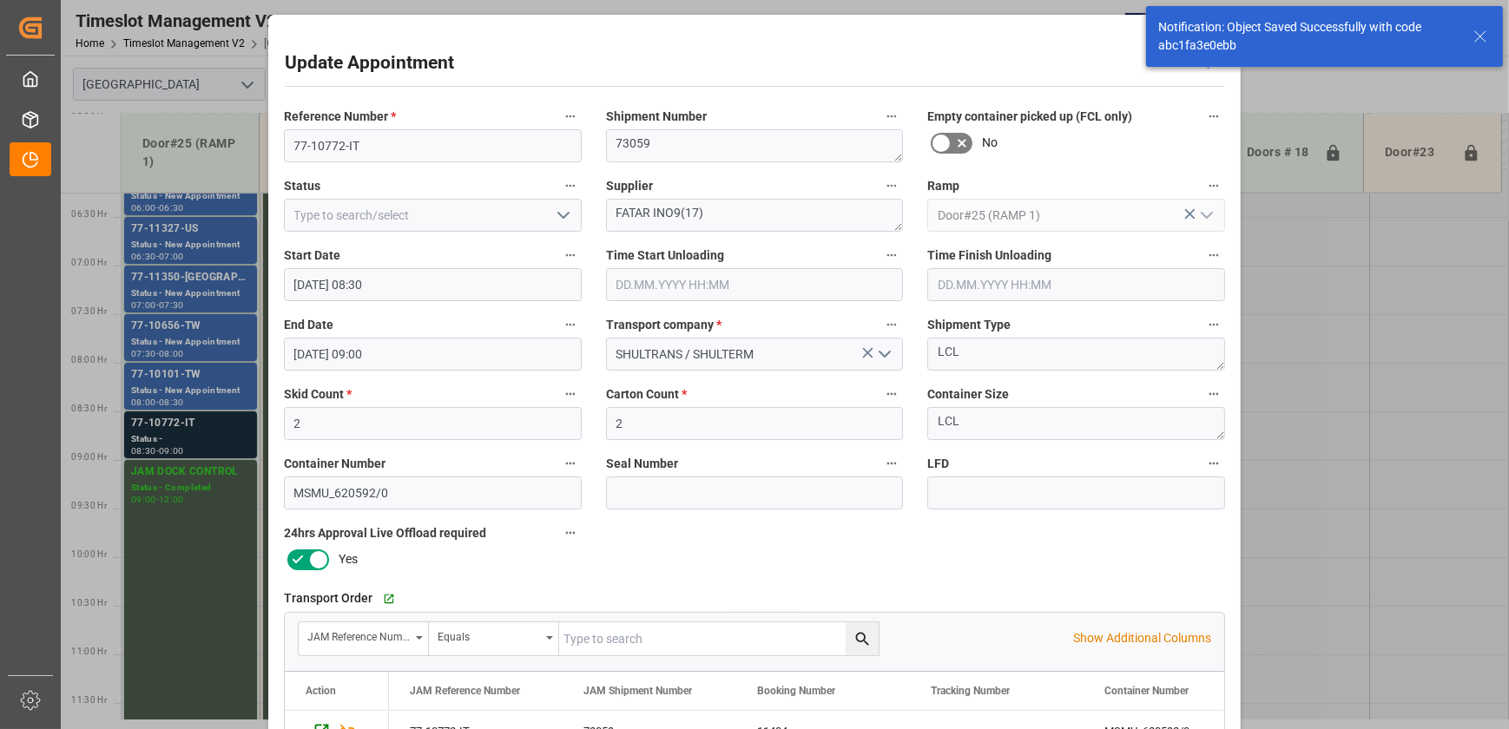
click at [560, 216] on polyline "open menu" at bounding box center [563, 215] width 10 height 5
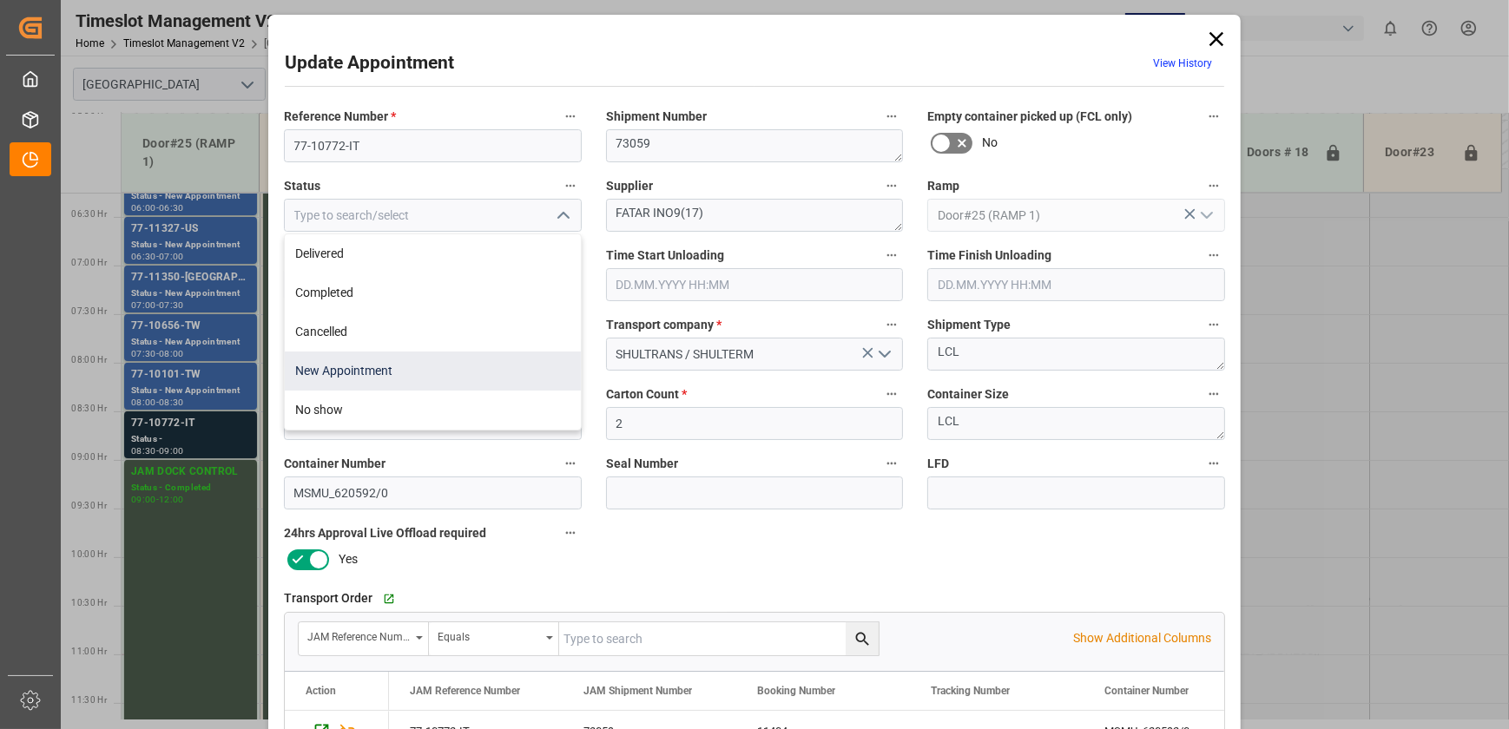
click at [460, 377] on div "New Appointment" at bounding box center [433, 371] width 296 height 39
type input "New Appointment"
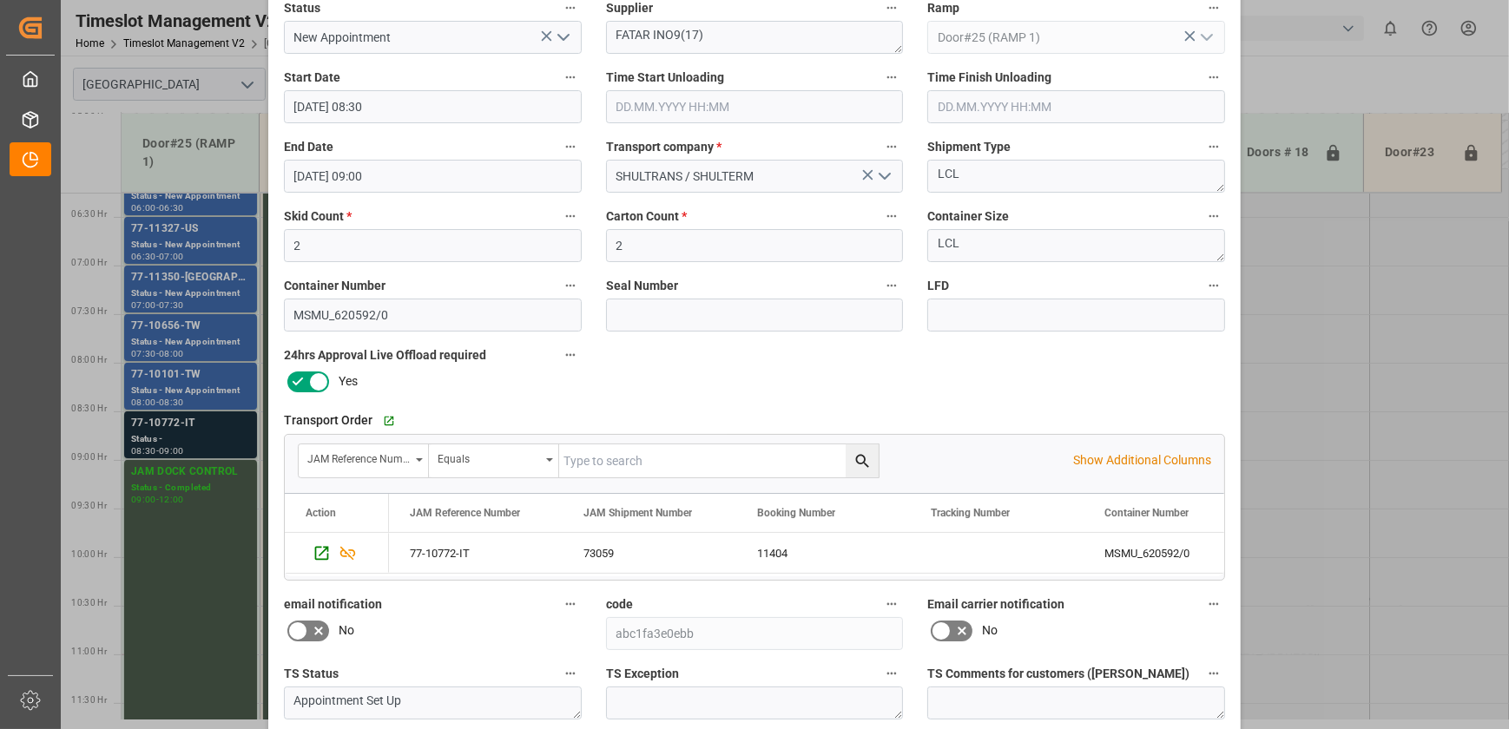
scroll to position [325, 0]
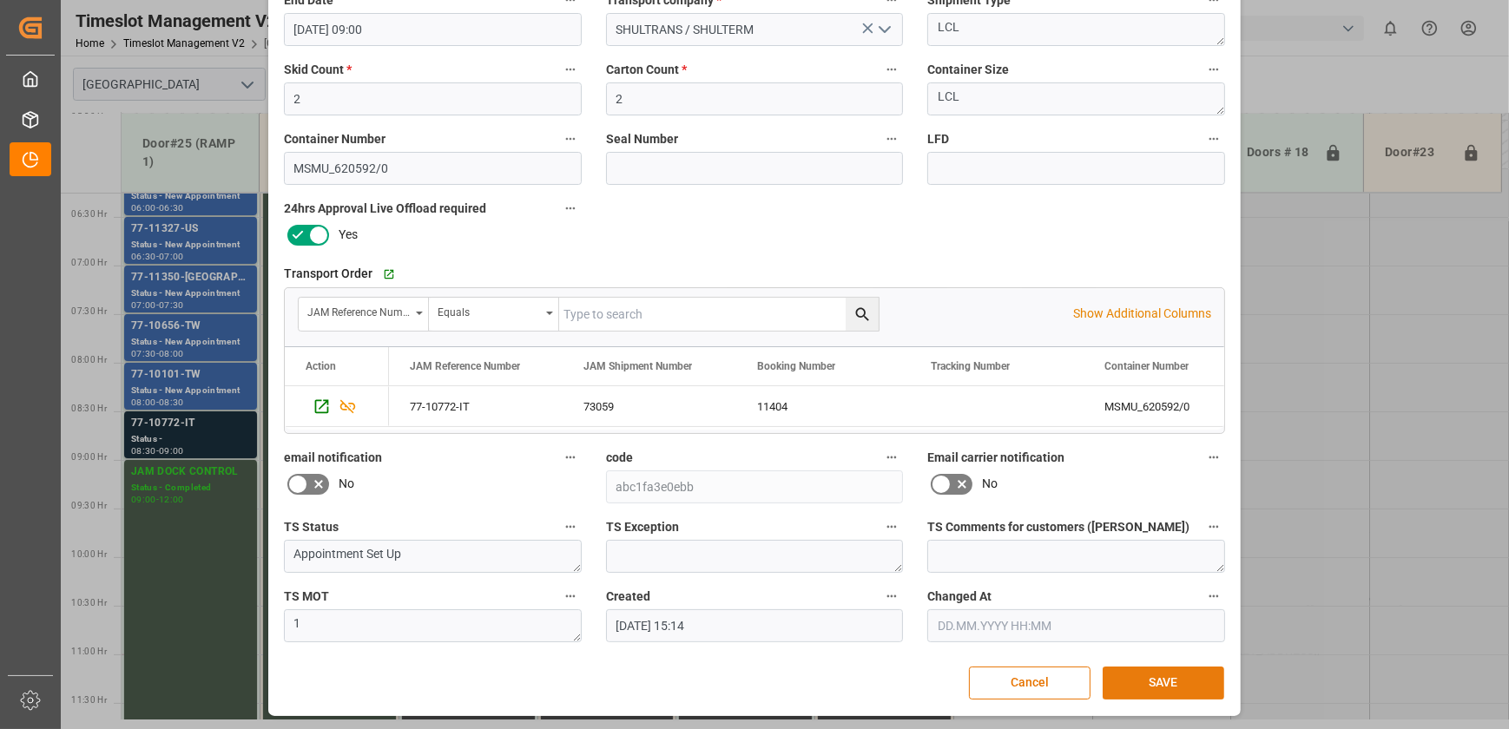
click at [1137, 683] on button "SAVE" at bounding box center [1164, 683] width 122 height 33
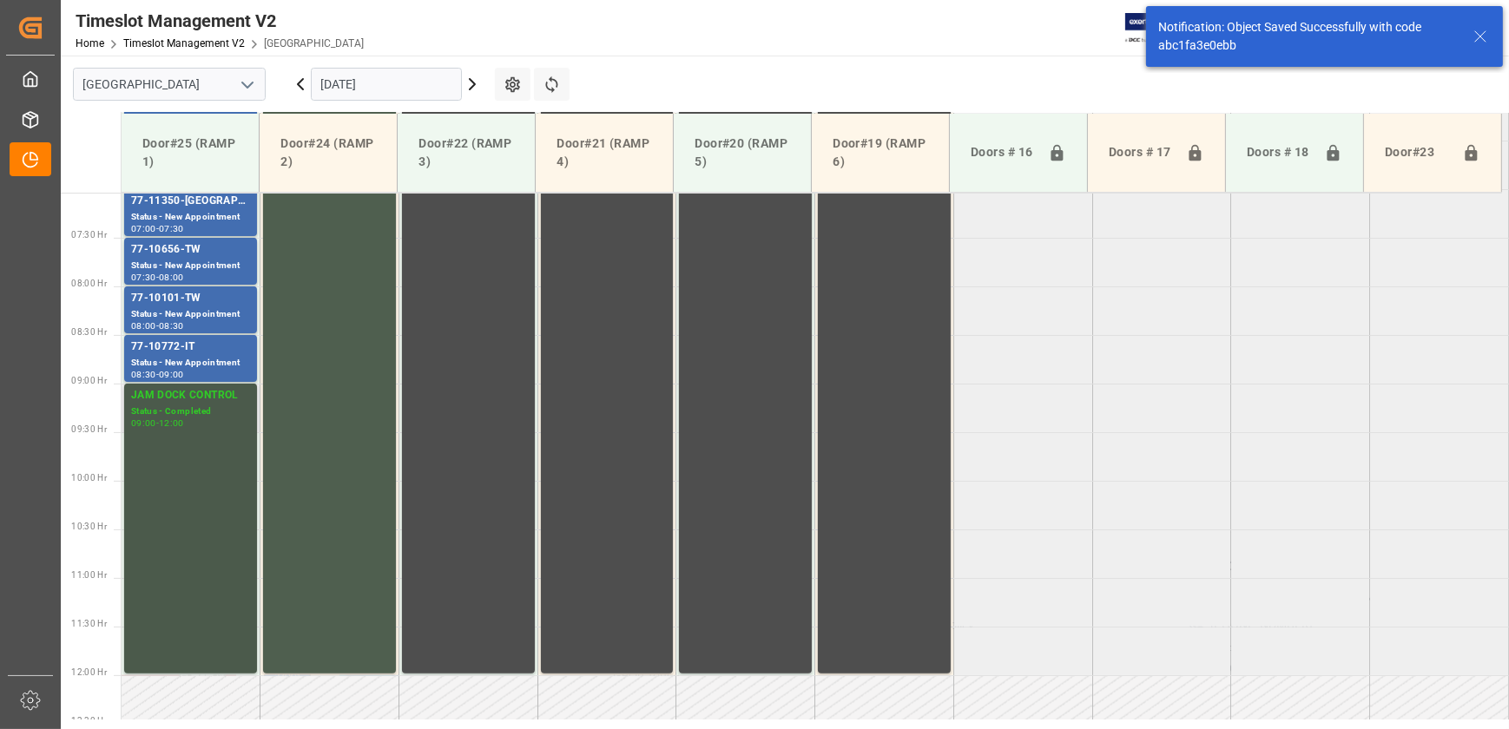
scroll to position [687, 0]
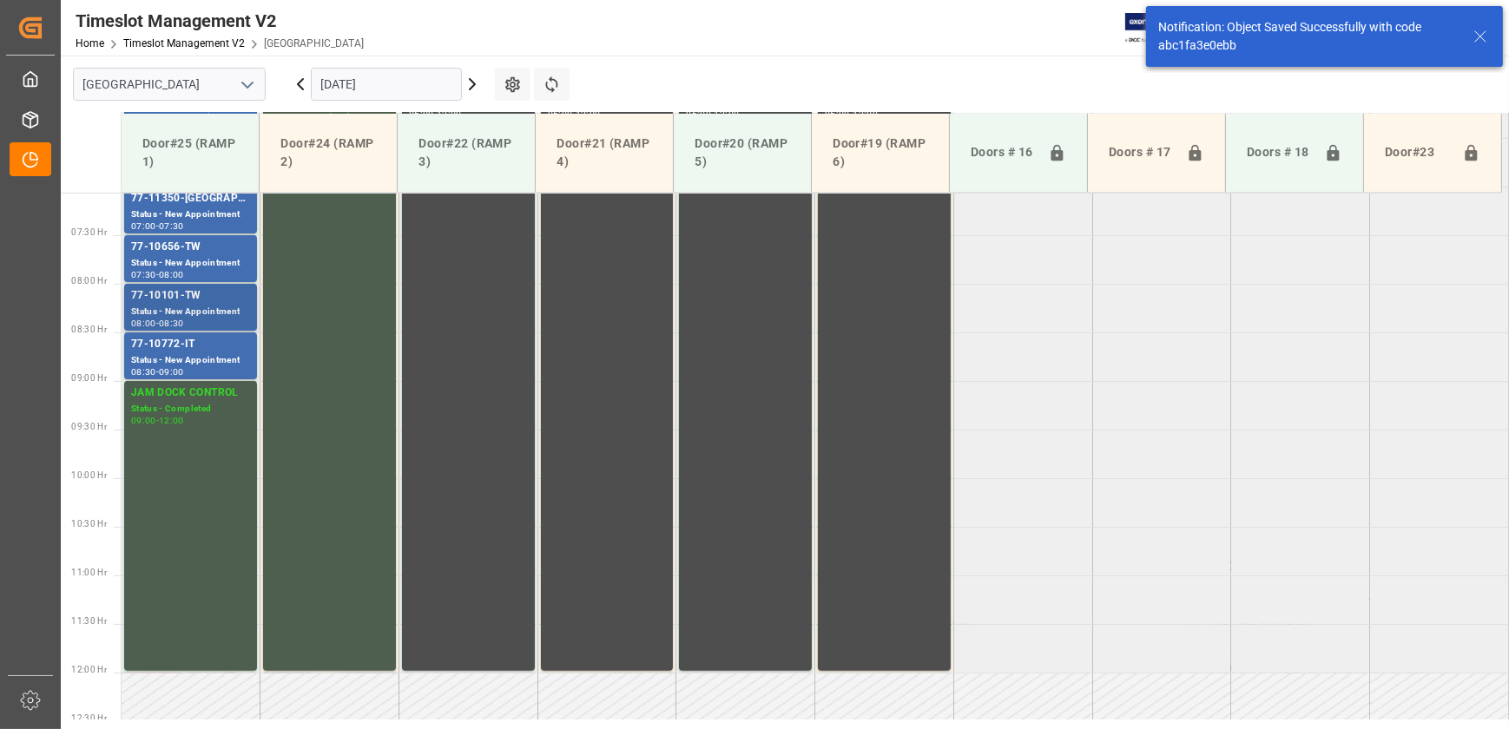
click at [203, 313] on div "Status - New Appointment" at bounding box center [190, 312] width 119 height 15
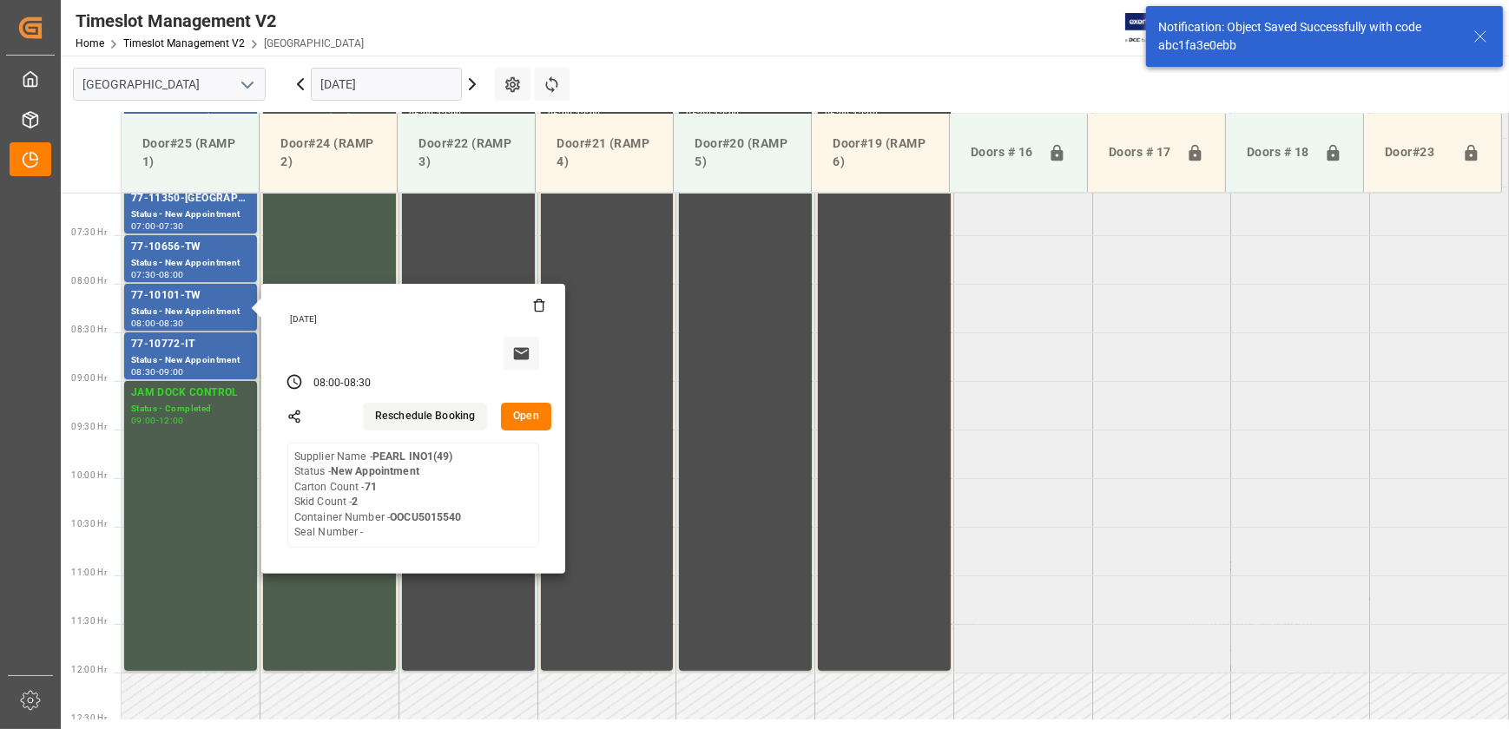
click at [531, 420] on button "Open" at bounding box center [526, 417] width 50 height 28
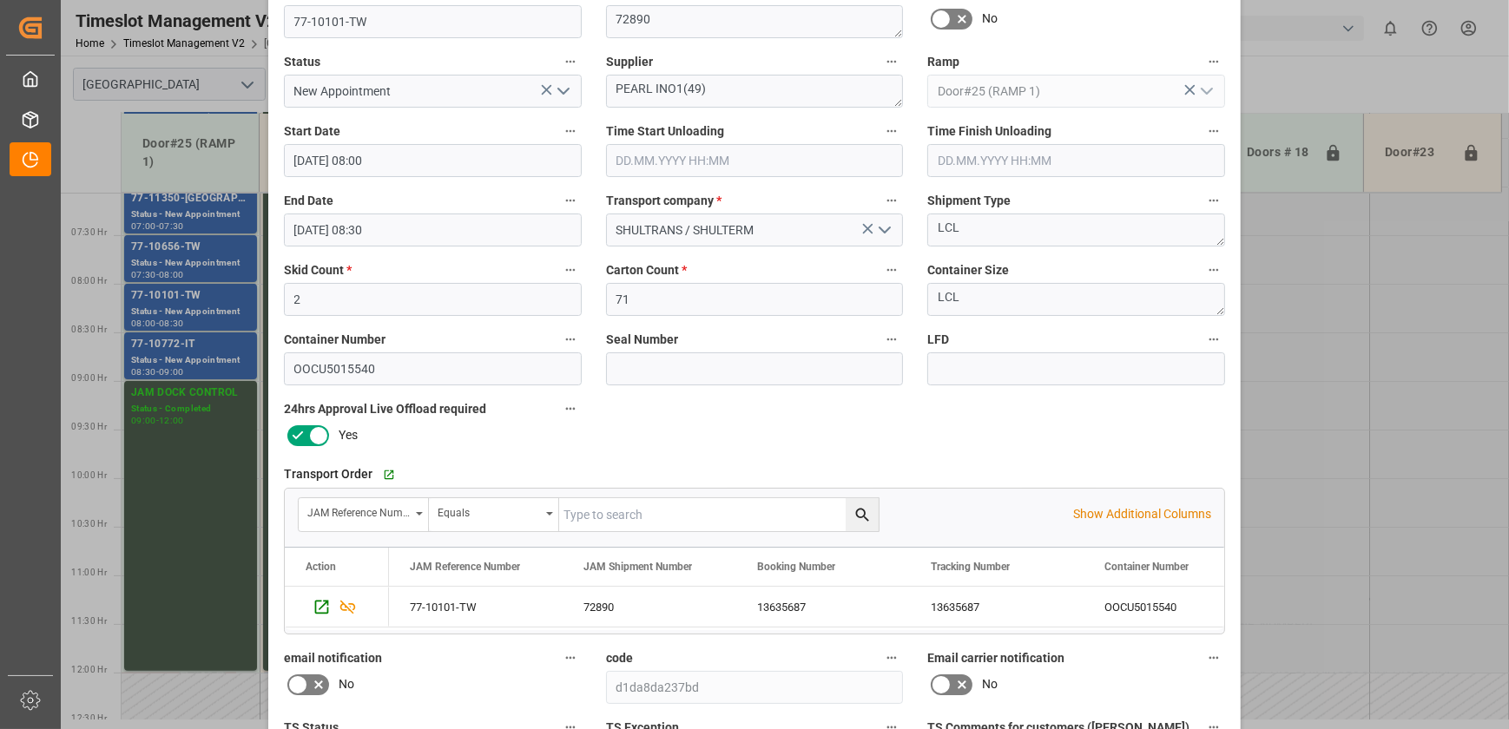
scroll to position [0, 0]
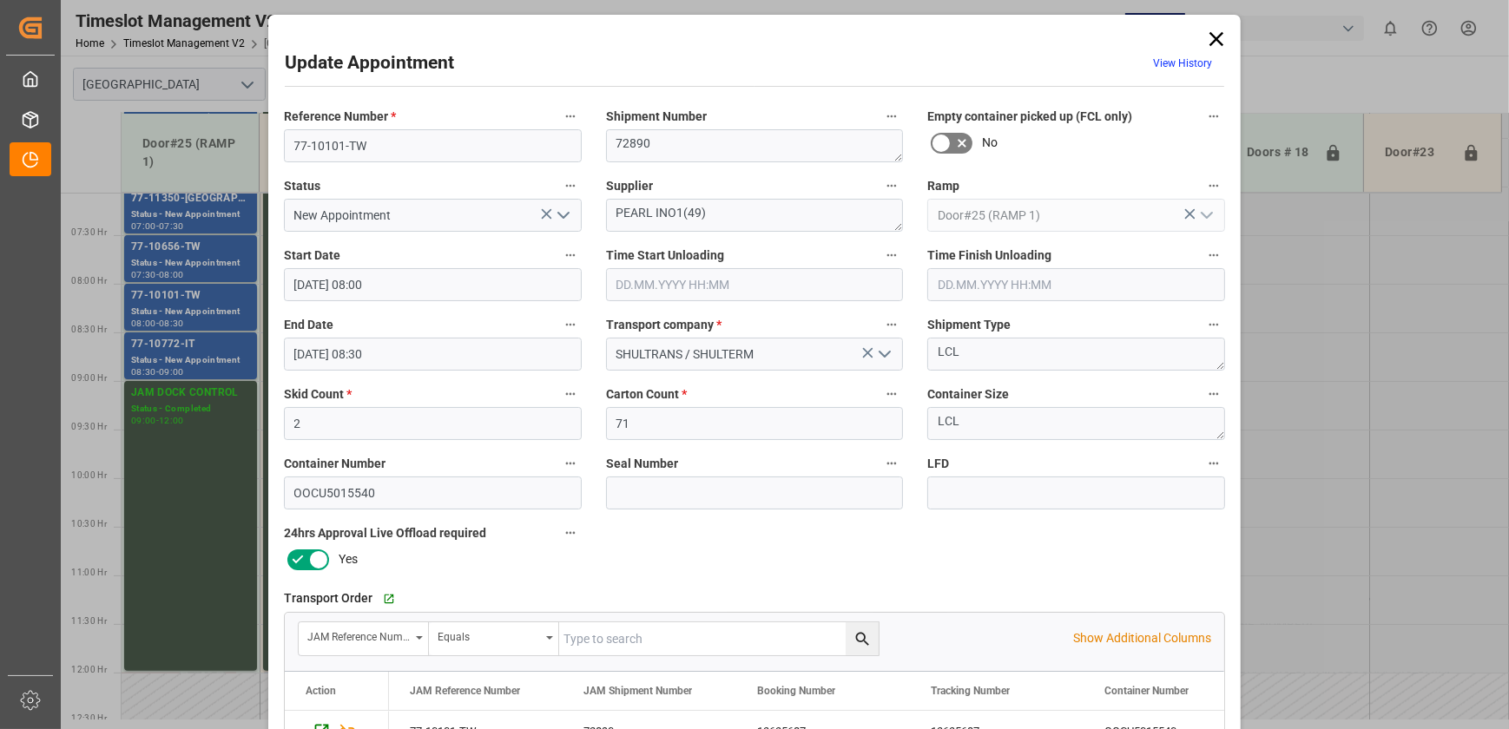
click at [212, 260] on div "Update Appointment View History Reference Number * 77-10101-TW Shipment Number …" at bounding box center [754, 364] width 1509 height 729
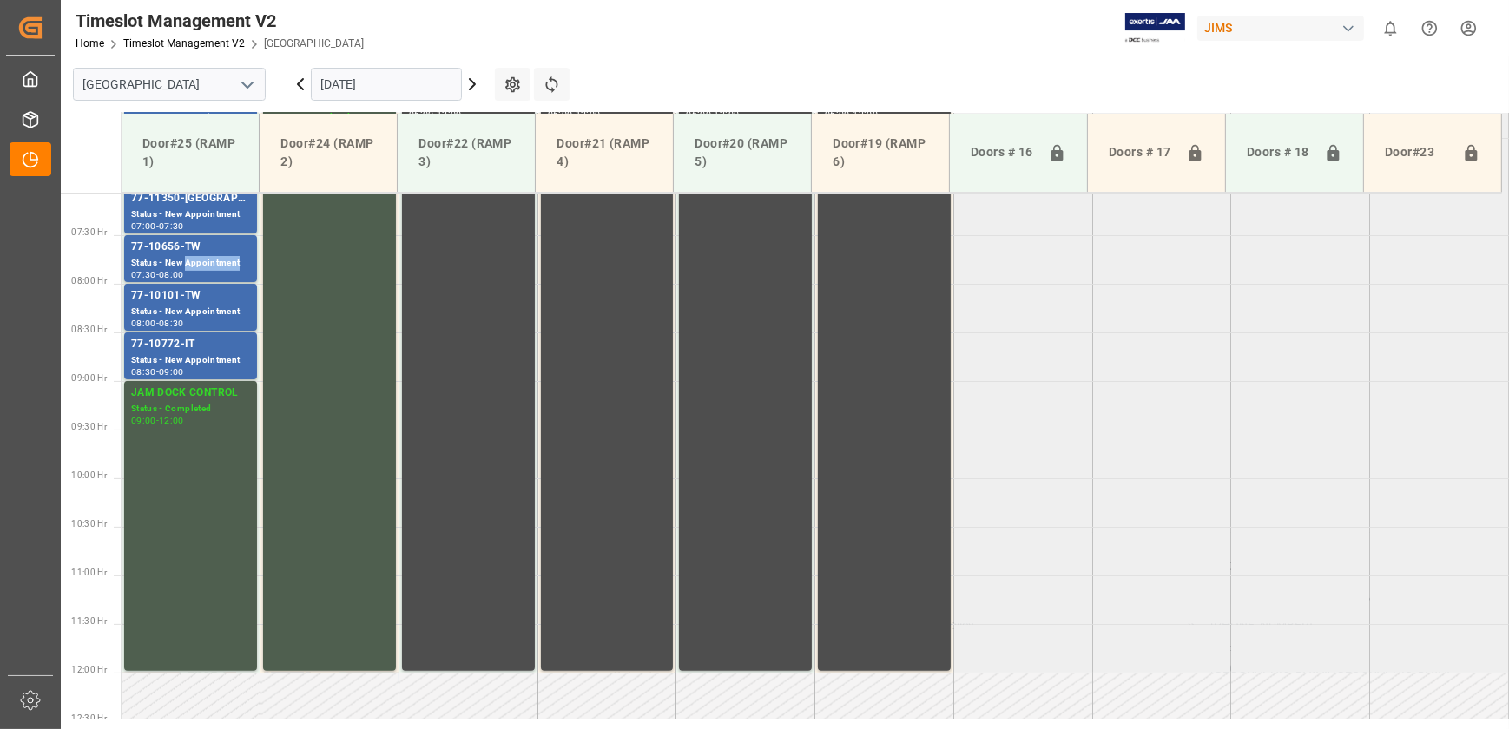
click at [212, 260] on div "Status - New Appointment" at bounding box center [190, 263] width 119 height 15
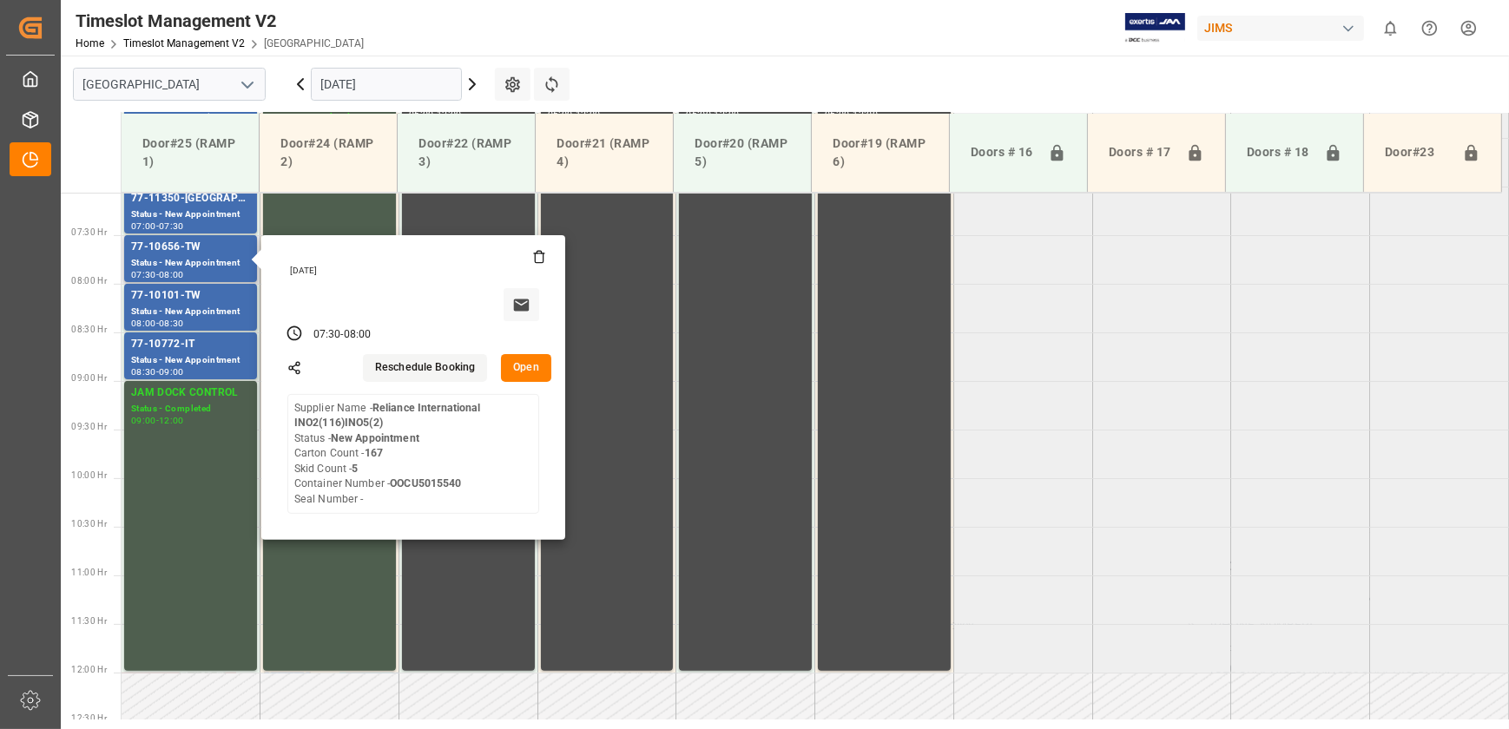
click at [536, 366] on button "Open" at bounding box center [526, 368] width 50 height 28
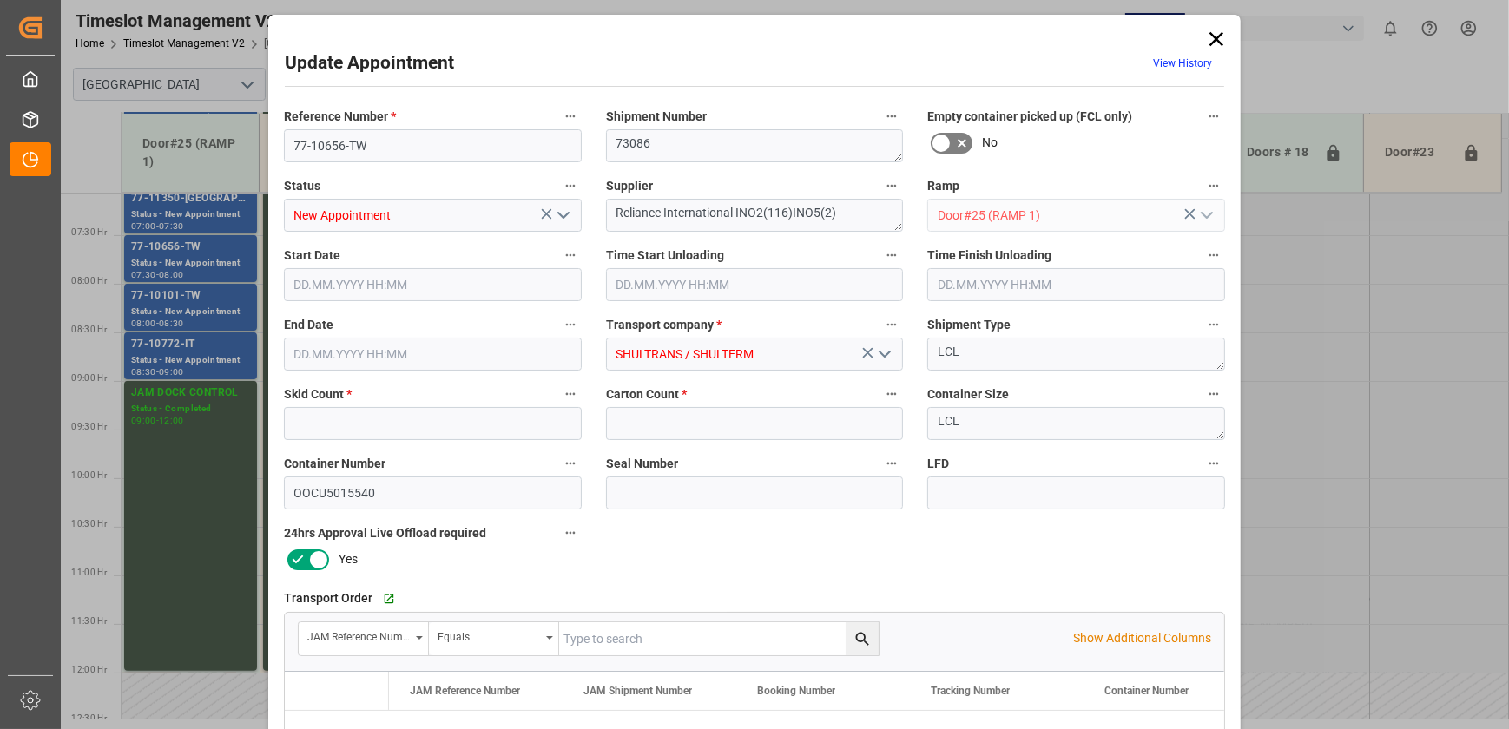
type input "5"
type input "167"
type input "[DATE] 07:30"
type input "[DATE] 08:00"
type input "[DATE] 15:13"
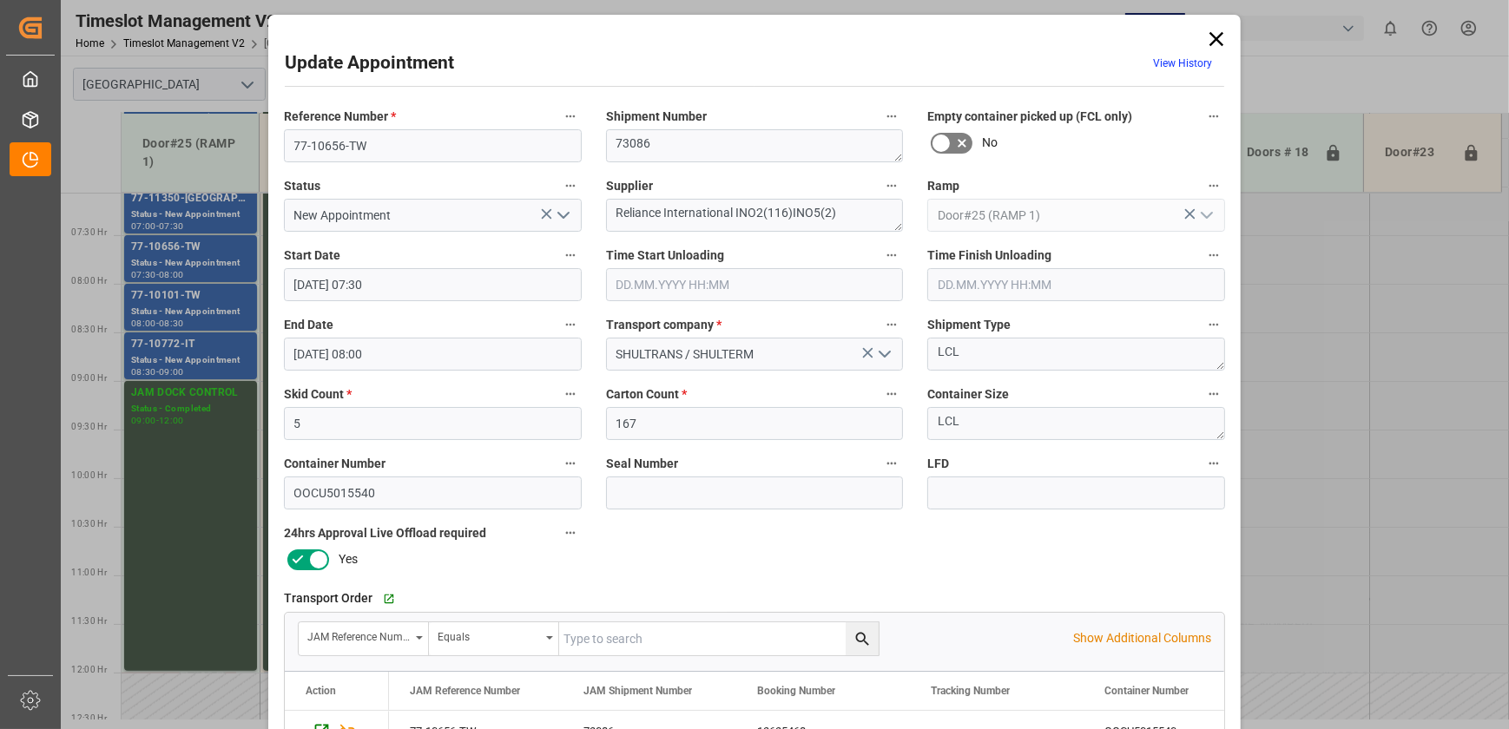
drag, startPoint x: 1213, startPoint y: 39, endPoint x: 1328, endPoint y: 68, distance: 118.1
click at [1213, 39] on icon at bounding box center [1217, 39] width 14 height 14
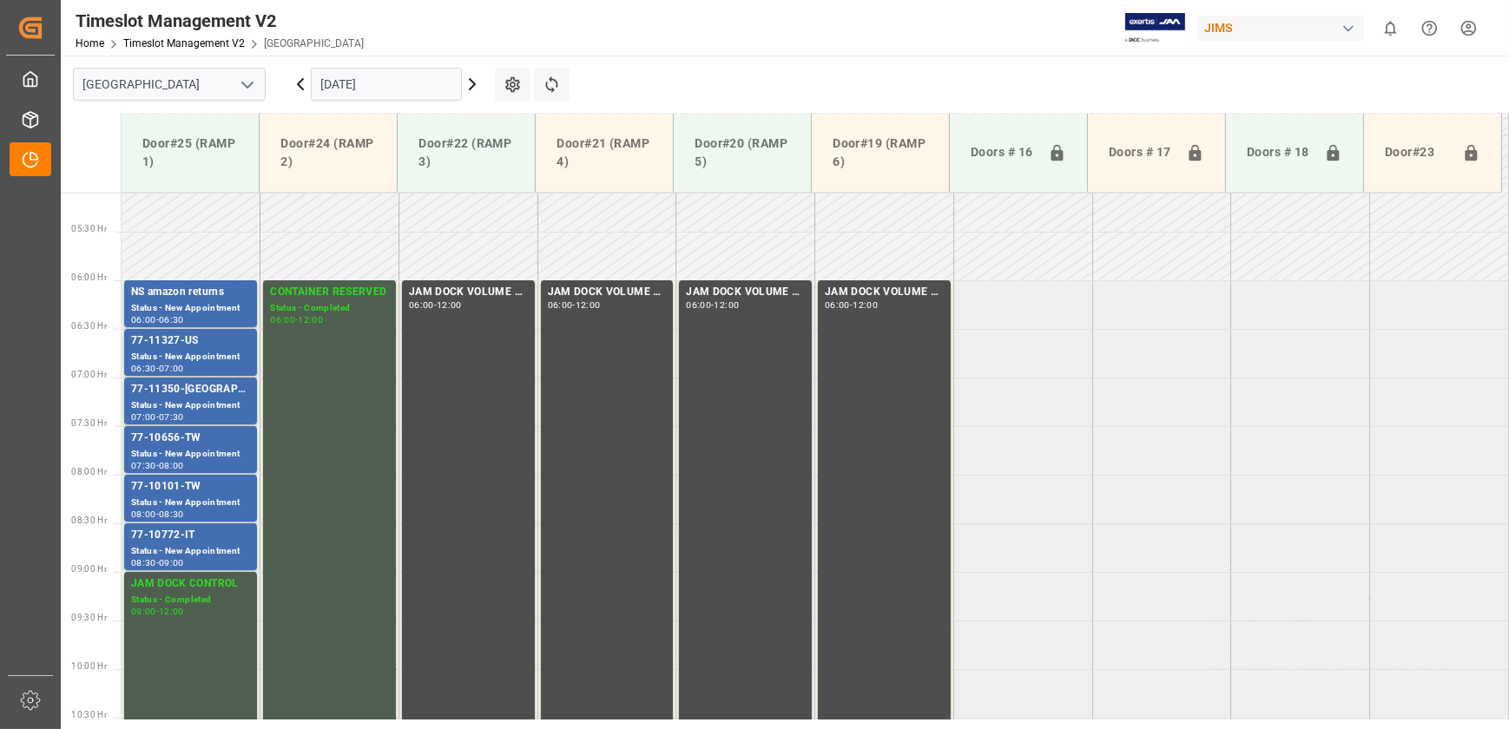
scroll to position [293, 0]
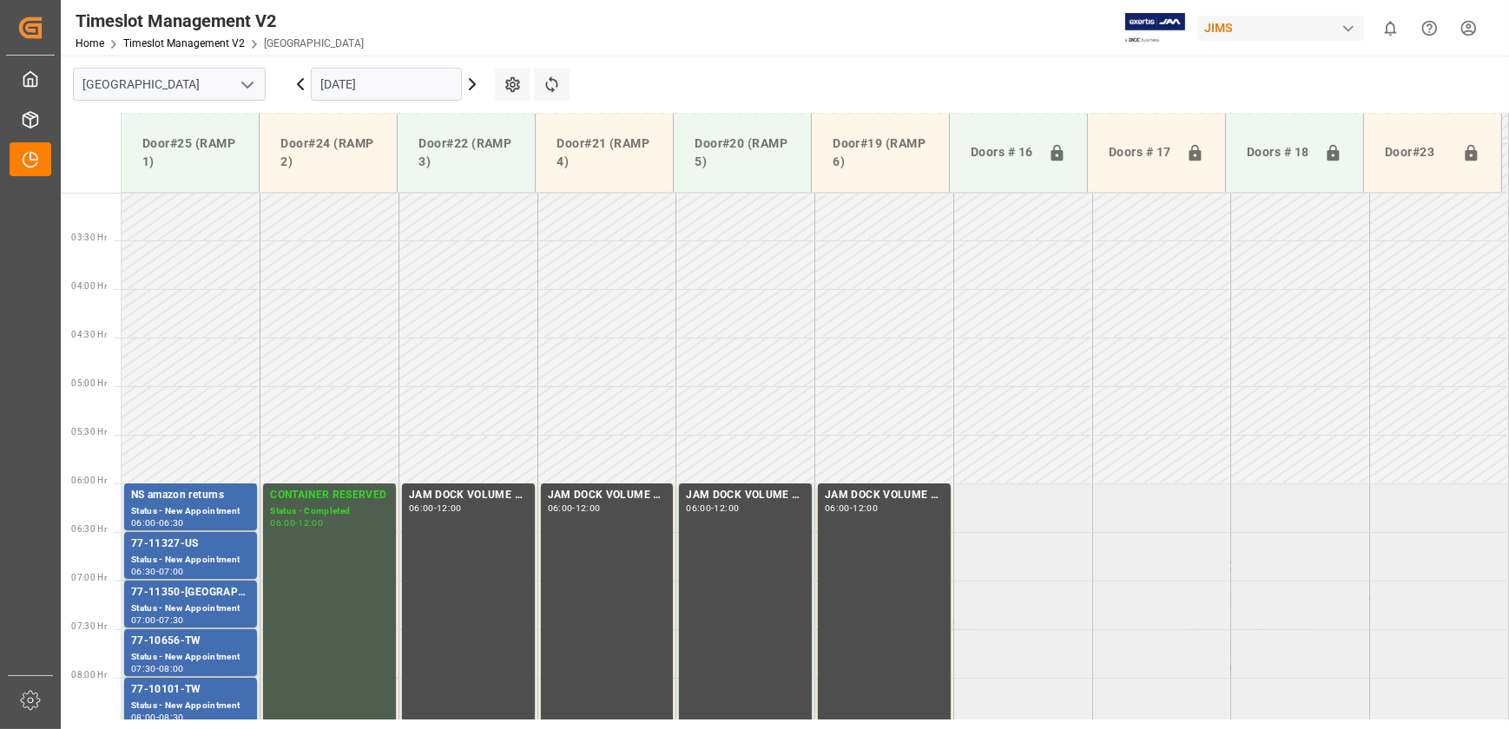
click at [411, 80] on input "[DATE]" at bounding box center [386, 84] width 151 height 33
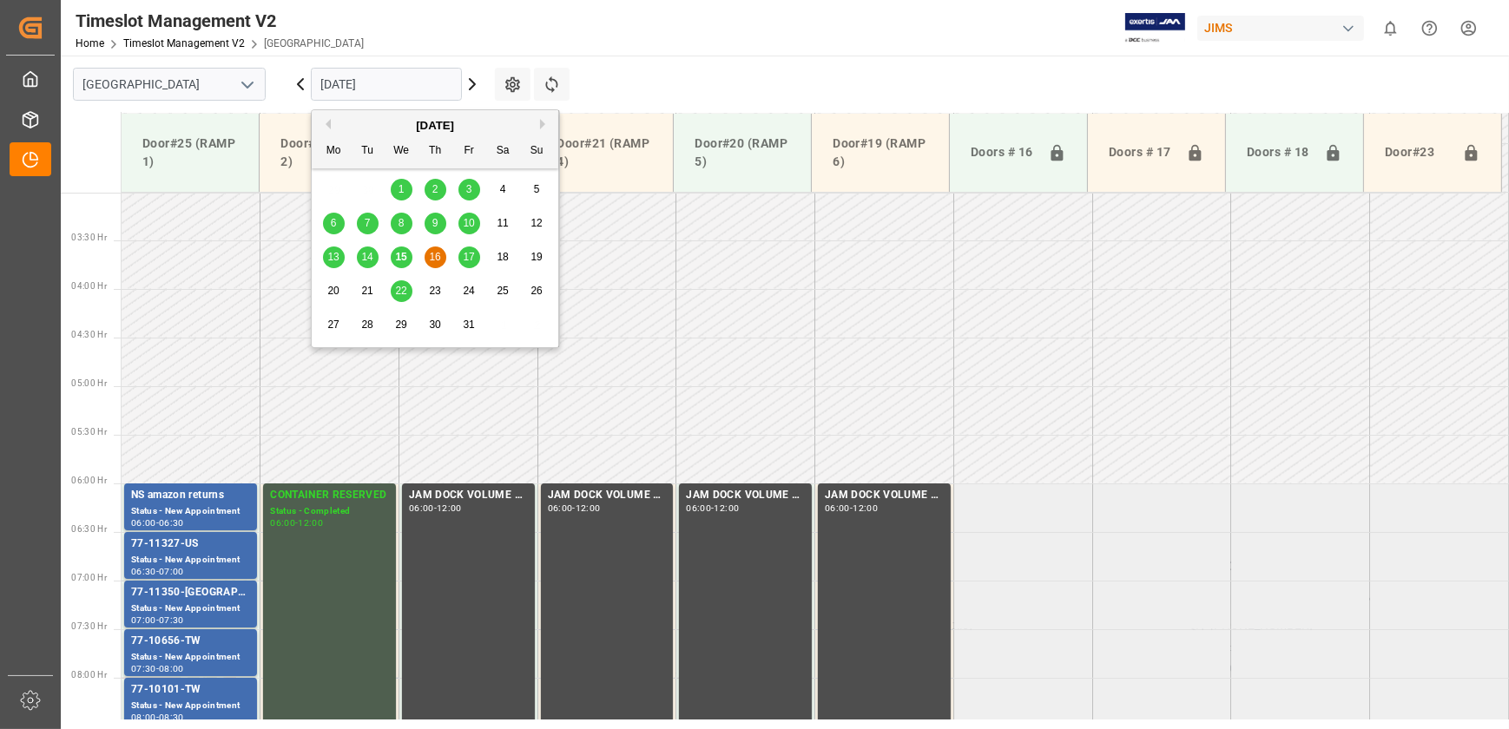
click at [465, 258] on span "17" at bounding box center [468, 257] width 11 height 12
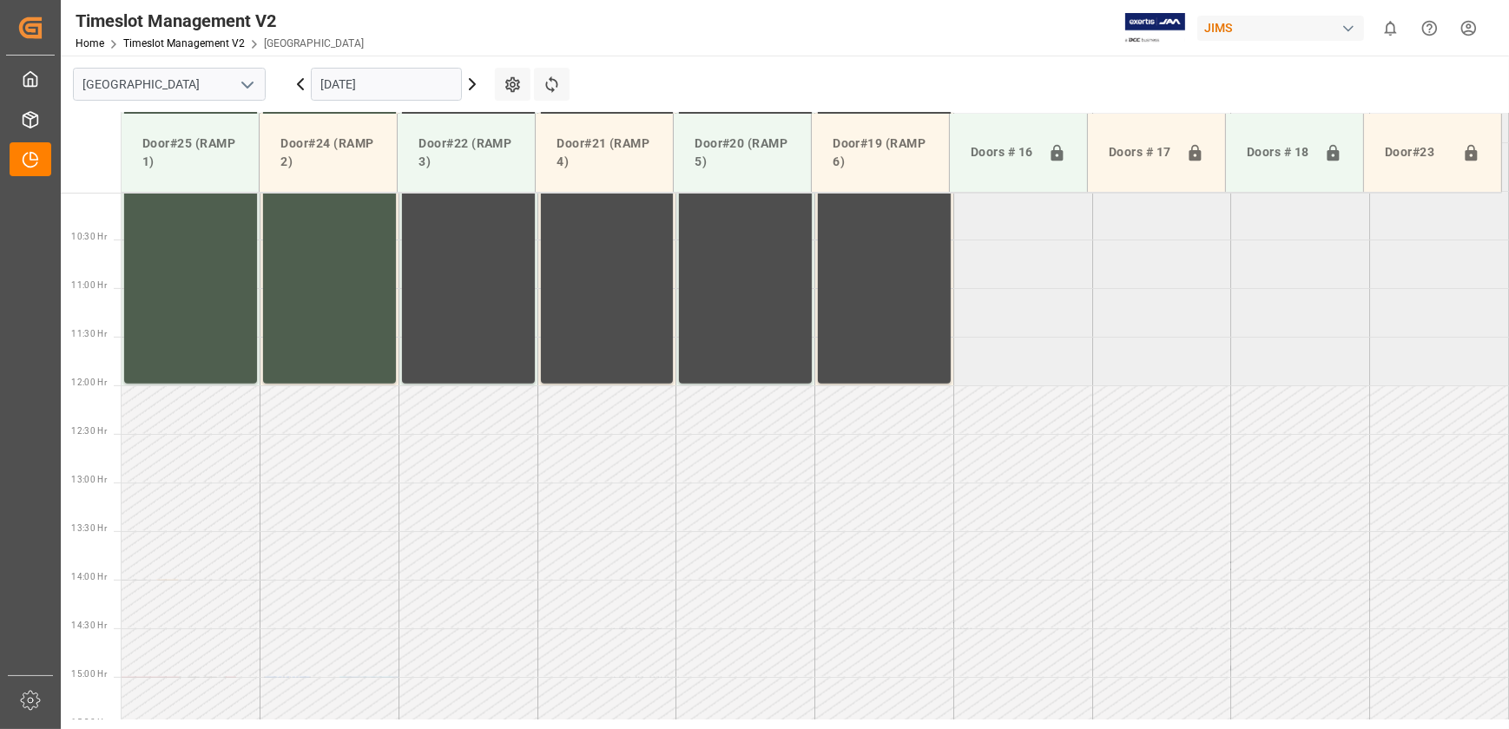
scroll to position [505, 0]
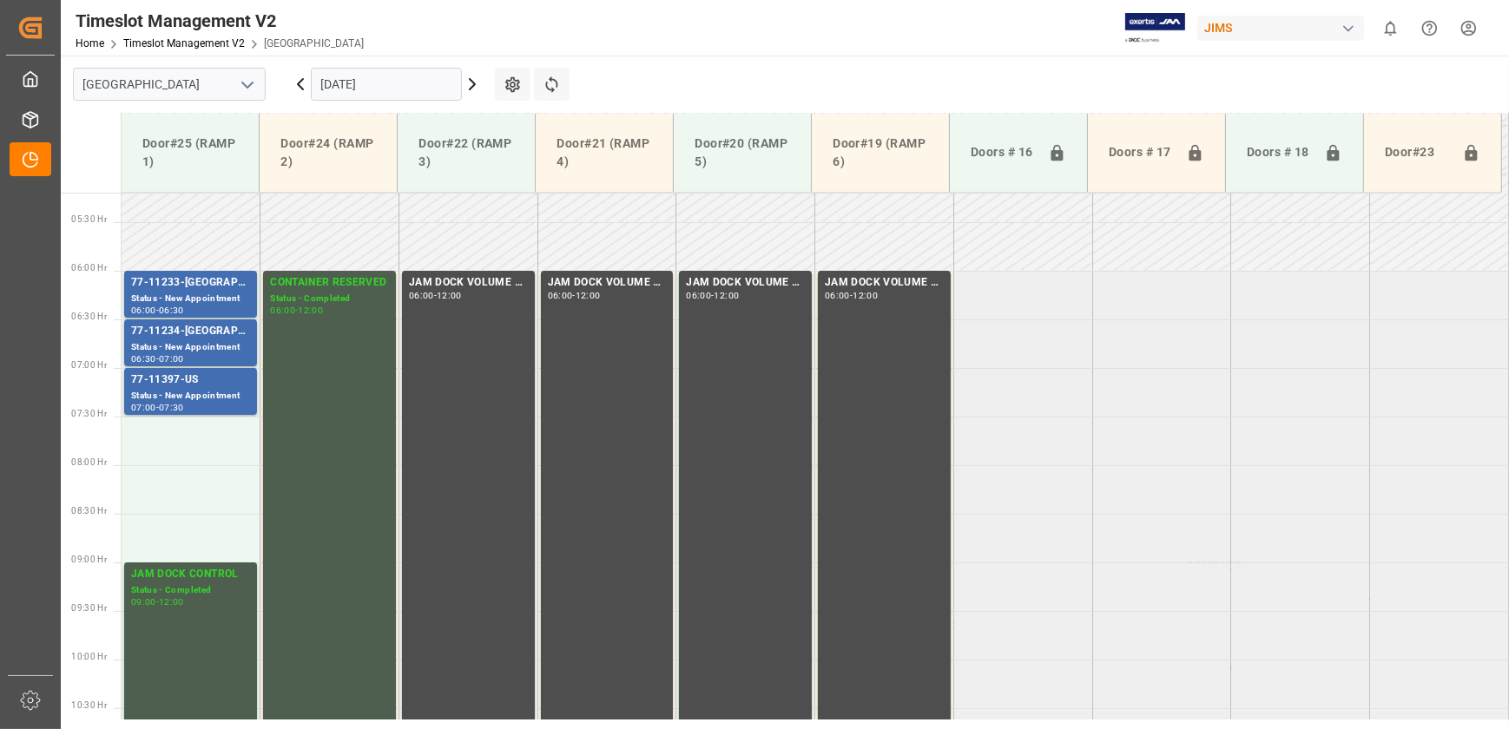
click at [296, 82] on icon at bounding box center [300, 84] width 21 height 21
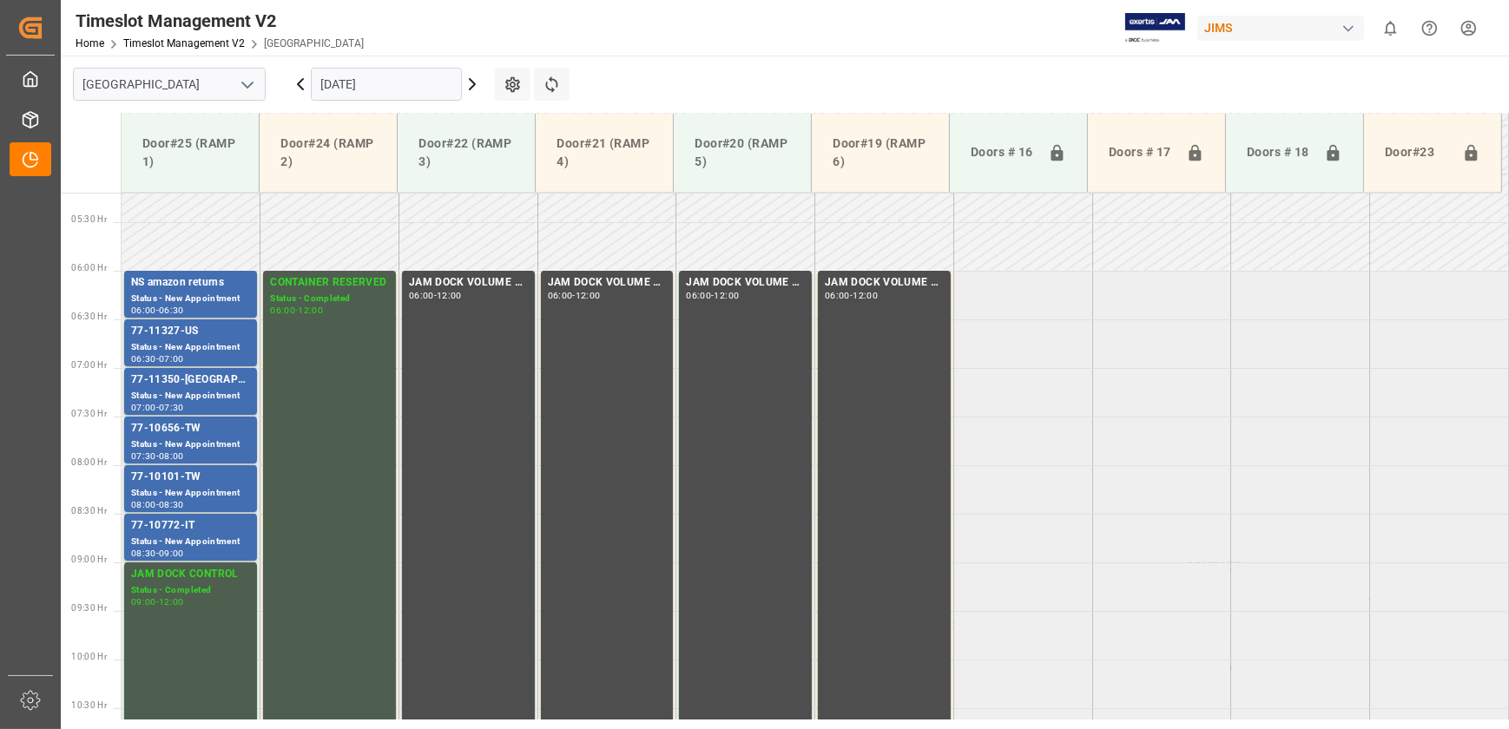
click at [300, 76] on icon at bounding box center [300, 84] width 21 height 21
